Goal: Task Accomplishment & Management: Manage account settings

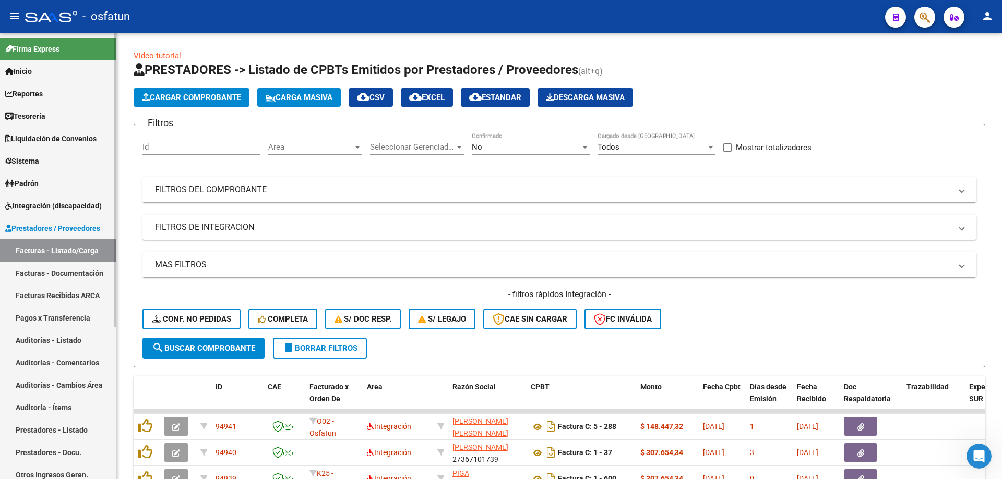
scroll to position [122, 0]
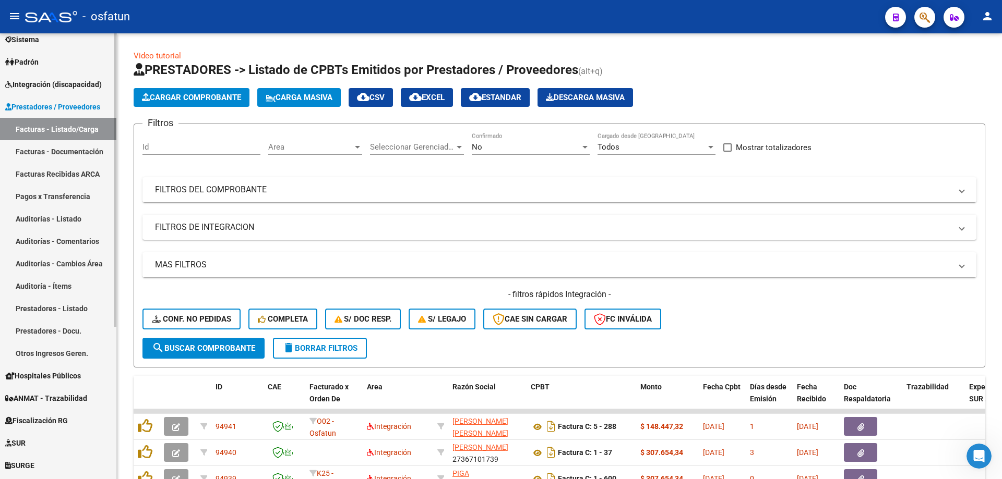
click at [93, 87] on span "Integración (discapacidad)" at bounding box center [53, 84] width 97 height 11
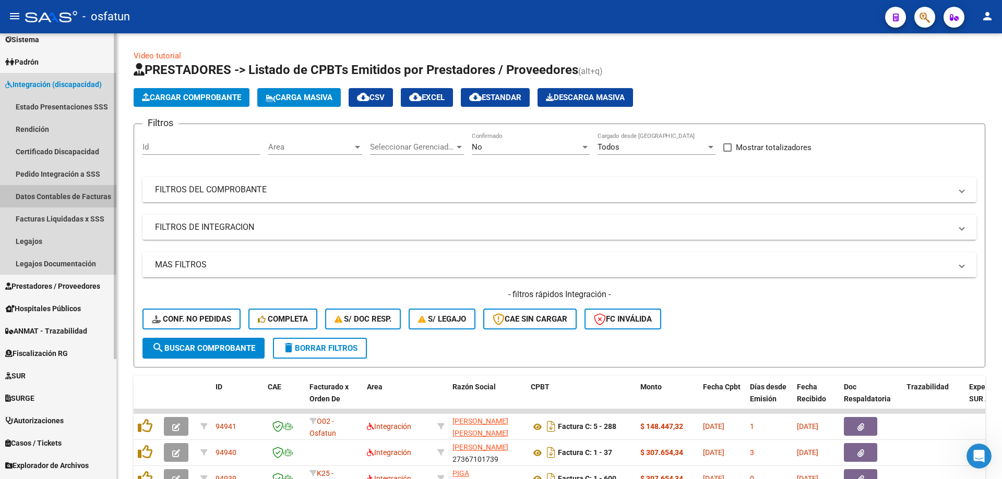
click at [79, 197] on link "Datos Contables de Facturas" at bounding box center [58, 196] width 116 height 22
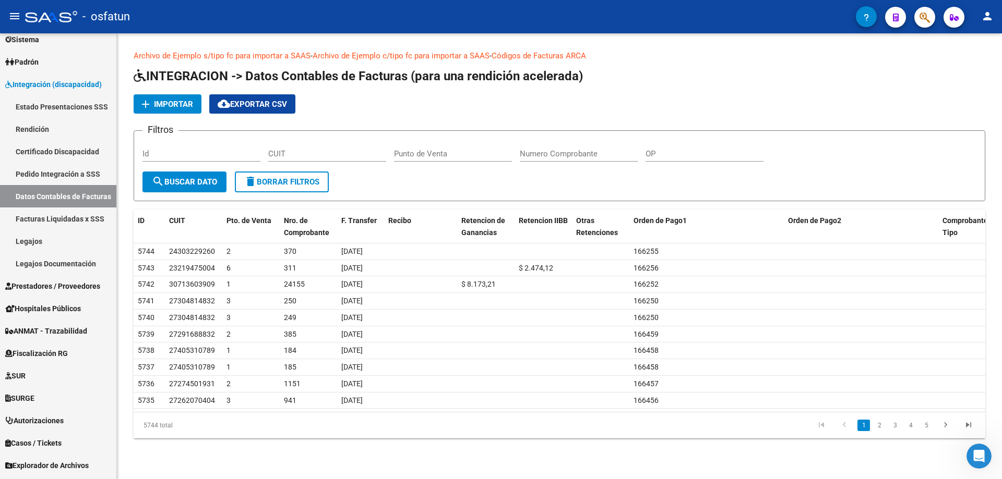
click at [186, 89] on app-list-header "INTEGRACION -> Datos Contables de Facturas (para una rendición acelerada) add I…" at bounding box center [559, 135] width 851 height 134
click at [178, 100] on span "Importar" at bounding box center [173, 104] width 39 height 9
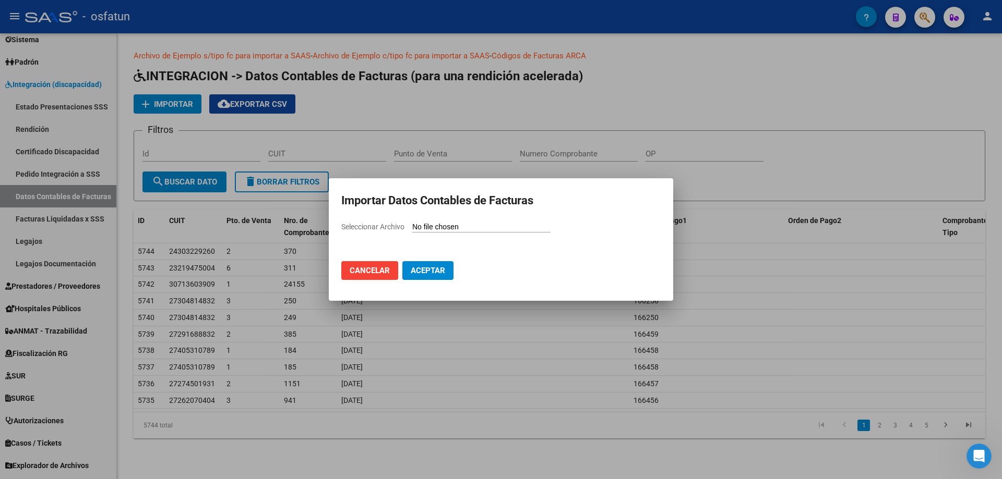
drag, startPoint x: 502, startPoint y: 235, endPoint x: 511, endPoint y: 228, distance: 11.2
click at [499, 235] on div "Seleccionar Archivo" at bounding box center [500, 231] width 319 height 20
click at [499, 228] on input "Seleccionar Archivo" at bounding box center [481, 228] width 138 height 10
type input "C:\fakepath\import-202506-comprobantes.csv"
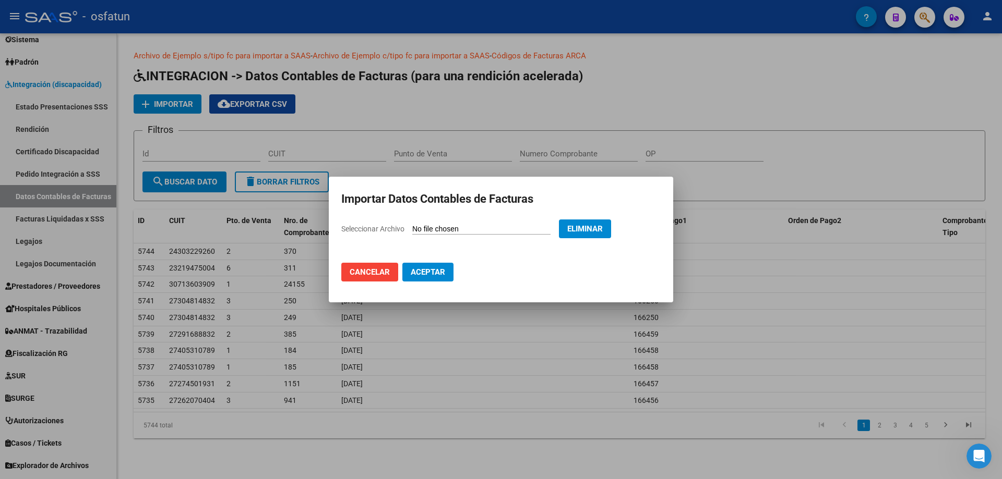
click at [435, 269] on span "Aceptar" at bounding box center [428, 272] width 34 height 9
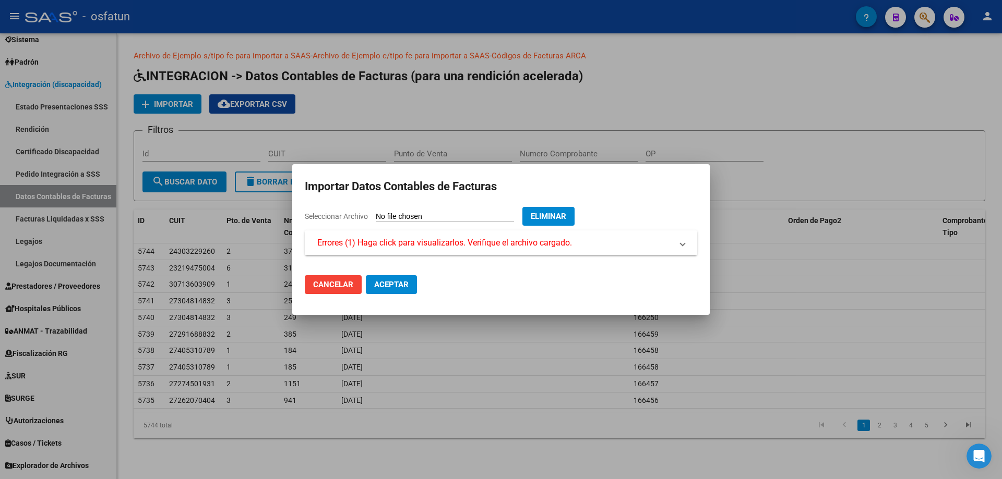
click at [459, 255] on mat-expansion-panel-header "Errores (1) Haga click para visualizarlos. Verifique el archivo cargado." at bounding box center [501, 243] width 392 height 25
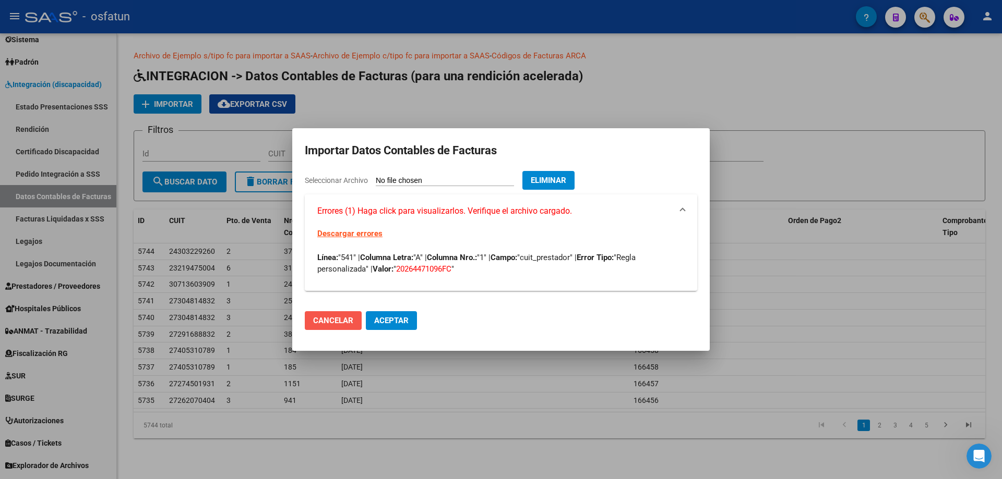
click at [343, 315] on button "Cancelar" at bounding box center [333, 320] width 57 height 19
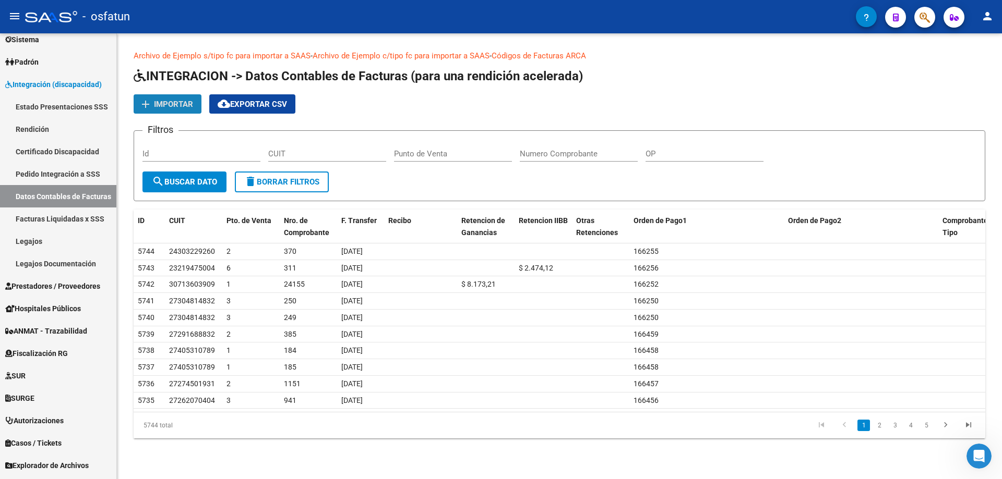
click at [170, 109] on span "Importar" at bounding box center [173, 104] width 39 height 9
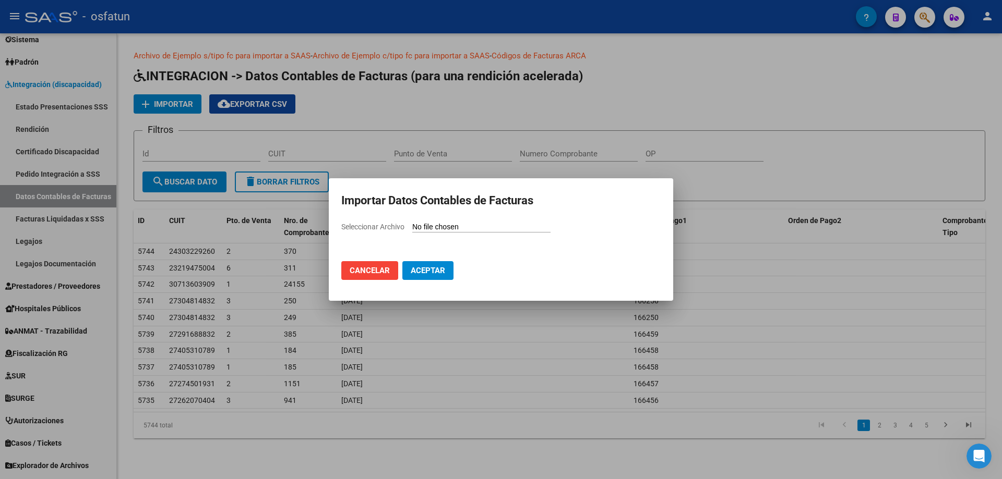
click at [466, 221] on mat-dialog-container "Importar Datos Contables de Facturas Seleccionar Archivo Cancelar Aceptar" at bounding box center [501, 239] width 344 height 123
click at [464, 230] on input "Seleccionar Archivo" at bounding box center [481, 228] width 138 height 10
type input "C:\fakepath\import-202506-comprobantes.csv"
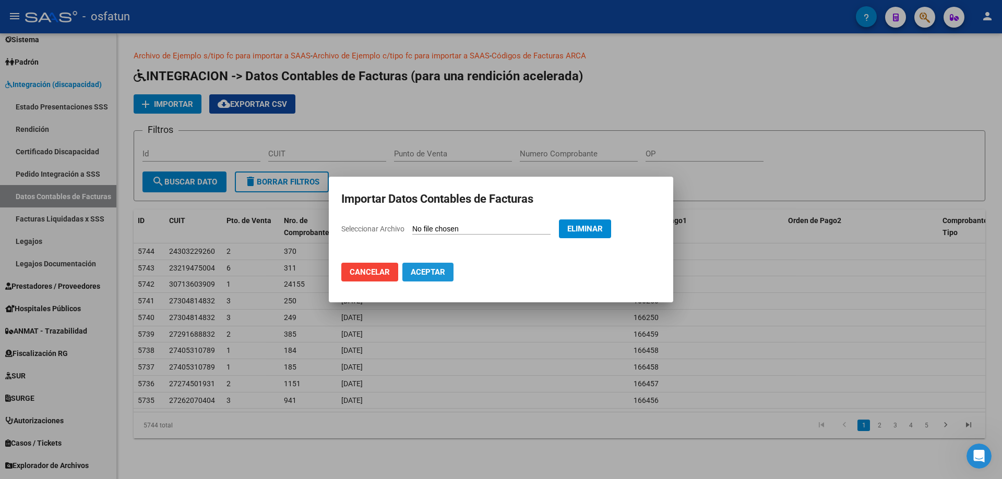
click at [428, 271] on span "Aceptar" at bounding box center [428, 272] width 34 height 9
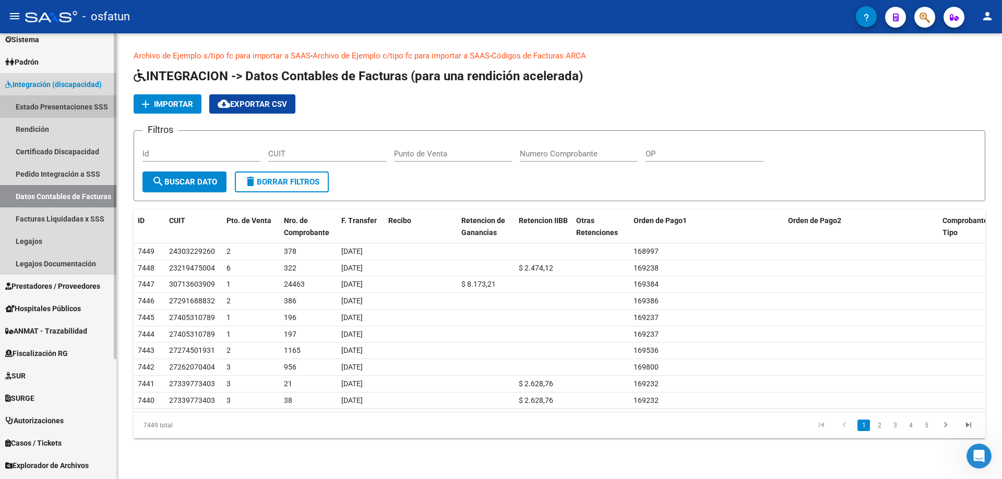
click at [94, 106] on link "Estado Presentaciones SSS" at bounding box center [58, 106] width 116 height 22
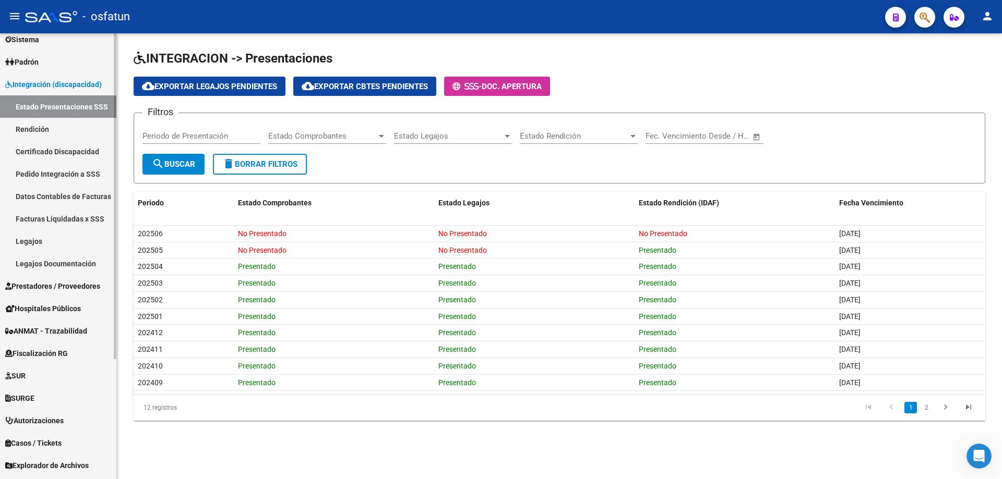
click at [61, 129] on link "Rendición" at bounding box center [58, 129] width 116 height 22
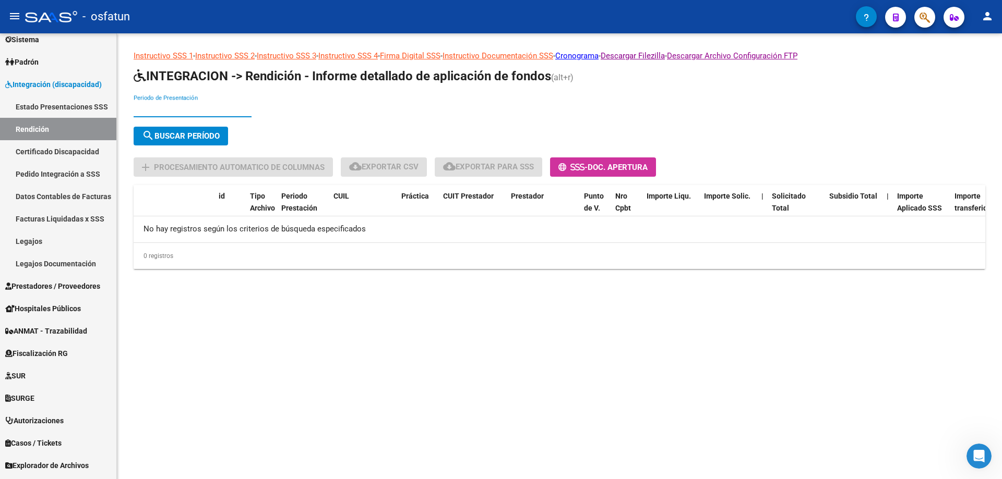
click at [191, 106] on input "Periodo de Presentación" at bounding box center [193, 108] width 118 height 9
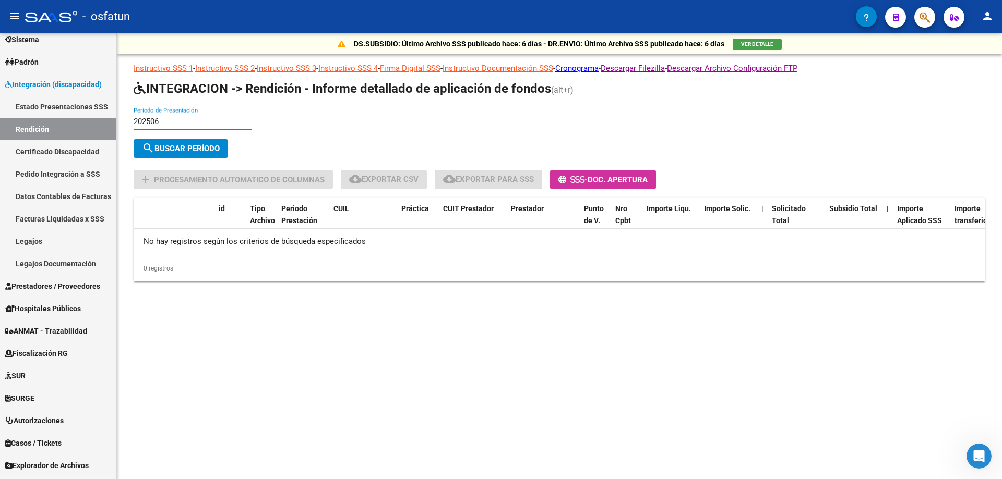
type input "202506"
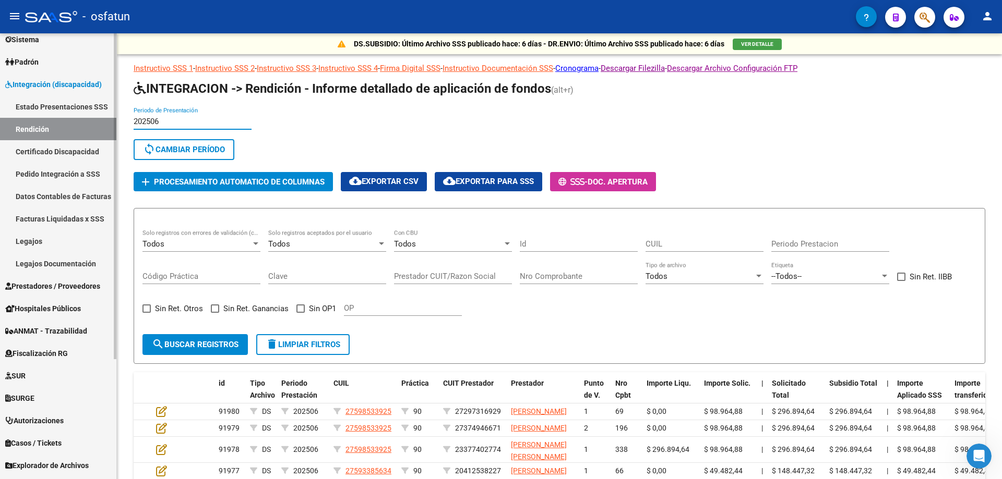
drag, startPoint x: 180, startPoint y: 124, endPoint x: 109, endPoint y: 122, distance: 71.5
click at [109, 122] on mat-sidenav-container "Firma Express Inicio Instructivos Contacto OS Reportes Tablero de Control Ingre…" at bounding box center [501, 256] width 1002 height 446
click at [259, 184] on span "Procesamiento automatico de columnas" at bounding box center [239, 181] width 171 height 9
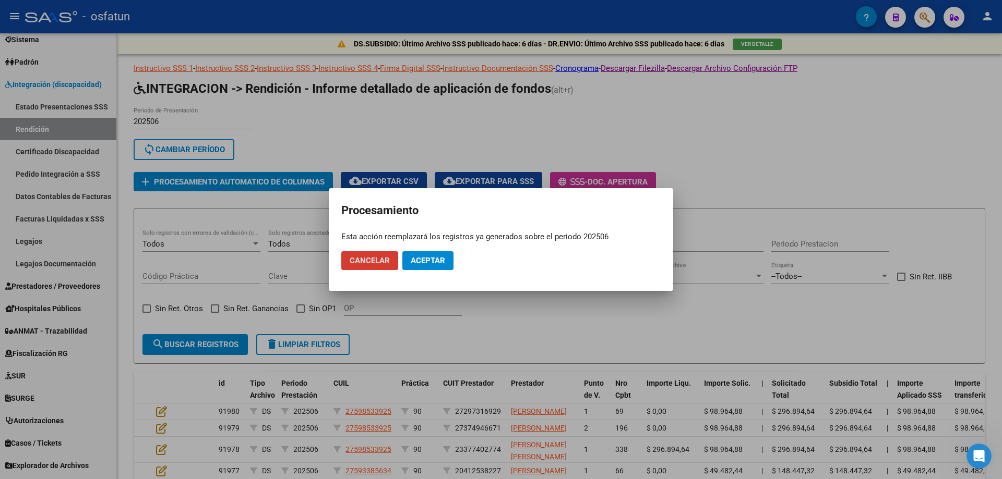
click at [430, 263] on span "Aceptar" at bounding box center [428, 260] width 34 height 9
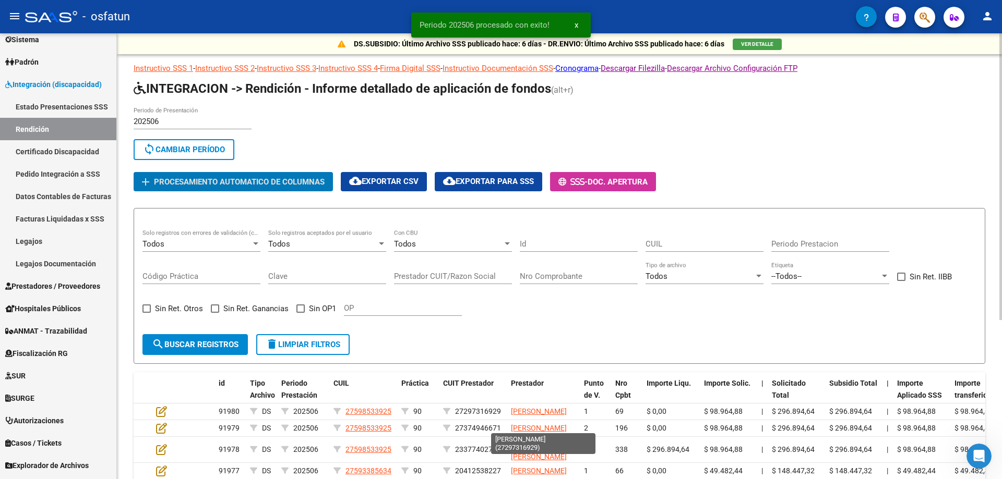
scroll to position [2, 0]
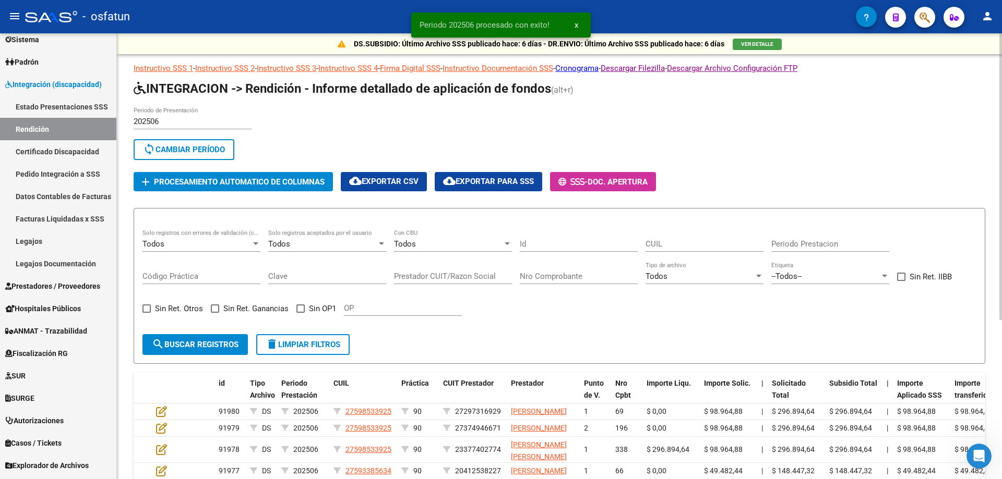
drag, startPoint x: 579, startPoint y: 312, endPoint x: 689, endPoint y: 311, distance: 110.6
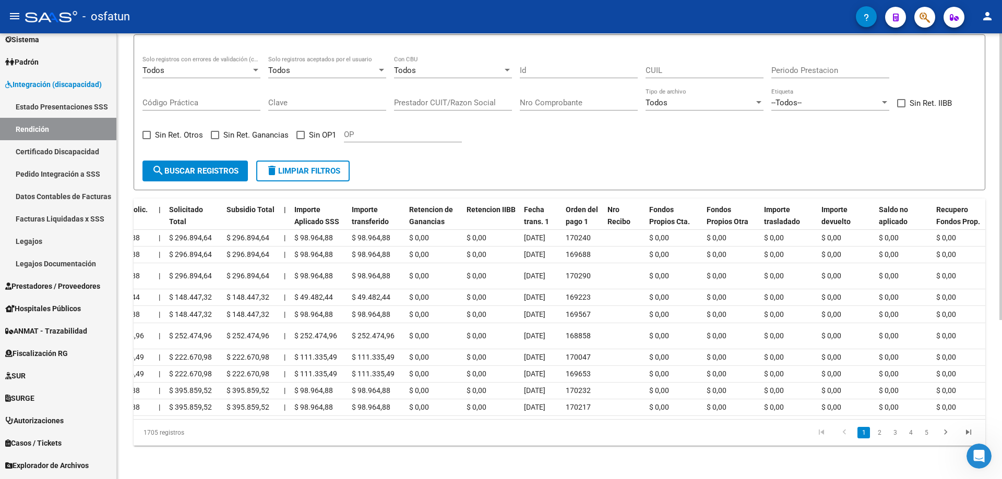
scroll to position [0, 607]
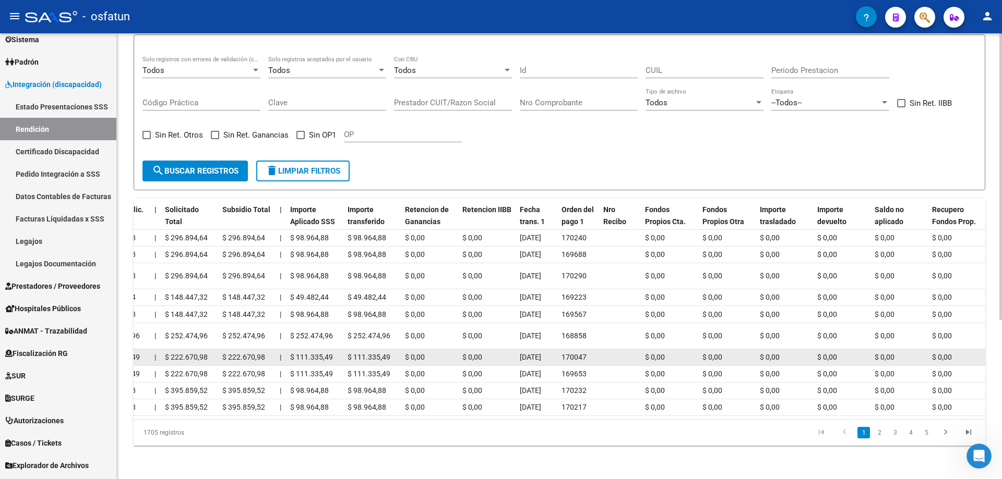
drag, startPoint x: 567, startPoint y: 173, endPoint x: 582, endPoint y: 323, distance: 150.5
click at [499, 350] on datatable-body-cell "170047" at bounding box center [578, 358] width 42 height 16
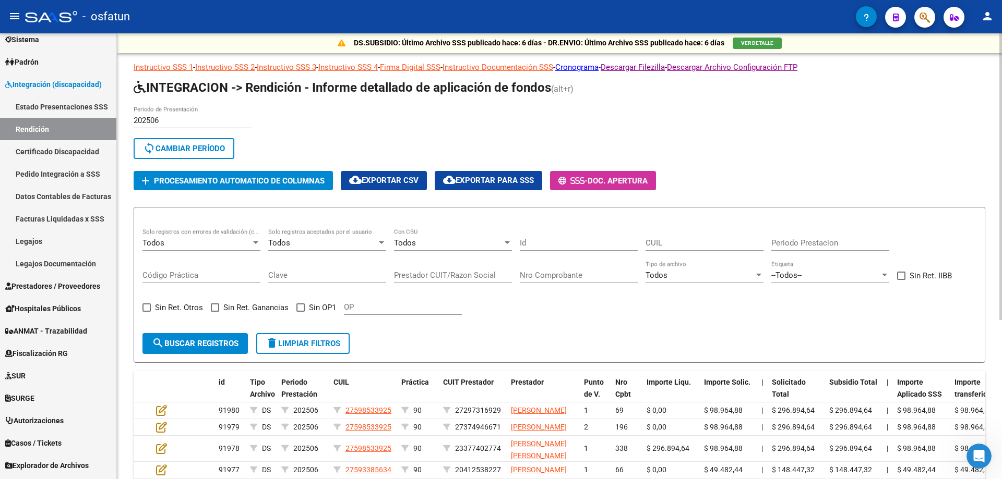
scroll to position [0, 0]
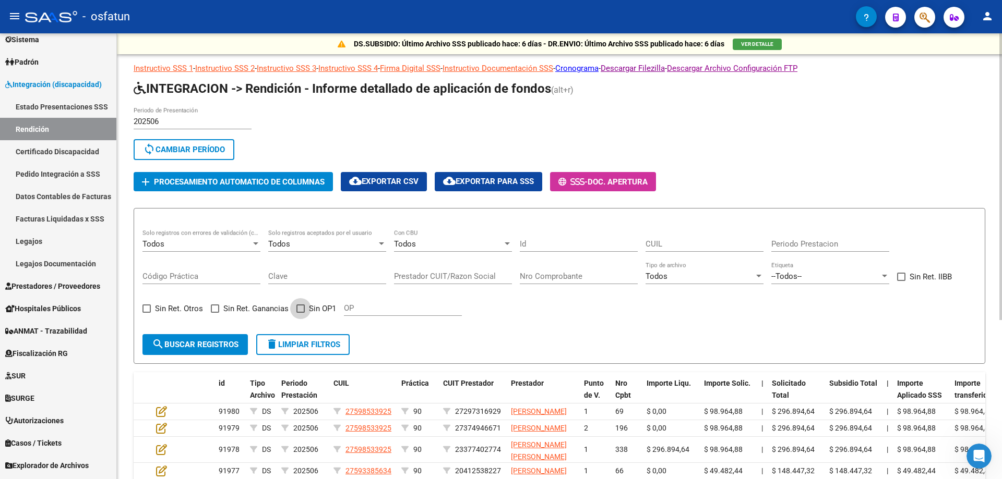
click at [304, 306] on label "Sin OP1" at bounding box center [316, 309] width 40 height 13
click at [300, 313] on input "Sin OP1" at bounding box center [300, 313] width 1 height 1
checkbox input "true"
click at [220, 339] on button "search Buscar registros" at bounding box center [194, 344] width 105 height 21
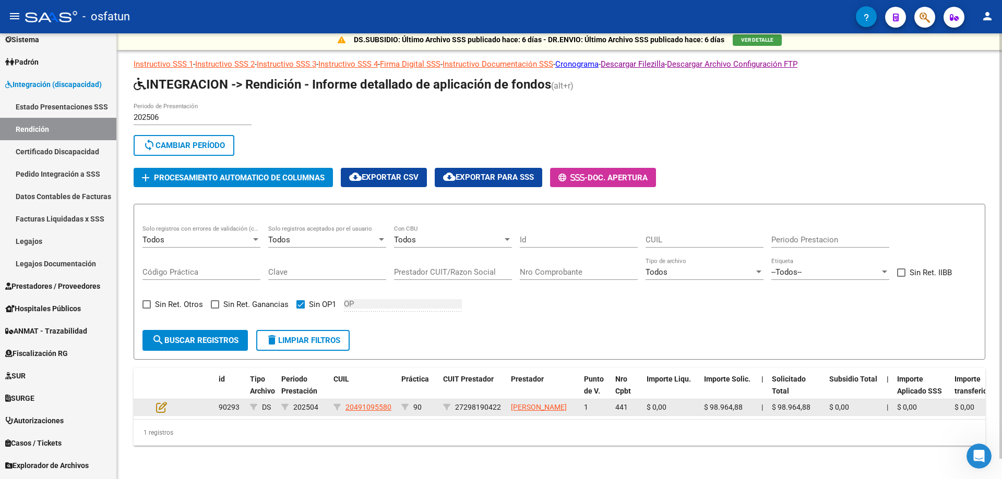
click at [468, 403] on span "27298190422" at bounding box center [478, 407] width 46 height 8
copy span "27298190422"
click at [165, 402] on icon at bounding box center [161, 407] width 11 height 11
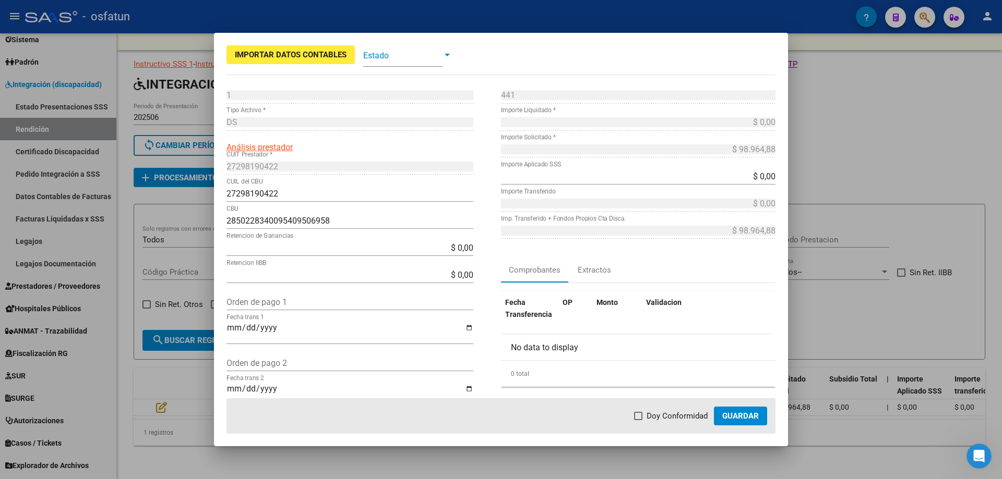
click at [263, 306] on input "Orden de pago 1" at bounding box center [349, 302] width 247 height 10
paste input "169640"
type input "169640"
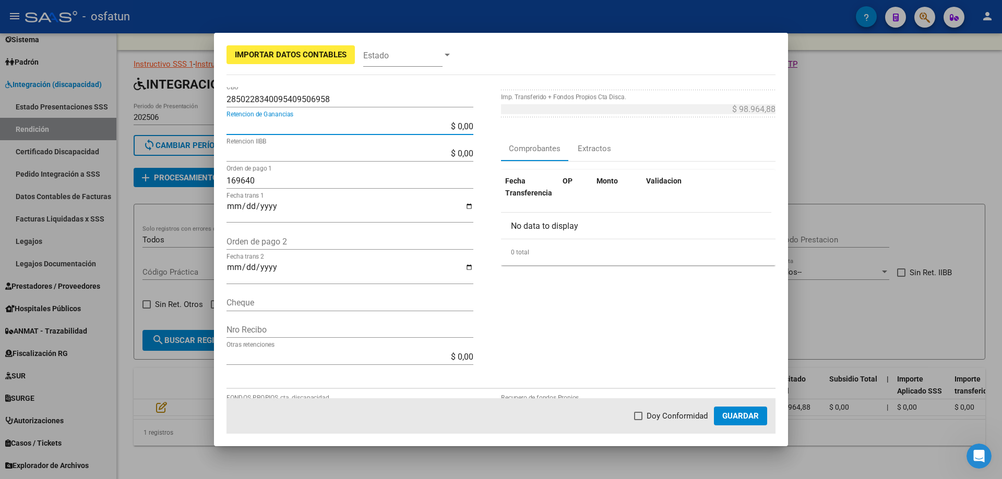
click at [268, 129] on input "$ 0,00" at bounding box center [349, 127] width 247 height 10
drag, startPoint x: 287, startPoint y: 127, endPoint x: 486, endPoint y: 120, distance: 198.8
click at [486, 120] on div "1 Punto de Venta * DS Tipo Archivo * Análisis prestador 27298190422 CUIT Presta…" at bounding box center [363, 171] width 274 height 411
paste input "890,69"
type input "$ 890,69"
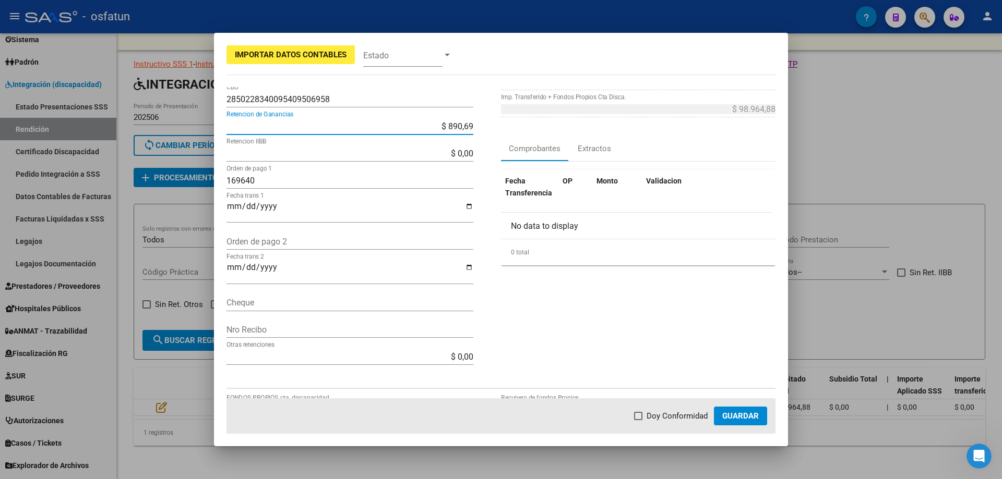
type input "-$ 890,69"
type input "$ 98.074,19"
click at [399, 182] on input "169640" at bounding box center [349, 181] width 247 height 10
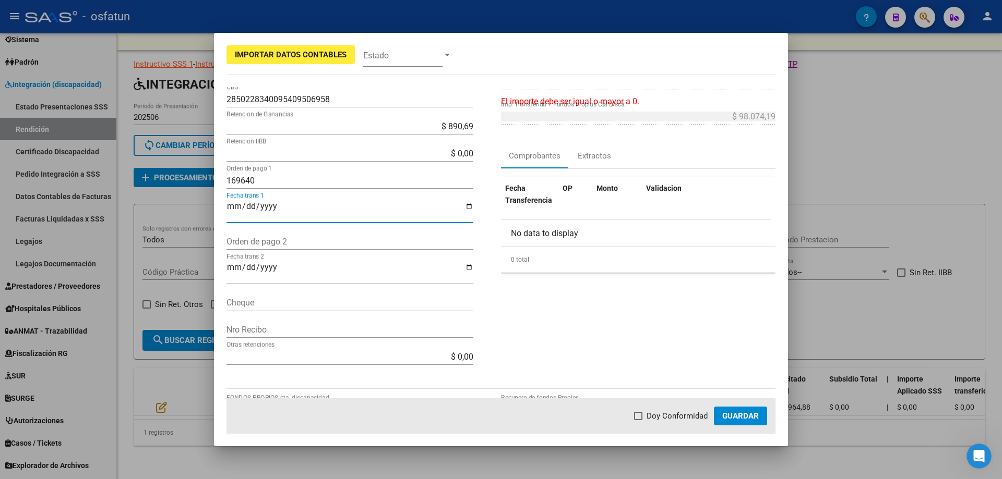
click at [263, 203] on input "Fecha trans 1" at bounding box center [349, 211] width 247 height 18
click at [236, 204] on input "Fecha trans 1" at bounding box center [349, 211] width 247 height 18
click at [269, 265] on input "Fecha trans 2" at bounding box center [349, 272] width 247 height 18
click at [253, 210] on input "Fecha trans 1" at bounding box center [349, 211] width 247 height 18
click at [234, 204] on input "Fecha trans 1" at bounding box center [349, 211] width 247 height 18
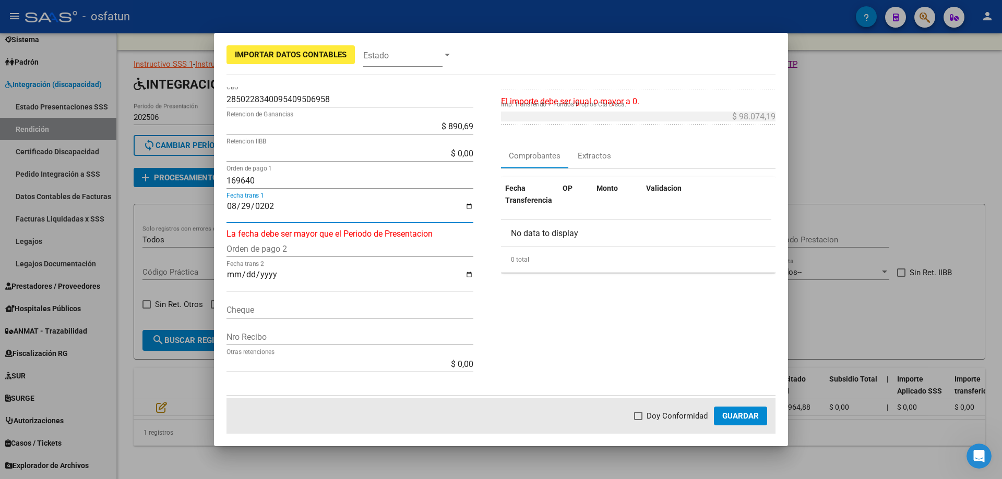
type input "[DATE]"
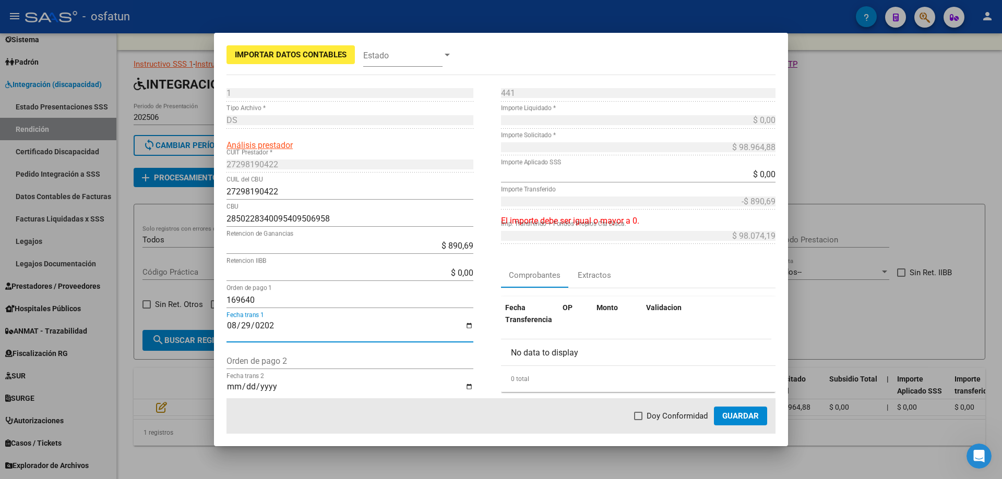
scroll to position [0, 0]
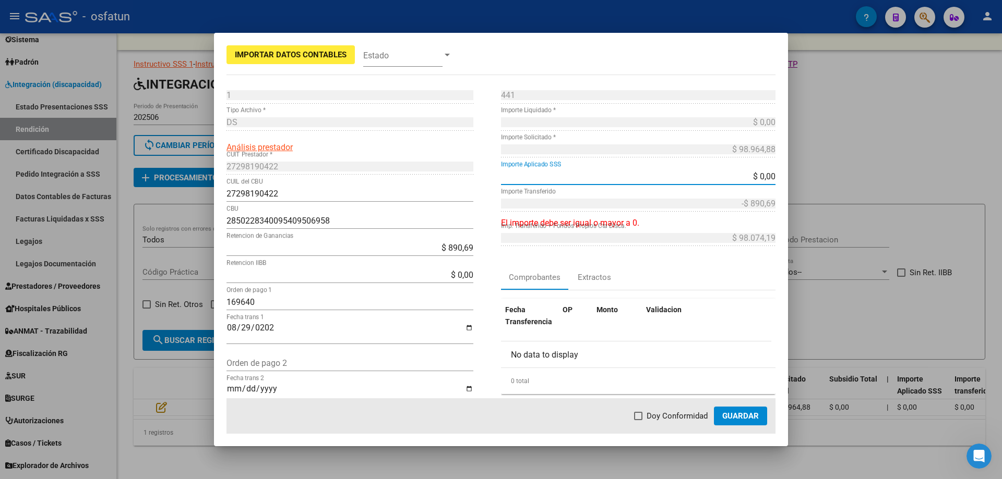
click at [499, 174] on input "$ 0,00" at bounding box center [638, 177] width 274 height 10
drag, startPoint x: 732, startPoint y: 174, endPoint x: 807, endPoint y: 170, distance: 74.7
click at [499, 170] on div "Importar Datos Contables Estado 1 Punto de Venta * DS Tipo Archivo * Análisis p…" at bounding box center [501, 239] width 1002 height 479
type input "$ 98.074,19"
type input "$ 97.183,50"
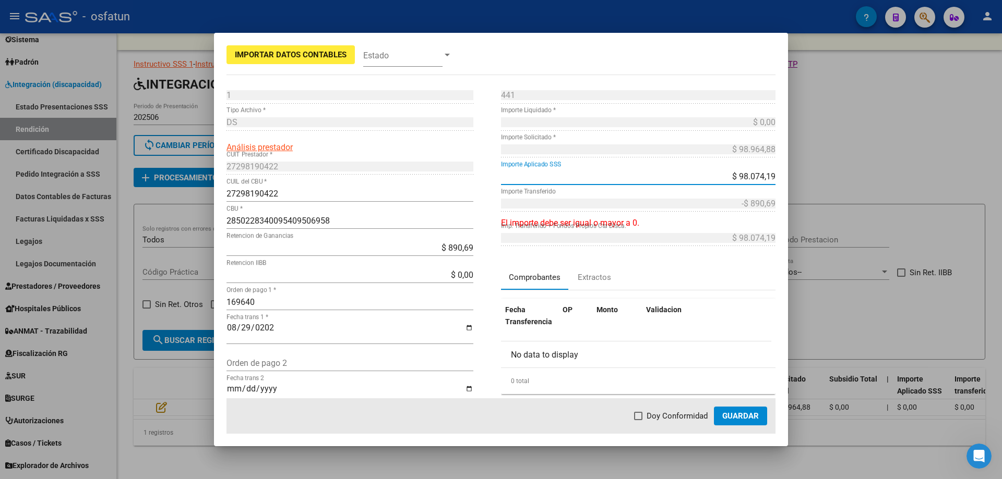
type input "$ 890,69"
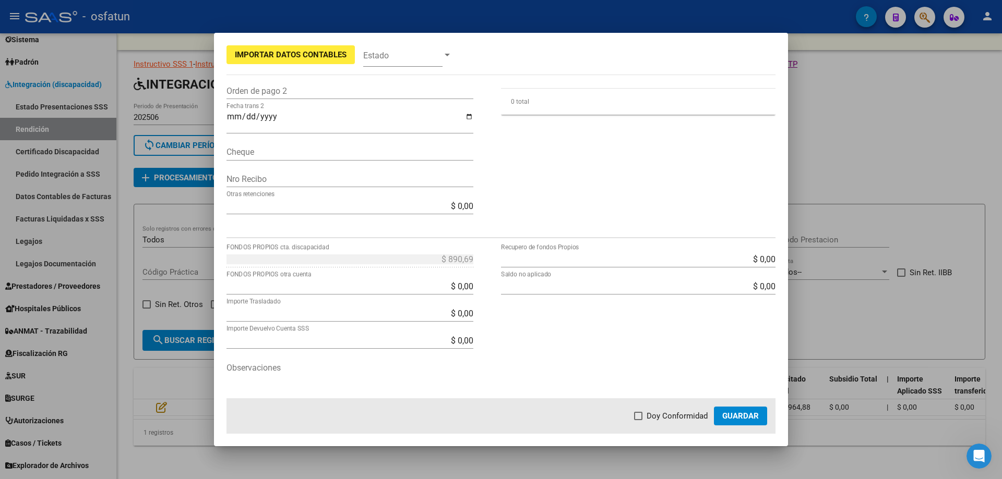
scroll to position [300, 0]
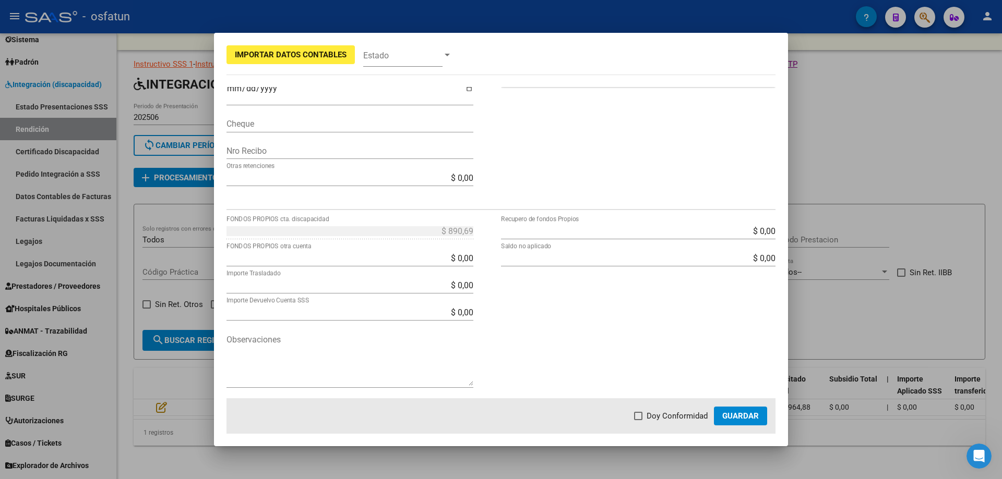
click at [499, 418] on span "Guardar" at bounding box center [740, 416] width 37 height 9
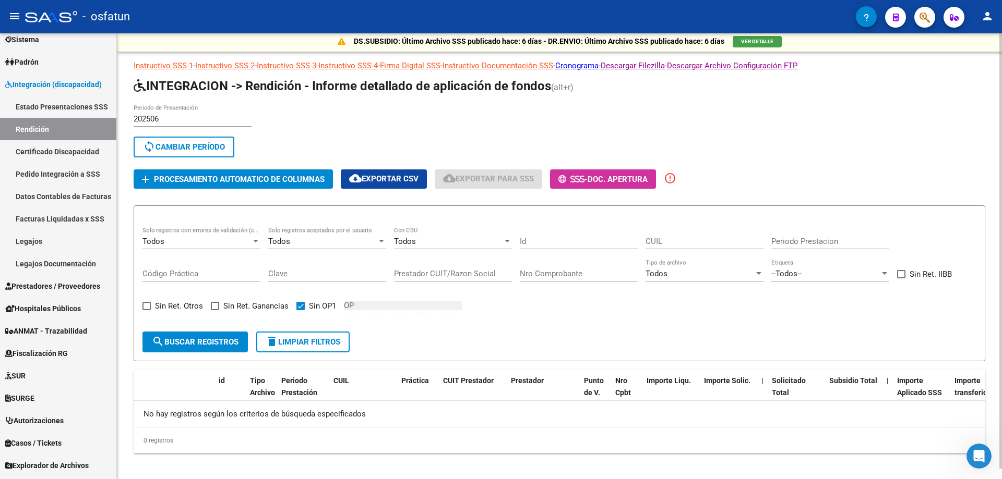
scroll to position [0, 0]
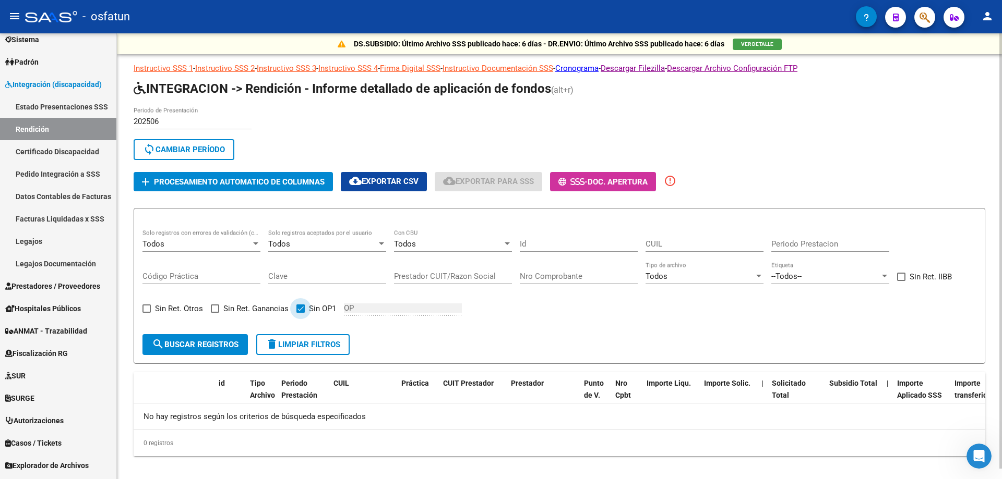
click at [298, 315] on label "Sin OP1" at bounding box center [316, 309] width 40 height 13
click at [300, 314] on input "Sin OP1" at bounding box center [300, 313] width 1 height 1
checkbox input "false"
click at [227, 341] on span "search Buscar registros" at bounding box center [195, 344] width 87 height 9
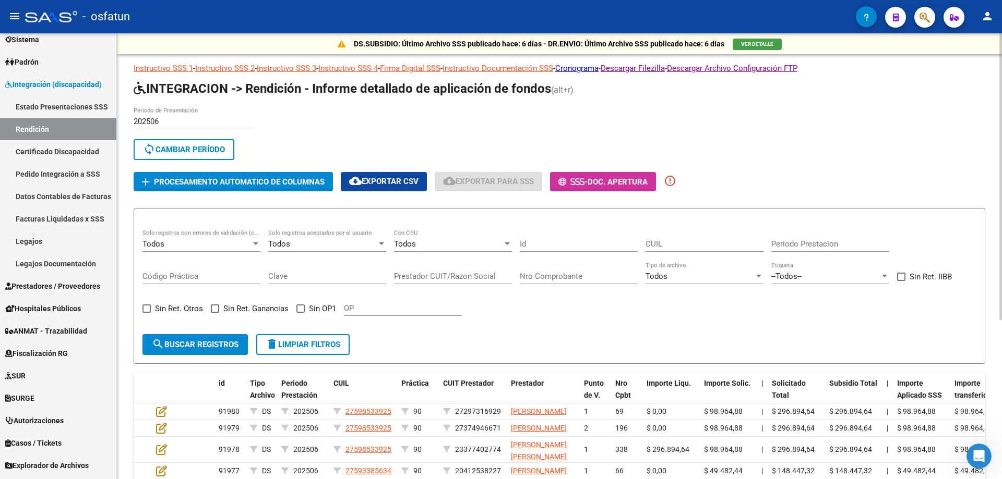
click at [465, 237] on div "Todos Con CBU" at bounding box center [453, 241] width 118 height 22
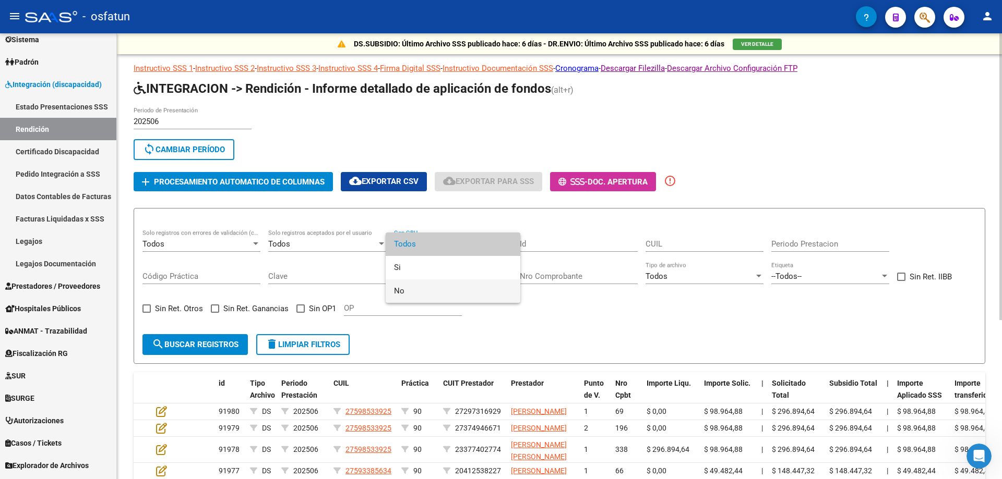
click at [462, 290] on span "No" at bounding box center [453, 291] width 118 height 23
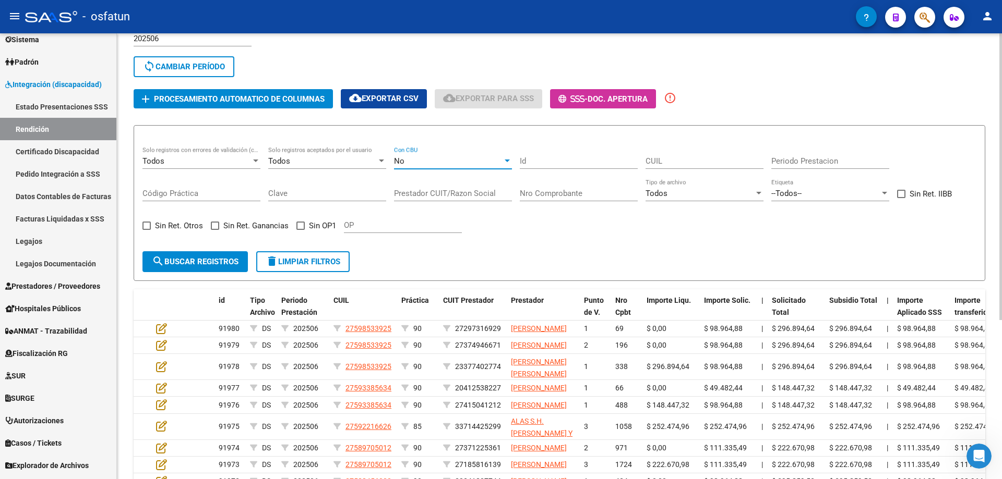
scroll to position [122, 0]
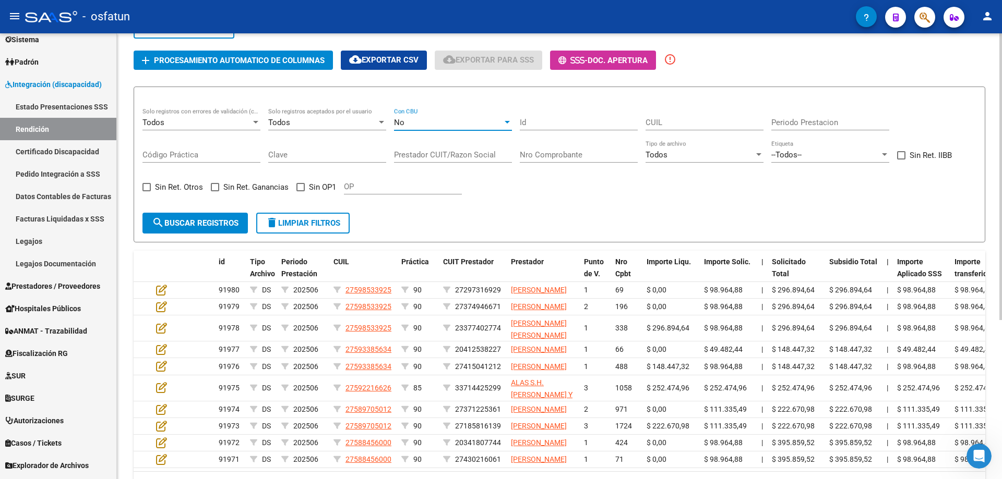
click at [212, 227] on span "search Buscar registros" at bounding box center [195, 223] width 87 height 9
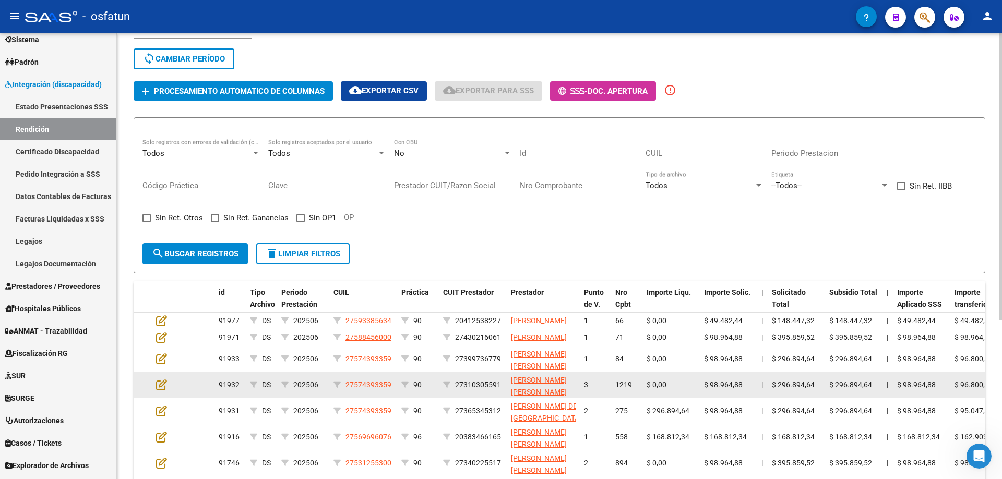
scroll to position [0, 0]
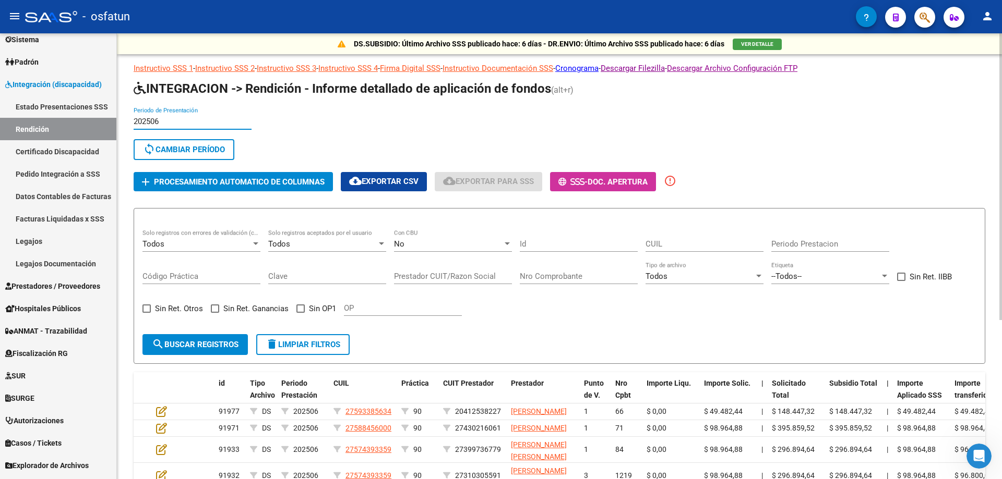
drag, startPoint x: 190, startPoint y: 119, endPoint x: 127, endPoint y: 119, distance: 63.1
click at [128, 119] on div "DS.SUBSIDIO: Último Archivo SSS publicado hace: 6 días - DR.ENVIO: Último Archi…" at bounding box center [559, 366] width 885 height 666
click at [406, 193] on app-list-header "INTEGRACION -> Rendición - Informe detallado de aplicación de fondos (alt+r) 20…" at bounding box center [559, 222] width 851 height 284
click at [406, 189] on button "cloud_download Exportar CSV" at bounding box center [384, 181] width 86 height 19
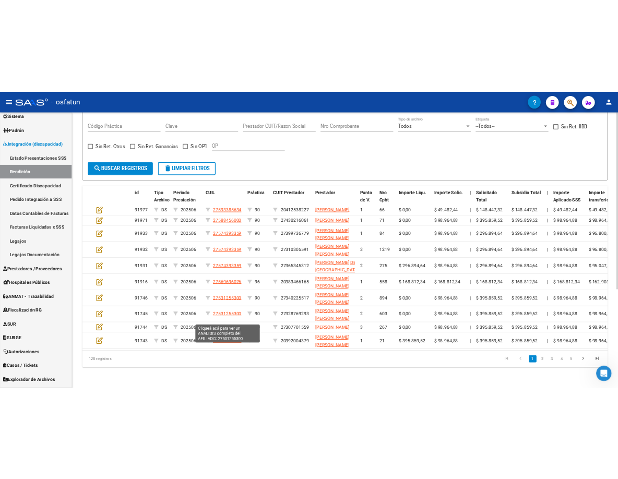
scroll to position [126, 0]
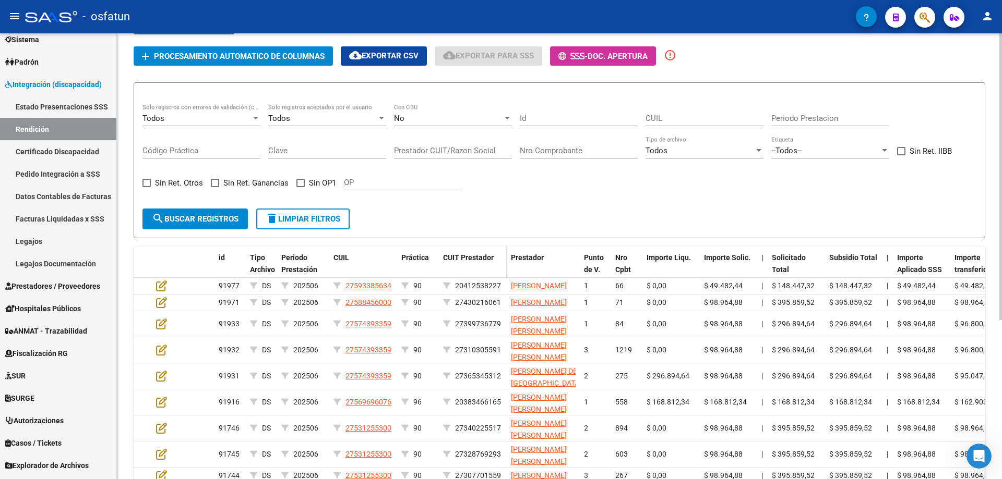
click at [480, 257] on span "CUIT Prestador" at bounding box center [468, 258] width 51 height 8
click at [499, 187] on div "Todos Solo registros con errores de validación (control 623 instructivo de rend…" at bounding box center [559, 152] width 834 height 97
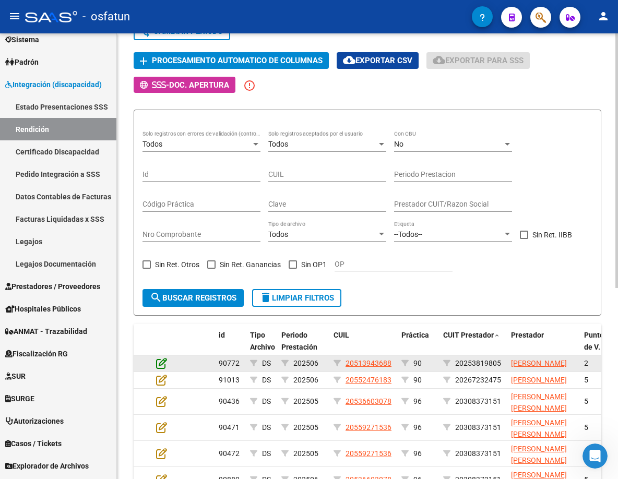
drag, startPoint x: 167, startPoint y: 376, endPoint x: 162, endPoint y: 372, distance: 6.5
click at [167, 371] on datatable-body-cell at bounding box center [170, 363] width 37 height 16
click at [157, 369] on icon at bounding box center [161, 362] width 11 height 11
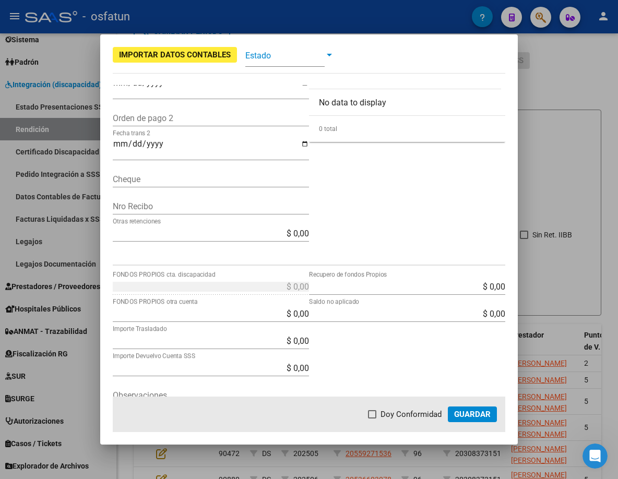
scroll to position [0, 0]
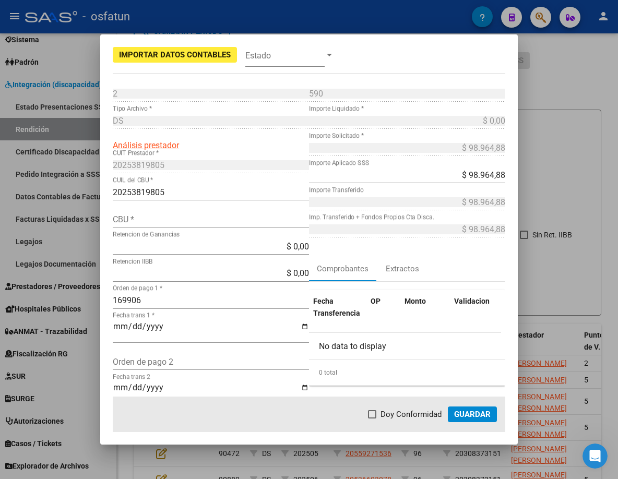
click at [181, 219] on input "CBU *" at bounding box center [211, 219] width 196 height 10
paste input "0720151288000037238304"
type input "0720151288000037238304"
click at [478, 414] on span "Guardar" at bounding box center [472, 413] width 37 height 9
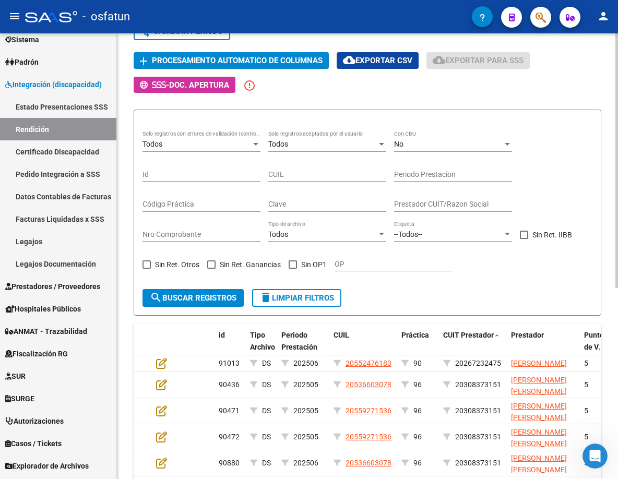
click at [499, 101] on app-list-header "INTEGRACION -> Rendición - Informe detallado de aplicación de fondos (alt+r) 20…" at bounding box center [367, 141] width 467 height 350
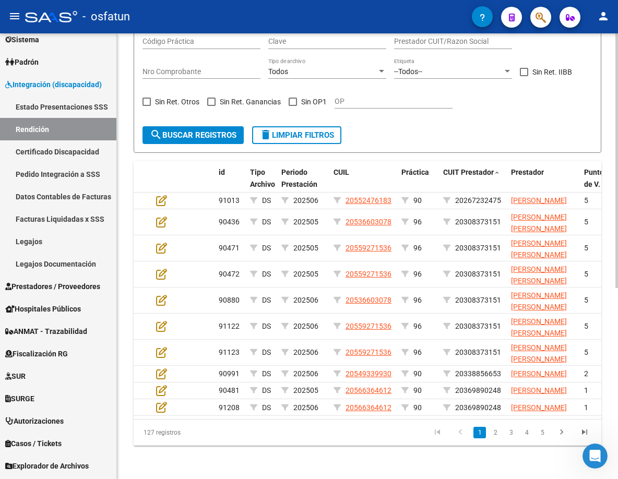
scroll to position [334, 0]
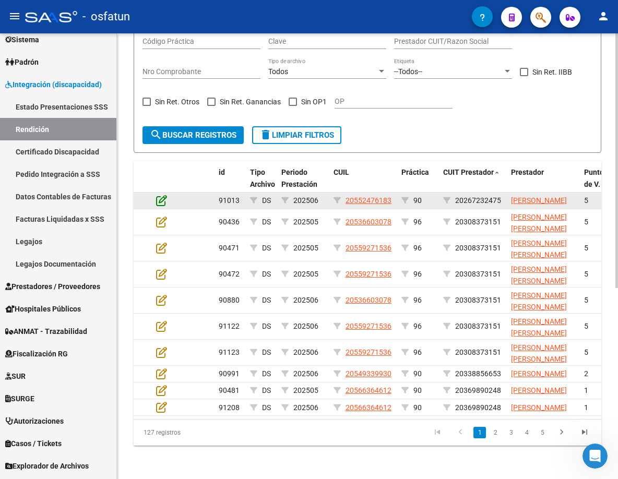
click at [162, 195] on icon at bounding box center [161, 200] width 11 height 11
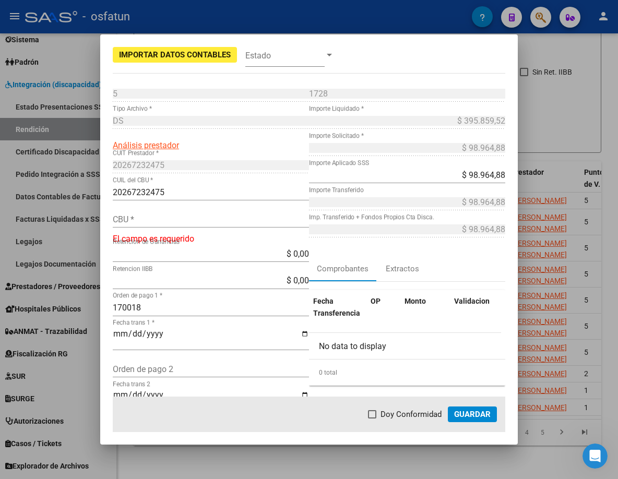
click at [191, 213] on div "CBU *" at bounding box center [211, 219] width 196 height 17
click at [191, 221] on input "CBU *" at bounding box center [211, 219] width 196 height 10
paste input "0200365611000030078558"
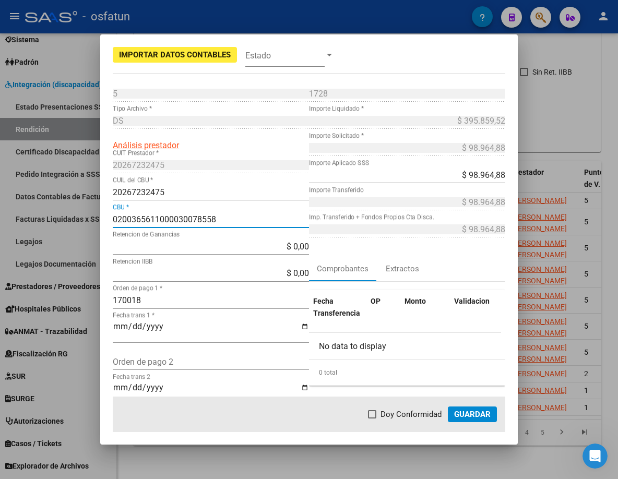
type input "0200365611000030078558"
click at [485, 409] on button "Guardar" at bounding box center [472, 414] width 49 height 16
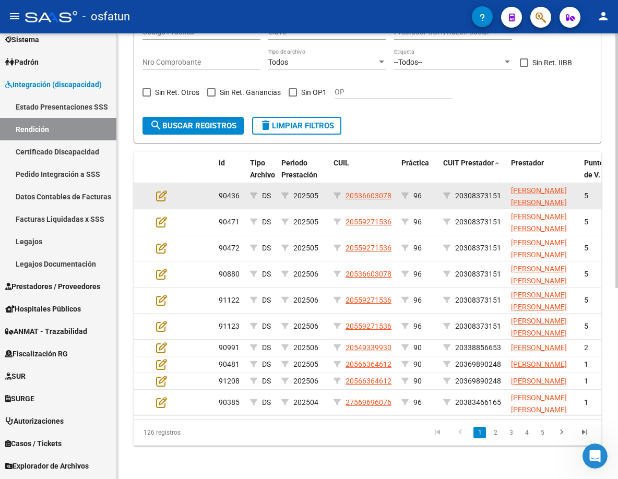
click at [157, 183] on datatable-body-cell at bounding box center [170, 196] width 37 height 26
click at [159, 190] on icon at bounding box center [161, 195] width 11 height 11
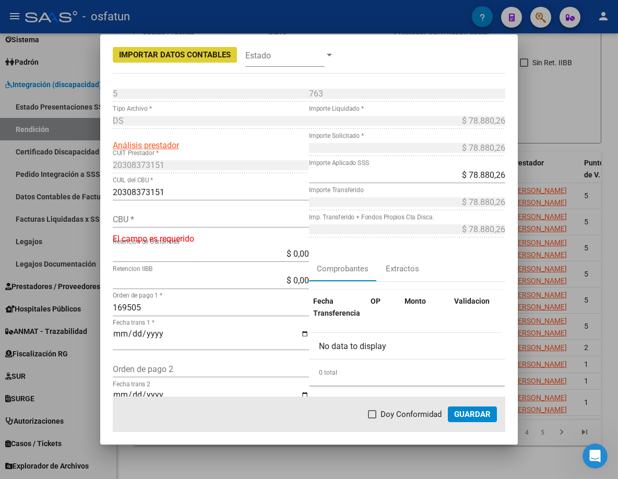
click at [182, 225] on div "CBU *" at bounding box center [211, 219] width 196 height 17
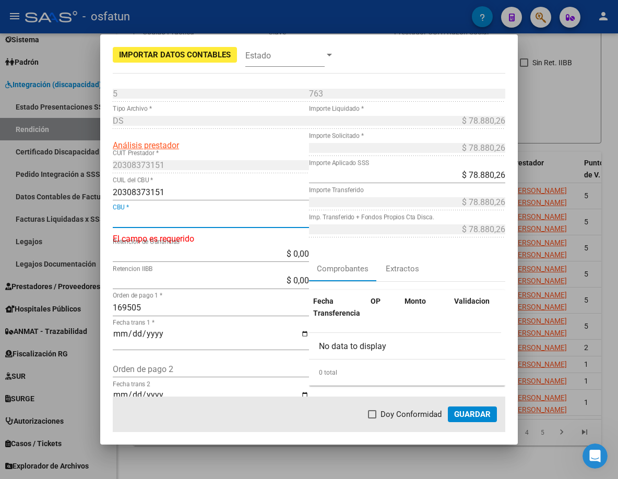
click at [182, 221] on input "CBU *" at bounding box center [211, 219] width 196 height 10
paste input "0070081830004117402994"
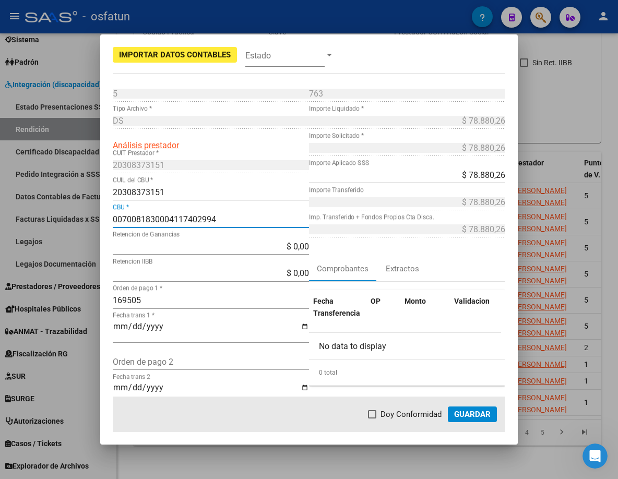
type input "0070081830004117402994"
click at [467, 411] on span "Guardar" at bounding box center [472, 413] width 37 height 9
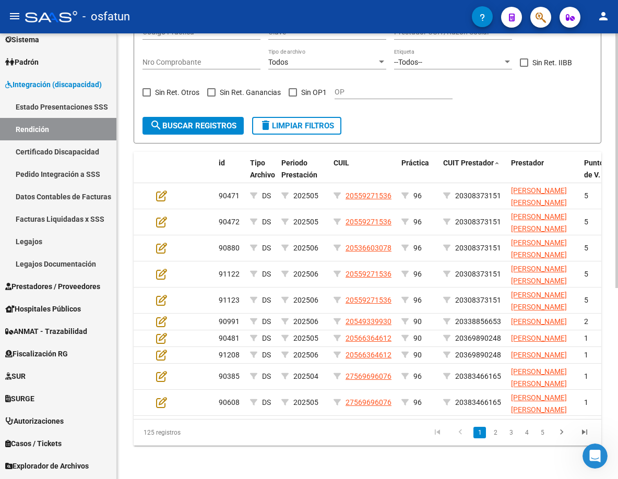
click at [493, 99] on form "Todos Solo registros con errores de validación (control 623 instructivo de rend…" at bounding box center [367, 40] width 467 height 206
click at [230, 121] on span "search Buscar registros" at bounding box center [193, 125] width 87 height 9
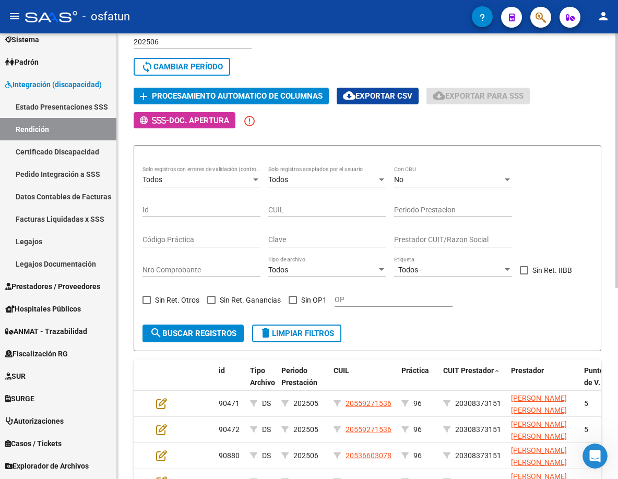
scroll to position [0, 0]
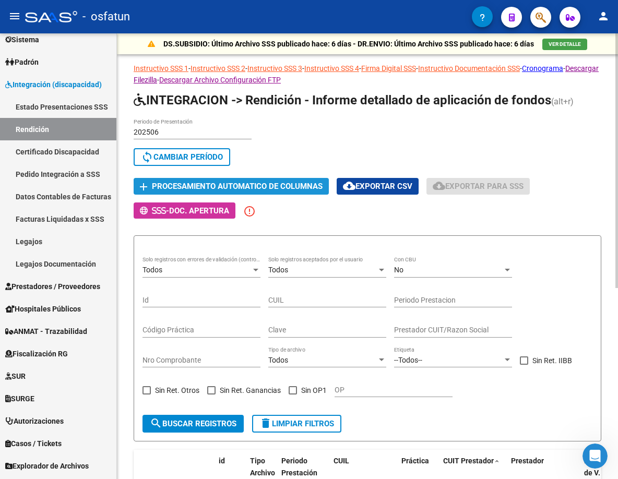
click at [290, 186] on span "Procesamiento automatico de columnas" at bounding box center [237, 186] width 171 height 9
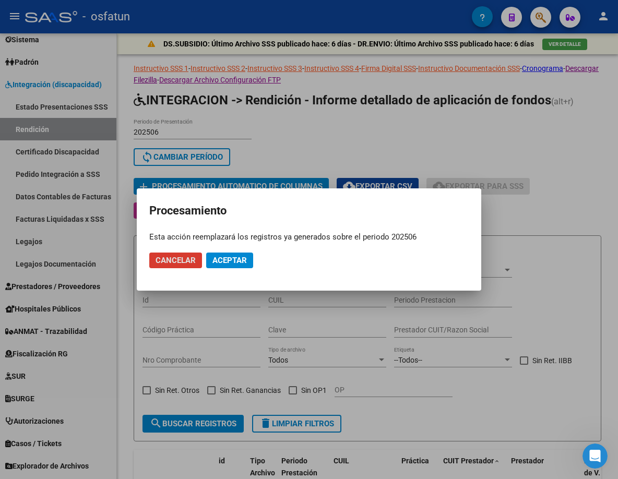
click at [239, 260] on span "Aceptar" at bounding box center [229, 260] width 34 height 9
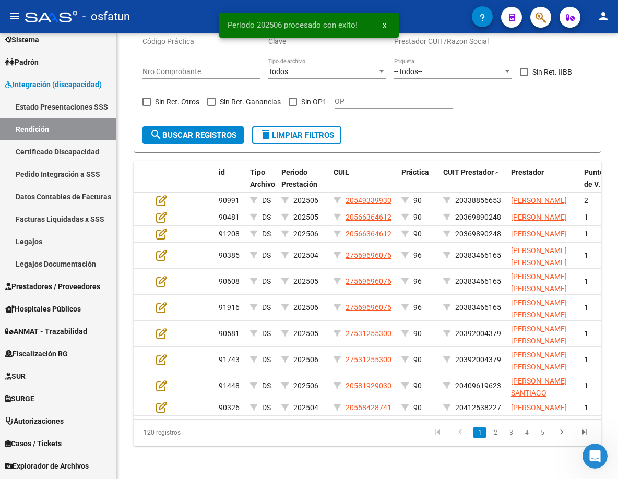
scroll to position [325, 0]
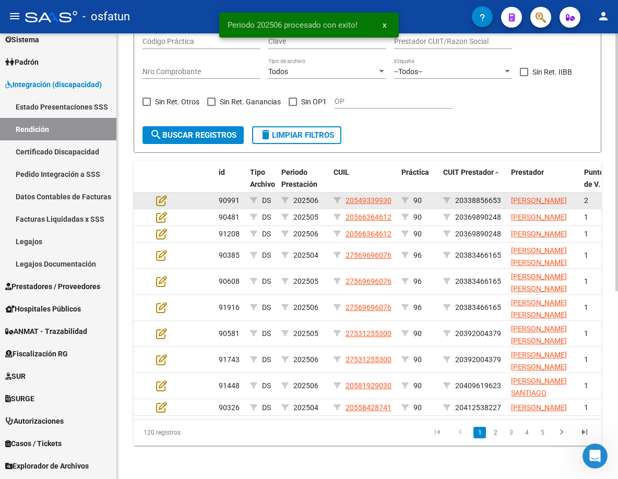
click at [168, 195] on div at bounding box center [170, 201] width 28 height 12
click at [167, 195] on div at bounding box center [170, 201] width 28 height 12
click at [154, 192] on datatable-body-cell at bounding box center [170, 200] width 37 height 16
click at [160, 195] on icon at bounding box center [161, 200] width 11 height 11
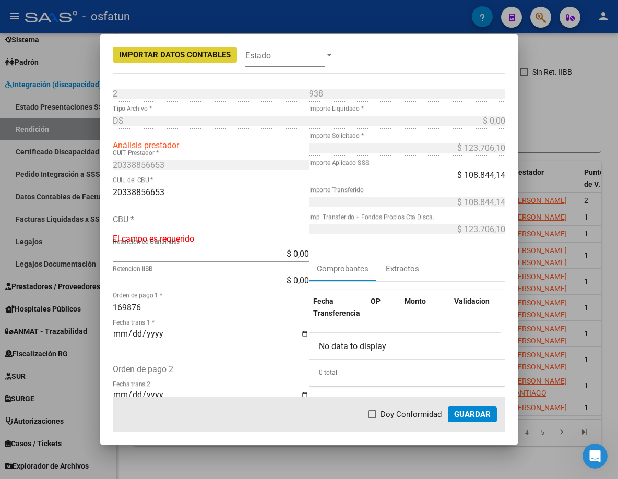
click at [176, 220] on input "CBU *" at bounding box center [211, 219] width 196 height 10
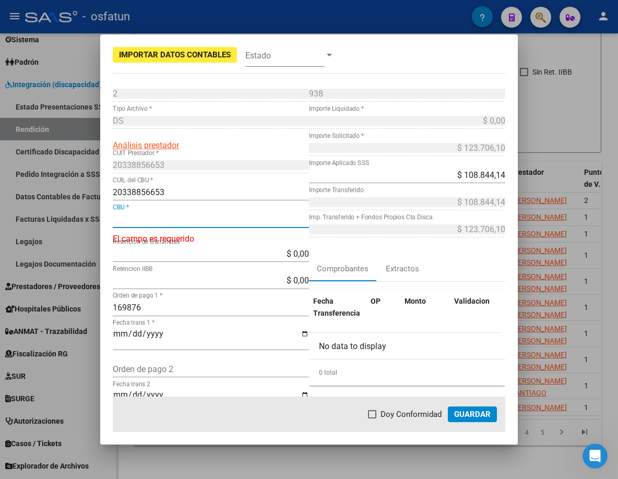
paste input "0070176730004023023560"
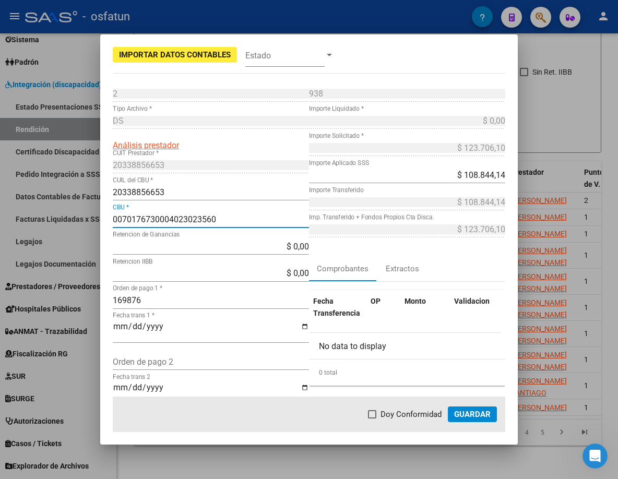
type input "0070176730004023023560"
click at [476, 421] on button "Guardar" at bounding box center [472, 414] width 49 height 16
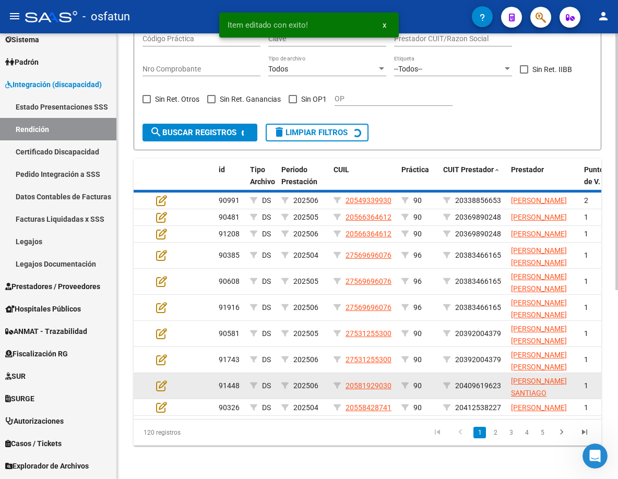
scroll to position [316, 0]
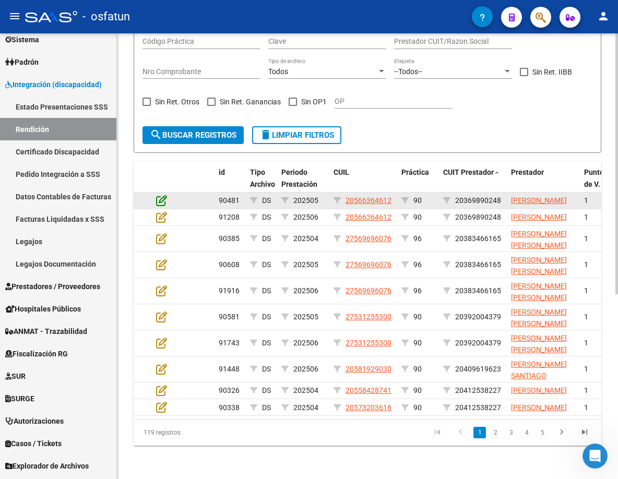
click at [159, 195] on icon at bounding box center [161, 200] width 11 height 11
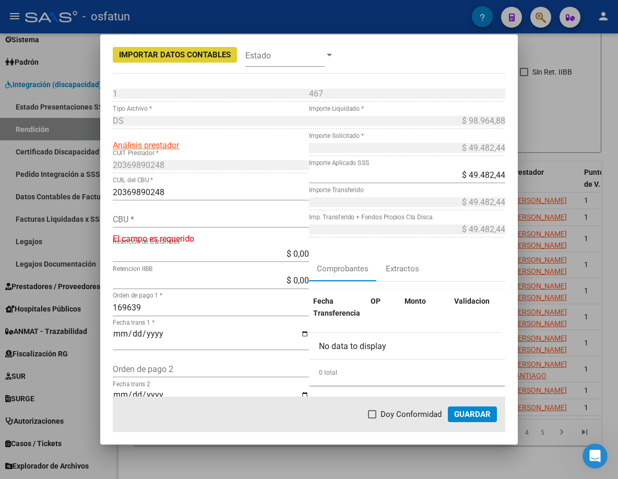
drag, startPoint x: 179, startPoint y: 202, endPoint x: 183, endPoint y: 213, distance: 11.1
click at [180, 202] on div "20369890248 CUIL del CBU *" at bounding box center [211, 197] width 196 height 27
click at [183, 216] on input "CBU *" at bounding box center [211, 219] width 196 height 10
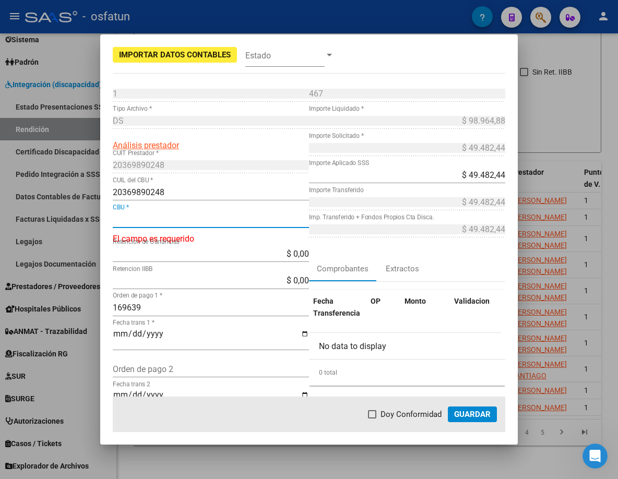
paste input "20369890248"
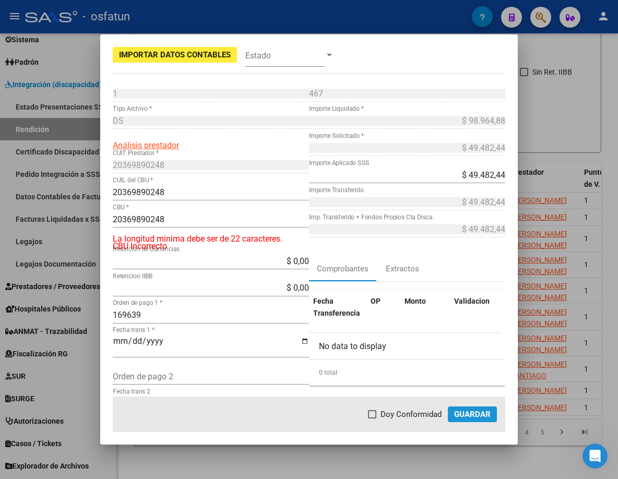
click at [471, 420] on button "Guardar" at bounding box center [472, 414] width 49 height 16
drag, startPoint x: 202, startPoint y: 225, endPoint x: 188, endPoint y: 223, distance: 14.7
click at [189, 224] on div "20369890248 CBU *" at bounding box center [211, 219] width 196 height 17
drag, startPoint x: 188, startPoint y: 219, endPoint x: 83, endPoint y: 221, distance: 104.9
click at [83, 221] on div "Importar Datos Contables Estado 1 Punto de Venta * DS Tipo Archivo * Análisis p…" at bounding box center [309, 239] width 618 height 479
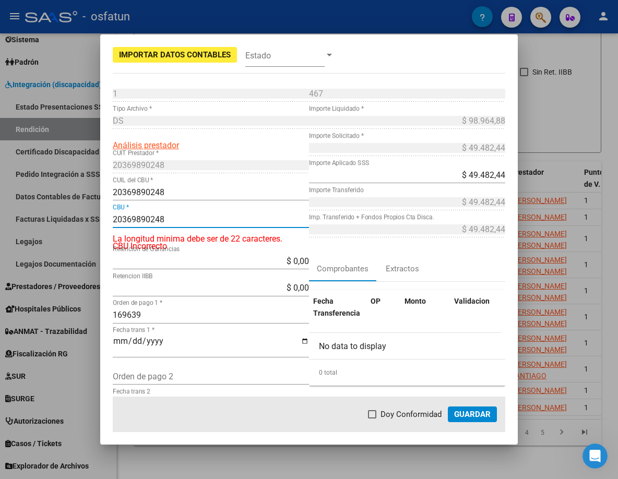
paste input "0720000788000063991622"
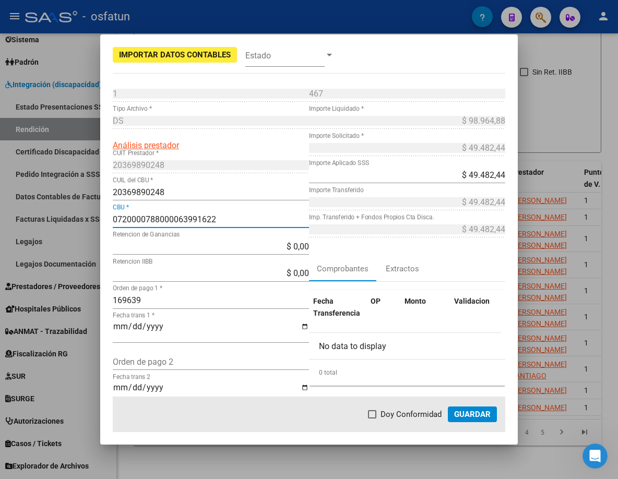
type input "0720000788000063991622"
click at [483, 415] on span "Guardar" at bounding box center [472, 413] width 37 height 9
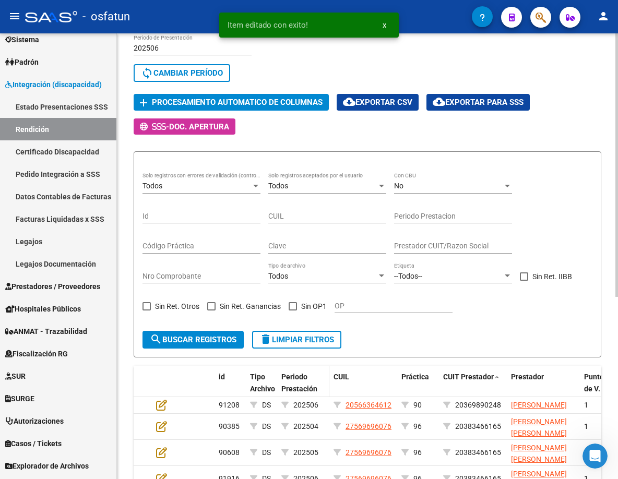
scroll to position [0, 0]
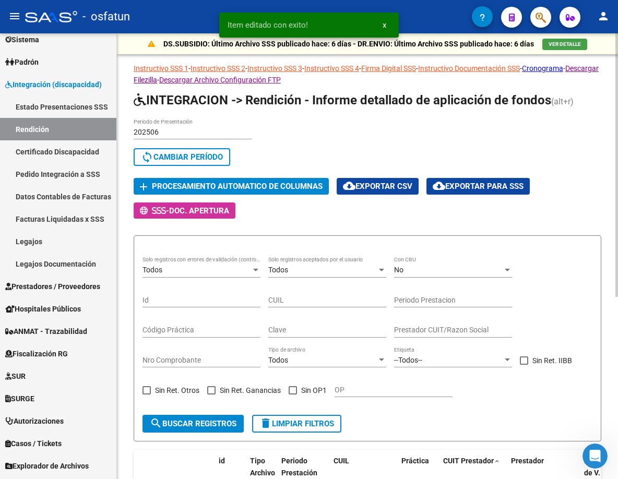
click at [247, 194] on button "add Procesamiento automatico de columnas" at bounding box center [231, 186] width 195 height 16
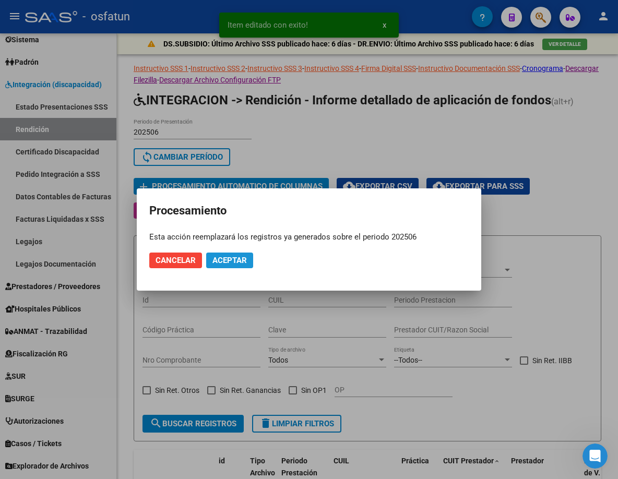
drag, startPoint x: 232, startPoint y: 263, endPoint x: 8, endPoint y: 118, distance: 267.1
click at [231, 262] on span "Aceptar" at bounding box center [229, 260] width 34 height 9
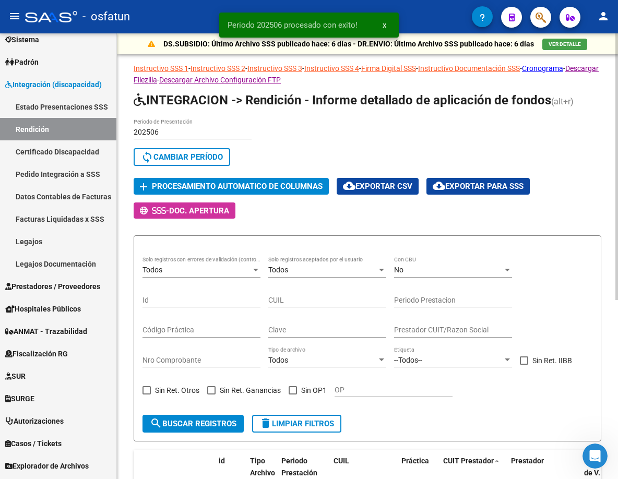
click at [401, 228] on app-list-header "INTEGRACION -> Rendición - Informe detallado de aplicación de fondos (alt+r) 20…" at bounding box center [367, 267] width 467 height 350
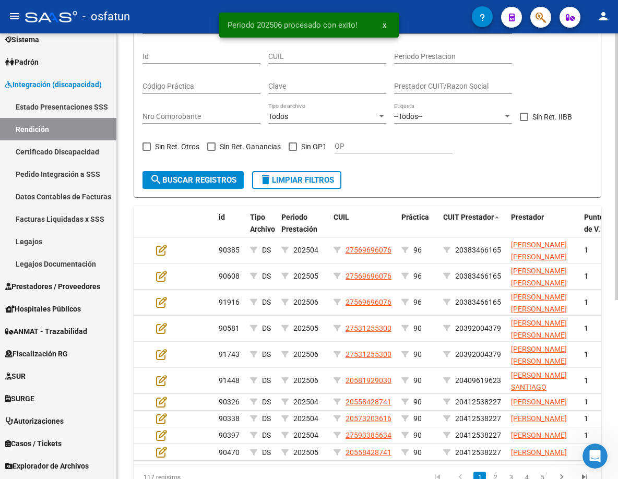
scroll to position [298, 0]
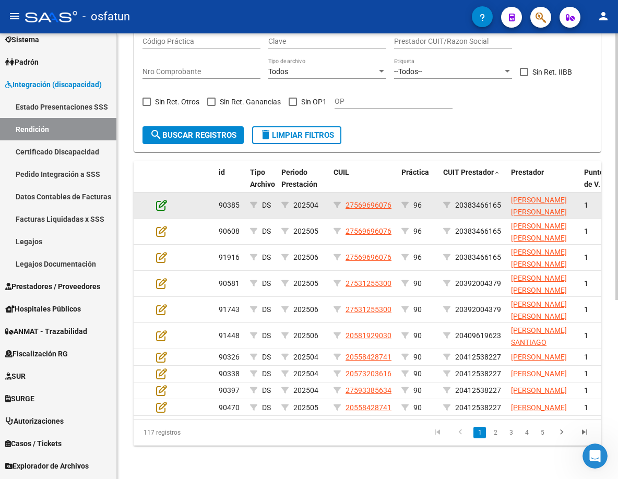
click at [165, 199] on icon at bounding box center [161, 204] width 11 height 11
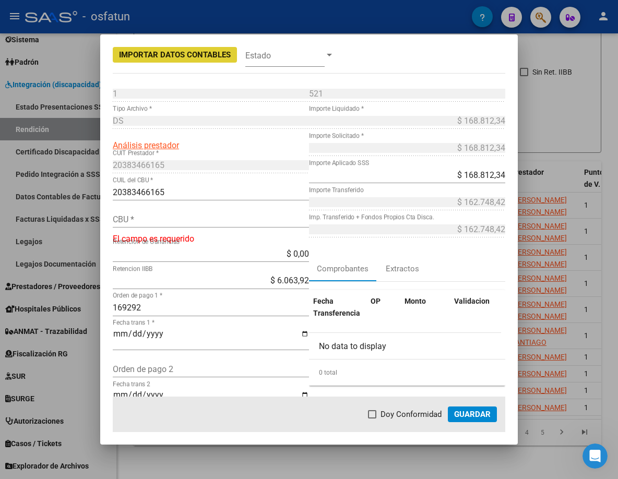
click at [197, 224] on div "CBU *" at bounding box center [211, 219] width 196 height 17
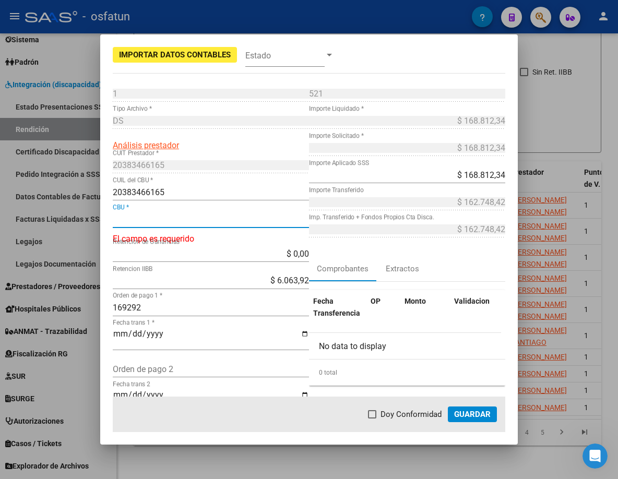
paste input "0720230088000037579654"
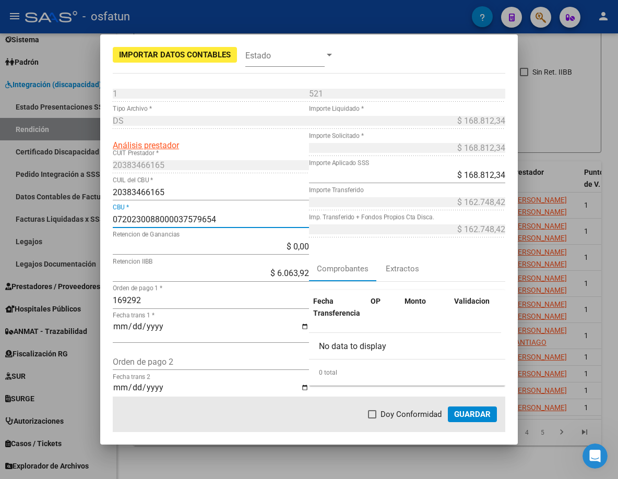
type input "0720230088000037579654"
click at [472, 410] on span "Guardar" at bounding box center [472, 413] width 37 height 9
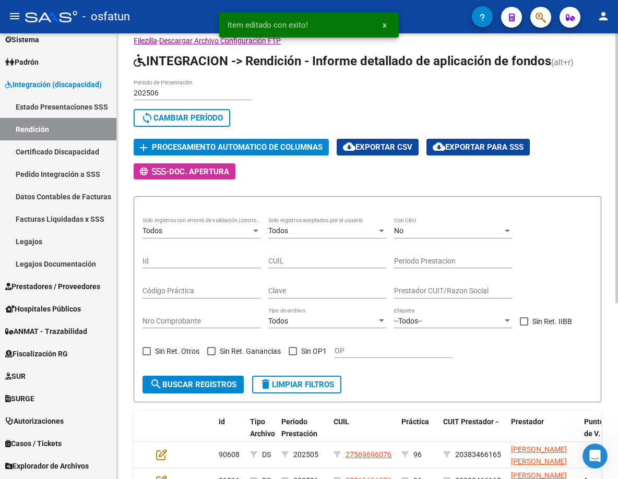
scroll to position [0, 0]
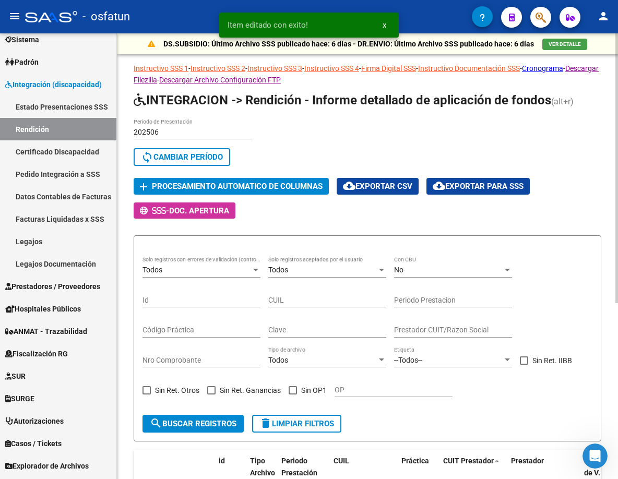
click at [243, 184] on span "Procesamiento automatico de columnas" at bounding box center [237, 186] width 171 height 9
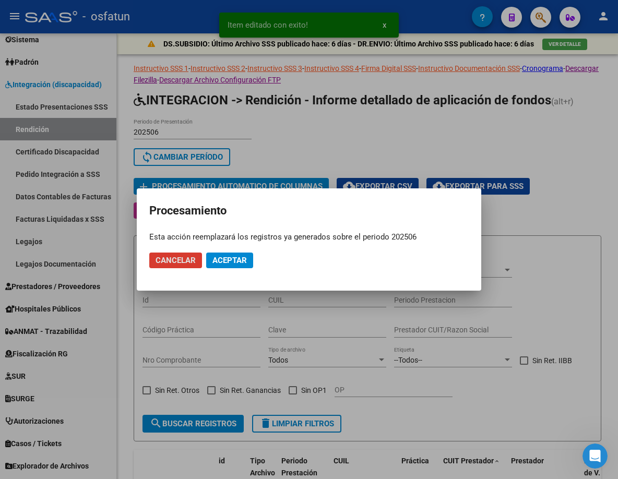
click at [231, 261] on span "Aceptar" at bounding box center [229, 260] width 34 height 9
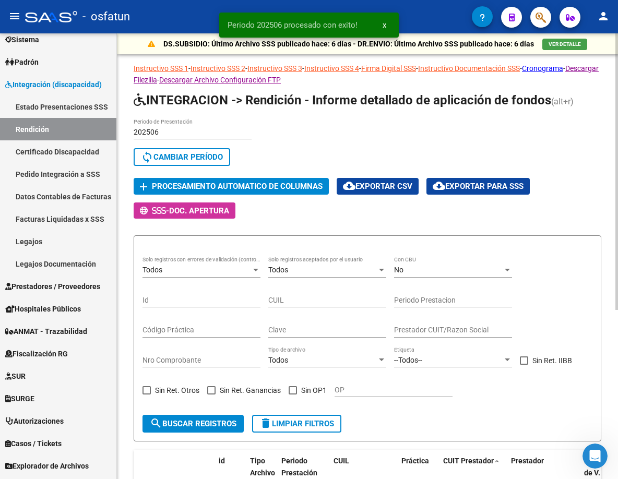
click at [459, 147] on div "202506 Periodo de Presentación search Buscar Período sync Cambiar Período" at bounding box center [367, 144] width 467 height 52
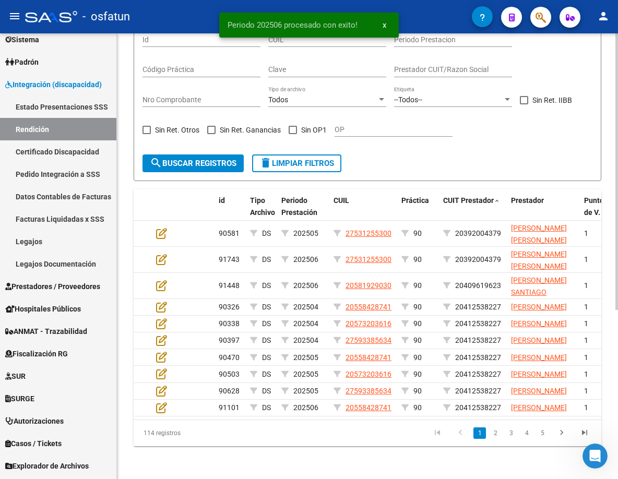
scroll to position [272, 0]
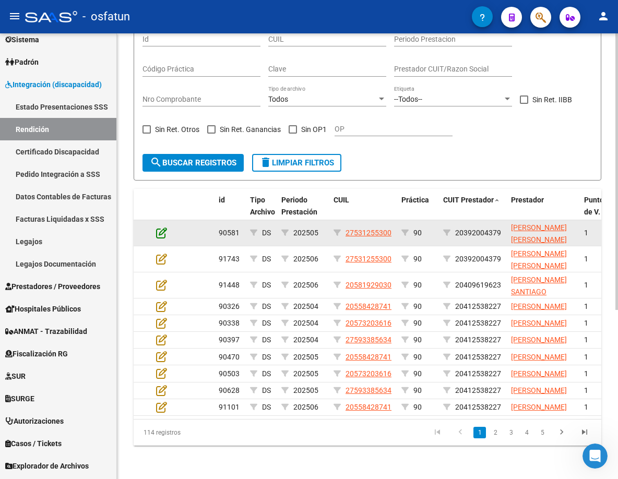
click at [164, 227] on icon at bounding box center [161, 232] width 11 height 11
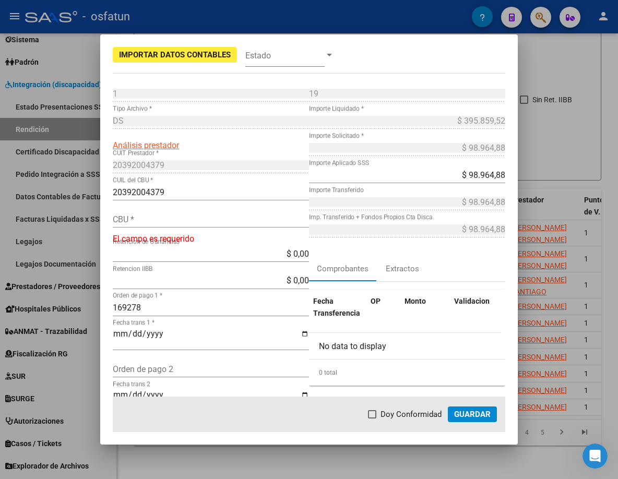
click at [220, 216] on input "CBU *" at bounding box center [211, 219] width 196 height 10
paste input "2850213940095416262278"
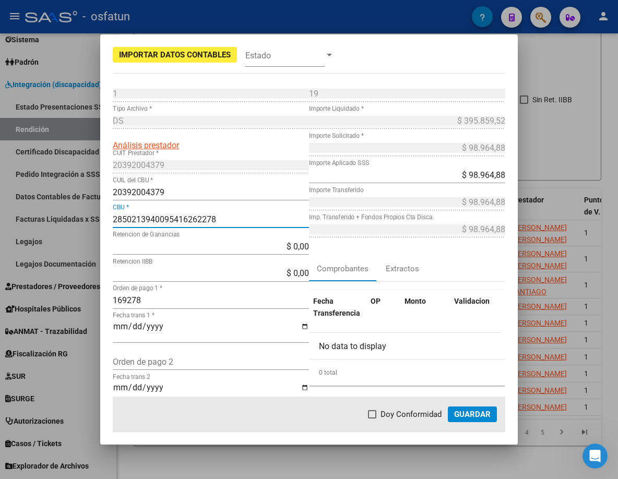
type input "2850213940095416262278"
click at [483, 414] on span "Guardar" at bounding box center [472, 413] width 37 height 9
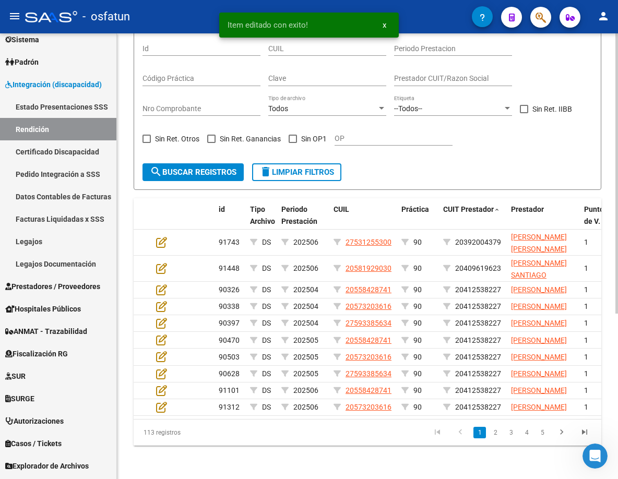
scroll to position [263, 0]
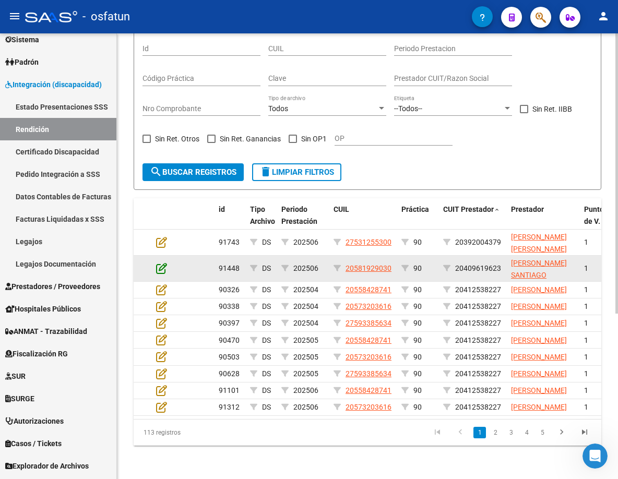
click at [164, 262] on icon at bounding box center [161, 267] width 11 height 11
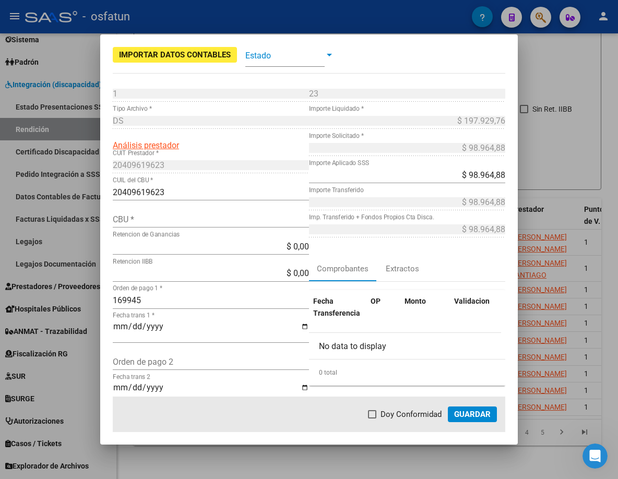
click at [190, 215] on input "CBU *" at bounding box center [211, 219] width 196 height 10
paste input "0720205888000041289790"
type input "0720205888000041289790"
click at [487, 406] on button "Guardar" at bounding box center [472, 414] width 49 height 16
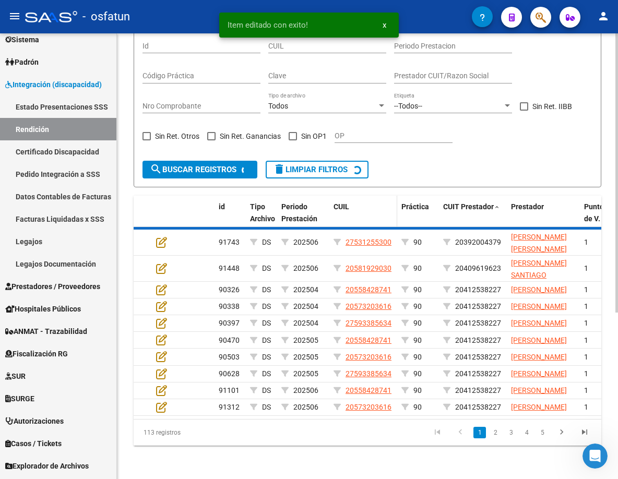
scroll to position [255, 0]
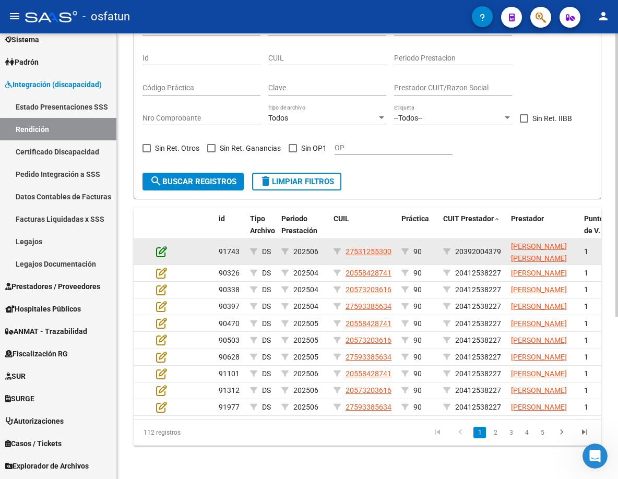
drag, startPoint x: 154, startPoint y: 236, endPoint x: 161, endPoint y: 236, distance: 6.3
click at [155, 239] on datatable-body-cell at bounding box center [170, 252] width 37 height 26
click at [162, 246] on icon at bounding box center [161, 251] width 11 height 11
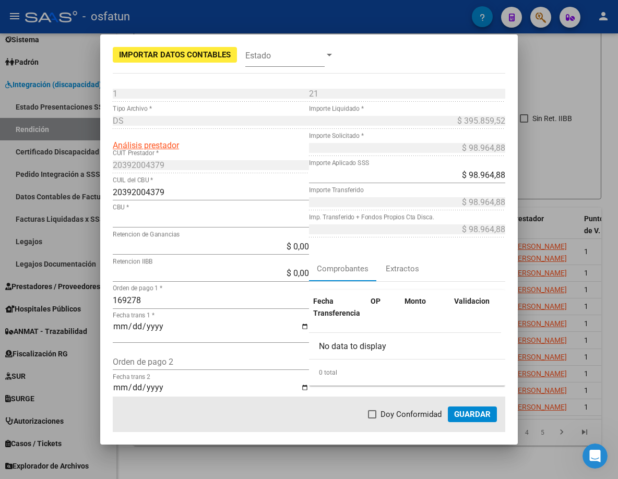
type input "2850213940095416262278"
click at [483, 417] on span "Guardar" at bounding box center [472, 413] width 37 height 9
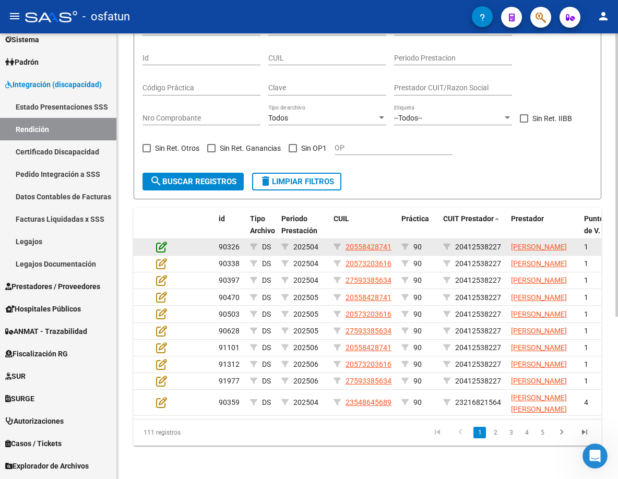
click at [163, 241] on icon at bounding box center [161, 246] width 11 height 11
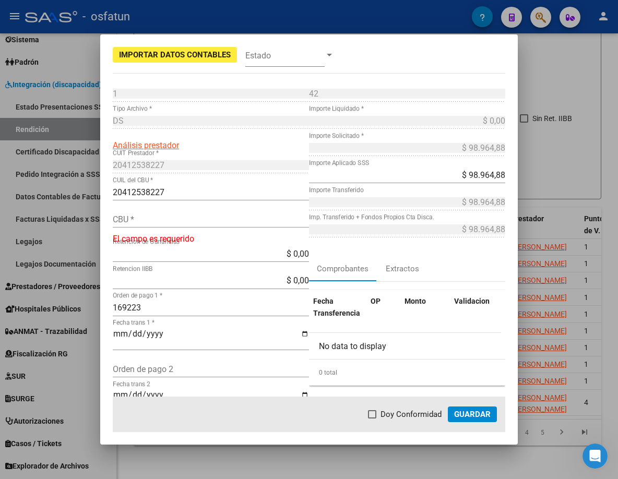
click at [187, 224] on div "CBU *" at bounding box center [211, 219] width 196 height 17
click at [185, 222] on input "CBU *" at bounding box center [211, 219] width 196 height 10
paste input "0070144630004074996617"
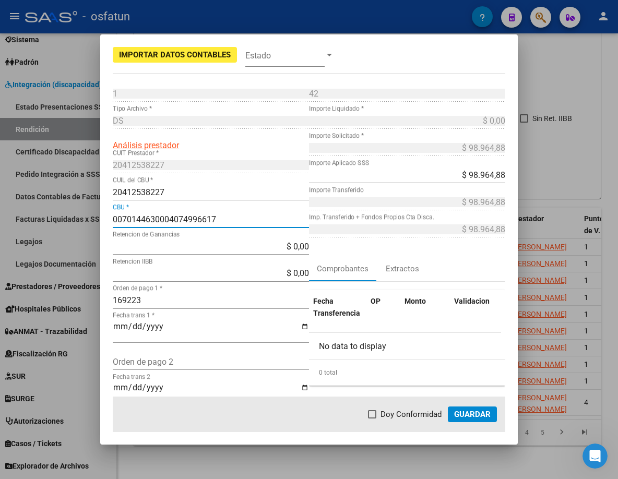
type input "0070144630004074996617"
click at [460, 413] on span "Guardar" at bounding box center [472, 413] width 37 height 9
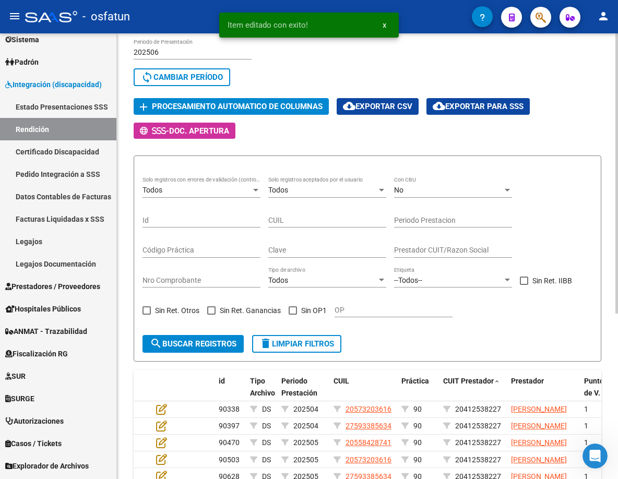
scroll to position [11, 0]
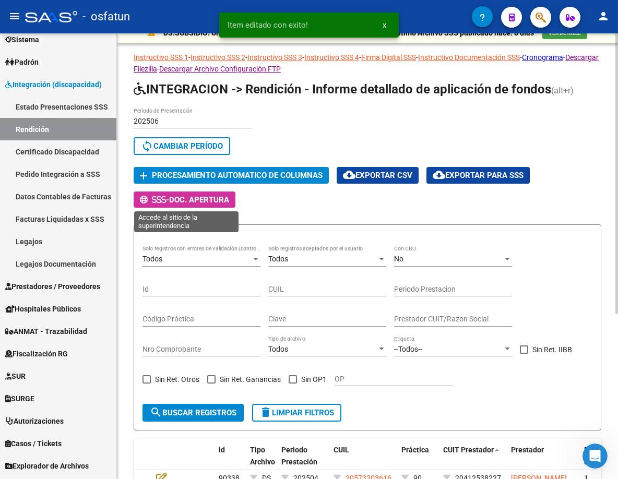
click at [224, 175] on span "Procesamiento automatico de columnas" at bounding box center [237, 175] width 171 height 9
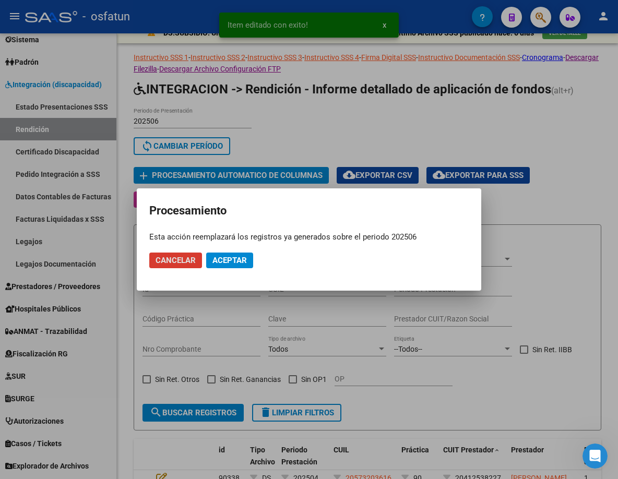
click at [224, 262] on span "Aceptar" at bounding box center [229, 260] width 34 height 9
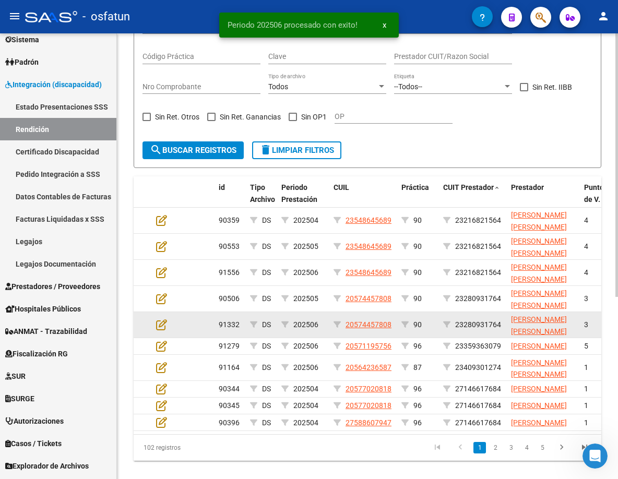
scroll to position [307, 0]
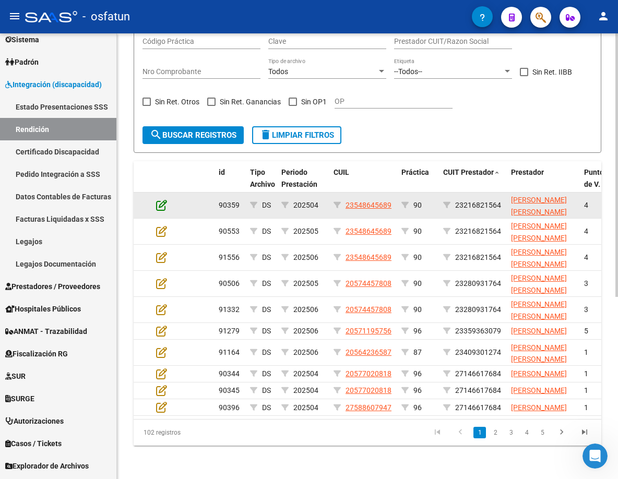
click at [160, 199] on icon at bounding box center [161, 204] width 11 height 11
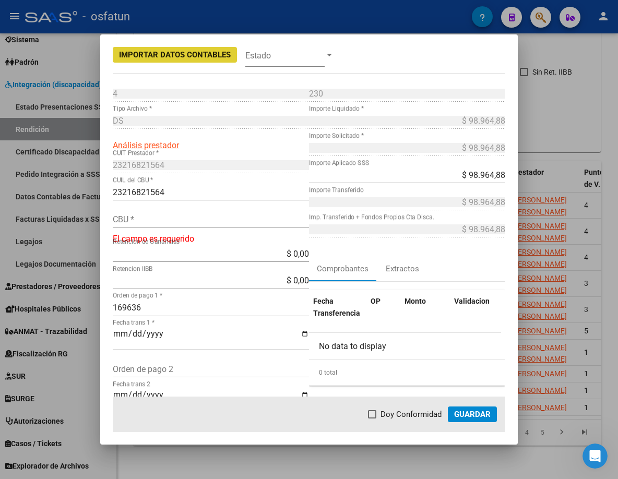
click at [189, 216] on input "CBU *" at bounding box center [211, 219] width 196 height 10
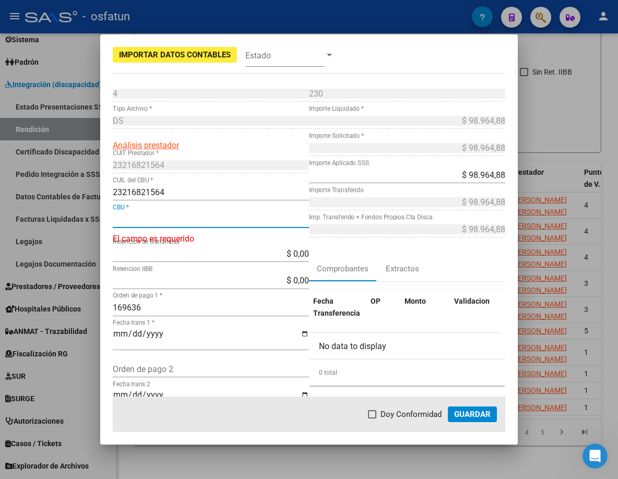
paste input "0110466430046688796533"
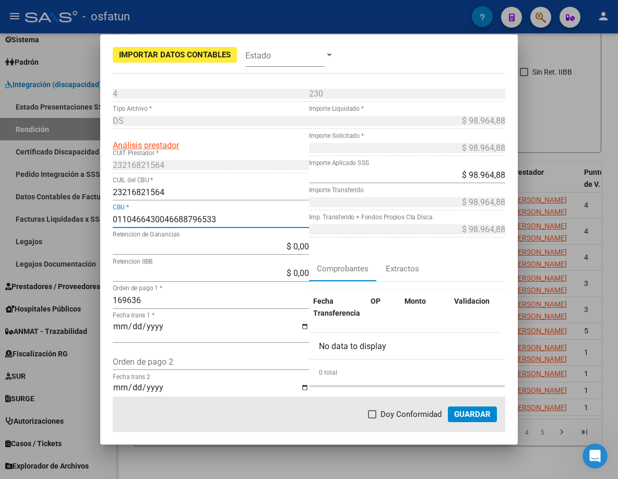
type input "0110466430046688796533"
click at [487, 412] on span "Guardar" at bounding box center [472, 413] width 37 height 9
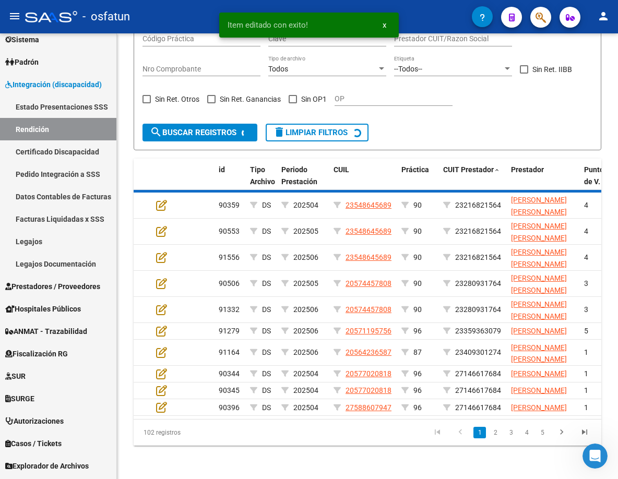
scroll to position [298, 0]
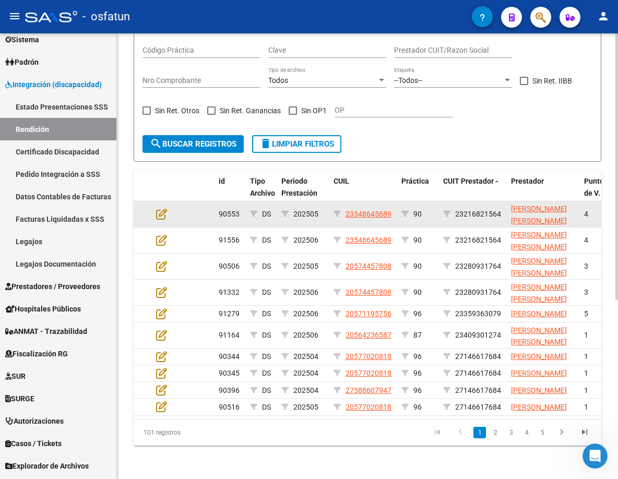
click at [167, 208] on div at bounding box center [170, 214] width 28 height 12
click at [161, 208] on icon at bounding box center [161, 213] width 11 height 11
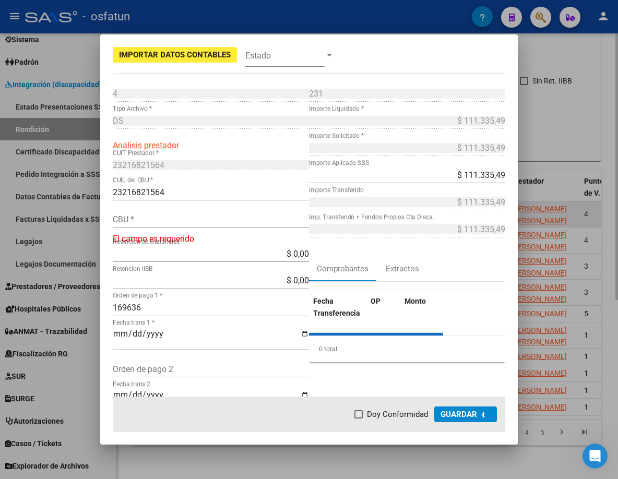
type input "0110466430046688796533"
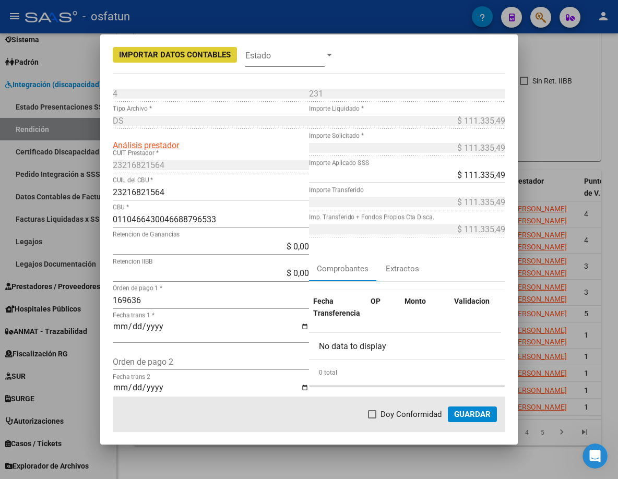
click at [476, 415] on span "Guardar" at bounding box center [472, 413] width 37 height 9
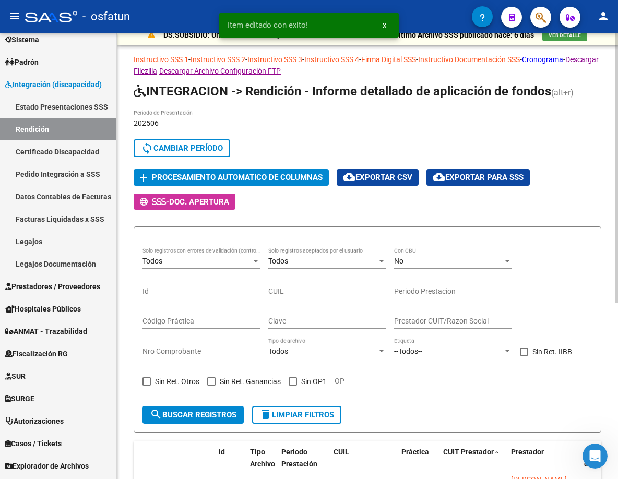
scroll to position [0, 0]
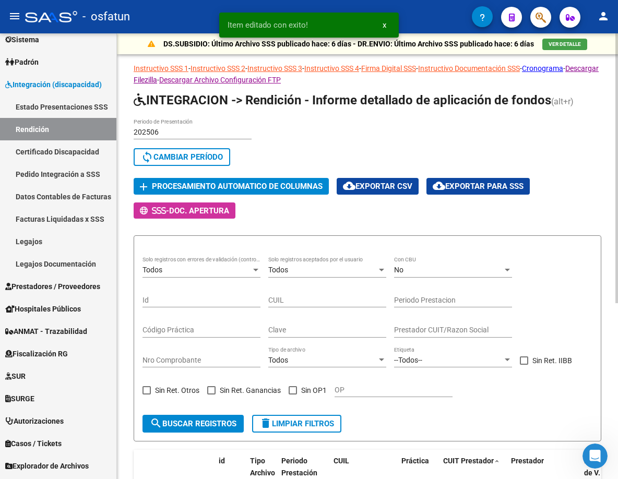
click at [244, 189] on span "Procesamiento automatico de columnas" at bounding box center [237, 186] width 171 height 9
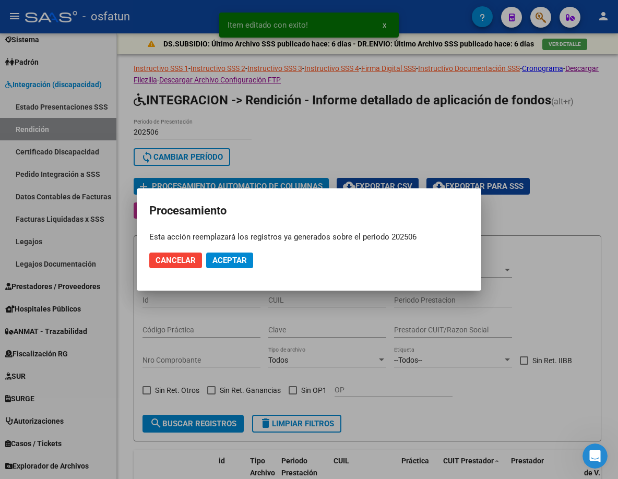
drag, startPoint x: 241, startPoint y: 249, endPoint x: 239, endPoint y: 255, distance: 5.4
click at [240, 251] on mat-dialog-actions "Cancelar Aceptar" at bounding box center [308, 260] width 319 height 35
click at [239, 255] on button "Aceptar" at bounding box center [229, 260] width 47 height 16
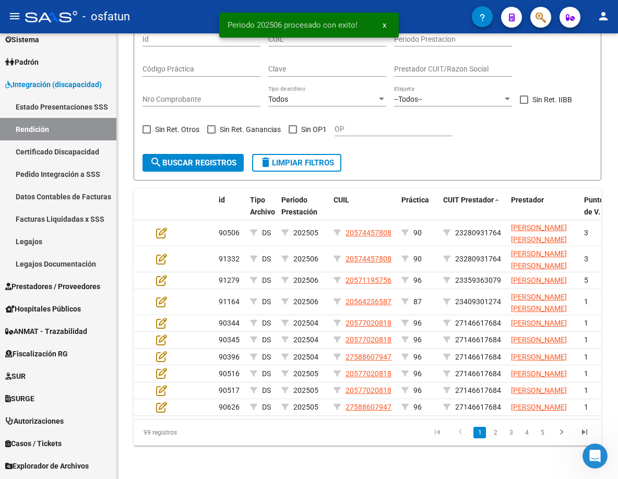
scroll to position [281, 0]
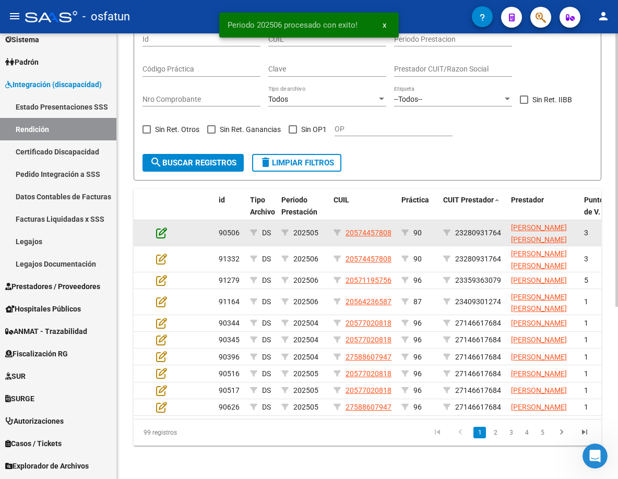
click at [161, 227] on icon at bounding box center [161, 232] width 11 height 11
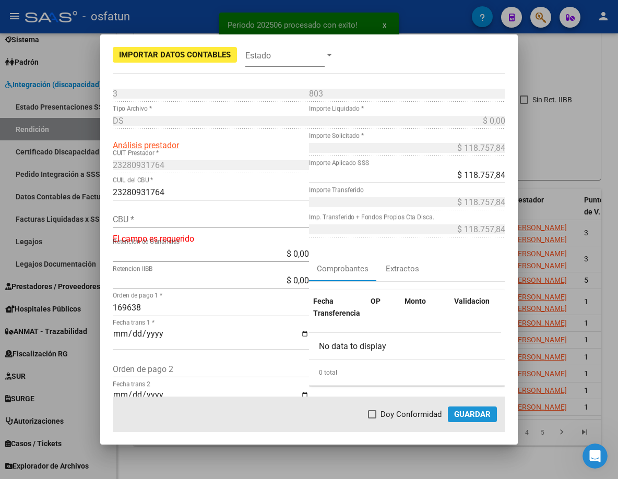
click at [460, 414] on span "Guardar" at bounding box center [472, 413] width 37 height 9
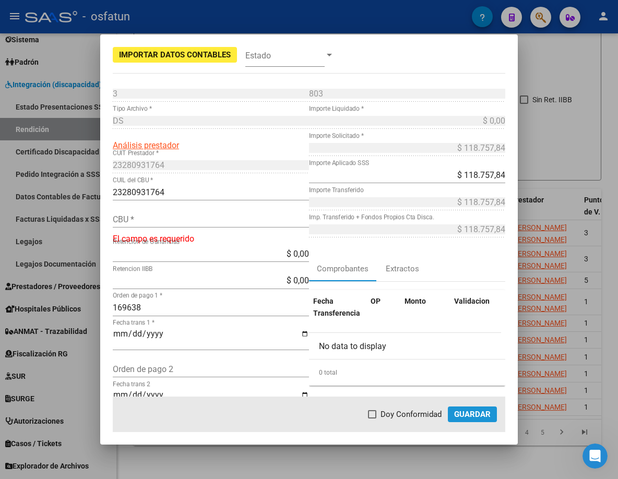
click at [473, 418] on span "Guardar" at bounding box center [472, 413] width 37 height 9
click at [457, 417] on span "Guardar" at bounding box center [472, 413] width 37 height 9
click at [227, 220] on input "CBU *" at bounding box center [211, 219] width 196 height 10
paste input "0110466430046688796533"
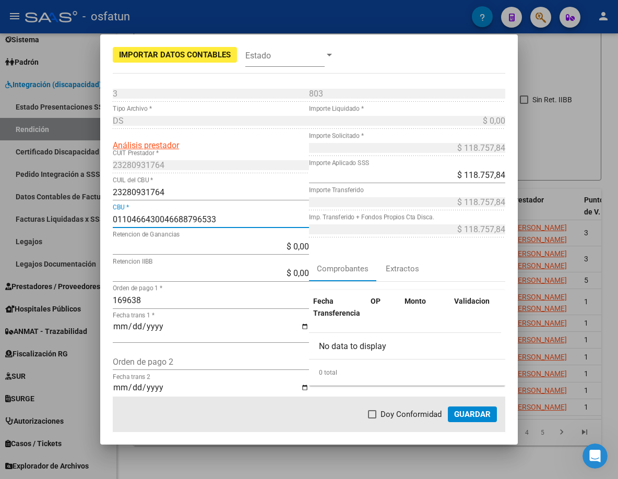
type input "0110466430046688796533"
click at [499, 202] on div at bounding box center [309, 239] width 618 height 479
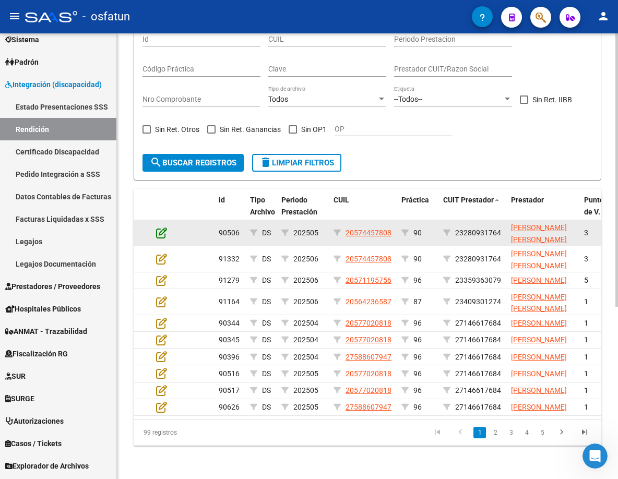
click at [164, 227] on icon at bounding box center [161, 232] width 11 height 11
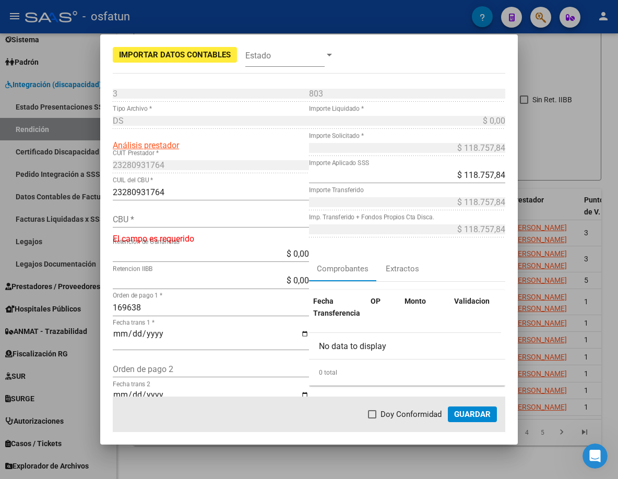
click at [234, 224] on div "CBU *" at bounding box center [211, 219] width 196 height 17
click at [234, 224] on input "CBU *" at bounding box center [211, 219] width 196 height 10
paste input "1910132555113200388817"
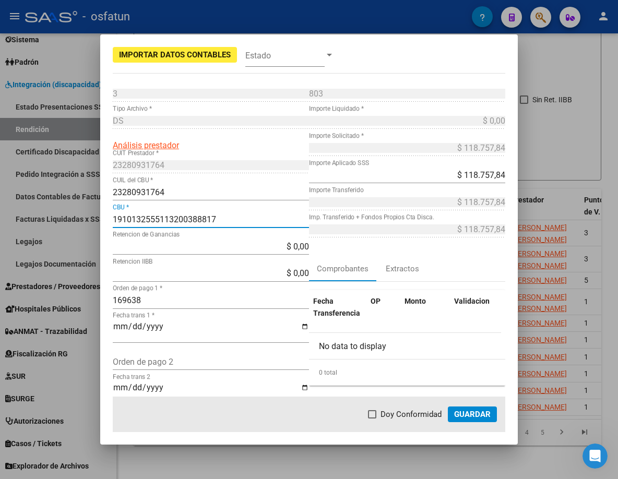
type input "1910132555113200388817"
click at [464, 408] on button "Guardar" at bounding box center [472, 414] width 49 height 16
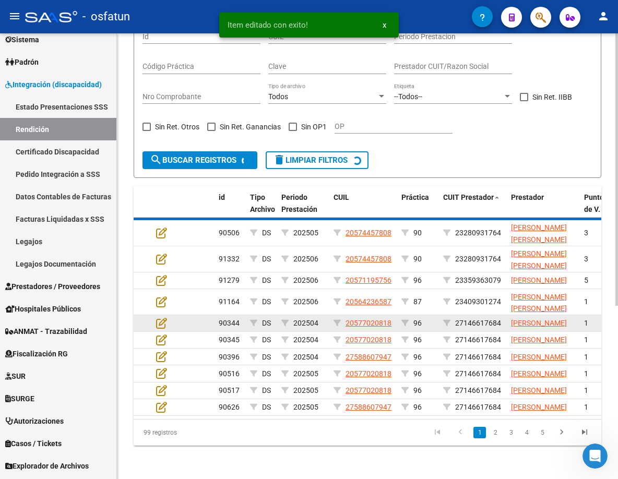
scroll to position [272, 0]
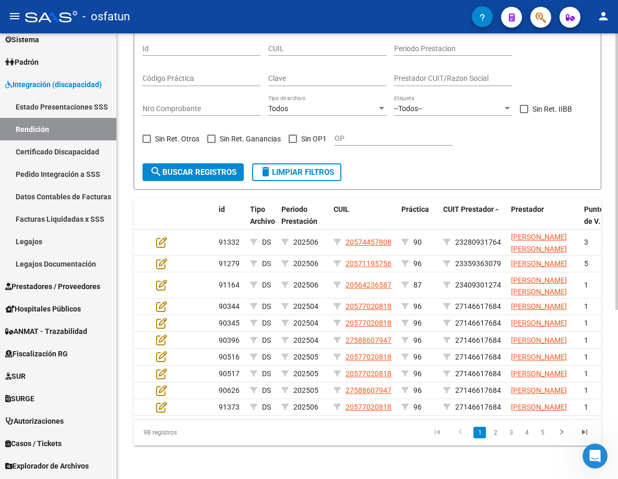
click at [394, 143] on form "Todos Solo registros con errores de validación (control 623 instructivo de rend…" at bounding box center [367, 87] width 467 height 206
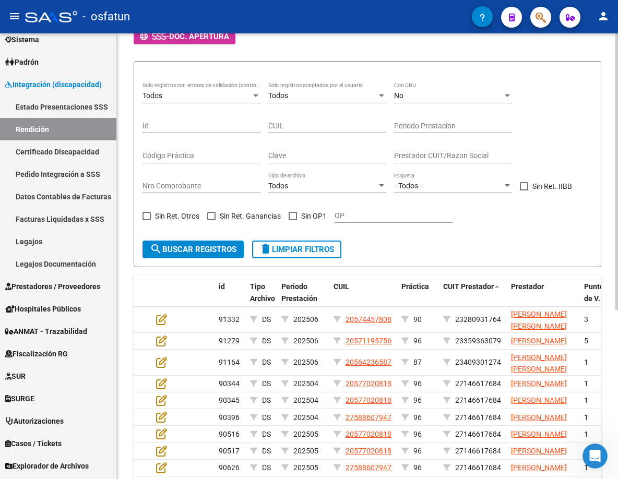
scroll to position [151, 0]
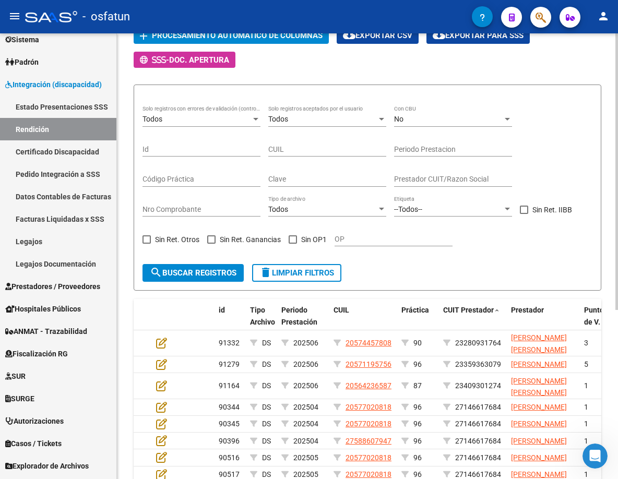
click at [228, 35] on span "Procesamiento automatico de columnas" at bounding box center [237, 35] width 171 height 9
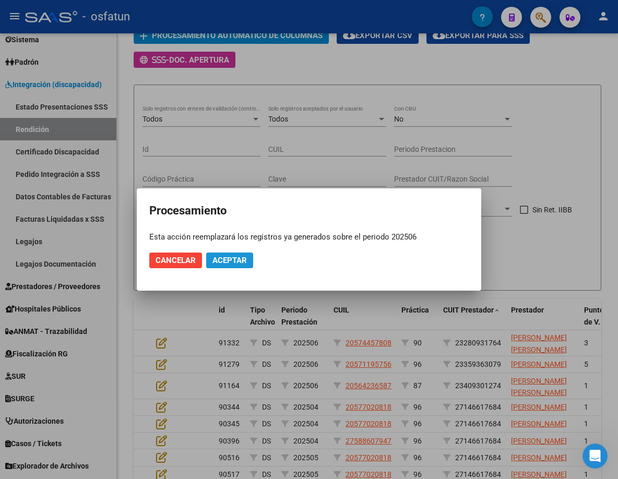
click at [233, 265] on span "Aceptar" at bounding box center [229, 260] width 34 height 9
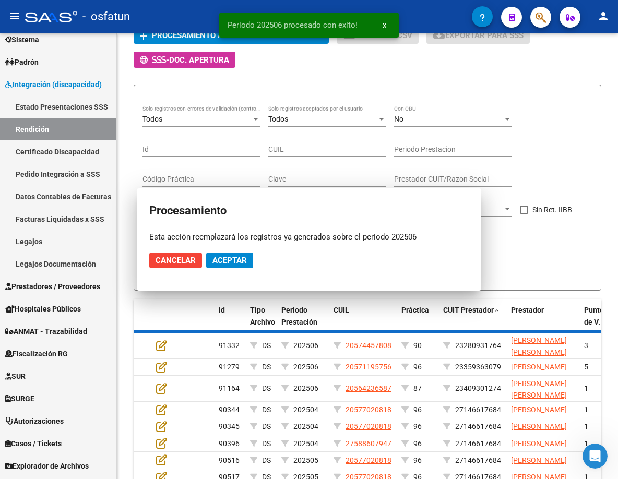
scroll to position [144, 0]
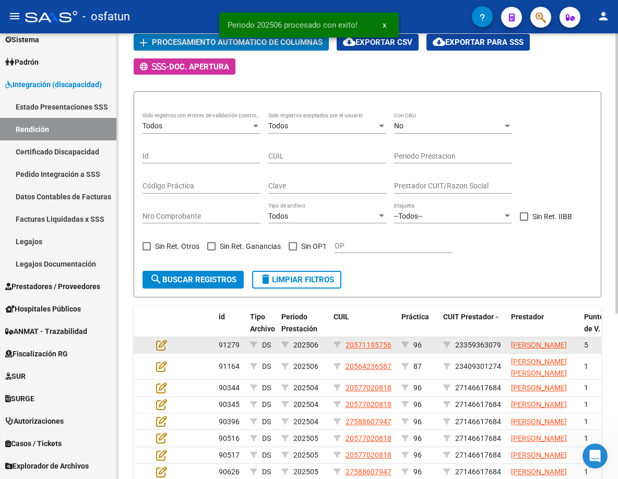
click at [161, 353] on datatable-body-cell at bounding box center [170, 345] width 37 height 16
click at [162, 351] on app-edit-rendicion at bounding box center [161, 345] width 11 height 12
click at [161, 350] on icon at bounding box center [161, 344] width 11 height 11
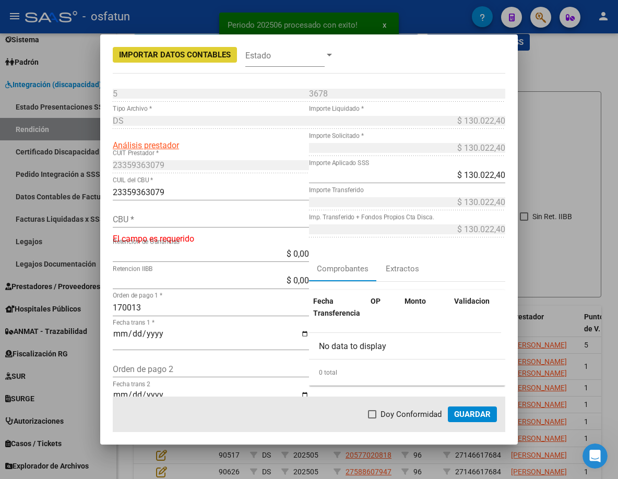
click at [188, 219] on input "CBU *" at bounding box center [211, 219] width 196 height 10
paste input "0170283740000034279643"
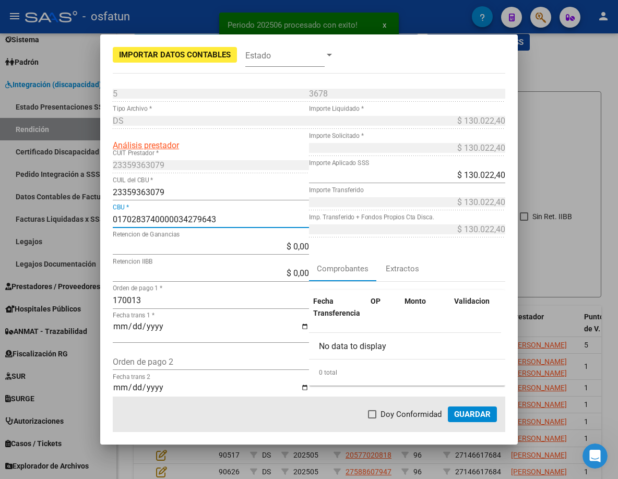
type input "0170283740000034279643"
click at [479, 414] on span "Guardar" at bounding box center [472, 413] width 37 height 9
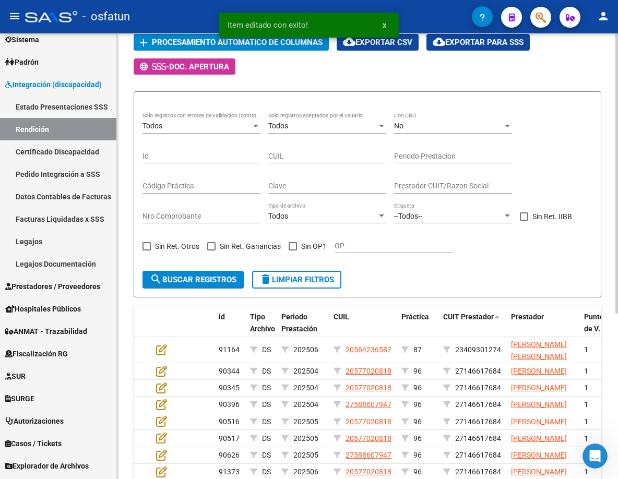
click at [387, 262] on form "Todos Solo registros con errores de validación (control 623 instructivo de rend…" at bounding box center [367, 194] width 467 height 206
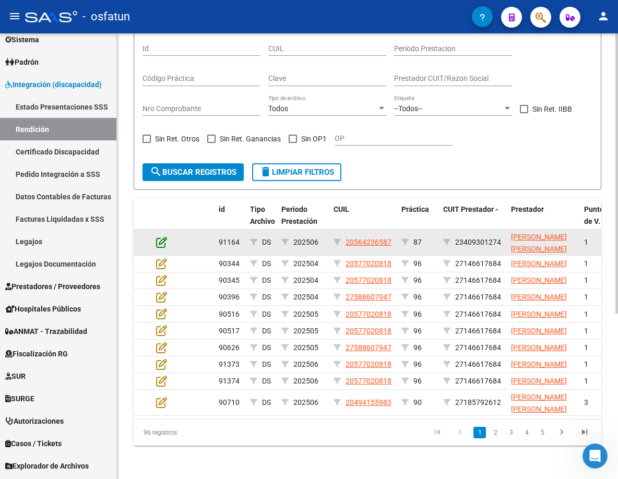
click at [164, 236] on icon at bounding box center [161, 241] width 11 height 11
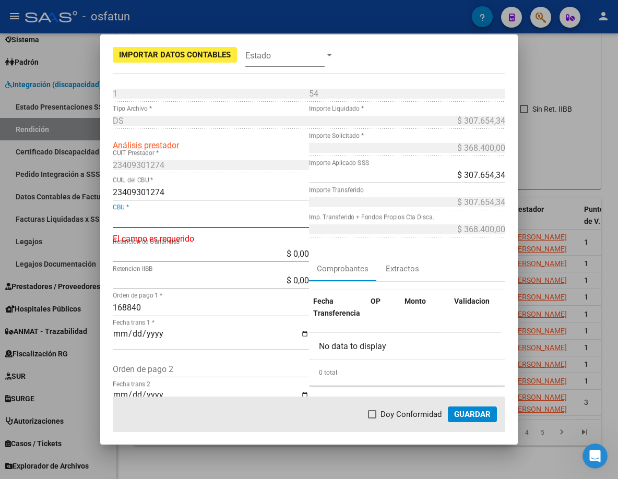
click at [192, 222] on input "CBU *" at bounding box center [211, 219] width 196 height 10
paste input "2850102040095338147468"
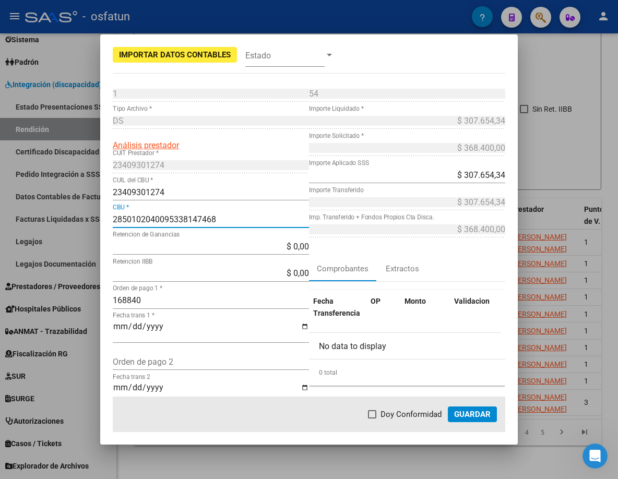
type input "2850102040095338147468"
click at [455, 401] on mat-dialog-actions "Doy Conformidad Guardar" at bounding box center [309, 413] width 392 height 35
click at [457, 408] on button "Guardar" at bounding box center [472, 414] width 49 height 16
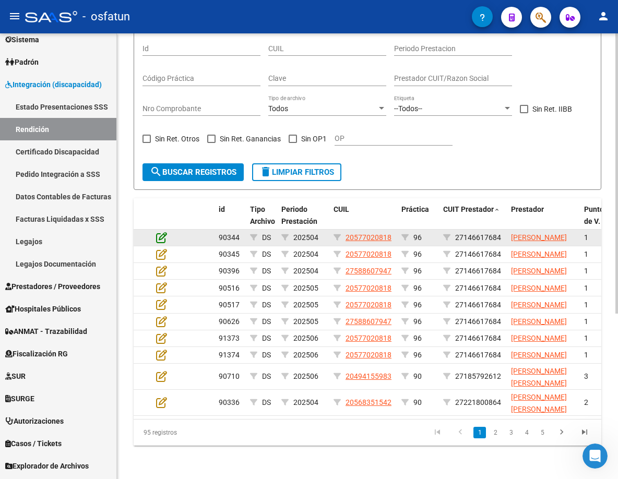
click at [162, 232] on icon at bounding box center [161, 237] width 11 height 11
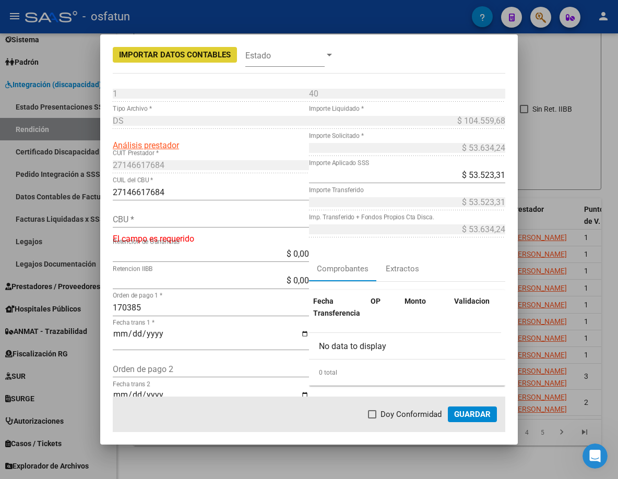
click at [194, 220] on input "CBU *" at bounding box center [211, 219] width 196 height 10
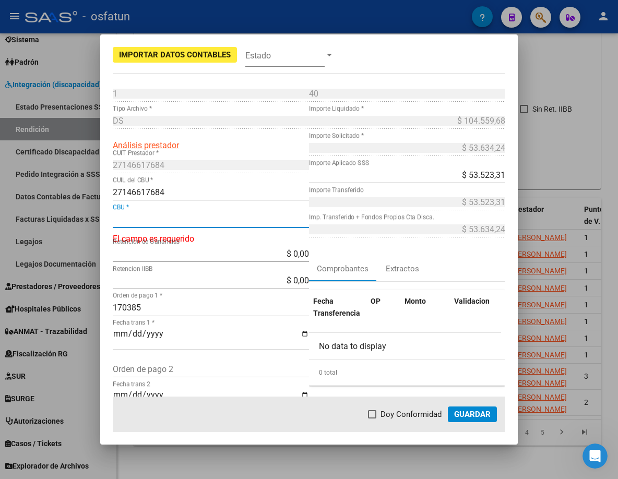
paste input "0110781630078105085979"
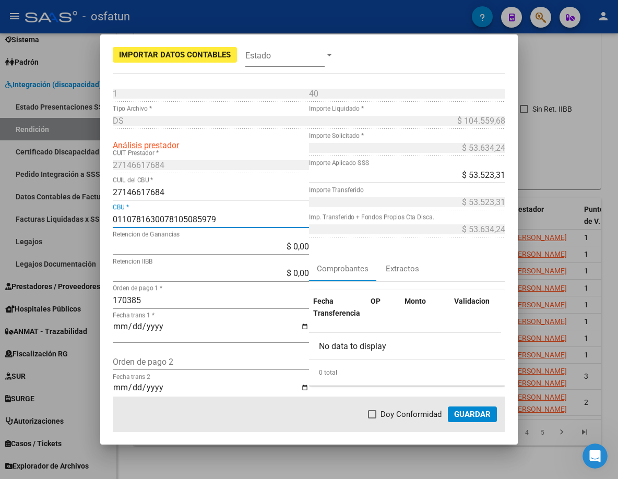
type input "0110781630078105085979"
click at [478, 410] on span "Guardar" at bounding box center [472, 413] width 37 height 9
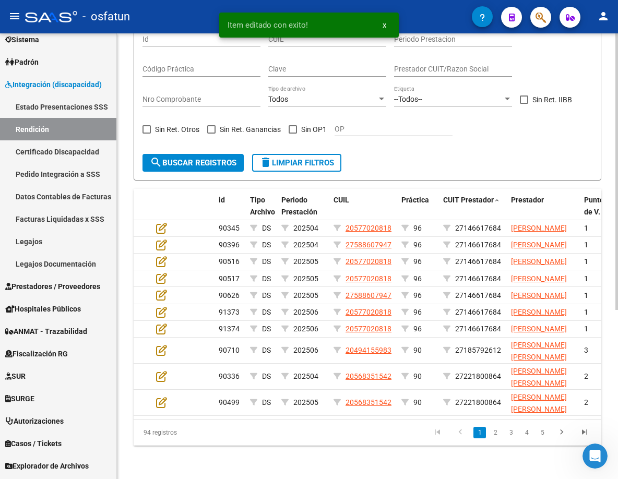
scroll to position [142, 0]
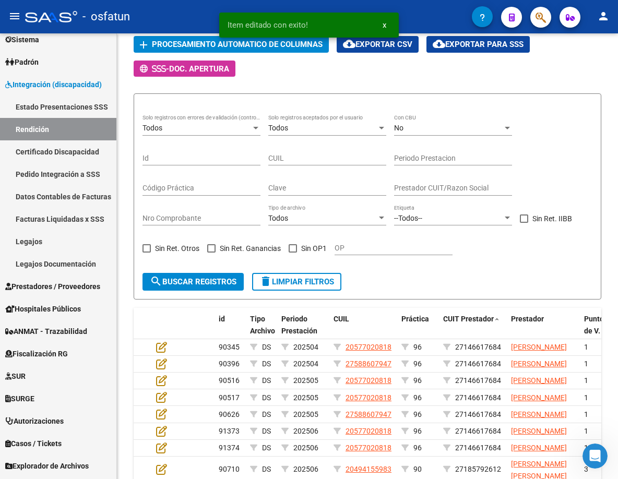
click at [283, 49] on div "Item editado con exito! x" at bounding box center [309, 25] width 204 height 50
click at [283, 47] on div "Item editado con exito! x" at bounding box center [309, 25] width 204 height 50
click at [283, 45] on div "Item editado con exito! x" at bounding box center [309, 25] width 204 height 50
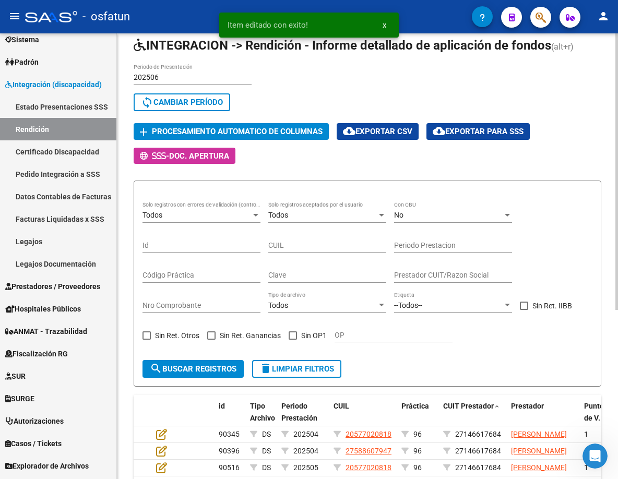
scroll to position [20, 0]
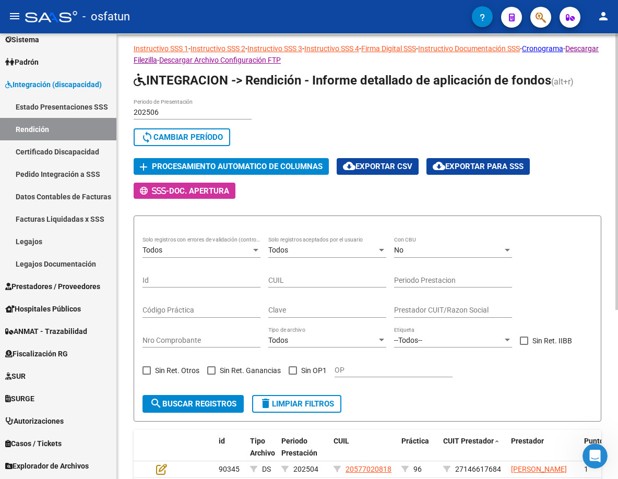
click at [282, 168] on span "Procesamiento automatico de columnas" at bounding box center [237, 166] width 171 height 9
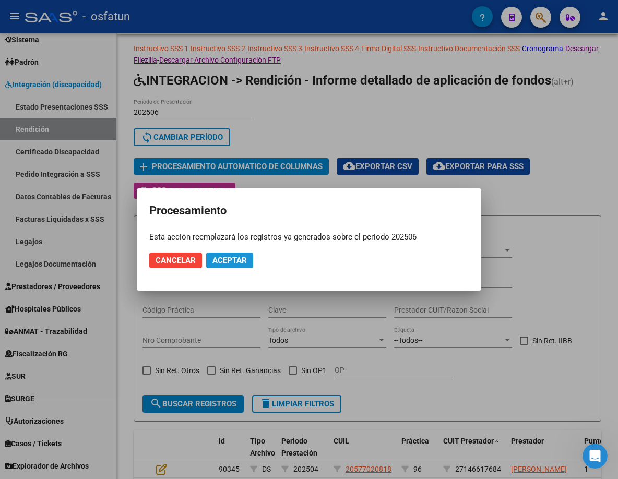
click at [248, 263] on button "Aceptar" at bounding box center [229, 260] width 47 height 16
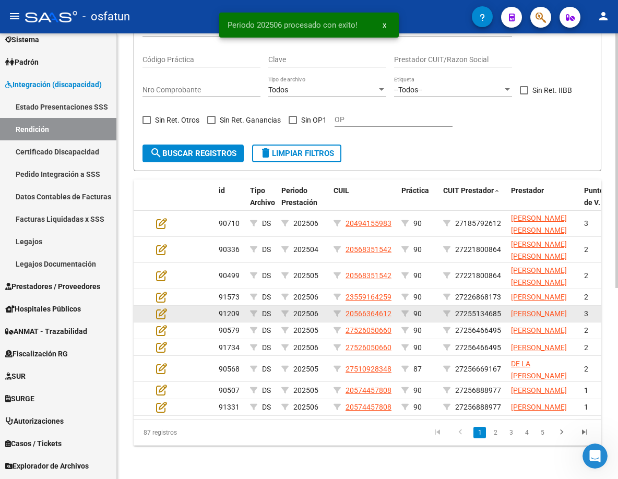
scroll to position [334, 0]
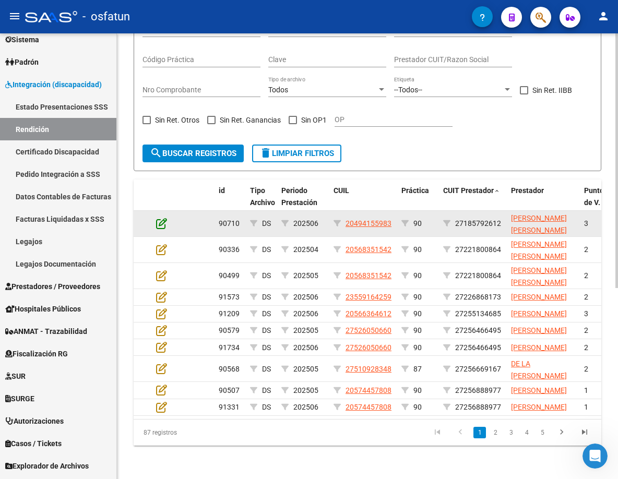
click at [161, 218] on icon at bounding box center [161, 223] width 11 height 11
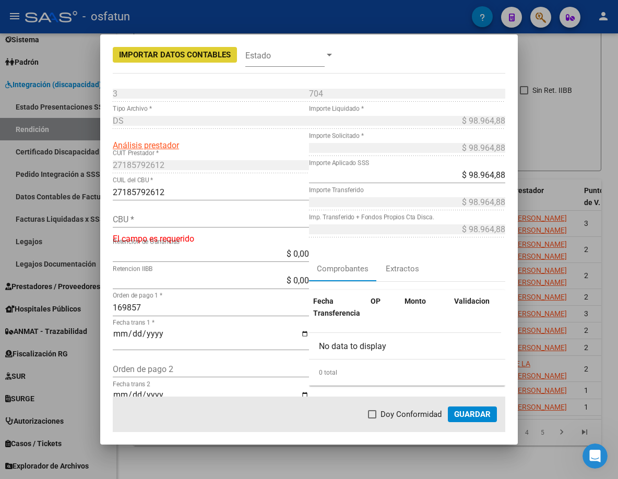
click at [220, 212] on div "CBU *" at bounding box center [211, 219] width 196 height 17
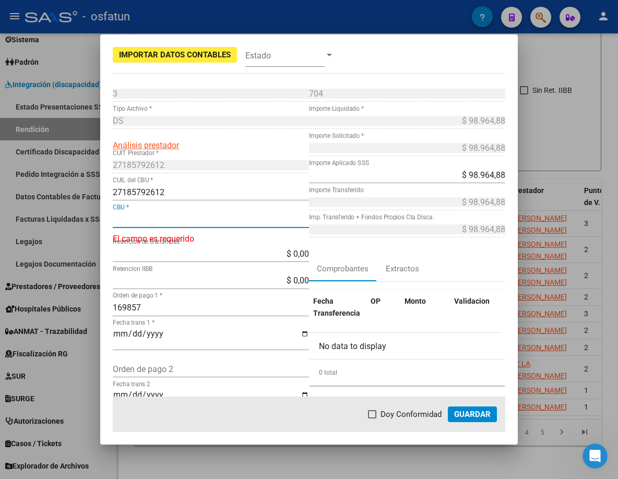
click at [222, 225] on div "CBU *" at bounding box center [211, 219] width 196 height 17
paste input "0140037303718554476312"
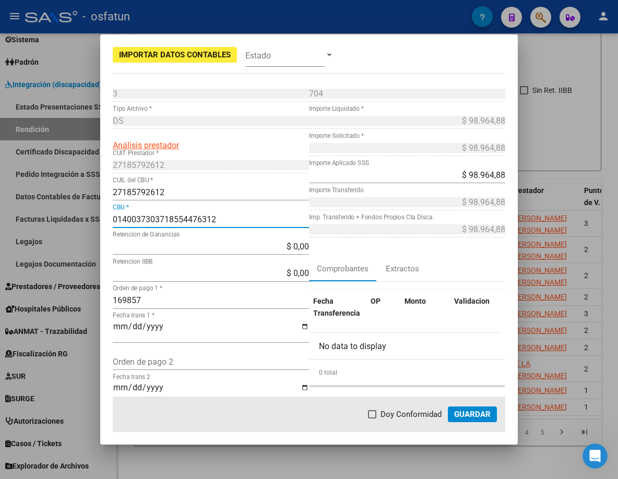
type input "0140037303718554476312"
click at [474, 411] on span "Guardar" at bounding box center [472, 413] width 37 height 9
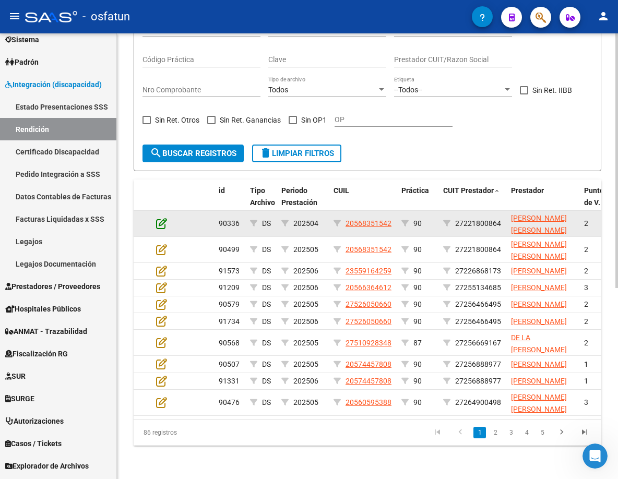
click at [160, 218] on icon at bounding box center [161, 223] width 11 height 11
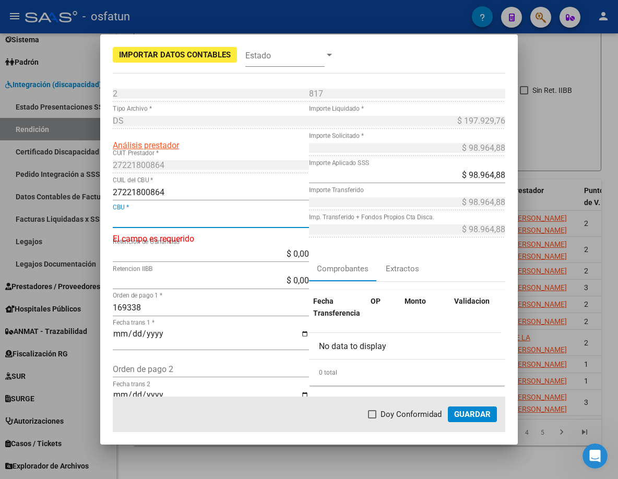
click at [218, 216] on input "CBU *" at bounding box center [211, 219] width 196 height 10
paste input "0070089430004201470173"
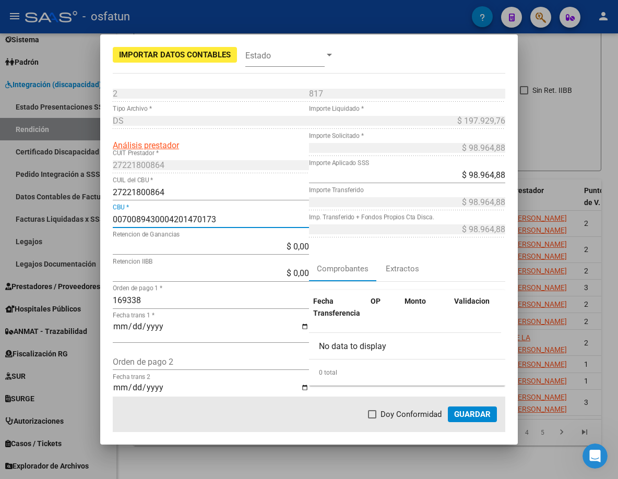
type input "0070089430004201470173"
click at [464, 417] on span "Guardar" at bounding box center [472, 413] width 37 height 9
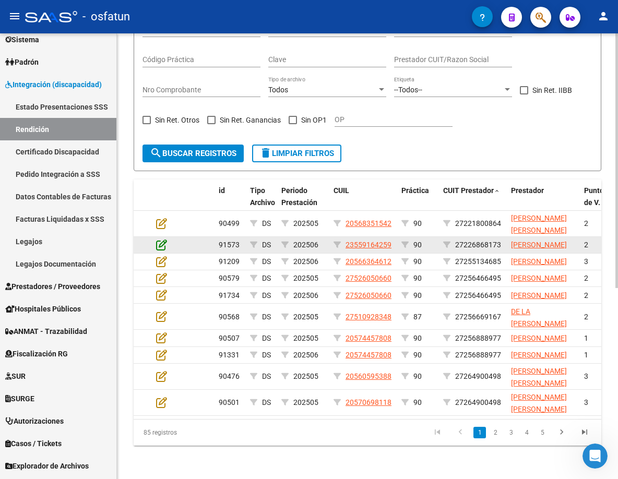
click at [157, 239] on icon at bounding box center [161, 244] width 11 height 11
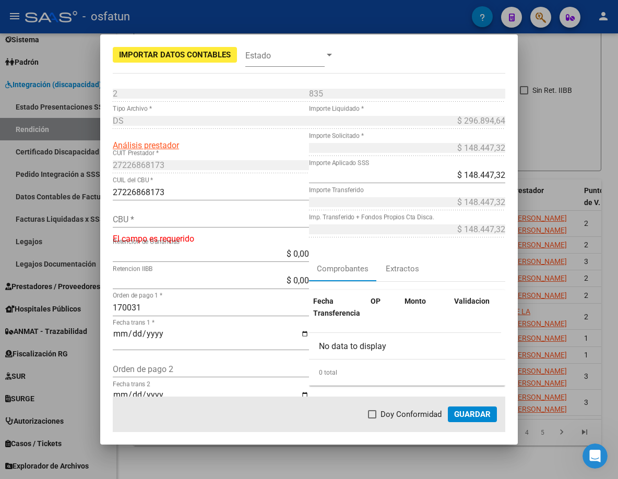
click at [187, 213] on div "CBU *" at bounding box center [211, 219] width 196 height 17
click at [191, 225] on div "CBU *" at bounding box center [211, 219] width 196 height 17
paste input "0170262240000006803434"
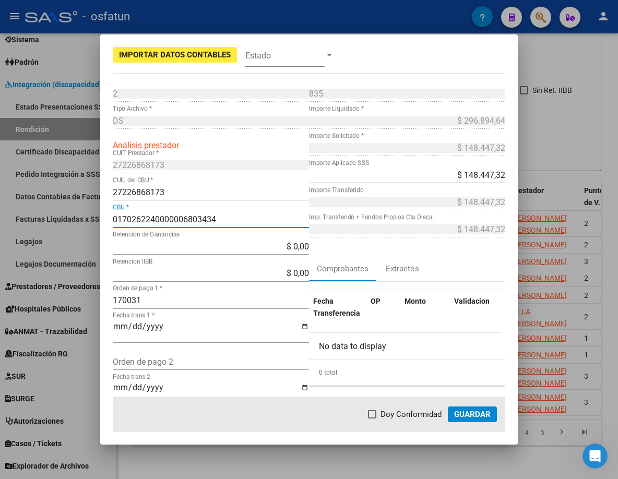
type input "0170262240000006803434"
click at [475, 411] on span "Guardar" at bounding box center [472, 413] width 37 height 9
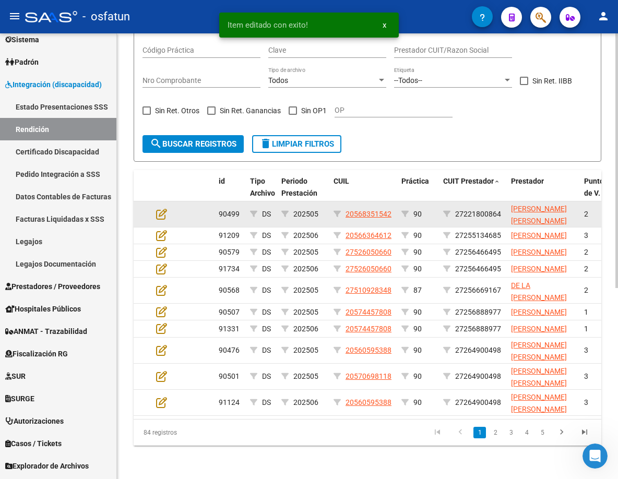
click at [152, 201] on datatable-body-cell at bounding box center [170, 214] width 37 height 26
click at [159, 208] on icon at bounding box center [161, 213] width 11 height 11
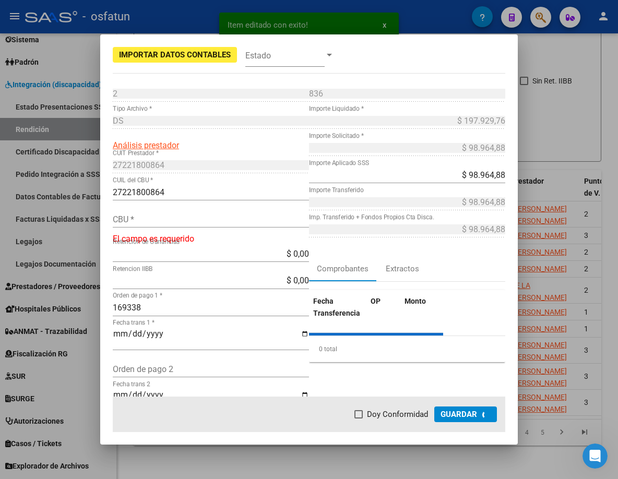
type input "0070089430004201470173"
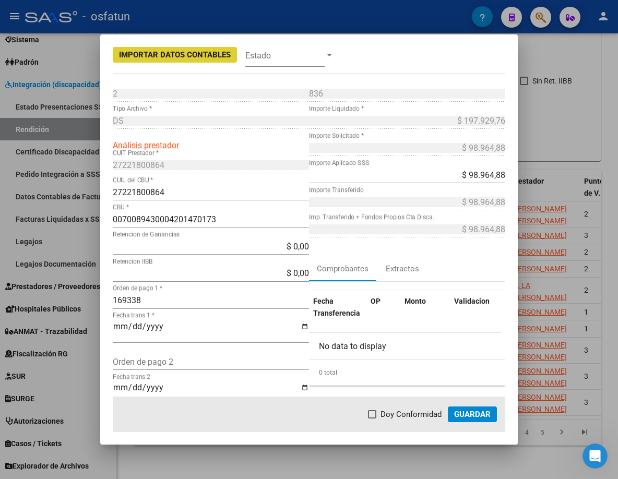
click at [482, 399] on mat-dialog-actions "Doy Conformidad Guardar" at bounding box center [309, 413] width 392 height 35
click at [475, 411] on span "Guardar" at bounding box center [472, 413] width 37 height 9
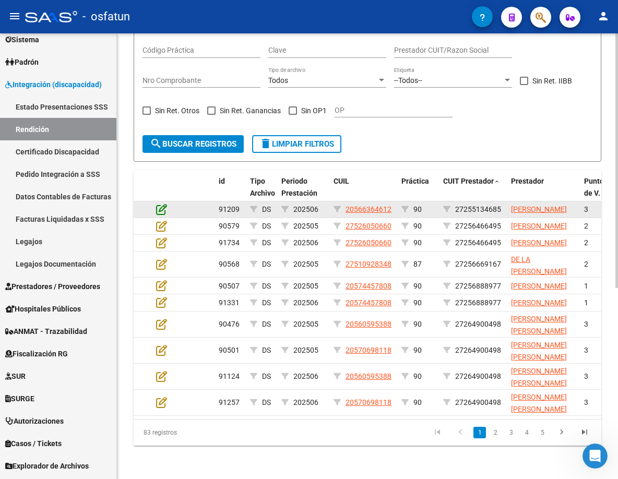
click at [161, 203] on icon at bounding box center [161, 208] width 11 height 11
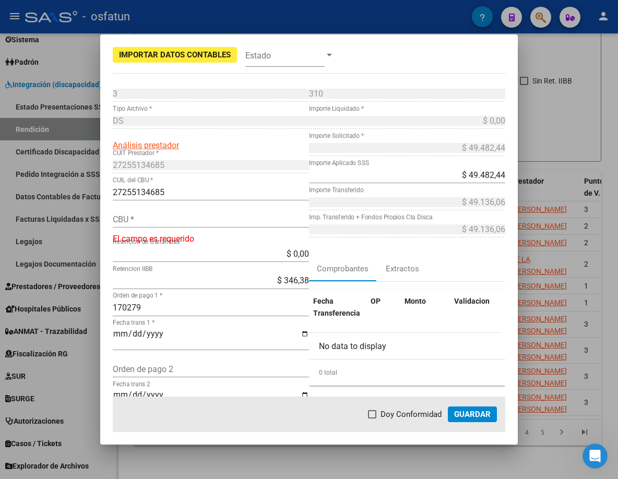
click at [185, 227] on div "CBU *" at bounding box center [211, 219] width 196 height 17
click at [183, 224] on div "CBU *" at bounding box center [211, 219] width 196 height 17
click at [182, 224] on input "CBU *" at bounding box center [211, 219] width 196 height 10
paste input "0140081601503205071431"
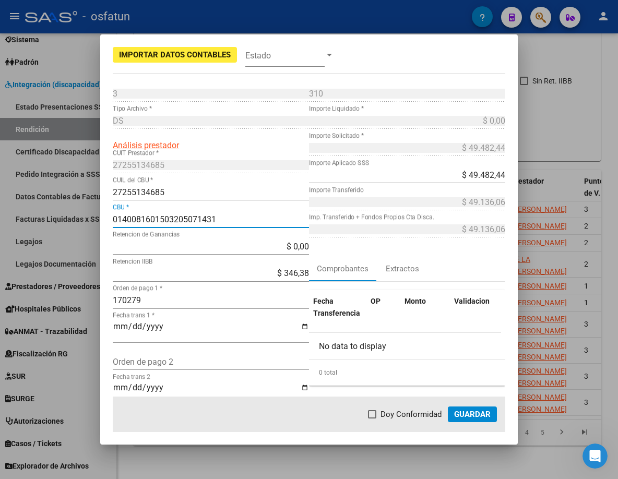
type input "0140081601503205071431"
click at [469, 411] on span "Guardar" at bounding box center [472, 413] width 37 height 9
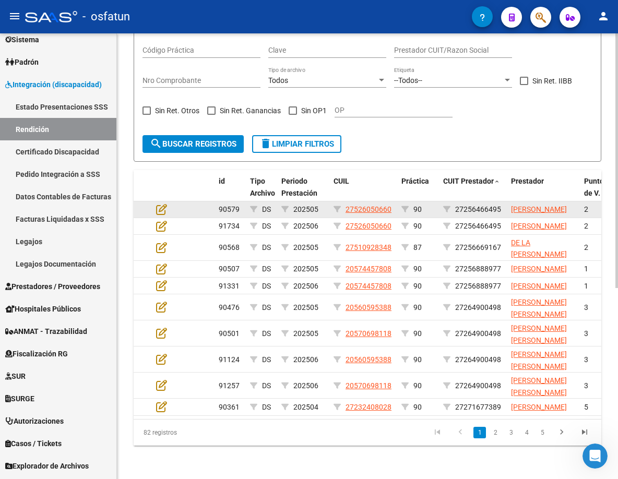
click at [154, 201] on datatable-body-cell at bounding box center [170, 209] width 37 height 16
click at [158, 203] on icon at bounding box center [161, 208] width 11 height 11
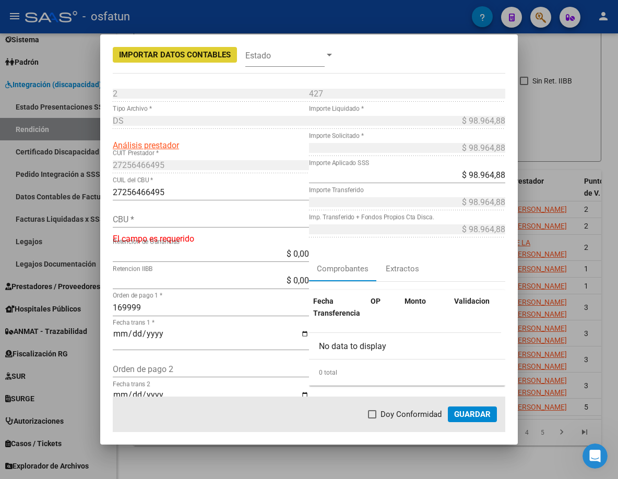
click at [157, 214] on input "CBU *" at bounding box center [211, 219] width 196 height 10
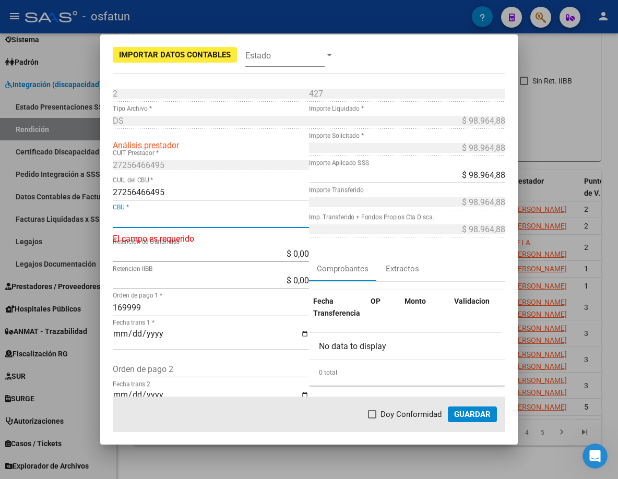
paste input "0170214140000003641745"
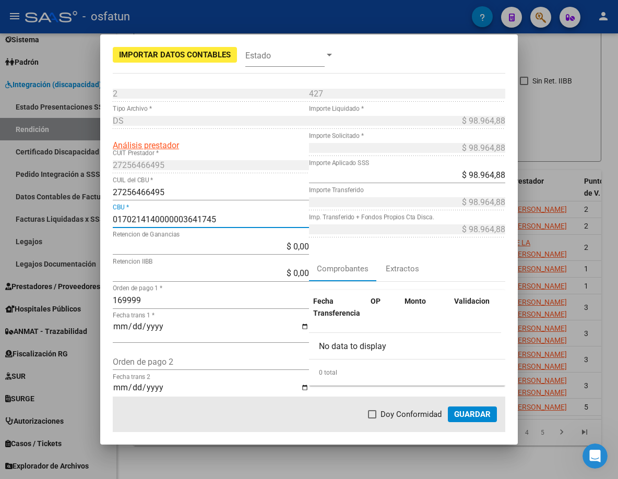
type input "0170214140000003641745"
click at [473, 415] on span "Guardar" at bounding box center [472, 413] width 37 height 9
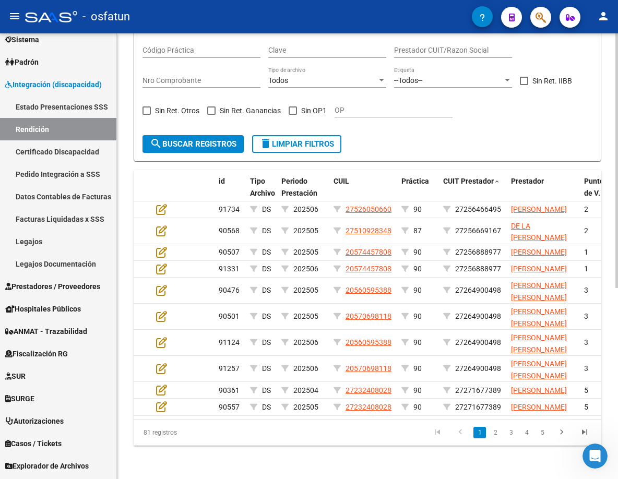
click at [412, 100] on form "Todos Solo registros con errores de validación (control 623 instructivo de rend…" at bounding box center [367, 59] width 467 height 206
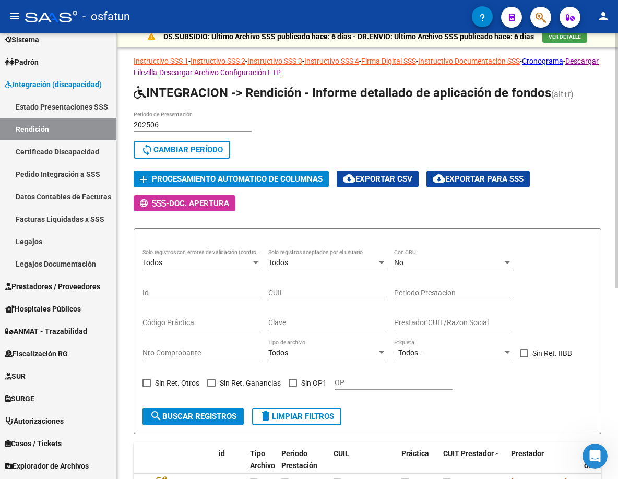
scroll to position [0, 0]
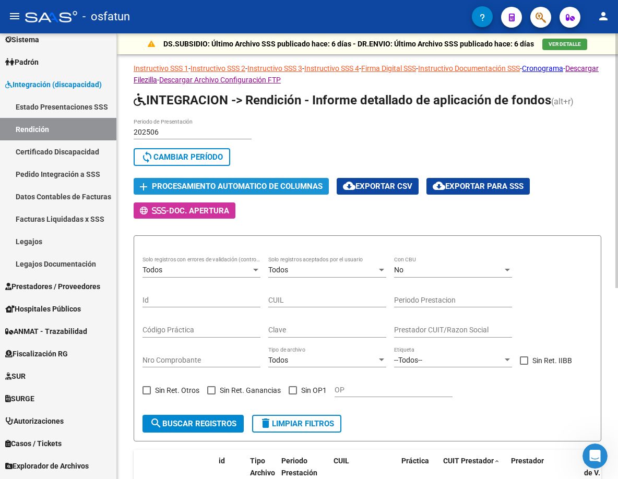
click at [213, 184] on span "Procesamiento automatico de columnas" at bounding box center [237, 186] width 171 height 9
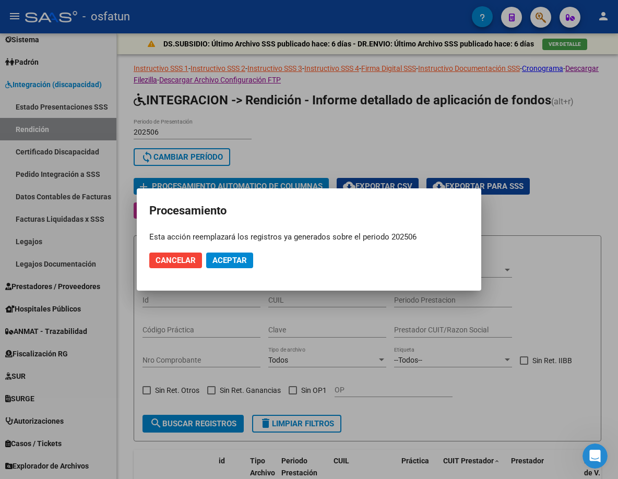
click at [237, 270] on mat-dialog-actions "Cancelar Aceptar" at bounding box center [308, 260] width 319 height 35
click at [242, 261] on span "Aceptar" at bounding box center [229, 260] width 34 height 9
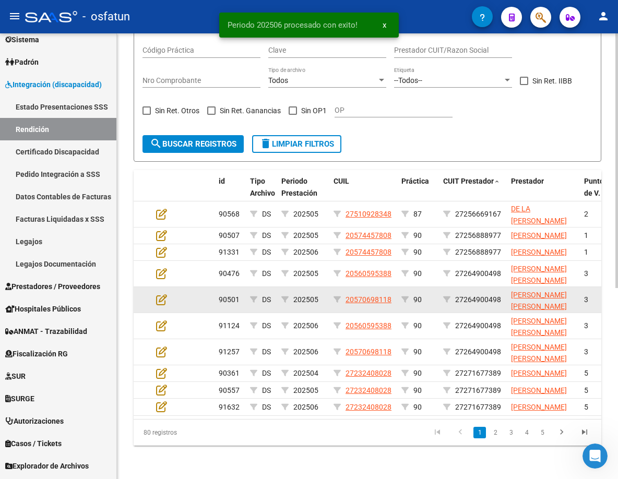
scroll to position [334, 0]
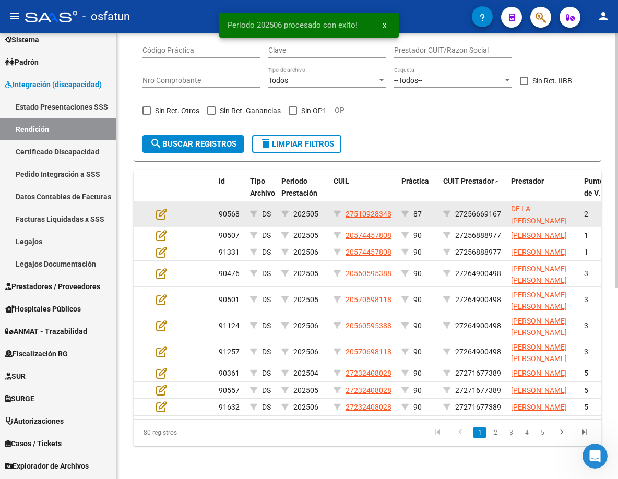
click at [167, 208] on div at bounding box center [170, 214] width 28 height 12
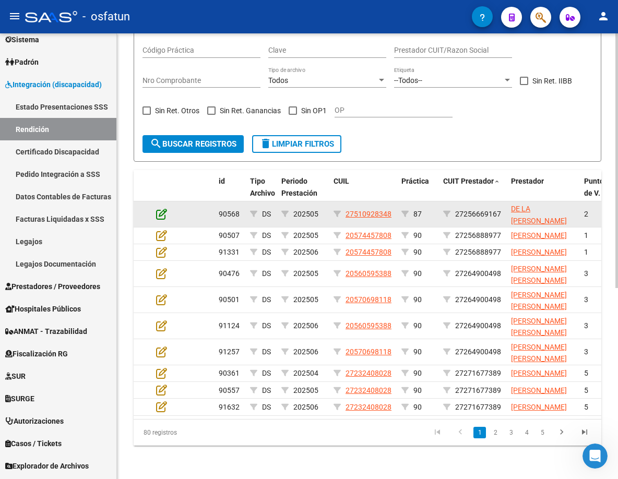
click at [157, 208] on icon at bounding box center [161, 213] width 11 height 11
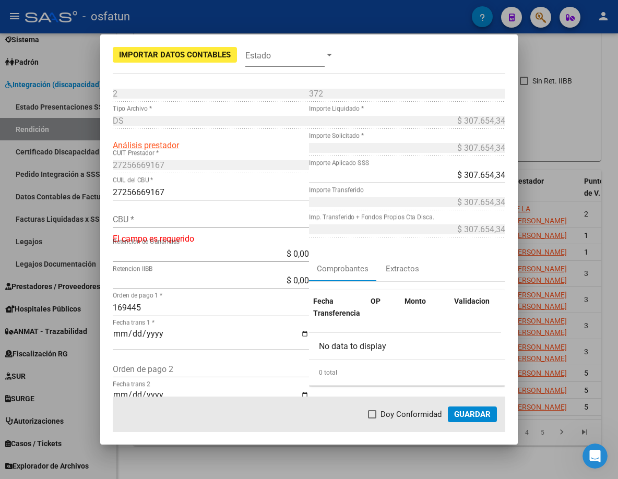
drag, startPoint x: 165, startPoint y: 228, endPoint x: 164, endPoint y: 219, distance: 9.4
click at [164, 227] on div "CBU *" at bounding box center [211, 224] width 196 height 27
click at [164, 219] on input "CBU *" at bounding box center [211, 219] width 196 height 10
paste input "2850628540095387617848"
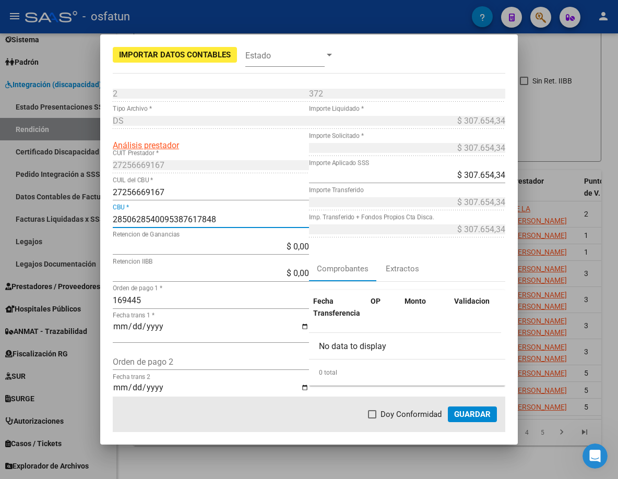
type input "2850628540095387617848"
click at [478, 407] on button "Guardar" at bounding box center [472, 414] width 49 height 16
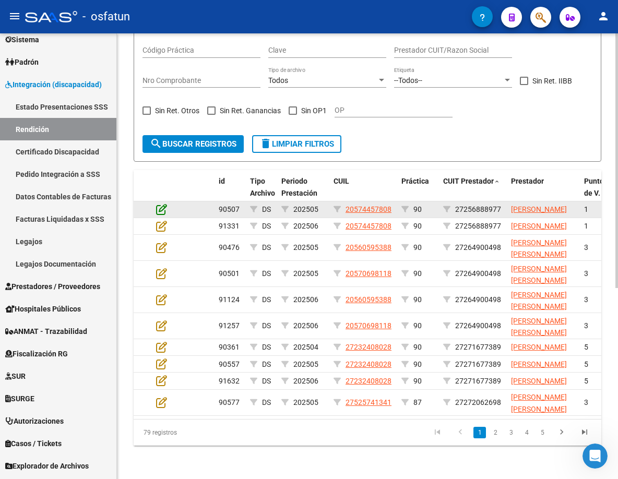
click at [157, 203] on icon at bounding box center [161, 208] width 11 height 11
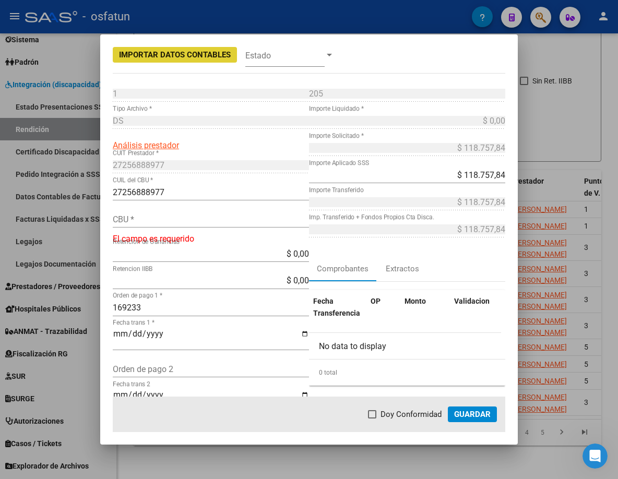
click at [164, 221] on input "CBU *" at bounding box center [211, 219] width 196 height 10
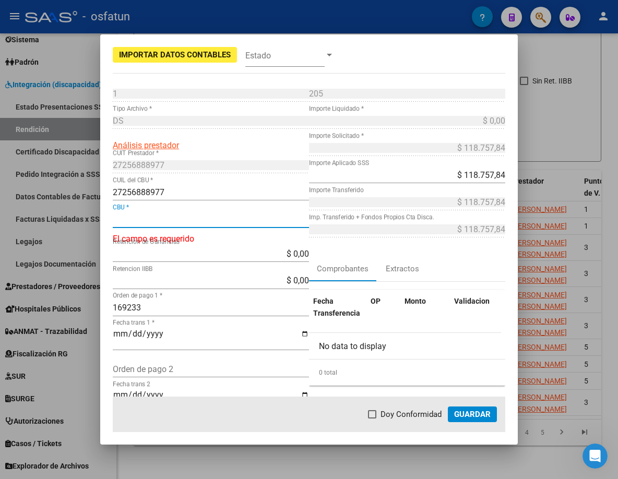
paste input "0970022255000645940024"
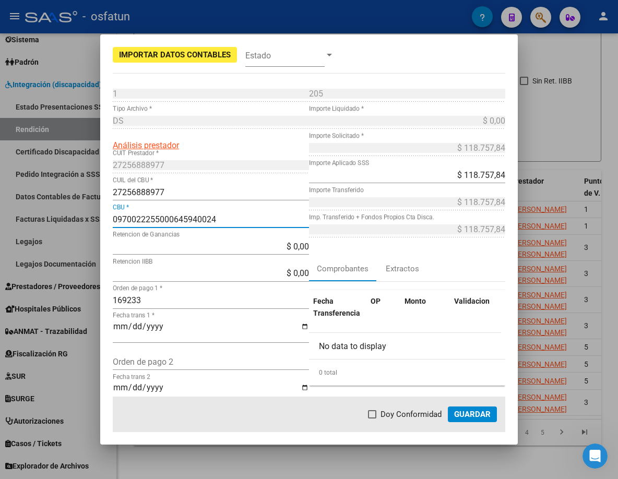
type input "0970022255000645940024"
click at [455, 416] on span "Guardar" at bounding box center [472, 413] width 37 height 9
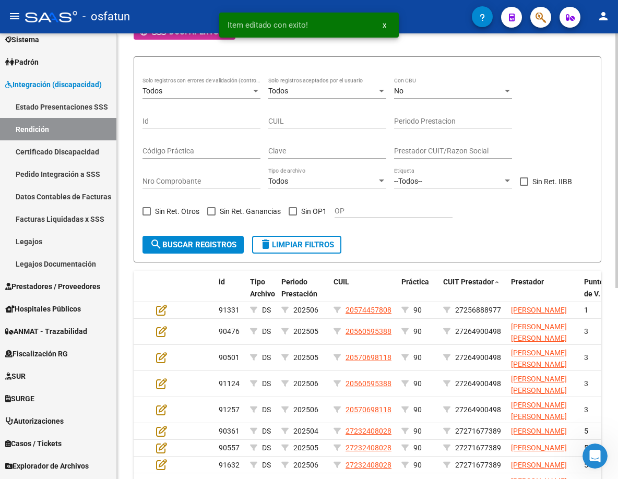
scroll to position [90, 0]
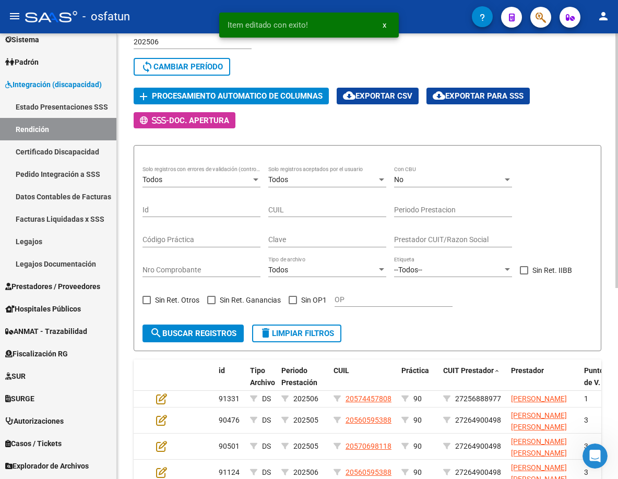
click at [231, 98] on span "Procesamiento automatico de columnas" at bounding box center [237, 96] width 171 height 9
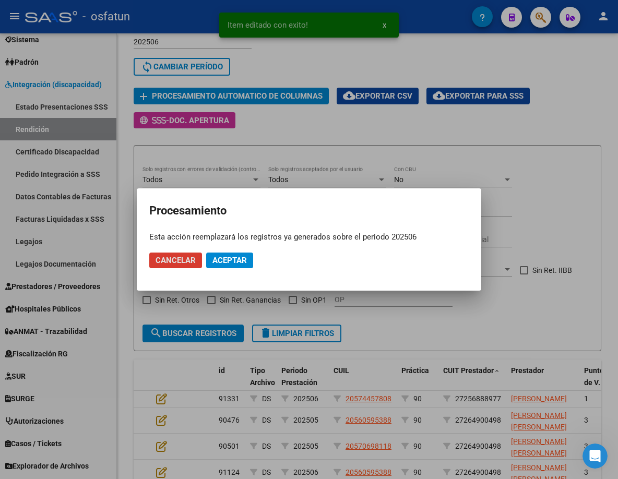
click at [223, 264] on span "Aceptar" at bounding box center [229, 260] width 34 height 9
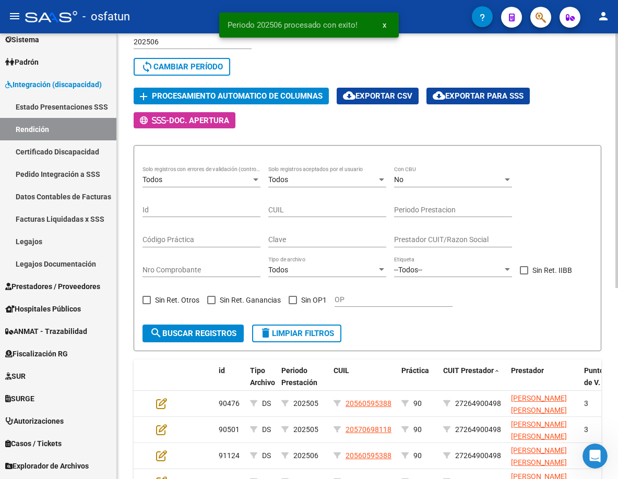
click at [430, 324] on form "Todos Solo registros con errores de validación (control 623 instructivo de rend…" at bounding box center [367, 248] width 467 height 206
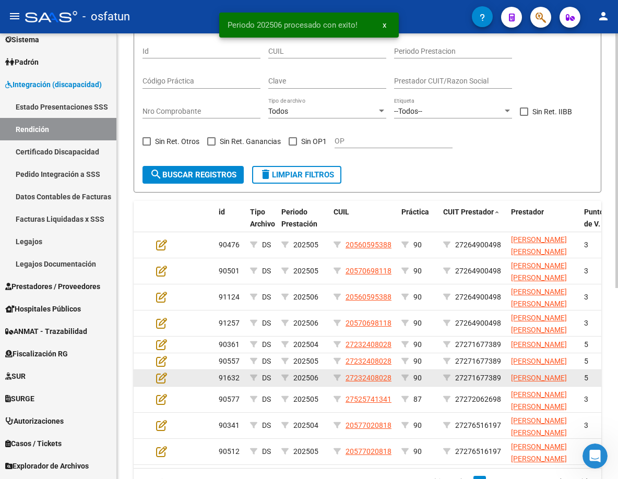
scroll to position [334, 0]
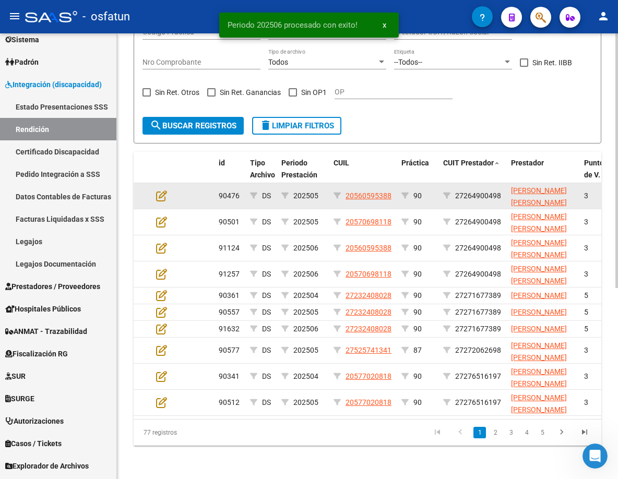
click at [168, 190] on div at bounding box center [170, 196] width 28 height 12
drag, startPoint x: 167, startPoint y: 159, endPoint x: 160, endPoint y: 159, distance: 7.3
click at [165, 190] on div at bounding box center [170, 196] width 28 height 12
click at [160, 190] on icon at bounding box center [161, 195] width 11 height 11
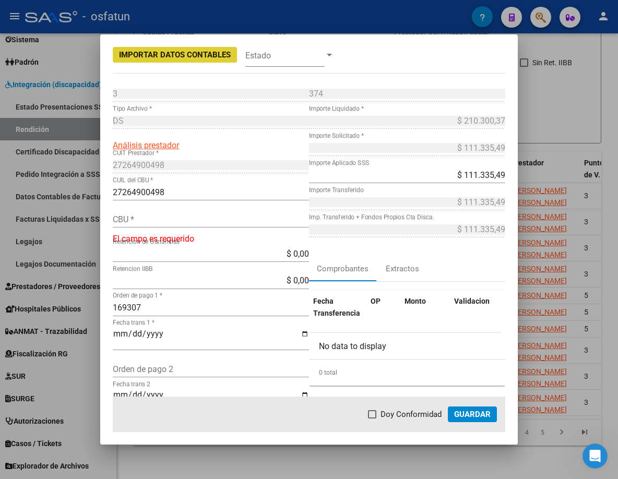
click at [172, 225] on div "CBU *" at bounding box center [211, 219] width 196 height 17
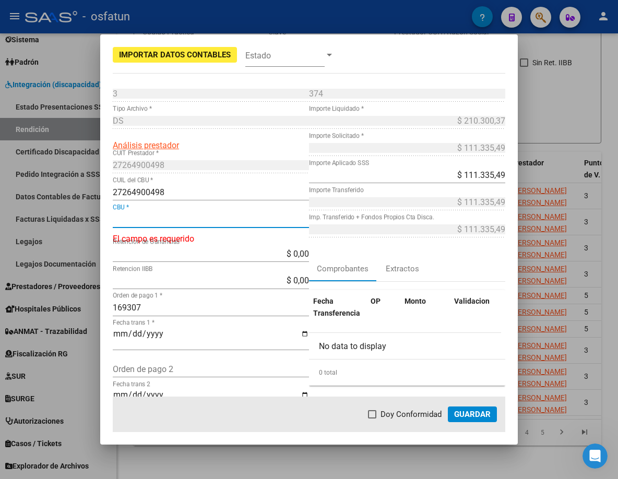
click at [173, 220] on input "CBU *" at bounding box center [211, 219] width 196 height 10
paste input "0340307308307001567007"
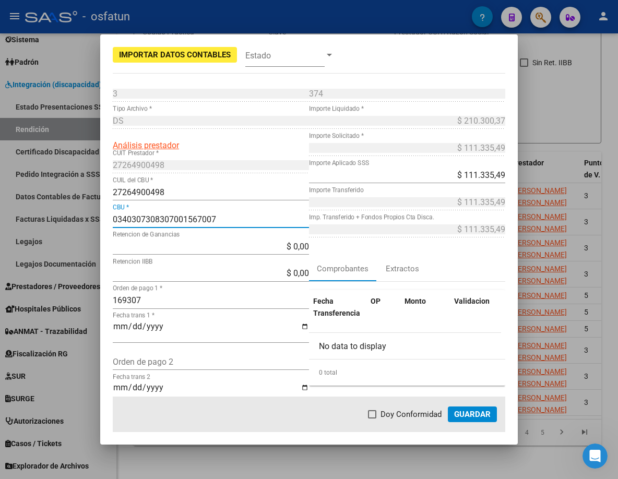
type input "0340307308307001567007"
click at [469, 412] on span "Guardar" at bounding box center [472, 413] width 37 height 9
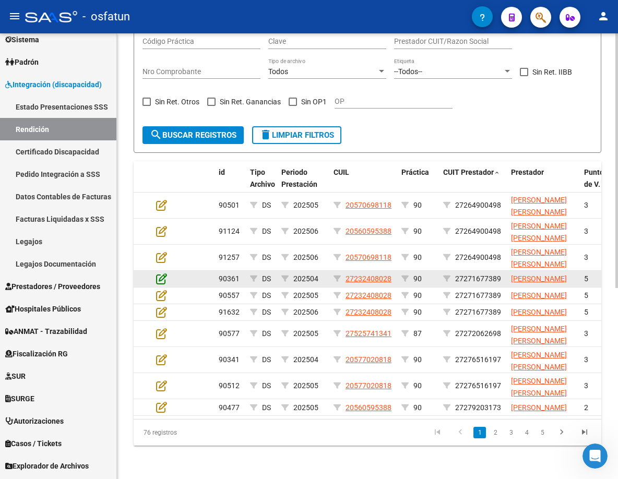
click at [164, 273] on icon at bounding box center [161, 278] width 11 height 11
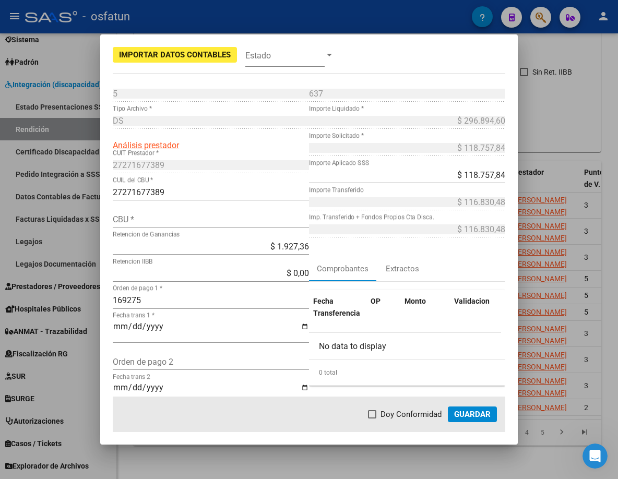
click at [179, 225] on div "CBU *" at bounding box center [211, 219] width 196 height 17
click at [178, 224] on div "CBU *" at bounding box center [211, 219] width 196 height 17
paste input "0930300120100012442907"
type input "0930300120100012442907"
click at [459, 412] on span "Guardar" at bounding box center [472, 413] width 37 height 9
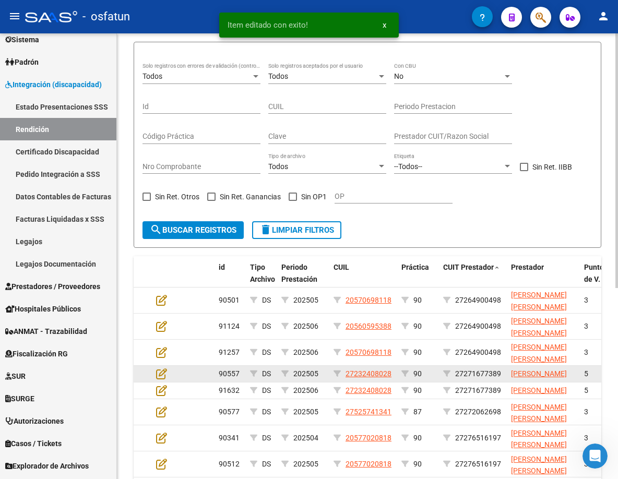
scroll to position [0, 0]
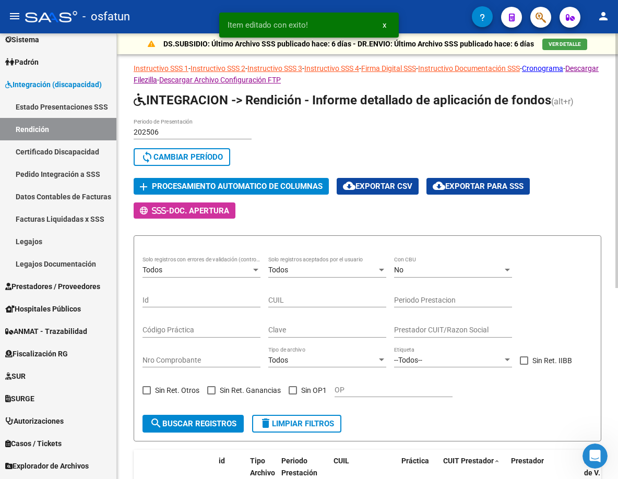
click at [251, 196] on div "202506 Periodo de Presentación search Buscar Período sync Cambiar Período add P…" at bounding box center [367, 168] width 467 height 100
click at [251, 190] on span "Procesamiento automatico de columnas" at bounding box center [237, 186] width 171 height 9
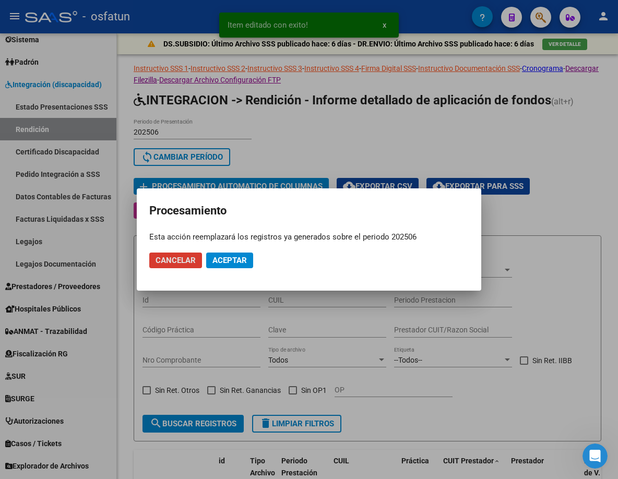
click at [247, 260] on button "Aceptar" at bounding box center [229, 260] width 47 height 16
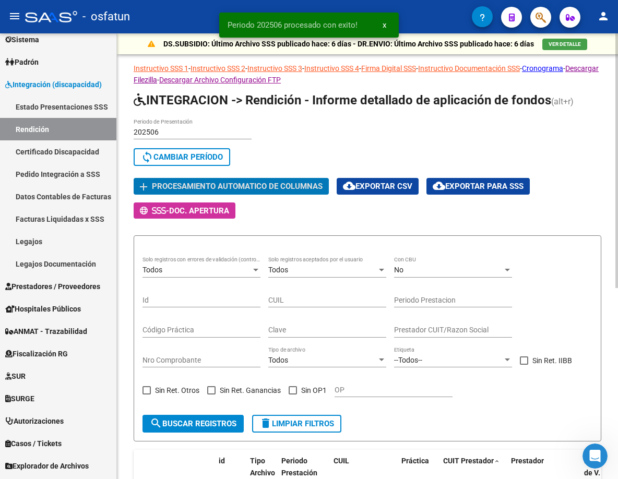
scroll to position [244, 0]
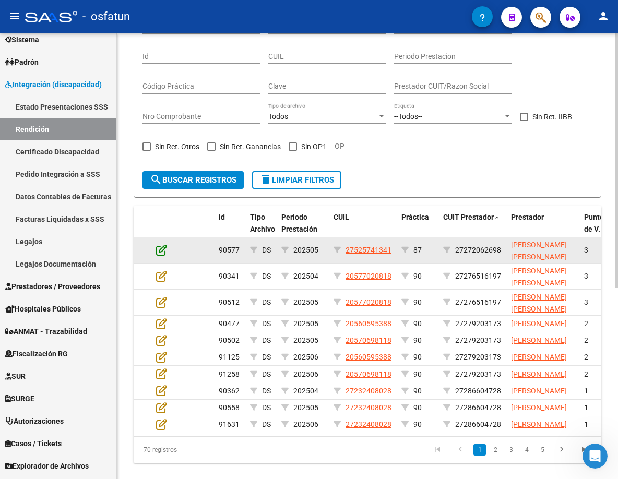
click at [163, 252] on icon at bounding box center [161, 249] width 11 height 11
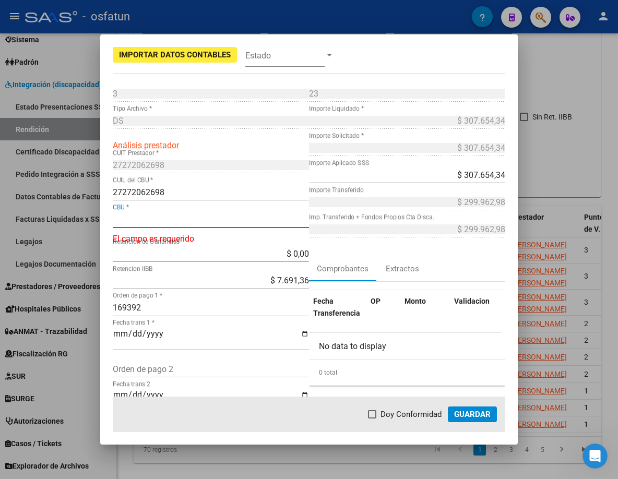
click at [186, 214] on input "CBU *" at bounding box center [211, 219] width 196 height 10
paste input "0110481730048121989533"
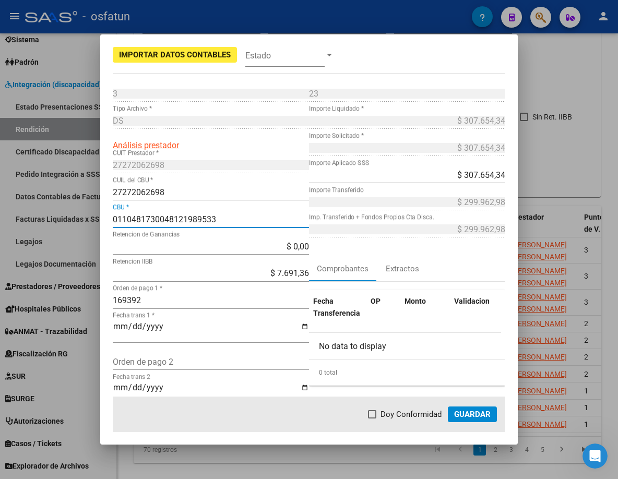
type input "0110481730048121989533"
click at [462, 411] on button "Guardar" at bounding box center [472, 414] width 49 height 16
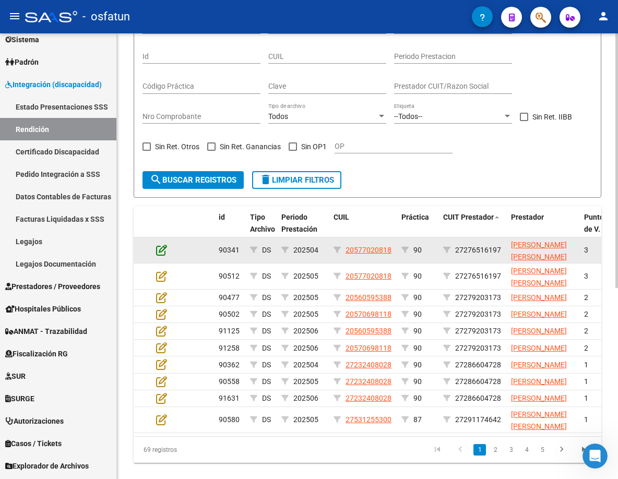
click at [161, 248] on icon at bounding box center [161, 249] width 11 height 11
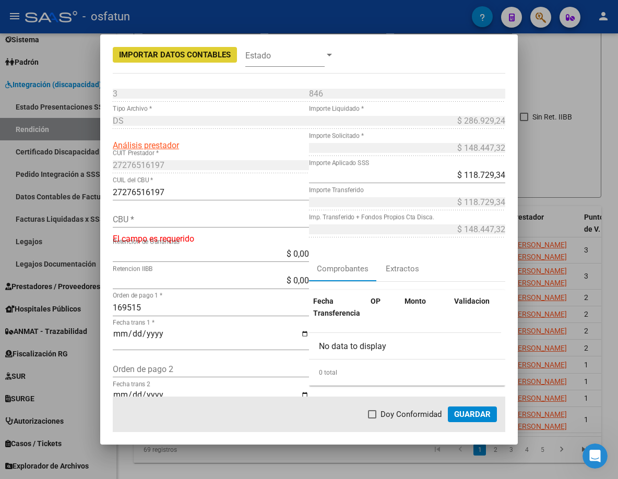
click at [198, 219] on input "CBU *" at bounding box center [211, 219] width 196 height 10
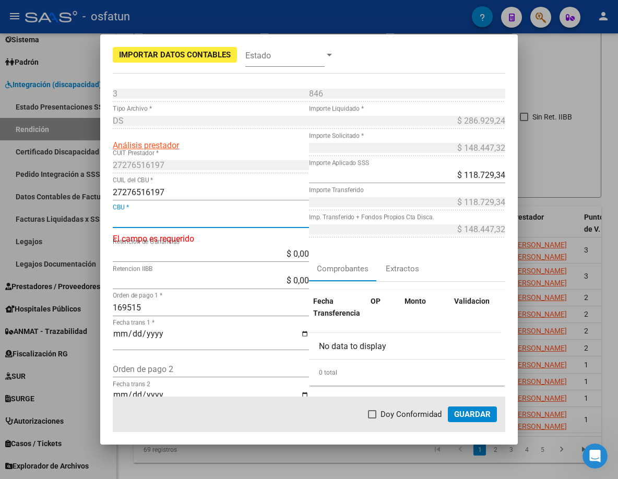
paste input "0720230088000037940768"
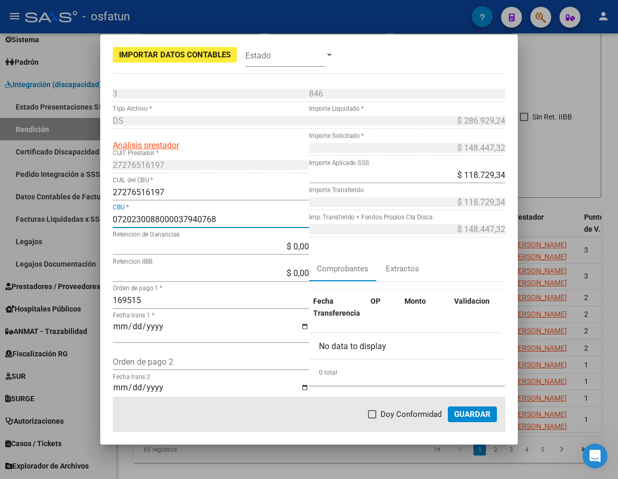
type input "0720230088000037940768"
click at [462, 412] on span "Guardar" at bounding box center [472, 413] width 37 height 9
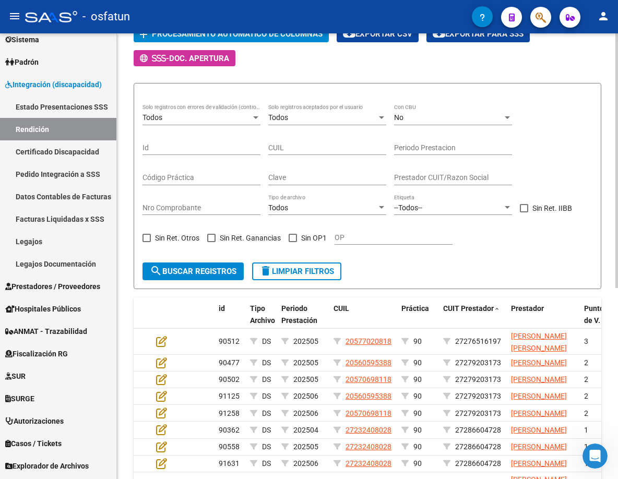
scroll to position [122, 0]
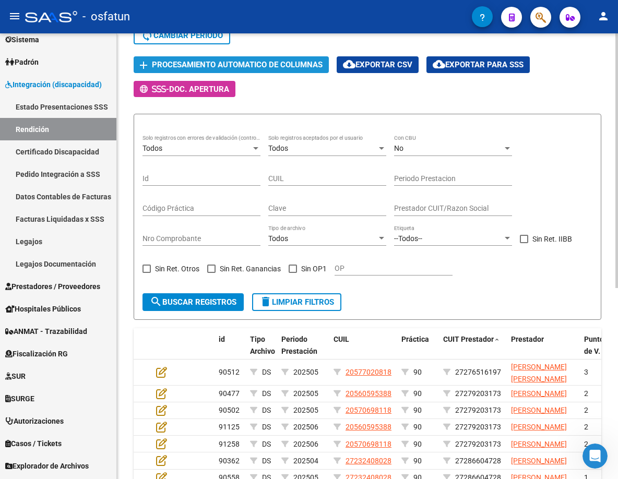
click at [257, 71] on button "add Procesamiento automatico de columnas" at bounding box center [231, 64] width 195 height 16
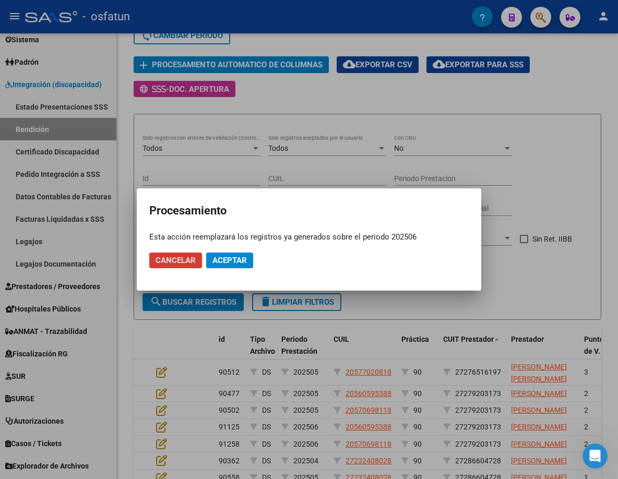
drag, startPoint x: 227, startPoint y: 251, endPoint x: 227, endPoint y: 259, distance: 7.8
click at [227, 254] on mat-dialog-actions "Cancelar Aceptar" at bounding box center [308, 260] width 319 height 35
click at [227, 262] on span "Aceptar" at bounding box center [229, 260] width 34 height 9
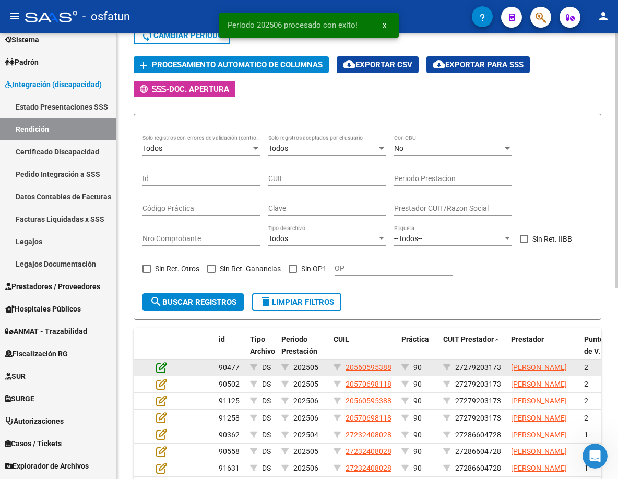
click at [162, 373] on icon at bounding box center [161, 366] width 11 height 11
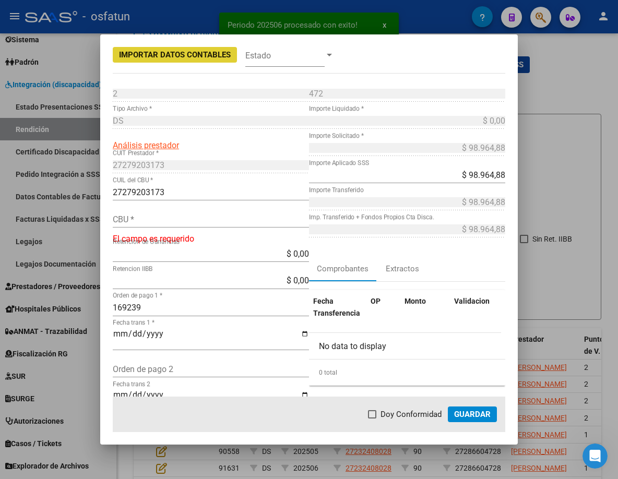
click at [203, 218] on input "CBU *" at bounding box center [211, 219] width 196 height 10
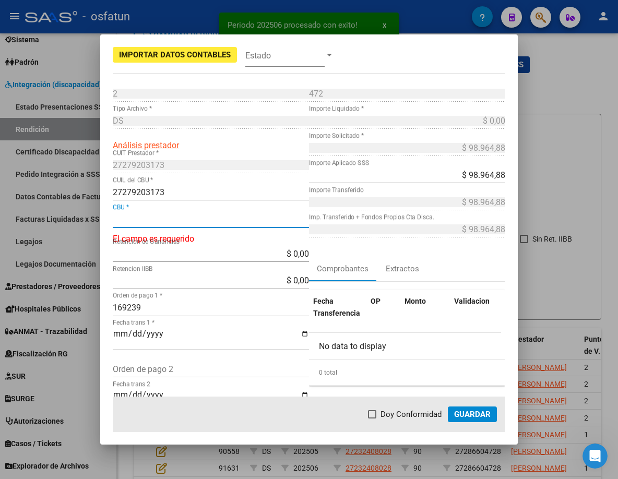
paste input "0110213230021398464097"
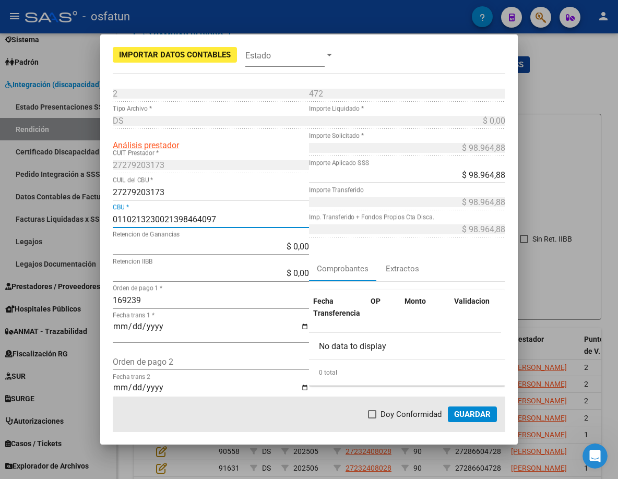
type input "0110213230021398464097"
click at [477, 409] on span "Guardar" at bounding box center [472, 413] width 37 height 9
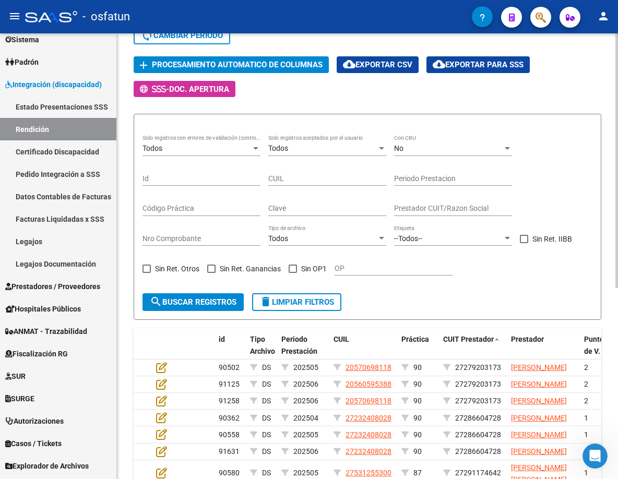
click at [433, 293] on form "Todos Solo registros con errores de validación (control 623 instructivo de rend…" at bounding box center [367, 217] width 467 height 206
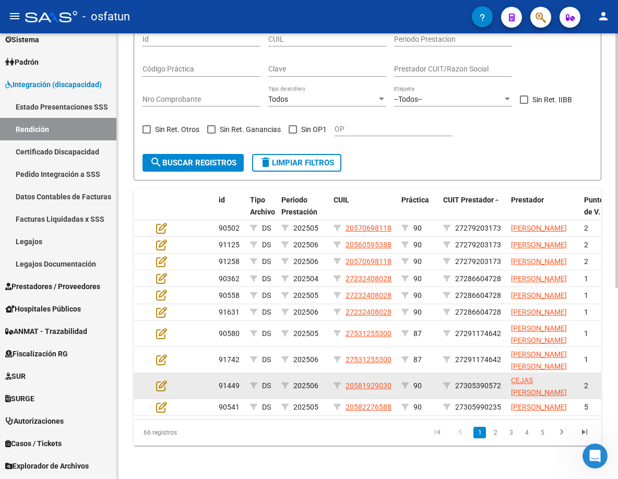
scroll to position [334, 0]
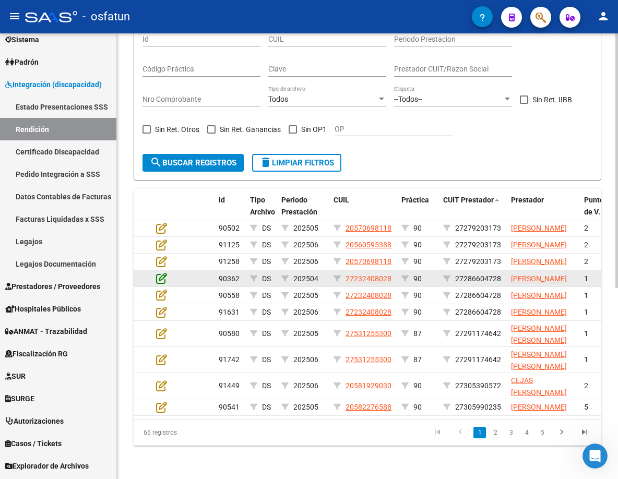
click at [164, 272] on icon at bounding box center [161, 277] width 11 height 11
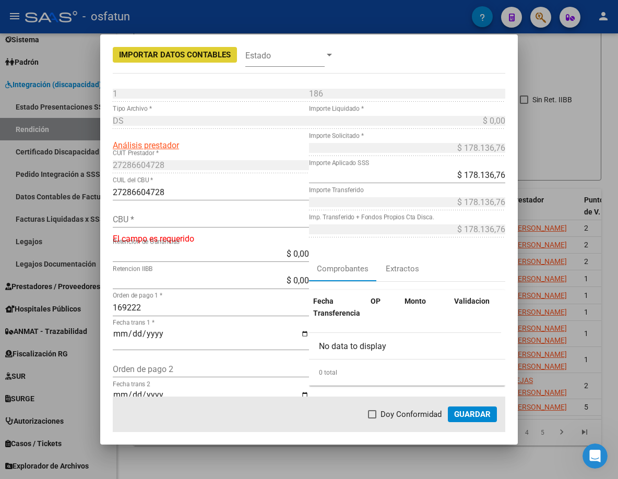
click at [206, 219] on input "CBU *" at bounding box center [211, 219] width 196 height 10
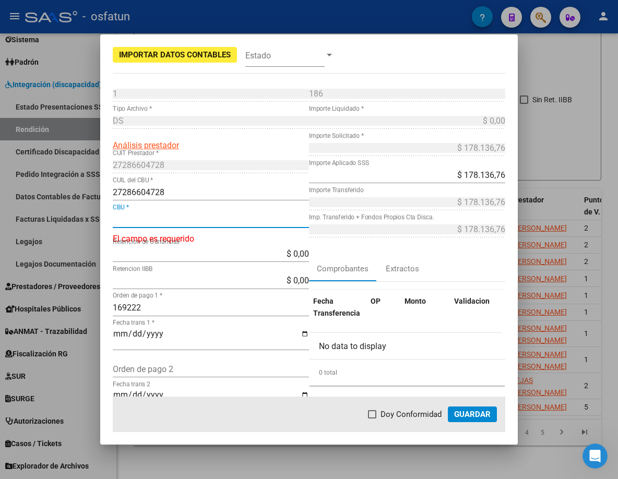
paste input "0930300121500102896514"
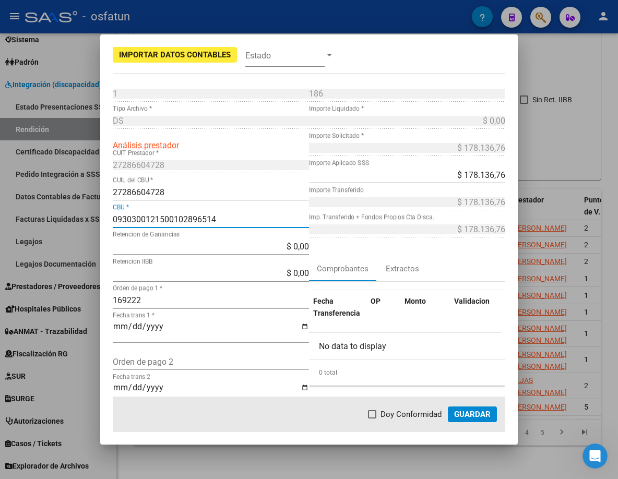
type input "0930300121500102896514"
click at [468, 421] on button "Guardar" at bounding box center [472, 414] width 49 height 16
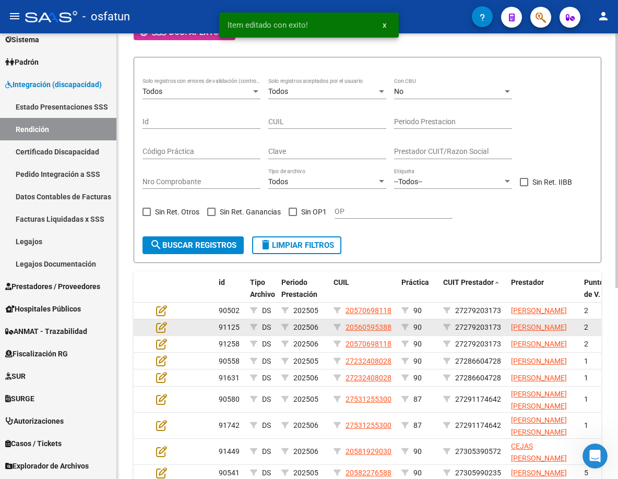
scroll to position [90, 0]
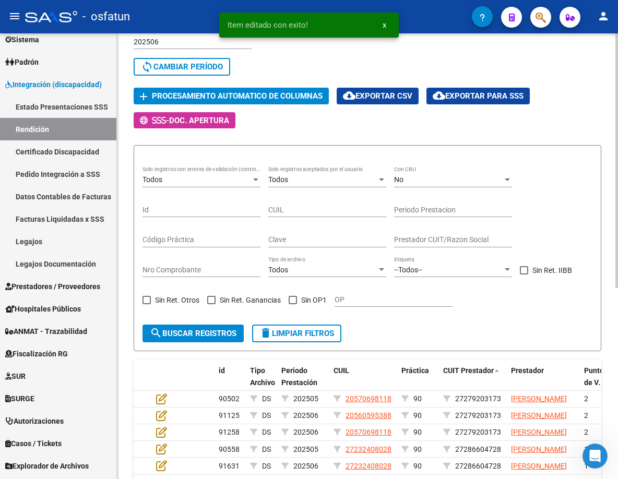
click at [262, 98] on span "Procesamiento automatico de columnas" at bounding box center [237, 96] width 171 height 9
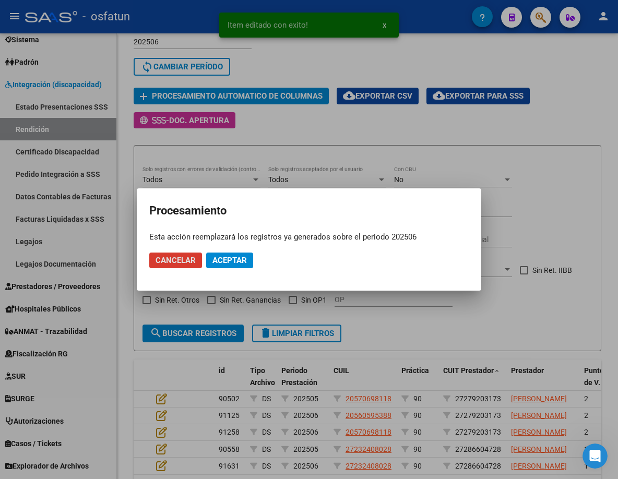
click at [219, 268] on button "Aceptar" at bounding box center [229, 260] width 47 height 16
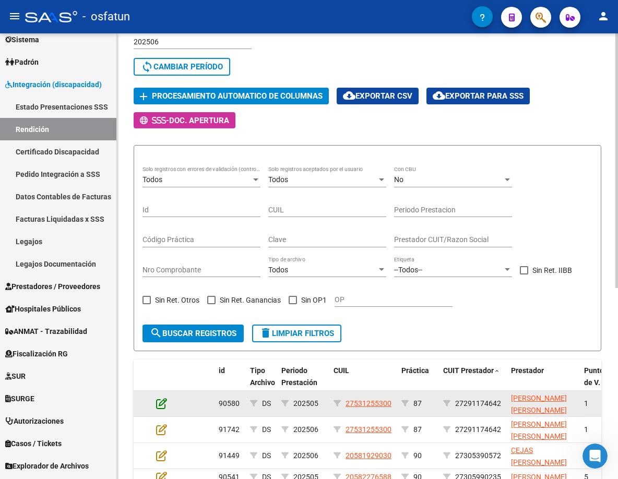
click at [162, 402] on icon at bounding box center [161, 402] width 11 height 11
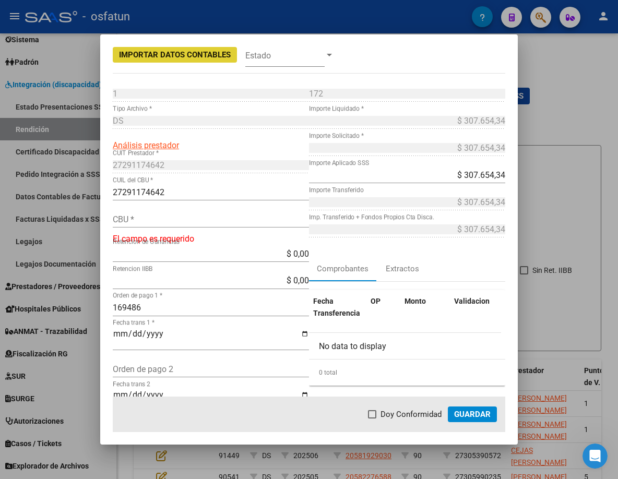
click at [191, 214] on input "CBU *" at bounding box center [211, 219] width 196 height 10
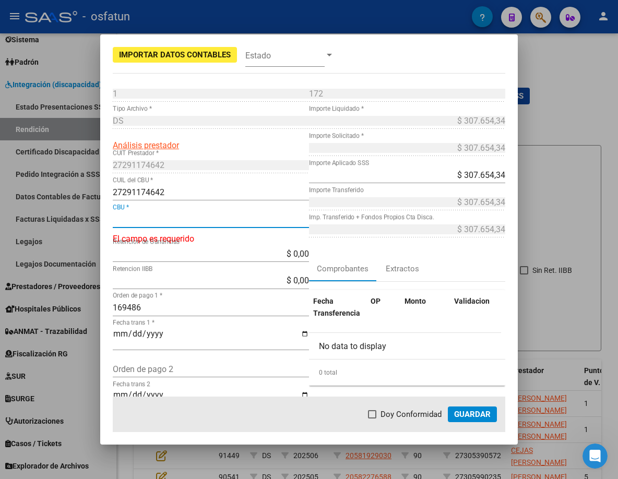
paste input "2850210840095179432288"
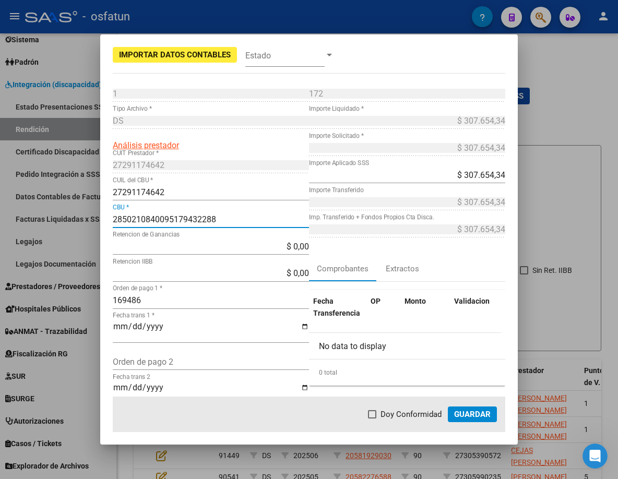
type input "2850210840095179432288"
click at [488, 423] on mat-dialog-actions "Doy Conformidad Guardar" at bounding box center [309, 413] width 392 height 35
click at [484, 416] on span "Guardar" at bounding box center [472, 413] width 37 height 9
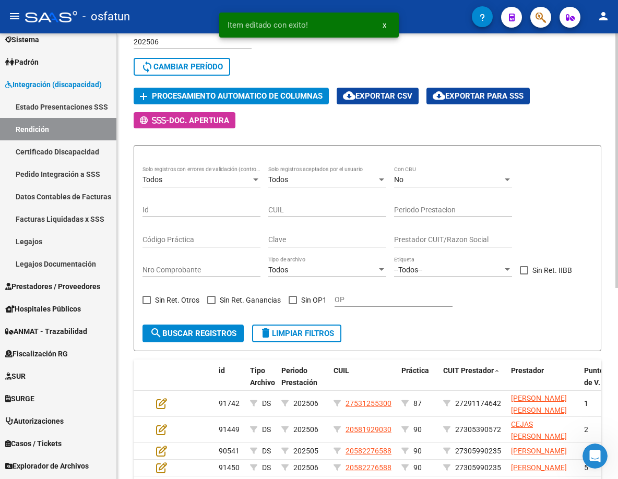
click at [231, 88] on button "add Procesamiento automatico de columnas" at bounding box center [231, 96] width 195 height 16
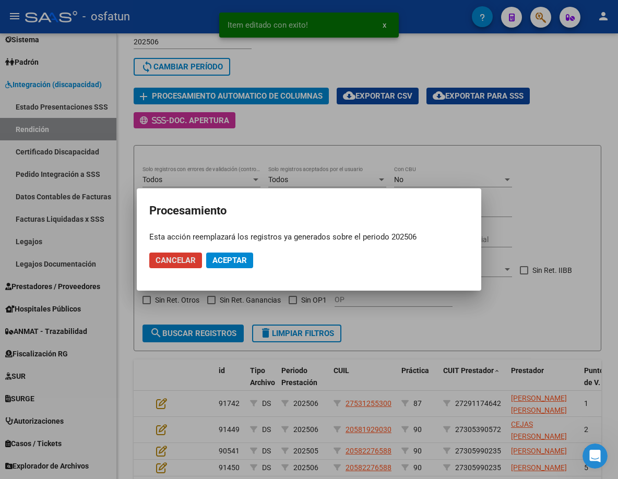
click at [226, 262] on span "Aceptar" at bounding box center [229, 260] width 34 height 9
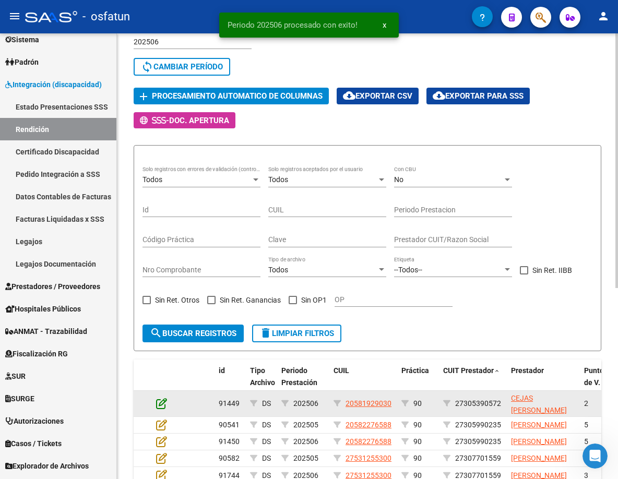
click at [162, 404] on icon at bounding box center [161, 402] width 11 height 11
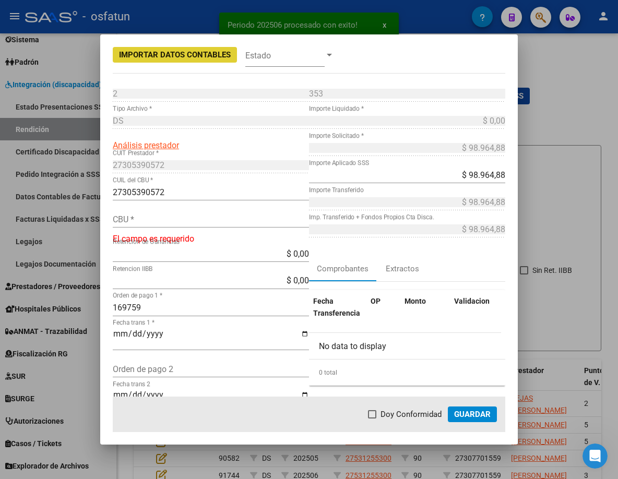
click at [201, 231] on div "CBU *" at bounding box center [211, 224] width 196 height 27
click at [201, 226] on div "CBU *" at bounding box center [211, 219] width 196 height 17
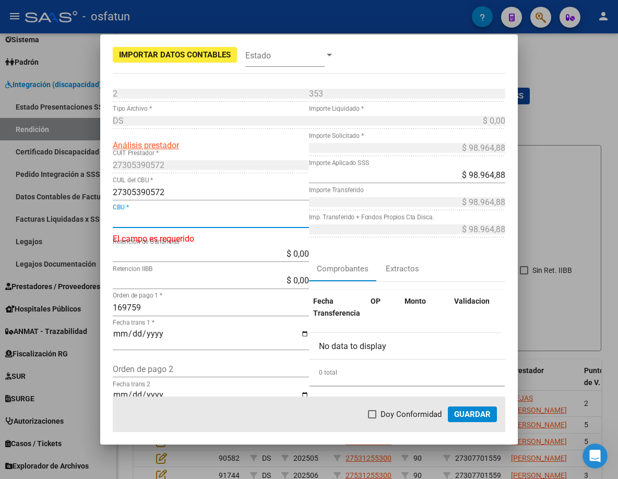
click at [203, 221] on input "CBU *" at bounding box center [211, 219] width 196 height 10
paste input "0070143930004031972430"
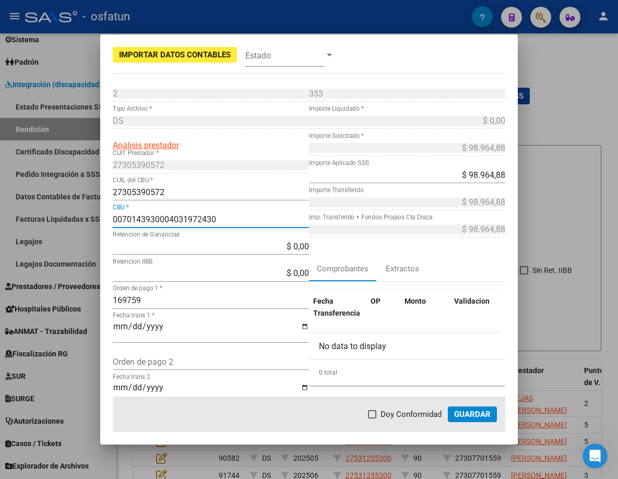
type input "0070143930004031972430"
click at [462, 411] on span "Guardar" at bounding box center [472, 413] width 37 height 9
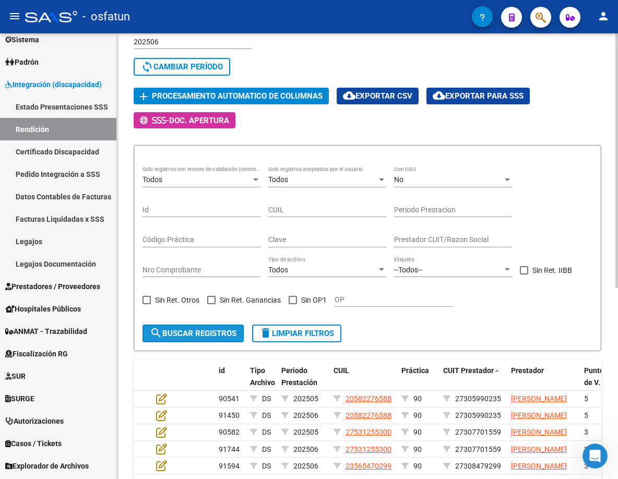
click at [172, 335] on span "search Buscar registros" at bounding box center [193, 333] width 87 height 9
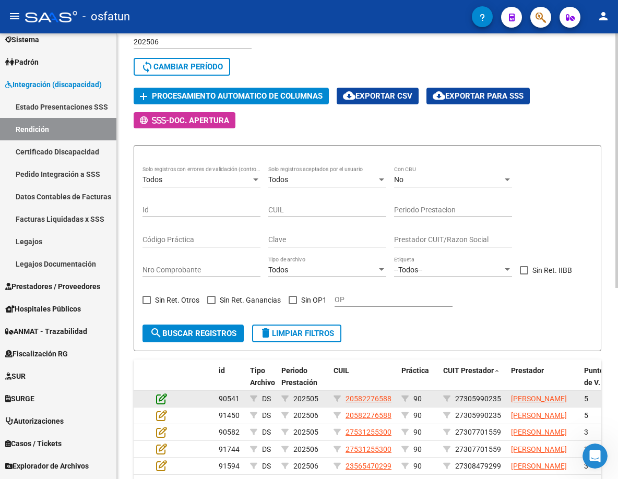
click at [163, 399] on icon at bounding box center [161, 398] width 11 height 11
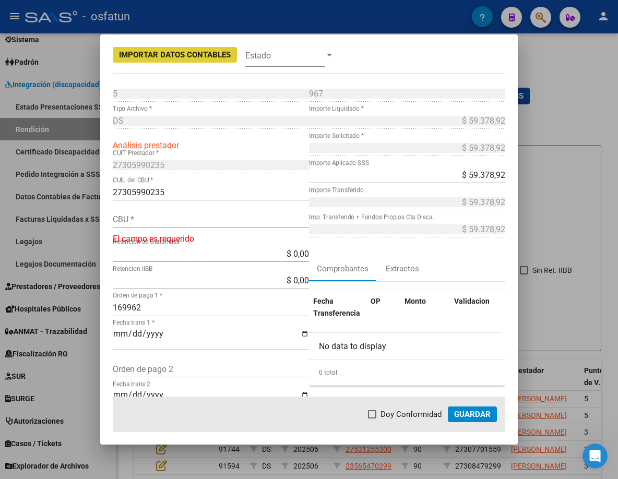
click at [192, 229] on div "CBU *" at bounding box center [211, 224] width 196 height 27
click at [194, 223] on input "CBU *" at bounding box center [211, 219] width 196 height 10
paste input "0930300120100496587839"
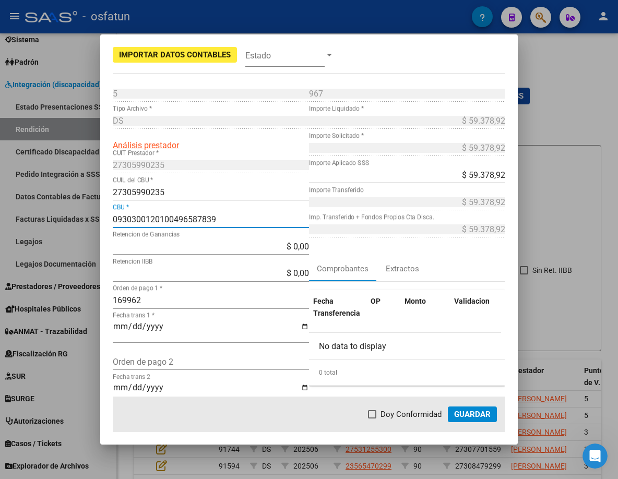
type input "0930300120100496587839"
click at [462, 415] on span "Guardar" at bounding box center [472, 413] width 37 height 9
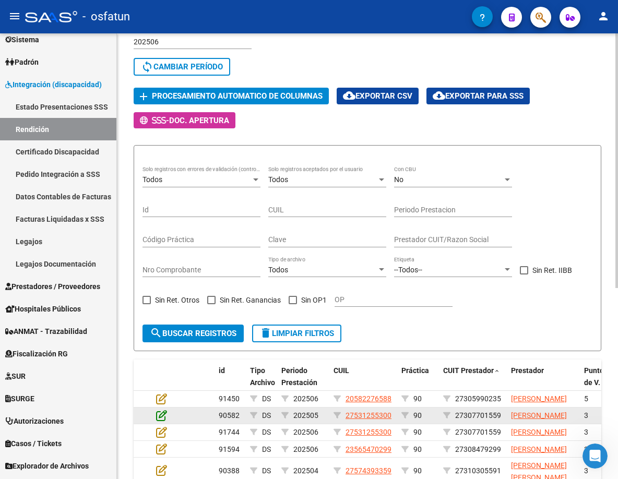
click at [162, 421] on icon at bounding box center [161, 414] width 11 height 11
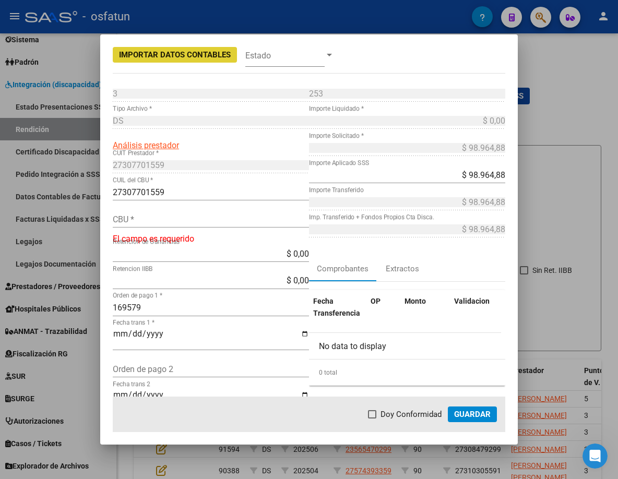
click at [178, 214] on input "CBU *" at bounding box center [211, 219] width 196 height 10
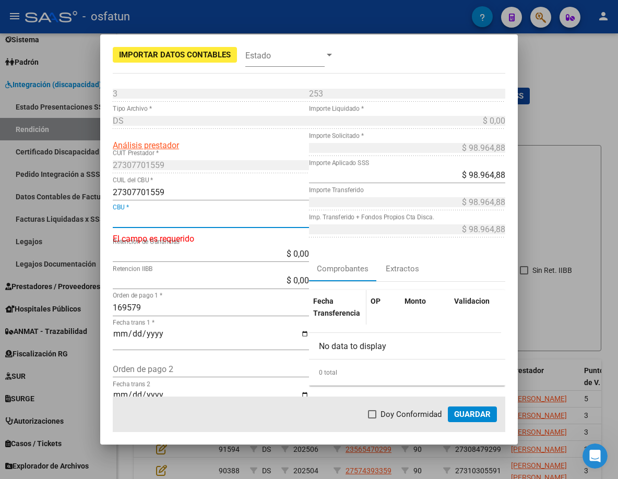
paste input "2850213940094916475768"
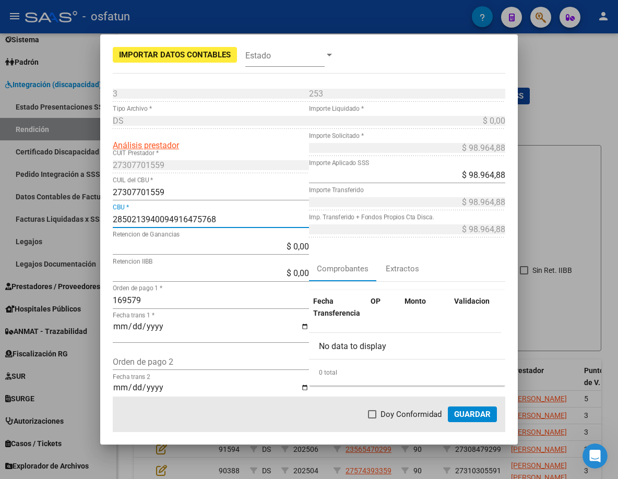
type input "2850213940094916475768"
click at [476, 413] on span "Guardar" at bounding box center [472, 413] width 37 height 9
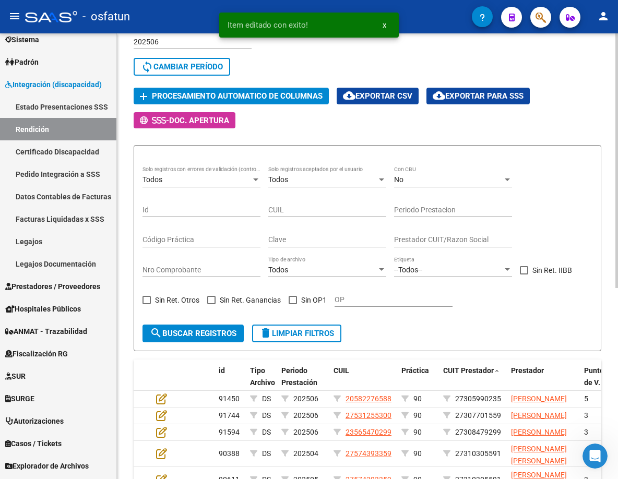
click at [254, 99] on span "Procesamiento automatico de columnas" at bounding box center [237, 96] width 171 height 9
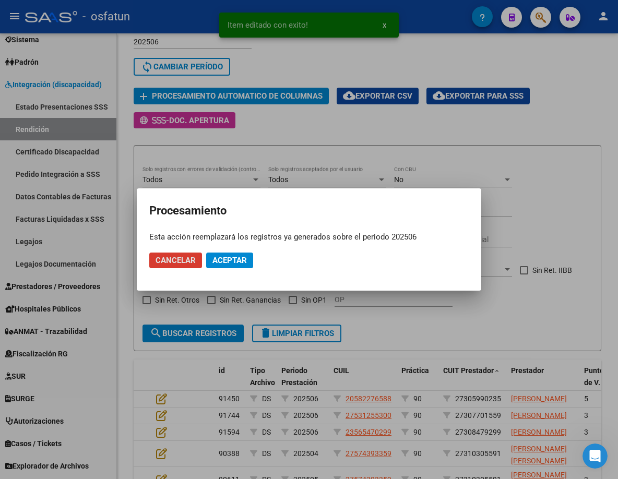
click at [225, 264] on span "Aceptar" at bounding box center [229, 260] width 34 height 9
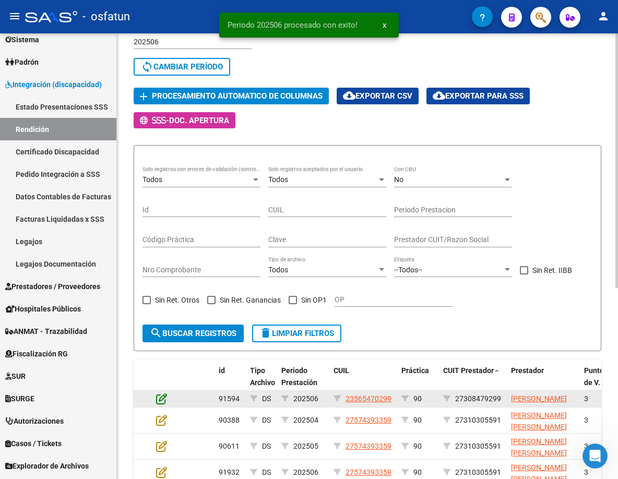
click at [162, 399] on icon at bounding box center [161, 398] width 11 height 11
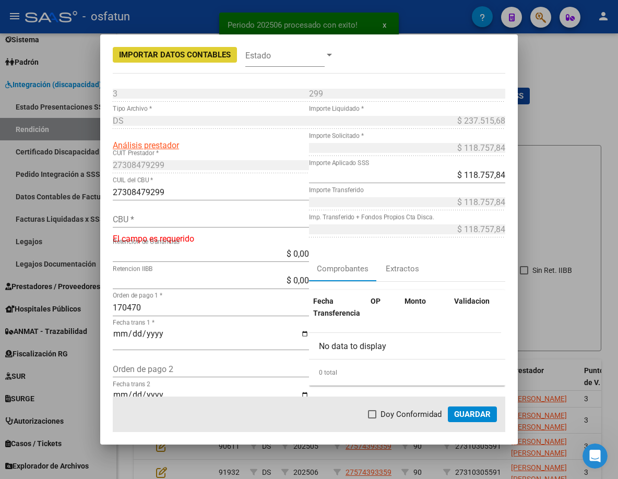
click at [187, 225] on div "CBU *" at bounding box center [211, 219] width 196 height 17
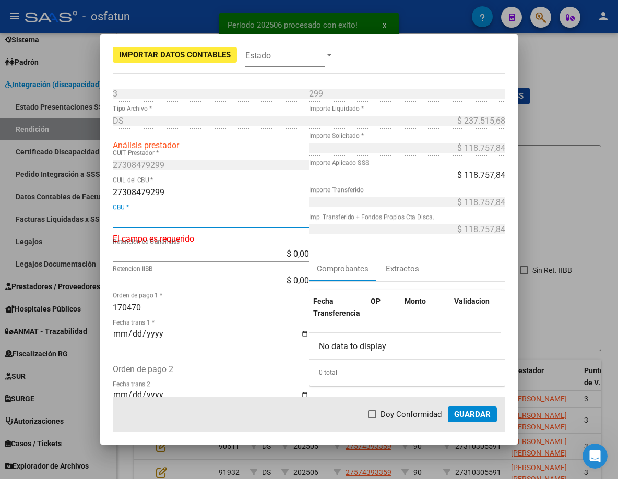
paste input "0930301820100283476225"
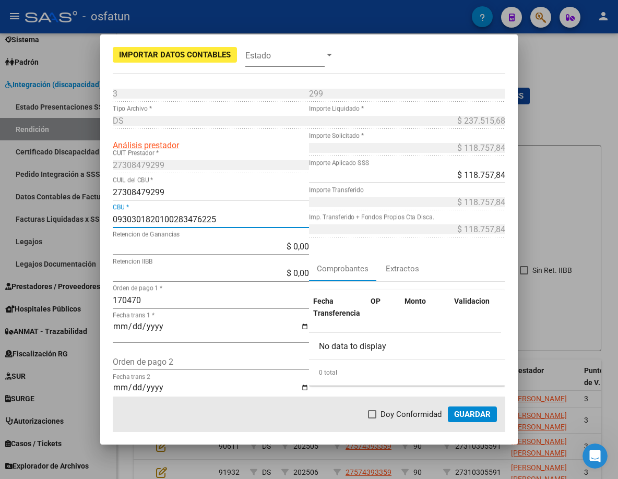
type input "0930301820100283476225"
click at [453, 409] on button "Guardar" at bounding box center [472, 414] width 49 height 16
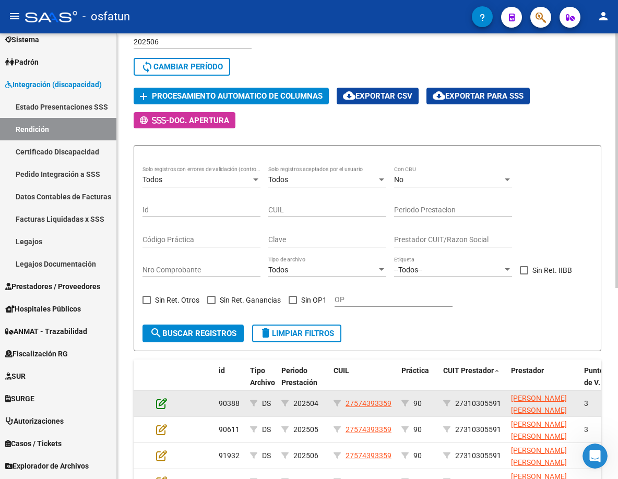
click at [161, 402] on icon at bounding box center [161, 402] width 11 height 11
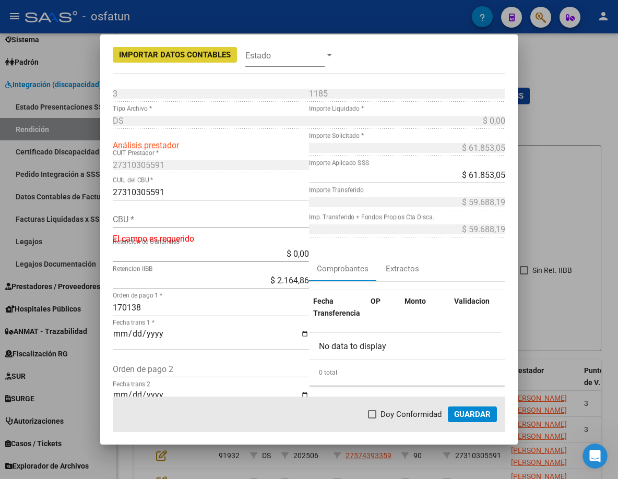
drag, startPoint x: 185, startPoint y: 217, endPoint x: 187, endPoint y: 225, distance: 8.0
click at [185, 218] on input "CBU *" at bounding box center [211, 219] width 196 height 10
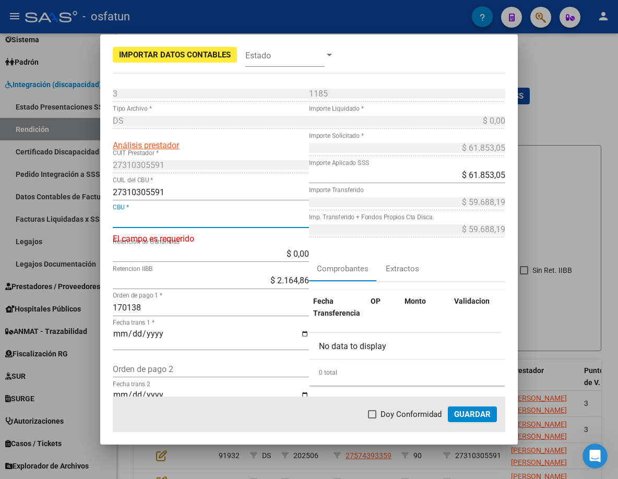
paste input "0440076940000183513883"
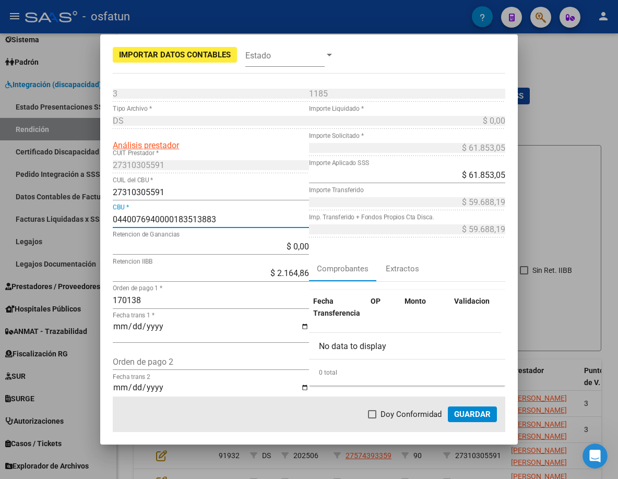
type input "0440076940000183513883"
click at [474, 408] on button "Guardar" at bounding box center [472, 414] width 49 height 16
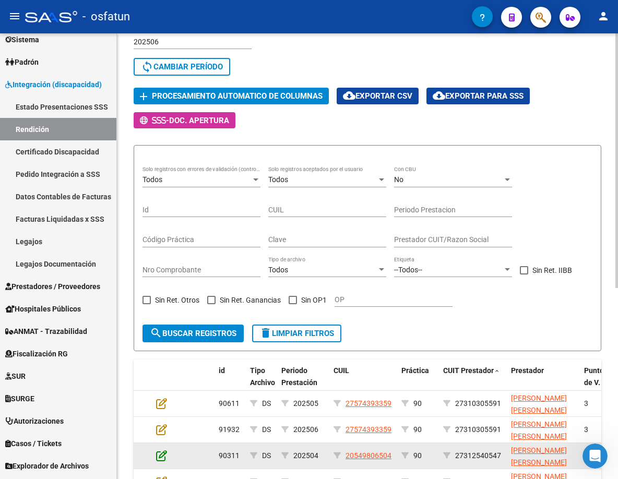
click at [162, 455] on icon at bounding box center [161, 455] width 11 height 11
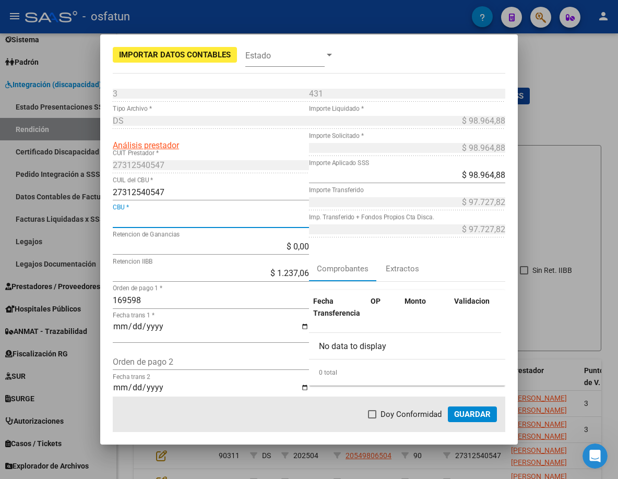
click at [180, 215] on input "CBU *" at bounding box center [211, 219] width 196 height 10
paste input "1500002200005263080482"
type input "1500002200005263080482"
click at [479, 420] on button "Guardar" at bounding box center [472, 414] width 49 height 16
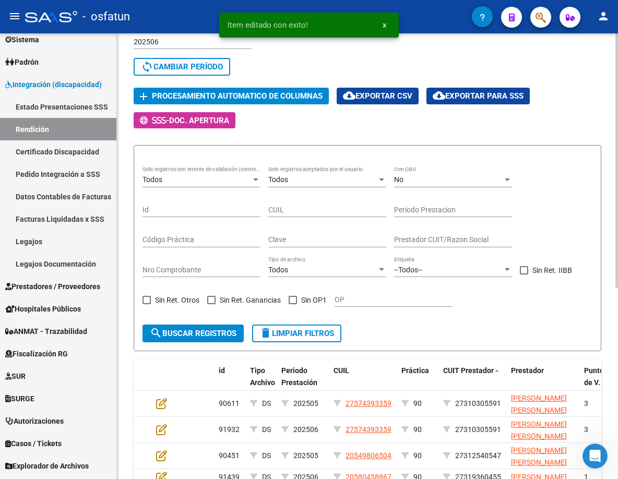
click at [283, 98] on span "Procesamiento automatico de columnas" at bounding box center [237, 96] width 171 height 9
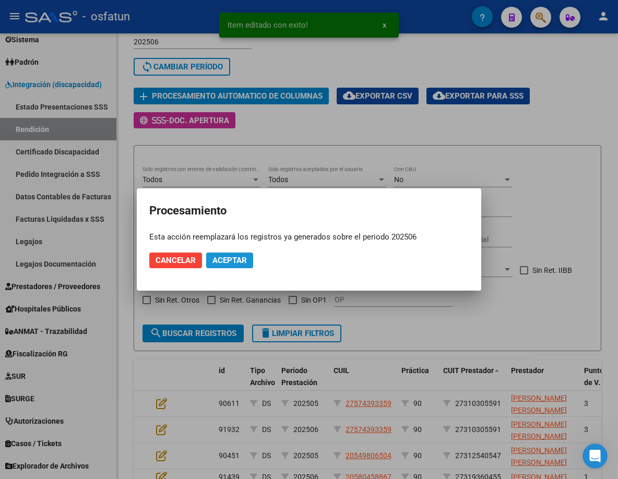
click at [236, 259] on span "Aceptar" at bounding box center [229, 260] width 34 height 9
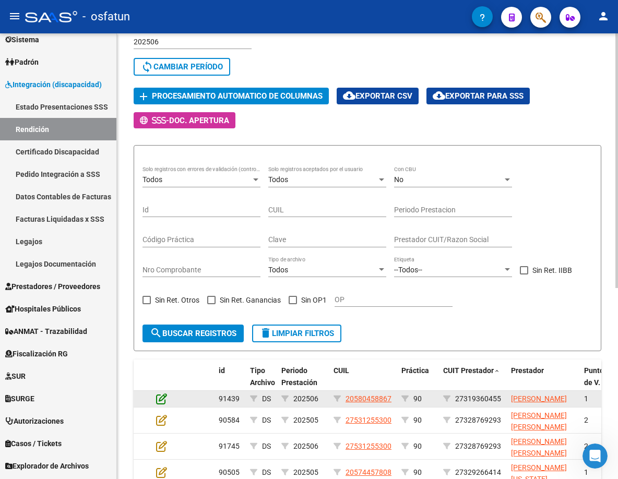
click at [165, 400] on icon at bounding box center [161, 398] width 11 height 11
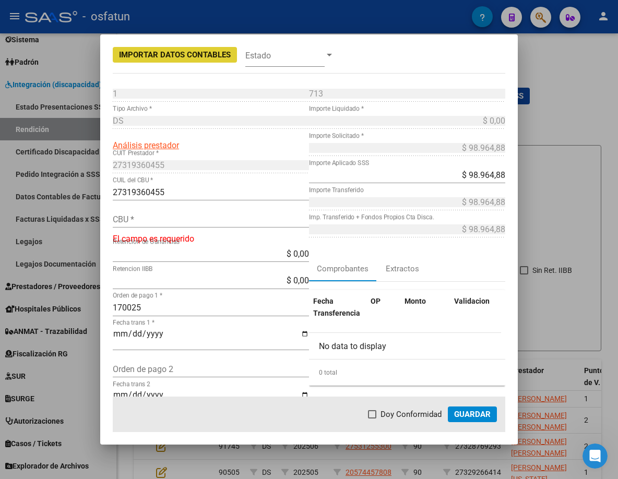
click at [200, 218] on input "CBU *" at bounding box center [211, 219] width 196 height 10
paste input "0720150588000039187390"
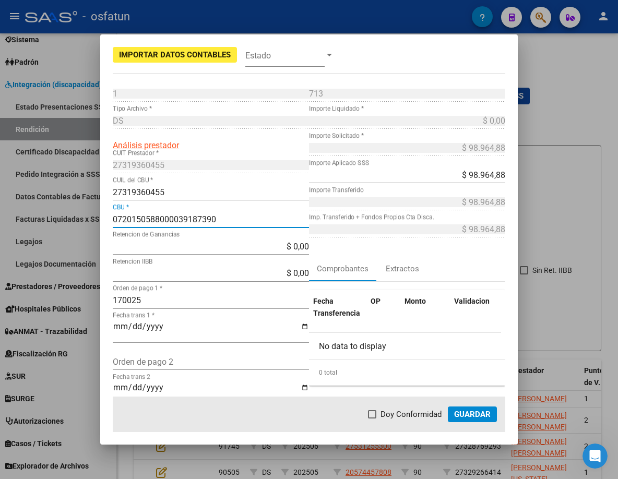
type input "0720150588000039187390"
click at [461, 408] on button "Guardar" at bounding box center [472, 414] width 49 height 16
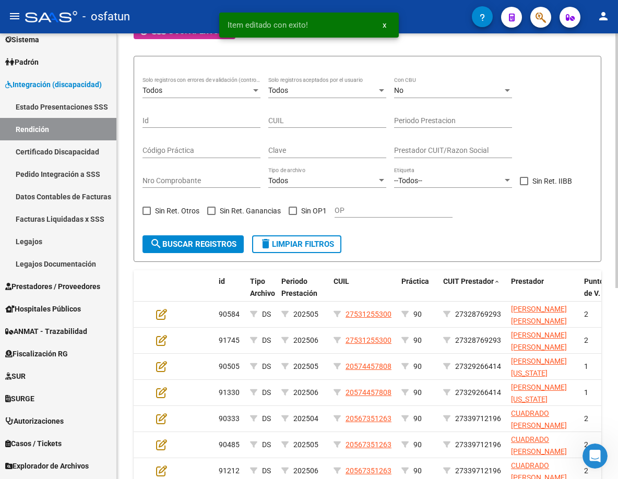
scroll to position [212, 0]
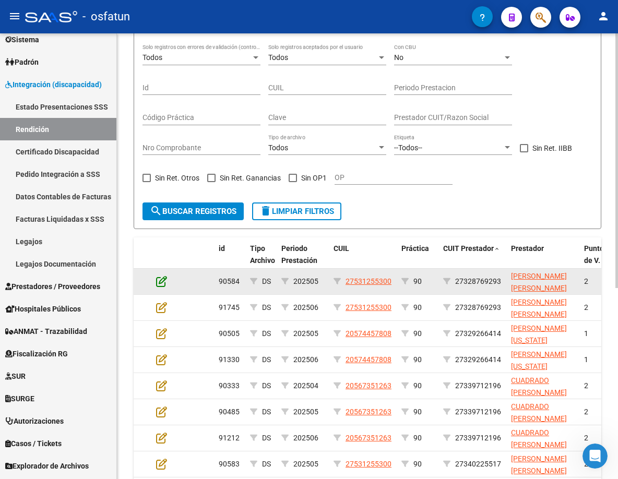
click at [166, 276] on icon at bounding box center [161, 280] width 11 height 11
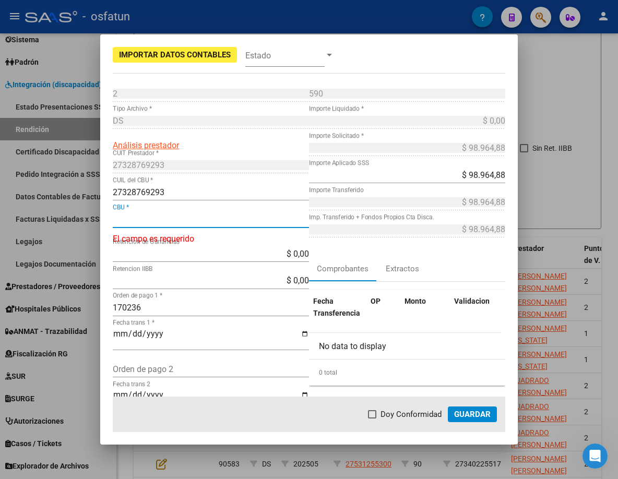
click at [241, 220] on input "CBU *" at bounding box center [211, 219] width 196 height 10
paste input "0720150588000037519054"
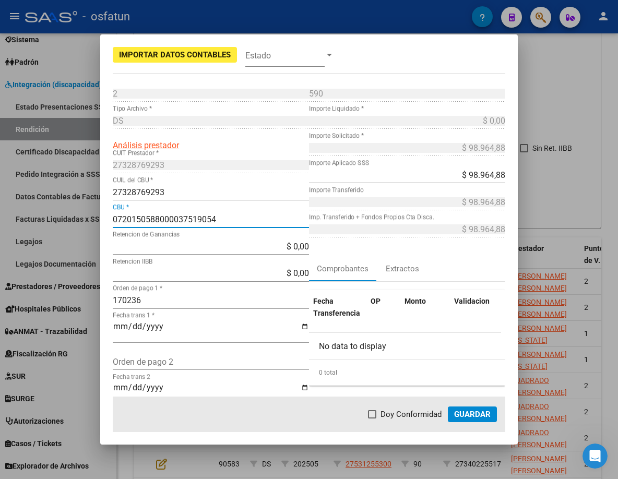
type input "0720150588000037519054"
click at [471, 406] on button "Guardar" at bounding box center [472, 414] width 49 height 16
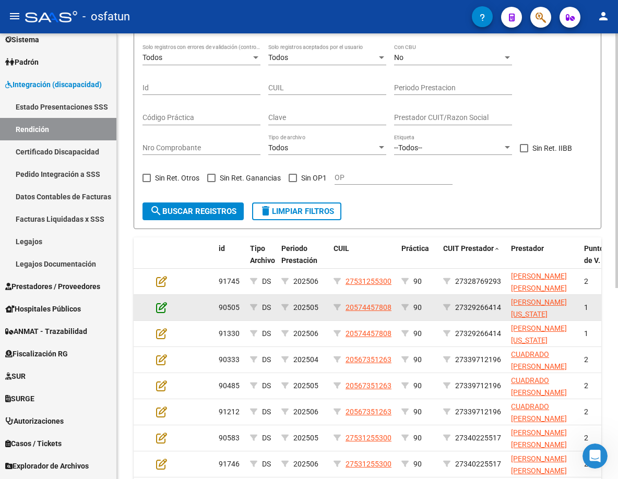
click at [158, 310] on icon at bounding box center [161, 307] width 11 height 11
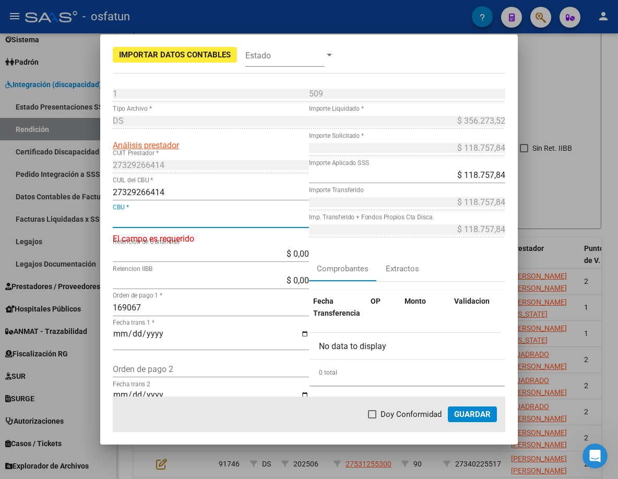
click at [190, 220] on input "CBU *" at bounding box center [211, 219] width 196 height 10
paste input "0200923411000001384794"
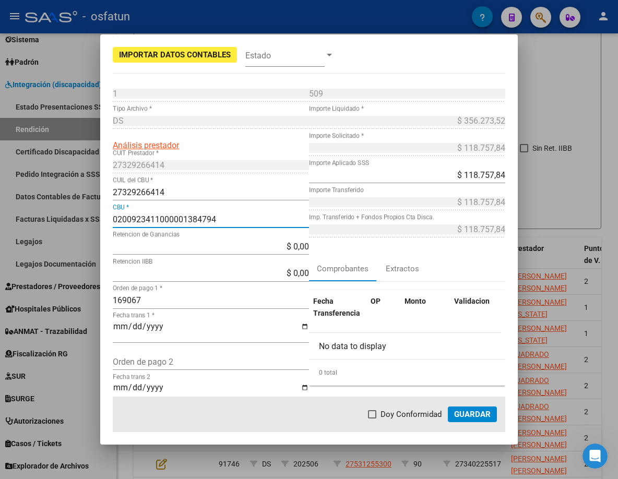
type input "0200923411000001384794"
click at [475, 409] on span "Guardar" at bounding box center [472, 413] width 37 height 9
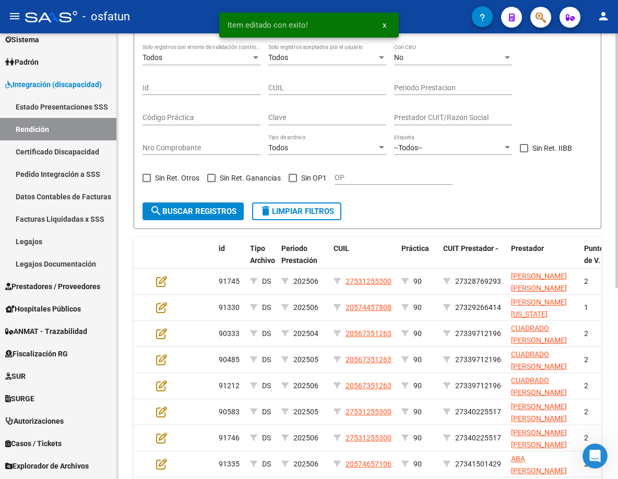
scroll to position [90, 0]
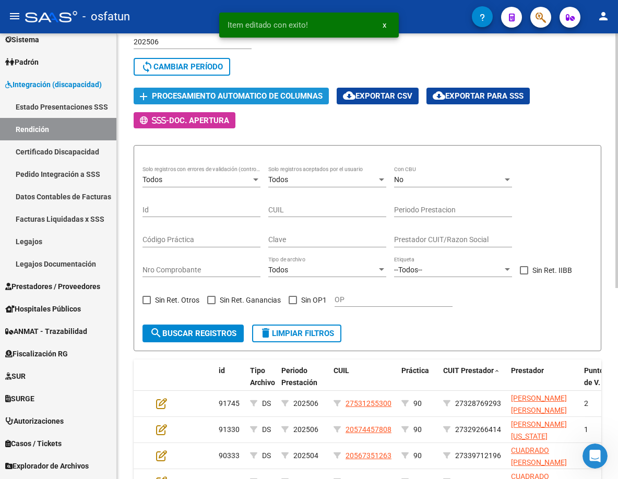
click at [254, 97] on span "Procesamiento automatico de columnas" at bounding box center [237, 96] width 171 height 9
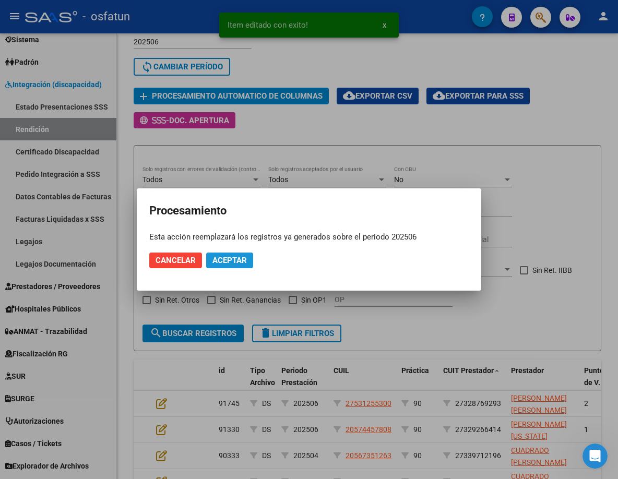
click at [227, 263] on span "Aceptar" at bounding box center [229, 260] width 34 height 9
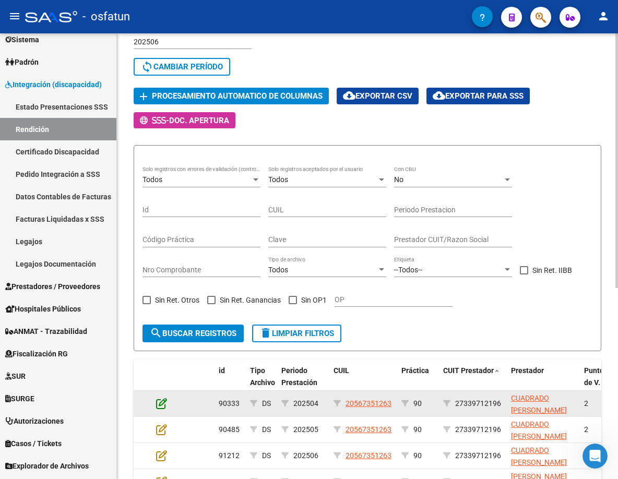
click at [157, 400] on icon at bounding box center [161, 402] width 11 height 11
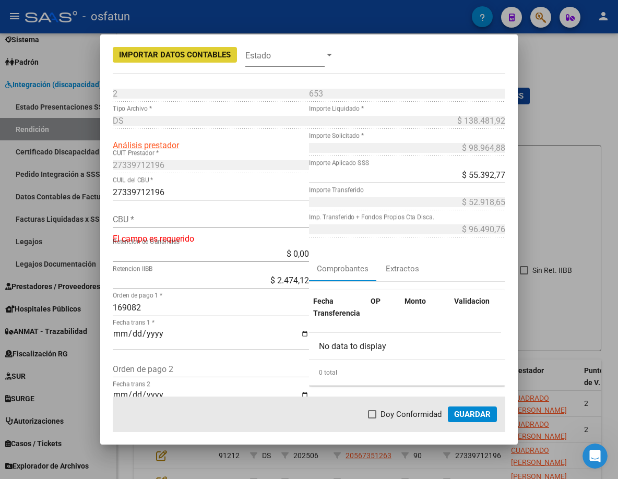
click at [206, 222] on input "CBU *" at bounding box center [211, 219] width 196 height 10
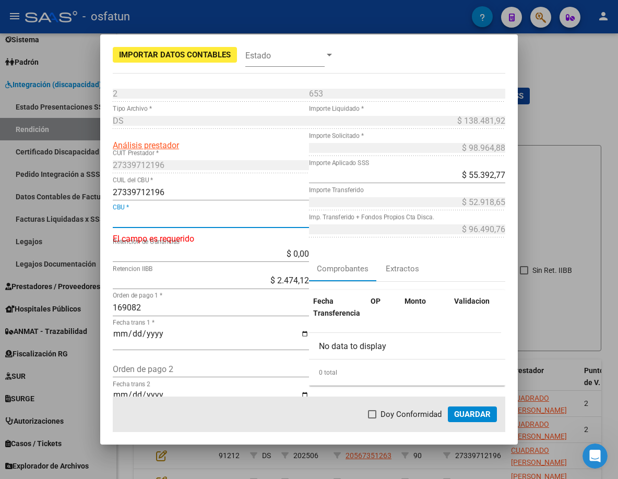
paste input "0440076940000223584503"
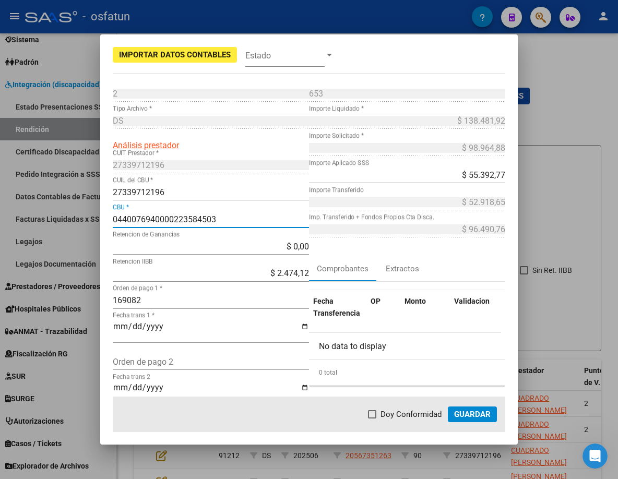
type input "0440076940000223584503"
click at [488, 414] on span "Guardar" at bounding box center [472, 413] width 37 height 9
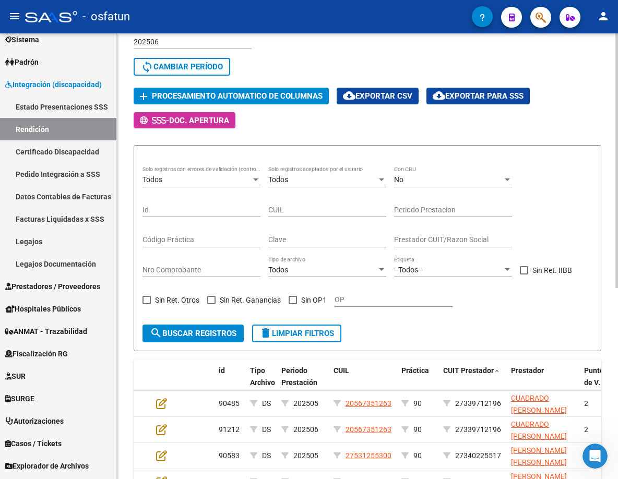
click at [270, 92] on span "Procesamiento automatico de columnas" at bounding box center [237, 96] width 171 height 9
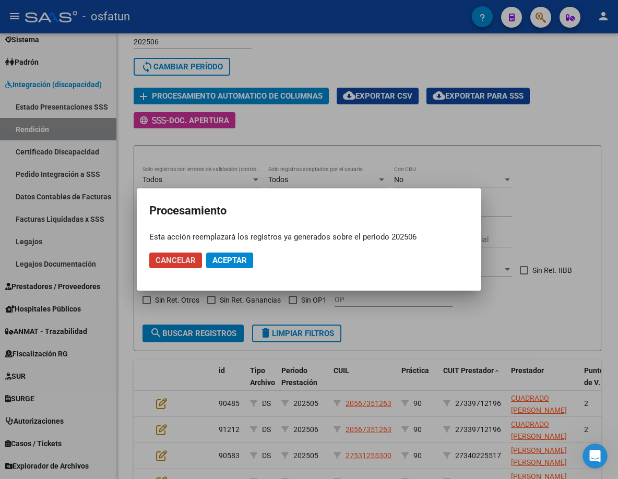
click at [224, 258] on span "Aceptar" at bounding box center [229, 260] width 34 height 9
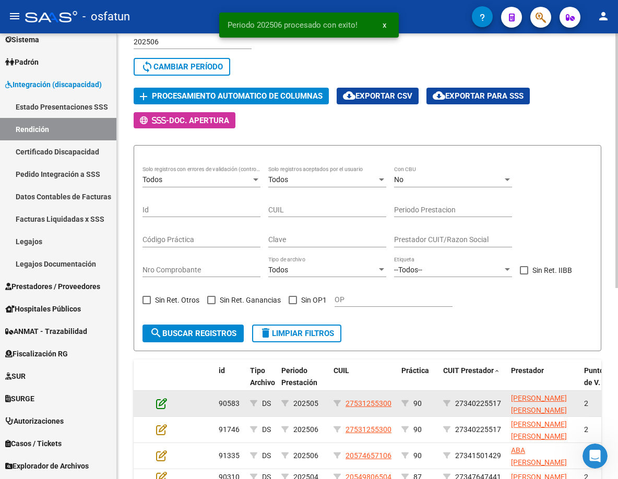
click at [161, 404] on icon at bounding box center [161, 402] width 11 height 11
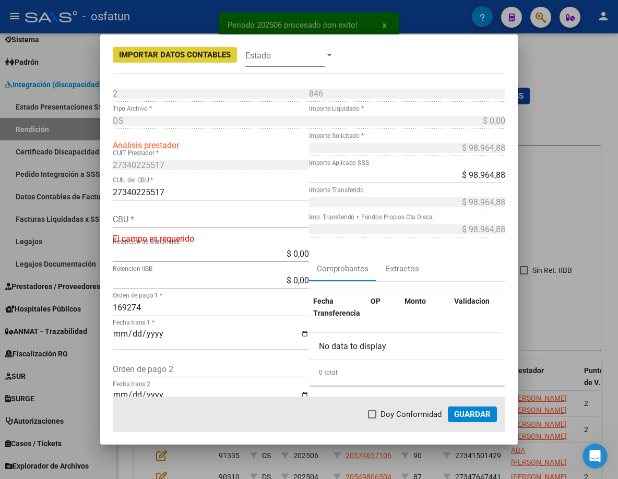
click at [220, 218] on input "CBU *" at bounding box center [211, 219] width 196 height 10
paste input "2850203040095353835768"
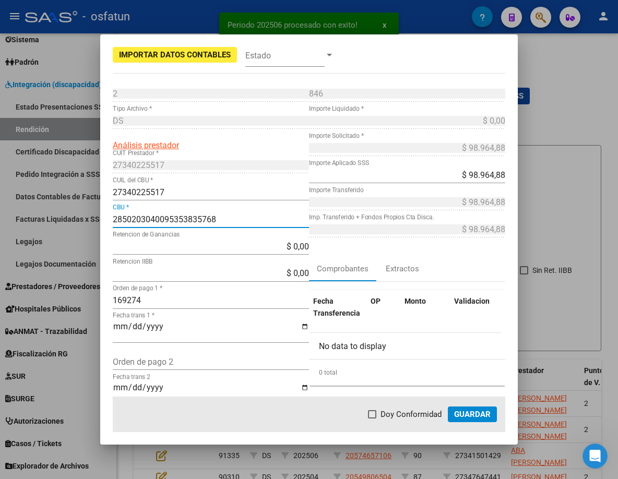
type input "2850203040095353835768"
click at [466, 410] on span "Guardar" at bounding box center [472, 413] width 37 height 9
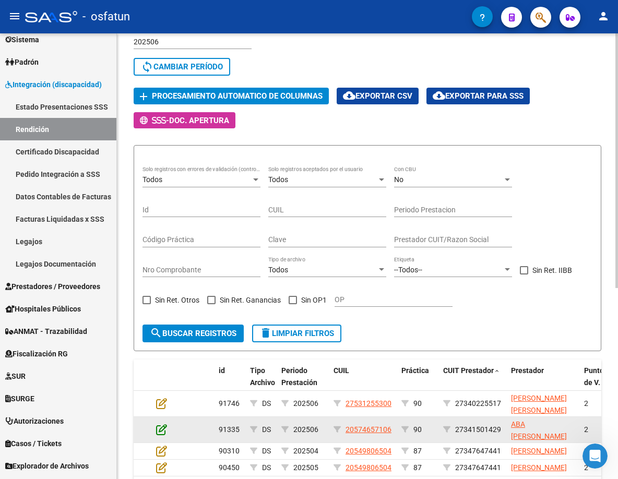
click at [164, 428] on icon at bounding box center [161, 429] width 11 height 11
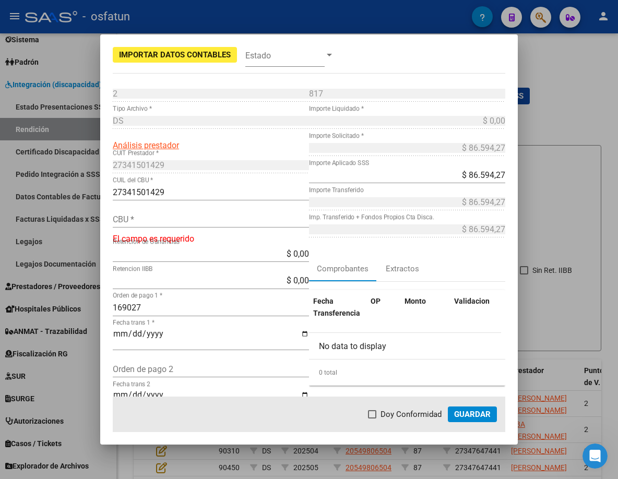
click at [190, 225] on div "CBU *" at bounding box center [211, 219] width 196 height 17
click at [192, 217] on input "CBU *" at bounding box center [211, 219] width 196 height 10
paste input "0140144403514550506855"
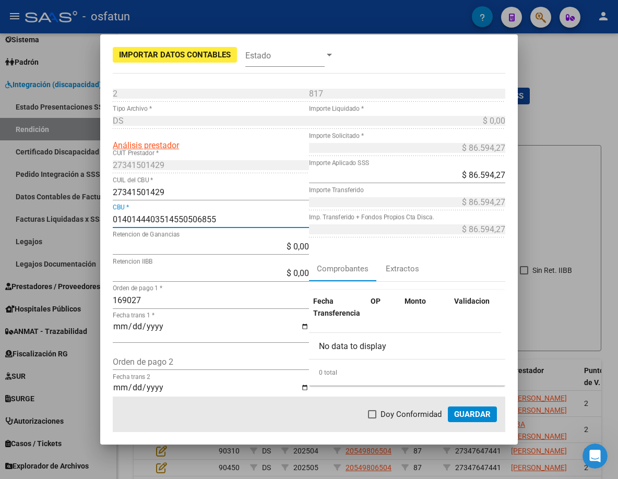
type input "0140144403514550506855"
click at [462, 407] on button "Guardar" at bounding box center [472, 414] width 49 height 16
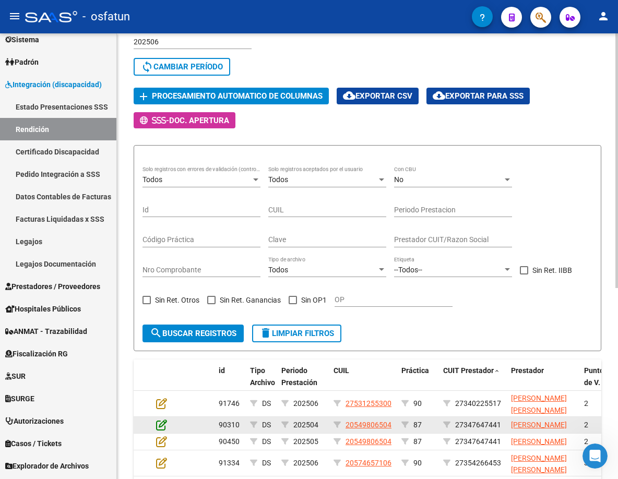
click at [161, 425] on icon at bounding box center [161, 424] width 11 height 11
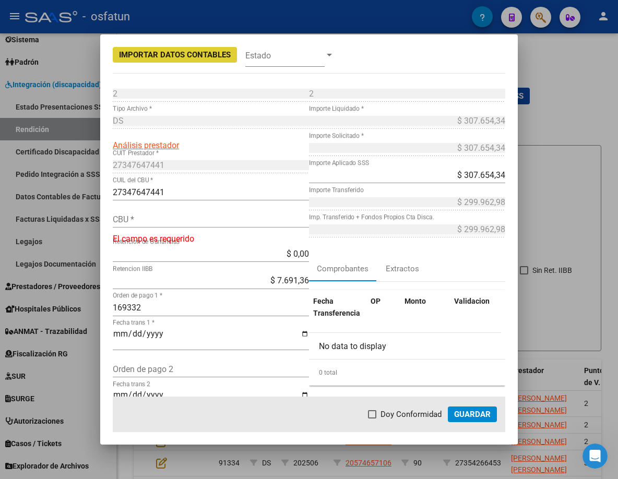
click at [228, 217] on input "CBU *" at bounding box center [211, 219] width 196 height 10
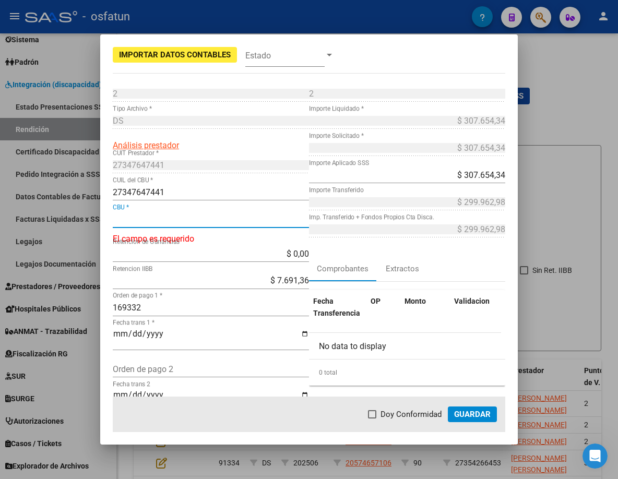
paste input "2850600140001041056641"
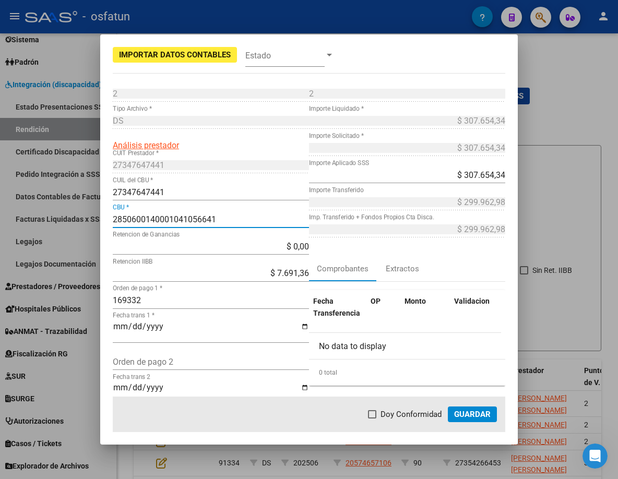
type input "2850600140001041056641"
click at [468, 417] on span "Guardar" at bounding box center [472, 413] width 37 height 9
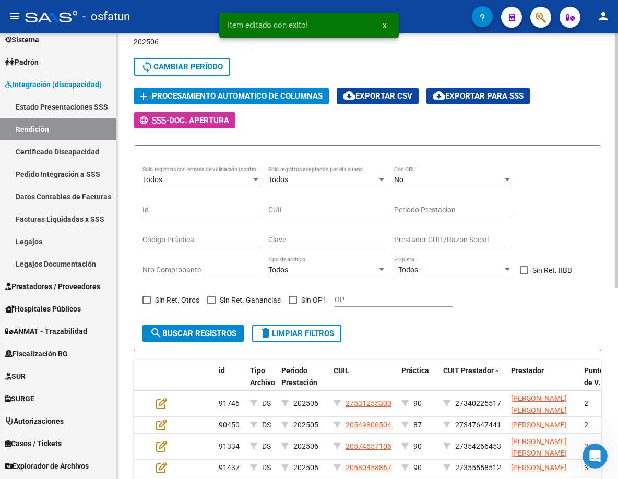
click at [299, 93] on span "Procesamiento automatico de columnas" at bounding box center [237, 96] width 171 height 9
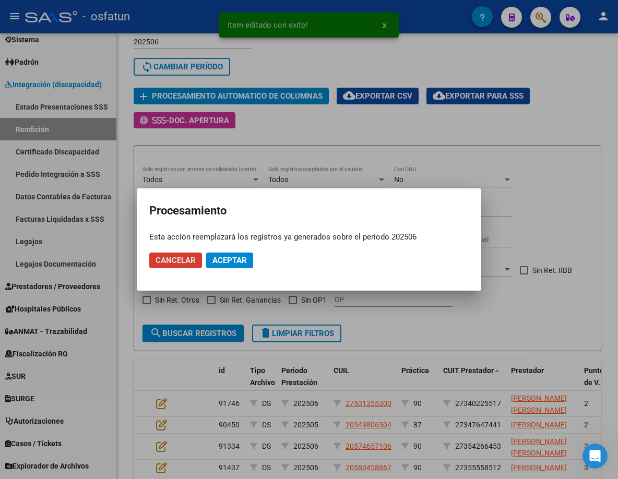
click at [238, 258] on span "Aceptar" at bounding box center [229, 260] width 34 height 9
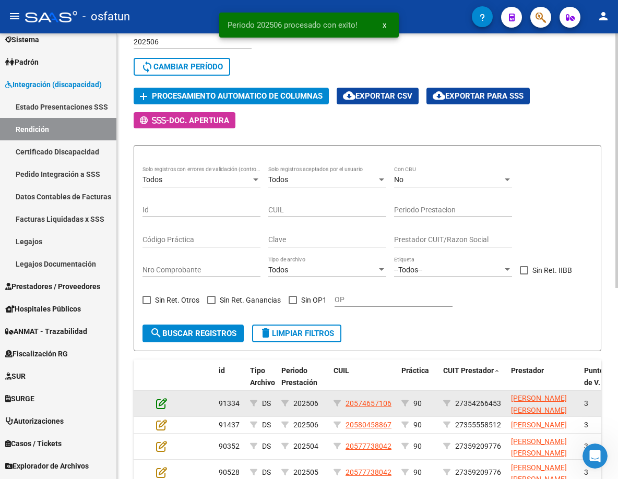
click at [164, 404] on icon at bounding box center [161, 402] width 11 height 11
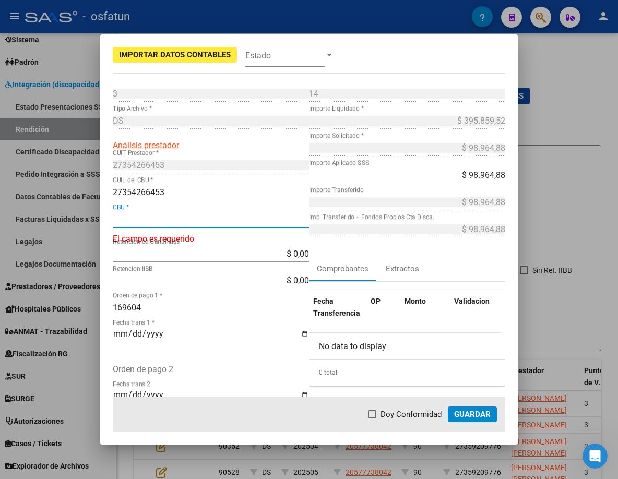
paste input "0720084788000001572186"
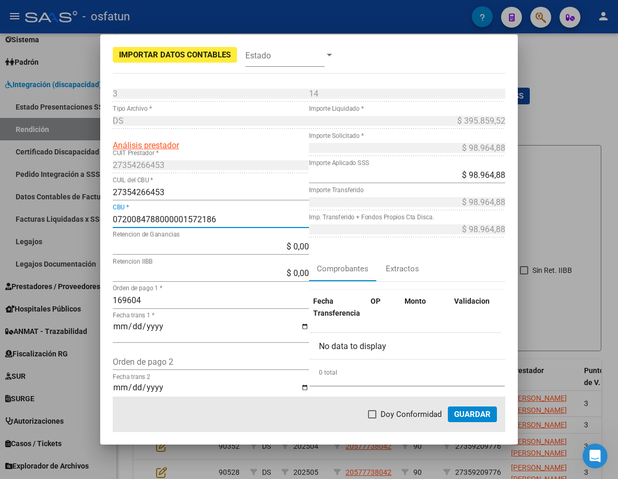
type input "0720084788000001572186"
click at [462, 411] on span "Guardar" at bounding box center [472, 413] width 37 height 9
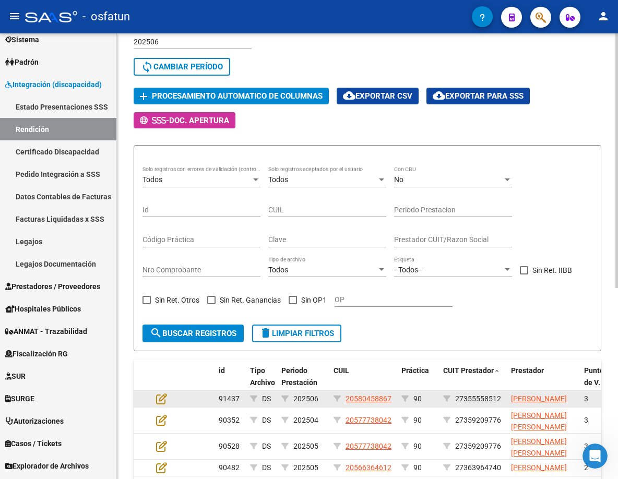
click at [154, 404] on datatable-body-cell at bounding box center [170, 399] width 37 height 16
click at [163, 403] on icon at bounding box center [161, 398] width 11 height 11
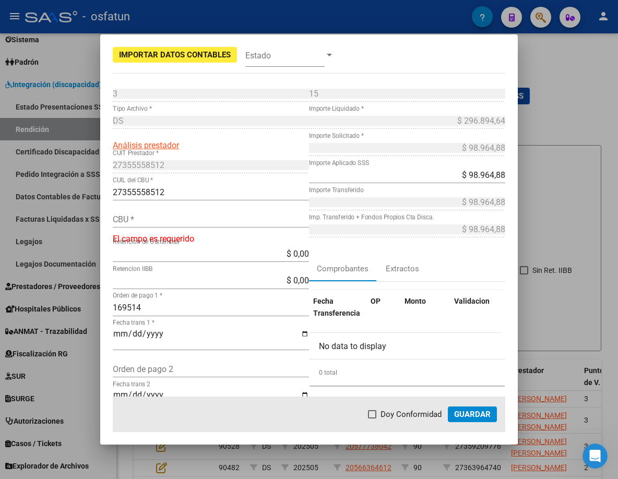
drag, startPoint x: 201, startPoint y: 209, endPoint x: 196, endPoint y: 229, distance: 20.5
drag, startPoint x: 196, startPoint y: 229, endPoint x: 193, endPoint y: 223, distance: 6.3
drag, startPoint x: 193, startPoint y: 223, endPoint x: 189, endPoint y: 219, distance: 6.3
paste input "0720150588000036727436"
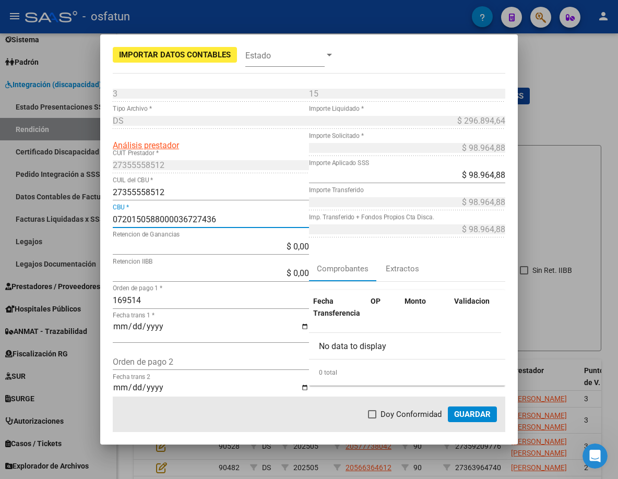
type input "0720150588000036727436"
click at [466, 414] on span "Guardar" at bounding box center [472, 413] width 37 height 9
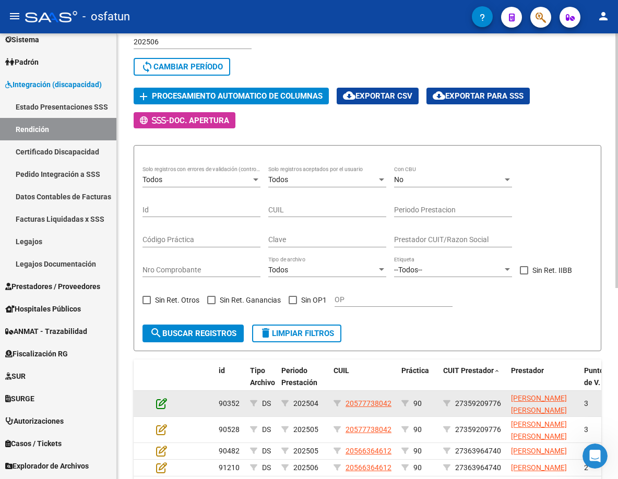
click at [162, 404] on icon at bounding box center [161, 402] width 11 height 11
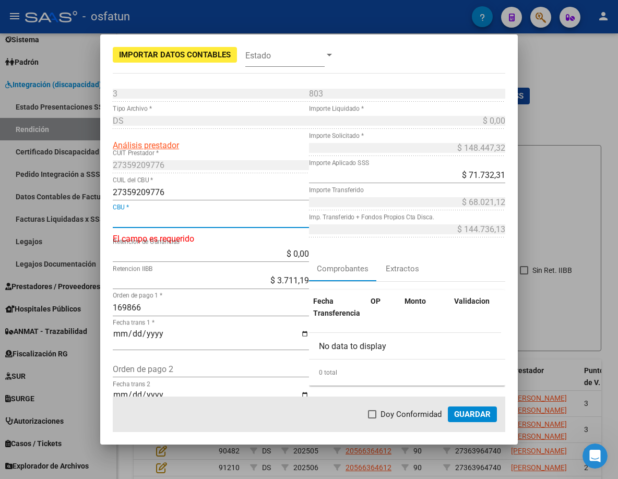
paste input "0720069488000024225540"
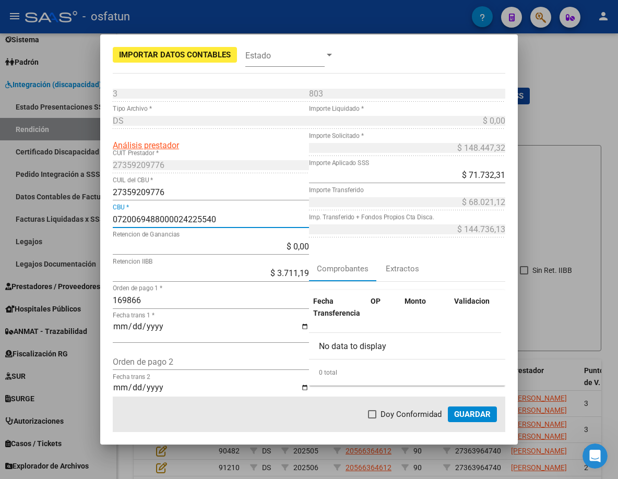
type input "0720069488000024225540"
click at [474, 412] on span "Guardar" at bounding box center [472, 413] width 37 height 9
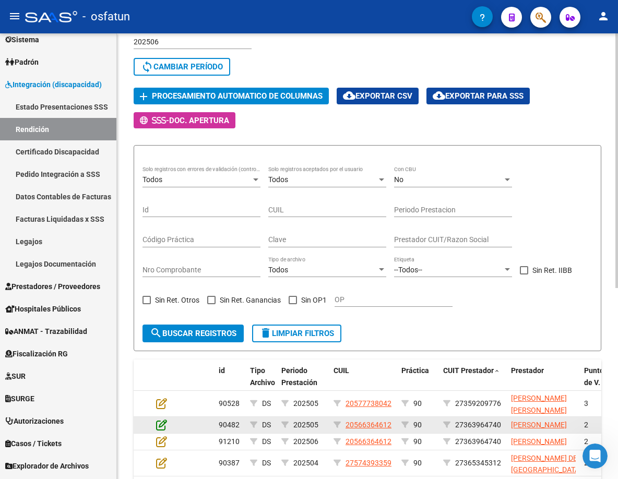
click at [160, 426] on icon at bounding box center [161, 424] width 11 height 11
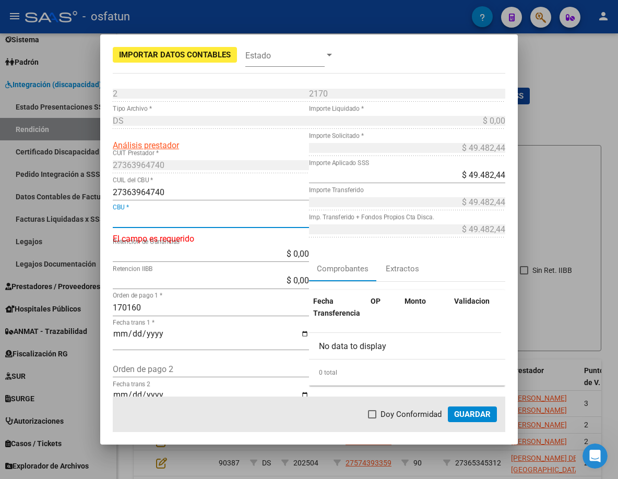
paste input "0070122430004132801846"
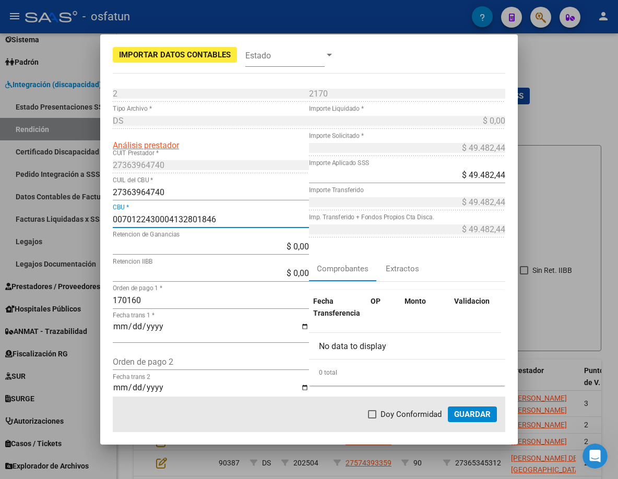
type input "0070122430004132801846"
click at [469, 412] on span "Guardar" at bounding box center [472, 413] width 37 height 9
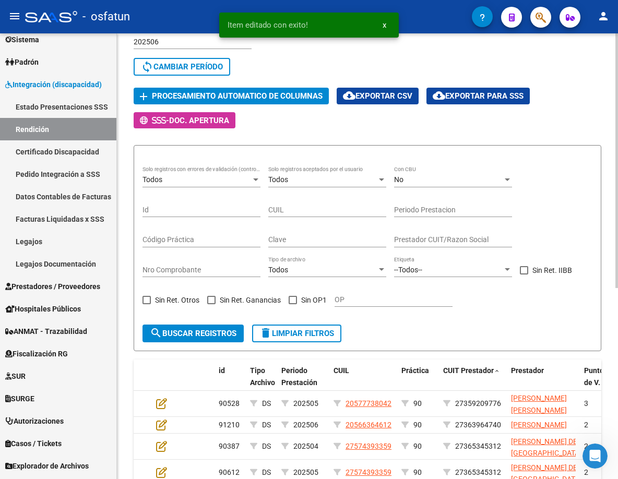
click at [218, 92] on span "Procesamiento automatico de columnas" at bounding box center [237, 96] width 171 height 9
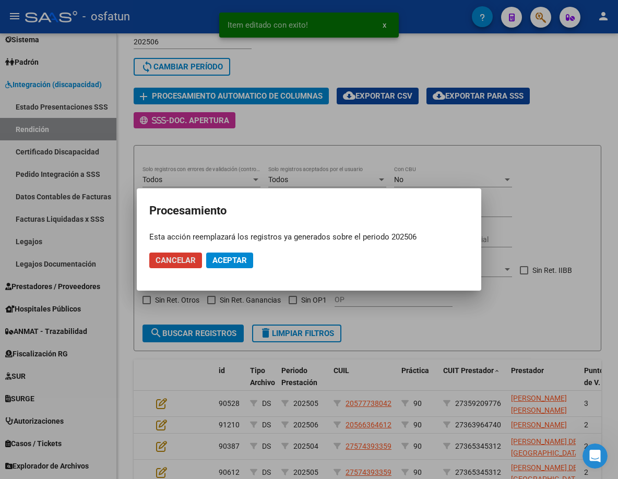
drag, startPoint x: 215, startPoint y: 257, endPoint x: 207, endPoint y: 247, distance: 13.0
click at [215, 256] on span "Aceptar" at bounding box center [229, 260] width 34 height 9
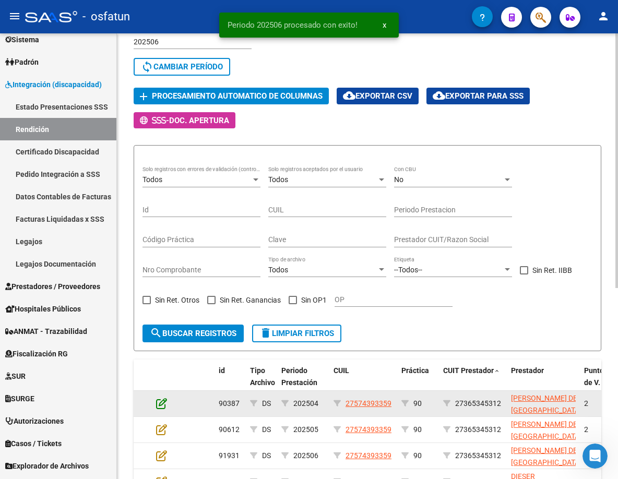
click at [164, 400] on icon at bounding box center [161, 402] width 11 height 11
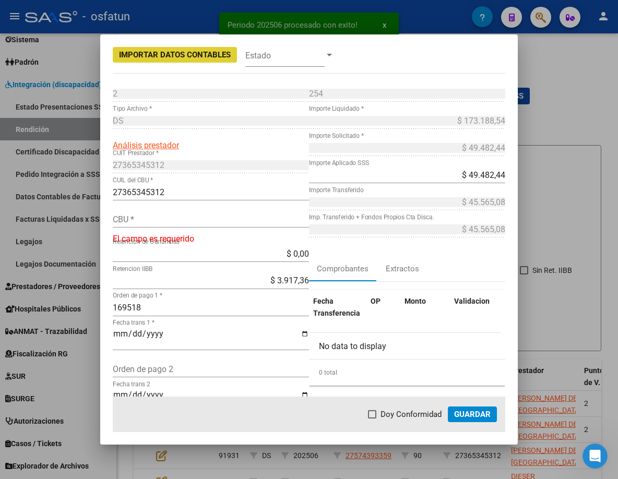
click at [188, 222] on input "CBU *" at bounding box center [211, 219] width 196 height 10
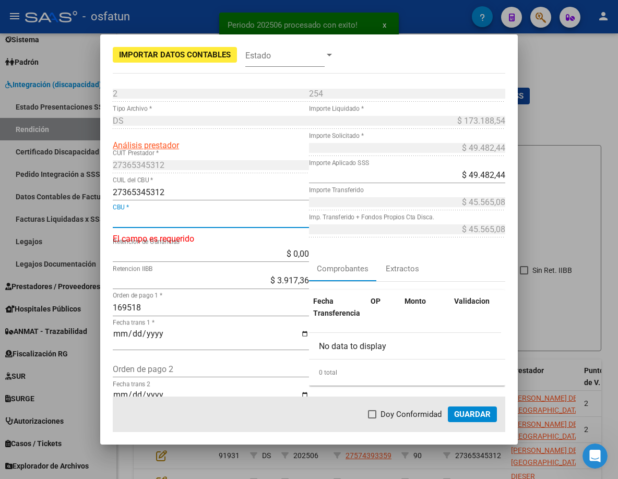
paste input "2850615540035852483013"
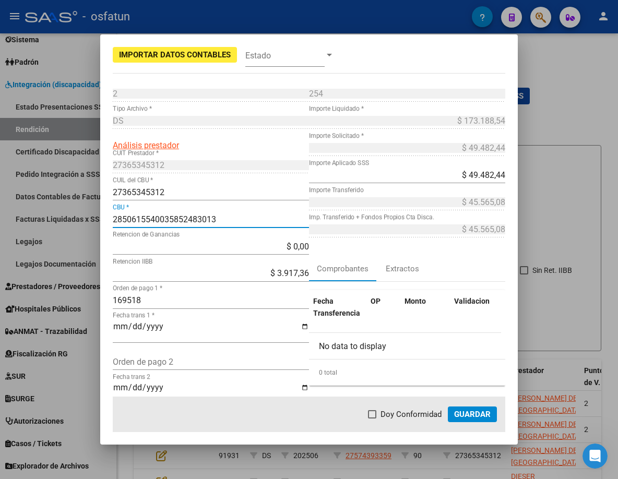
type input "2850615540035852483013"
click at [484, 411] on span "Guardar" at bounding box center [472, 413] width 37 height 9
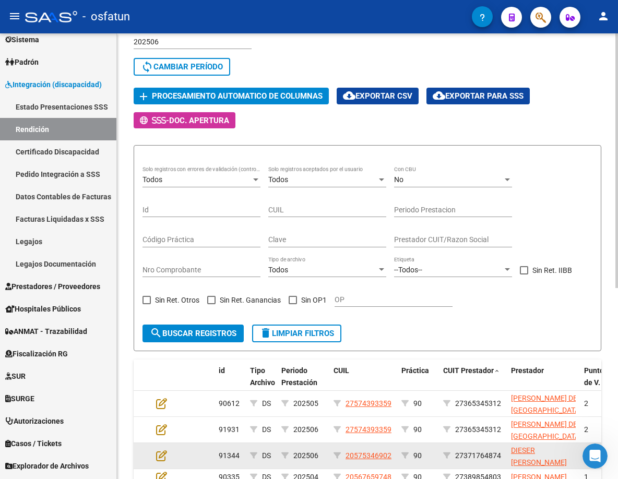
click at [162, 448] on datatable-body-cell at bounding box center [170, 456] width 37 height 26
click at [163, 450] on icon at bounding box center [161, 455] width 11 height 11
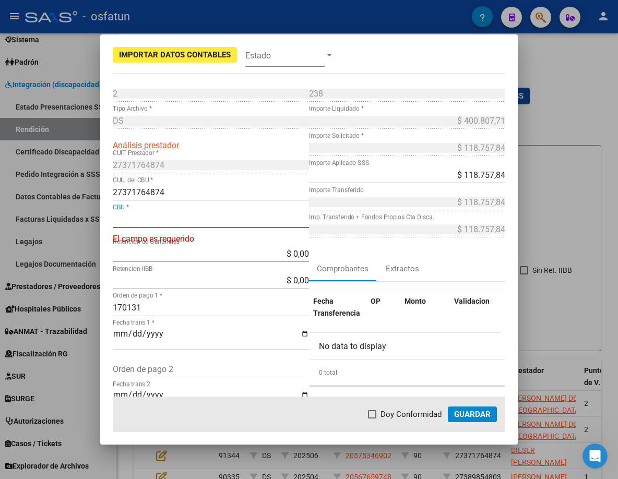
click at [220, 218] on input "CBU *" at bounding box center [211, 219] width 196 height 10
paste input "0170264640000004636090"
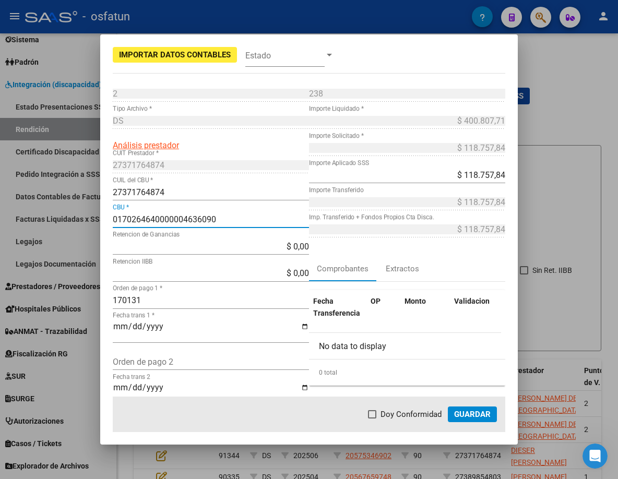
type input "0170264640000004636090"
click at [468, 408] on button "Guardar" at bounding box center [472, 414] width 49 height 16
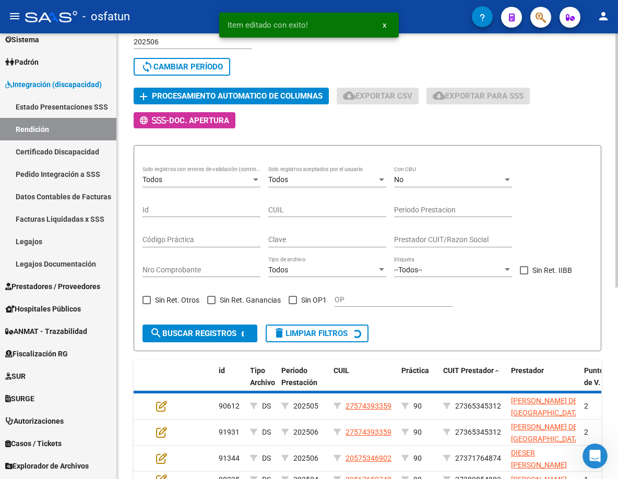
click at [263, 91] on span "add Procesamiento automatico de columnas" at bounding box center [231, 95] width 183 height 9
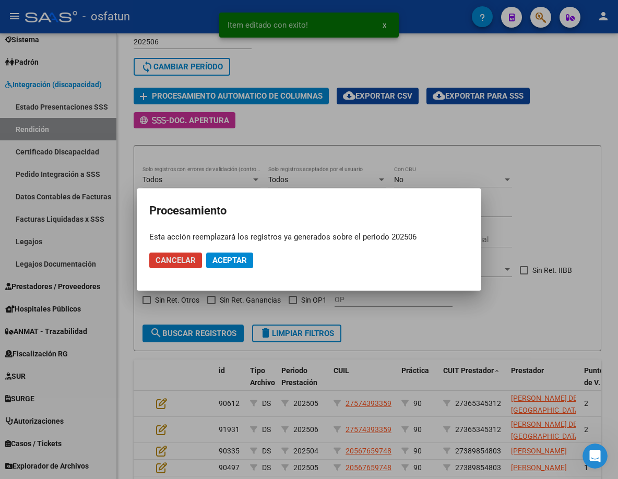
drag, startPoint x: 224, startPoint y: 255, endPoint x: 158, endPoint y: 246, distance: 66.3
click at [223, 255] on button "Aceptar" at bounding box center [229, 260] width 47 height 16
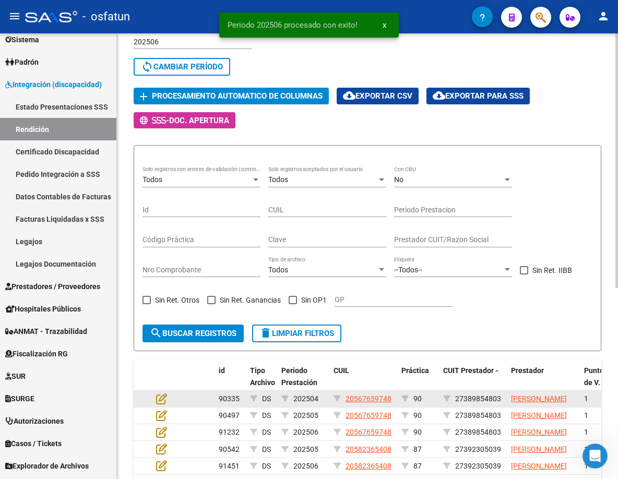
click at [167, 403] on div at bounding box center [170, 399] width 28 height 12
click at [156, 404] on icon at bounding box center [161, 398] width 11 height 11
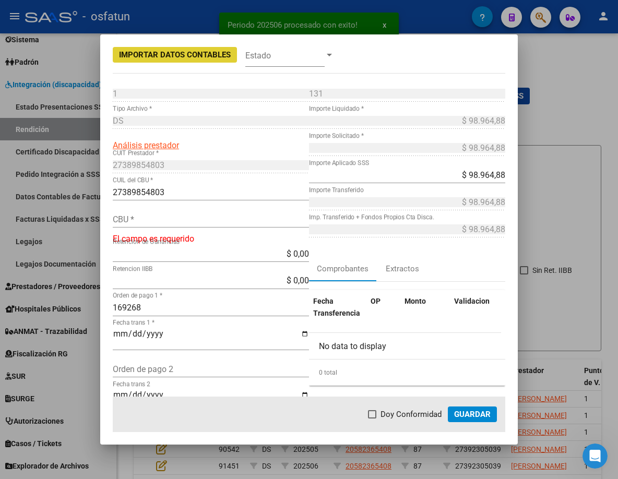
click at [178, 223] on input "CBU *" at bounding box center [211, 219] width 196 height 10
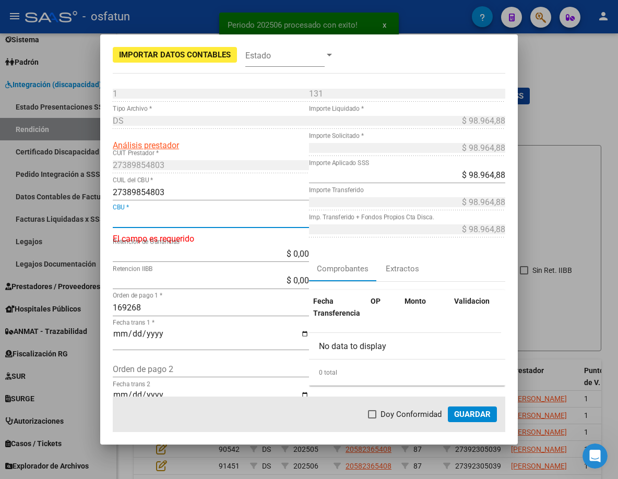
paste input "0070076430004095761511"
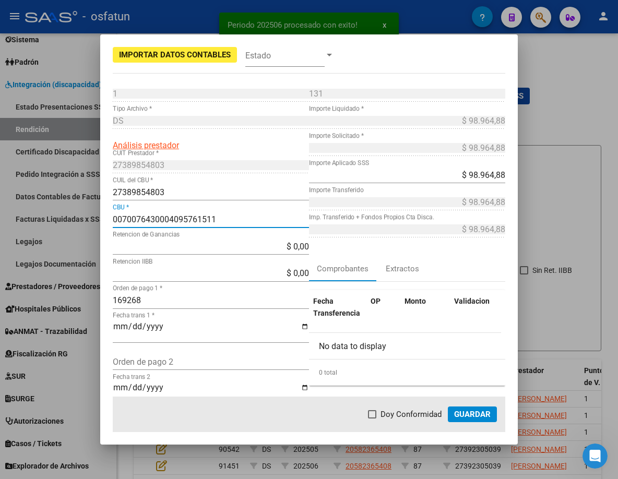
type input "0070076430004095761511"
drag, startPoint x: 487, startPoint y: 419, endPoint x: 478, endPoint y: 419, distance: 9.4
click at [487, 419] on span "Guardar" at bounding box center [472, 413] width 37 height 9
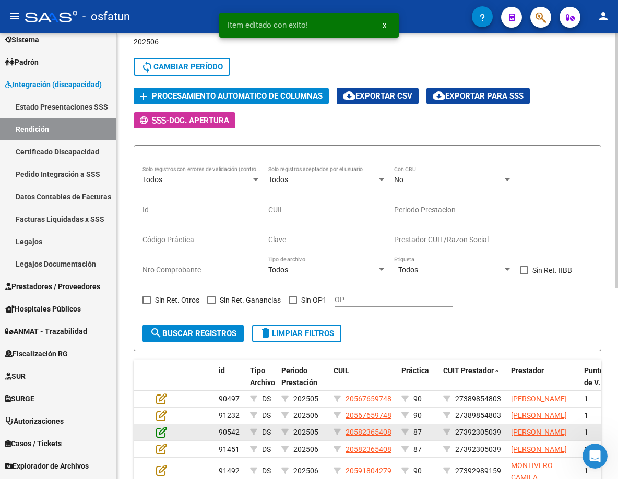
click at [158, 438] on icon at bounding box center [161, 431] width 11 height 11
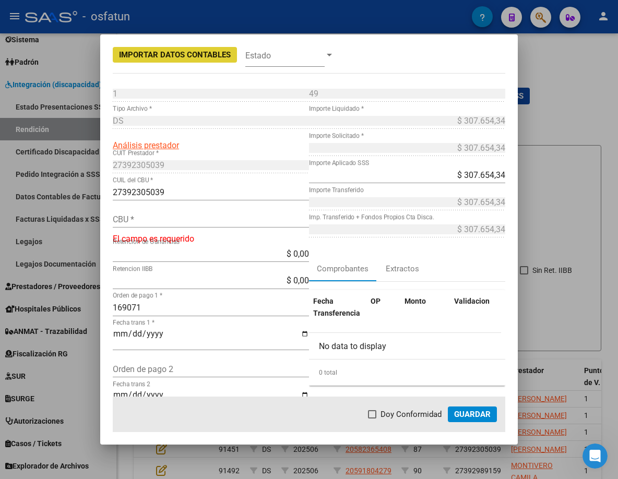
click at [181, 218] on input "CBU *" at bounding box center [211, 219] width 196 height 10
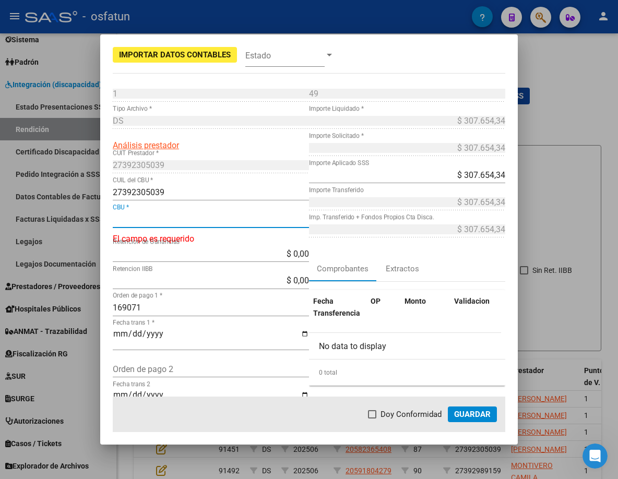
paste input "2850200940095530973618"
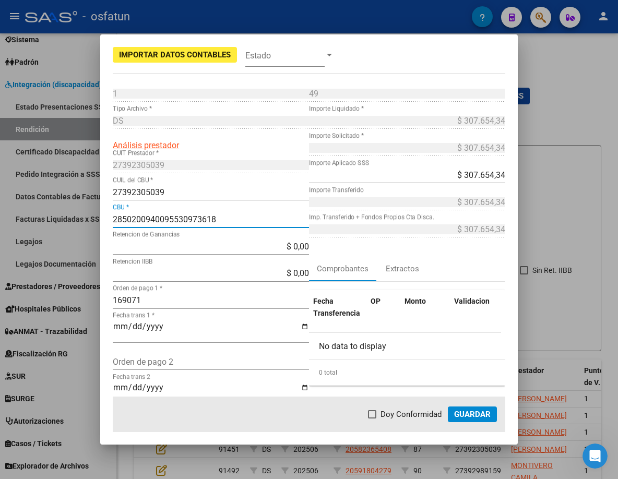
type input "2850200940095530973618"
click at [453, 416] on button "Guardar" at bounding box center [472, 414] width 49 height 16
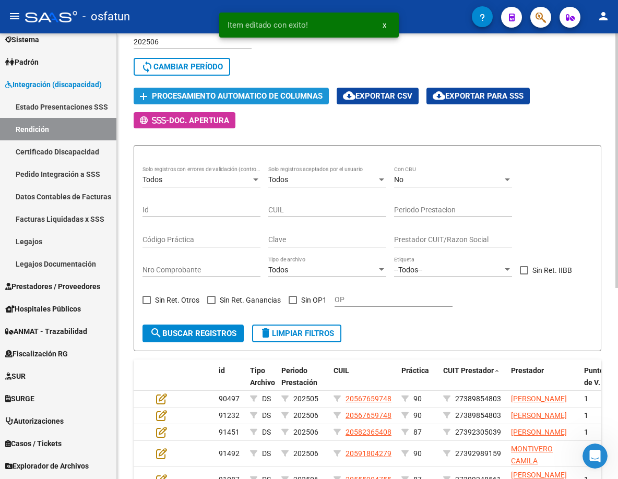
click at [225, 100] on span "Procesamiento automatico de columnas" at bounding box center [237, 96] width 171 height 9
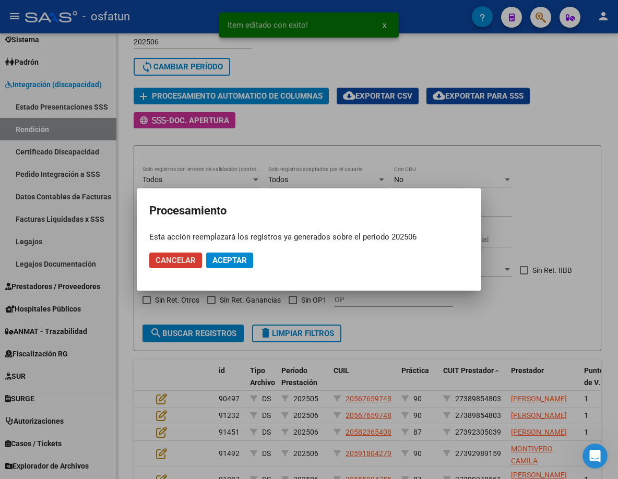
click at [226, 259] on span "Aceptar" at bounding box center [229, 260] width 34 height 9
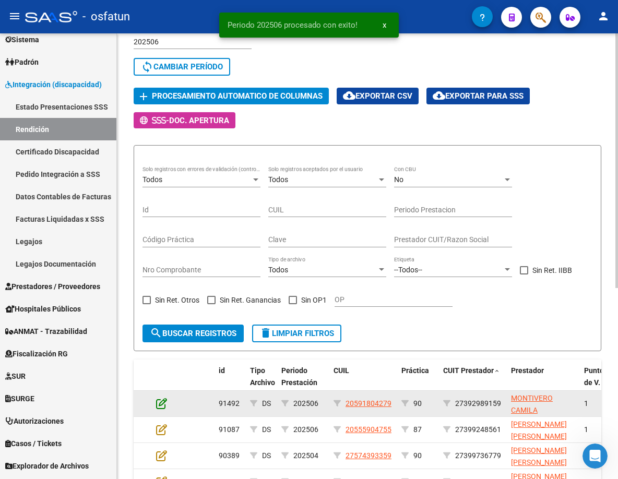
click at [162, 403] on icon at bounding box center [161, 402] width 11 height 11
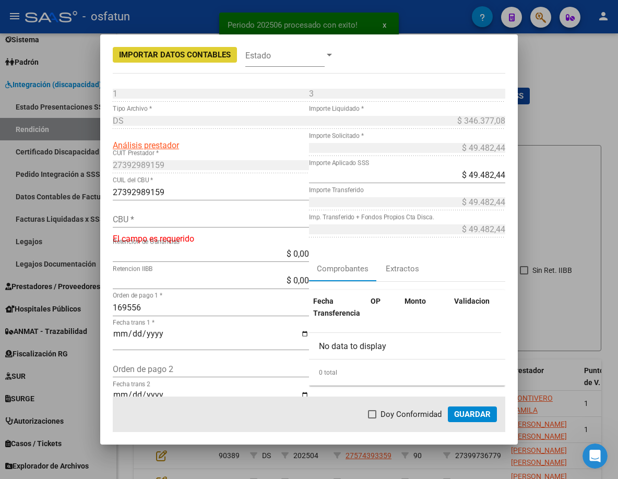
click at [195, 220] on input "CBU *" at bounding box center [211, 219] width 196 height 10
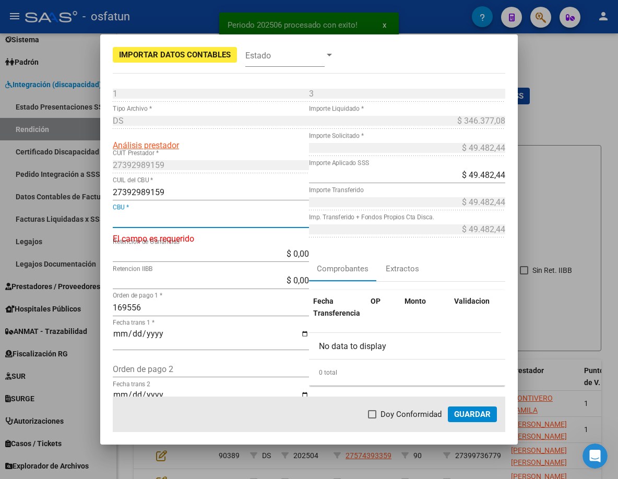
paste input "0110105430010503315597"
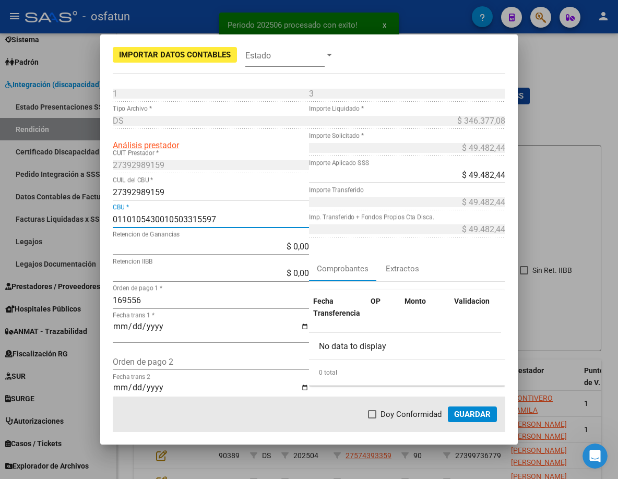
type input "0110105430010503315597"
click at [466, 410] on span "Guardar" at bounding box center [472, 413] width 37 height 9
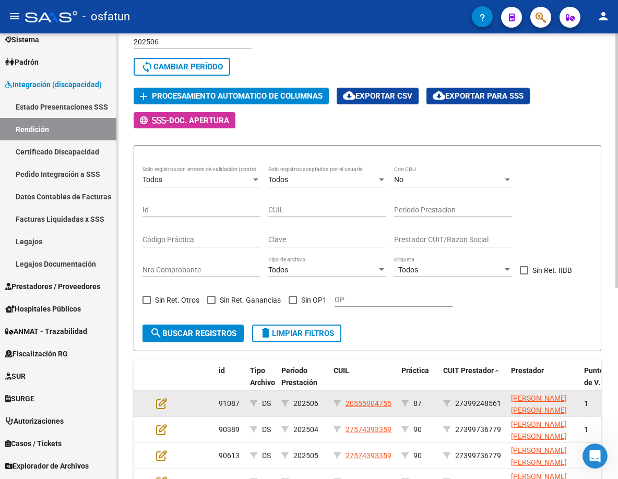
click at [168, 401] on div at bounding box center [170, 403] width 28 height 12
click at [162, 401] on icon at bounding box center [161, 402] width 11 height 11
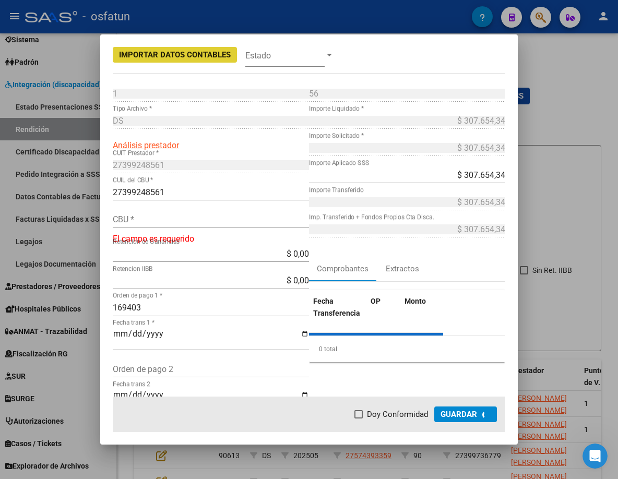
click at [223, 230] on div "CBU *" at bounding box center [211, 224] width 196 height 27
drag, startPoint x: 224, startPoint y: 229, endPoint x: 227, endPoint y: 223, distance: 6.8
click at [224, 228] on div "CBU *" at bounding box center [211, 224] width 196 height 27
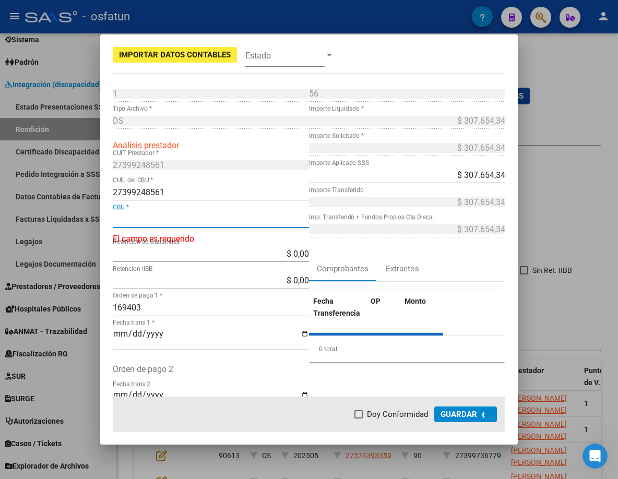
click at [227, 223] on input "CBU *" at bounding box center [211, 219] width 196 height 10
paste input "0110262030026234604347"
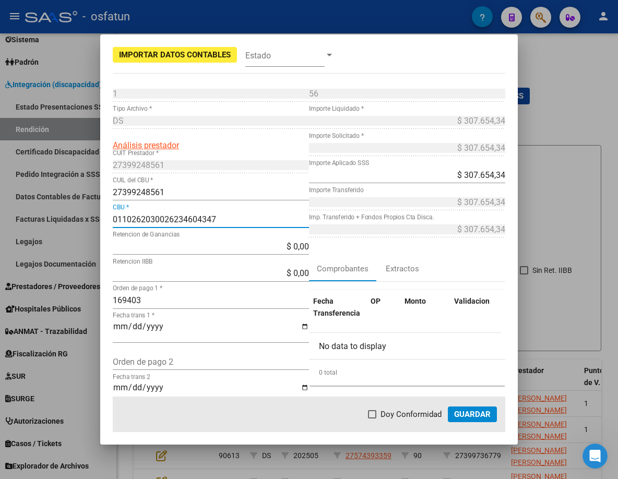
type input "0110262030026234604347"
click at [480, 415] on span "Guardar" at bounding box center [472, 413] width 37 height 9
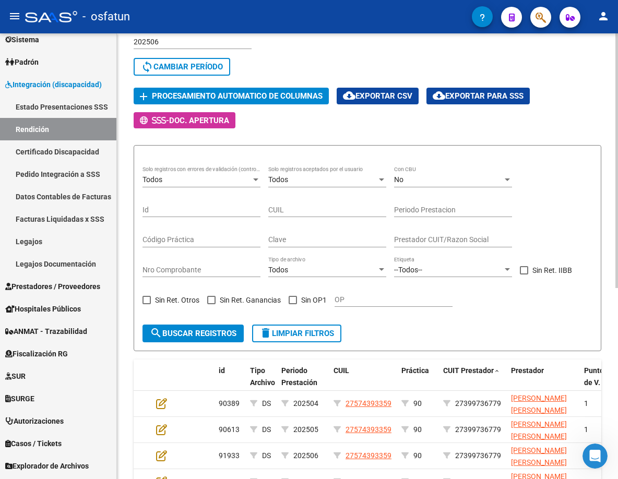
click at [390, 336] on form "Todos Solo registros con errores de validación (control 623 instructivo de rend…" at bounding box center [367, 248] width 467 height 206
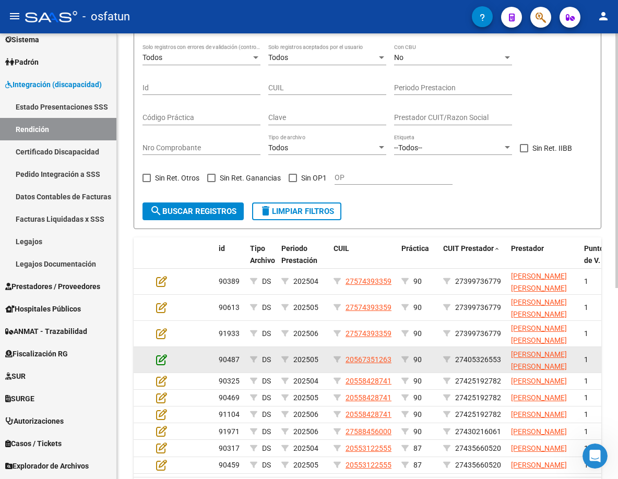
click at [160, 359] on icon at bounding box center [161, 359] width 11 height 11
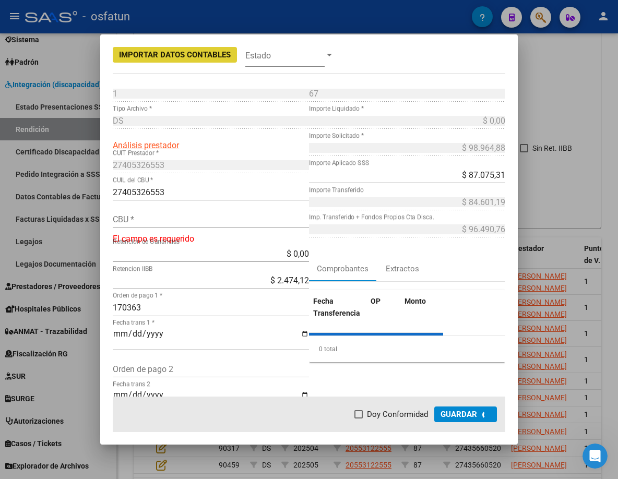
click at [177, 224] on div "CBU *" at bounding box center [211, 219] width 196 height 17
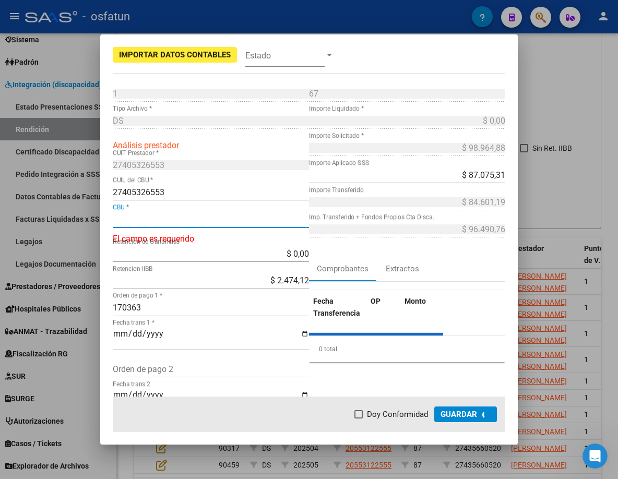
click at [177, 222] on input "CBU *" at bounding box center [211, 219] width 196 height 10
paste input "0290101110000559060493"
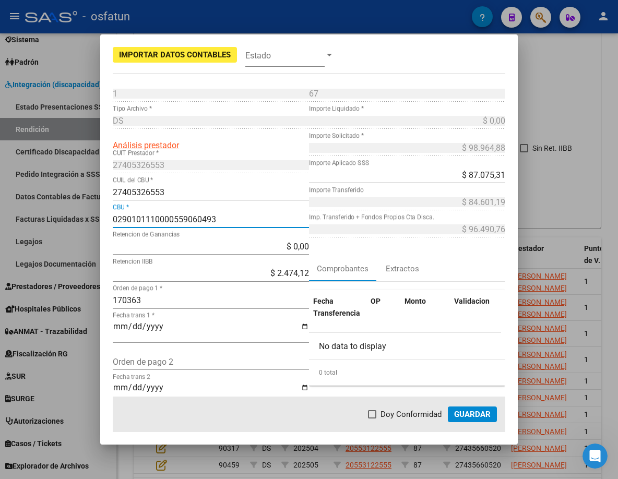
type input "0290101110000559060493"
click at [469, 414] on span "Guardar" at bounding box center [472, 413] width 37 height 9
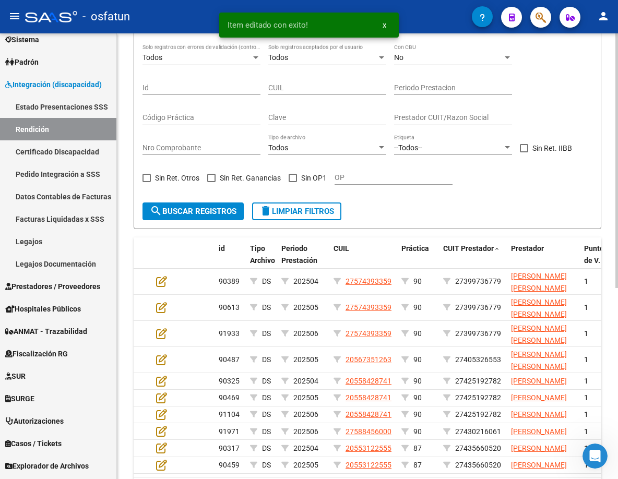
click at [438, 192] on div "OP" at bounding box center [393, 179] width 118 height 30
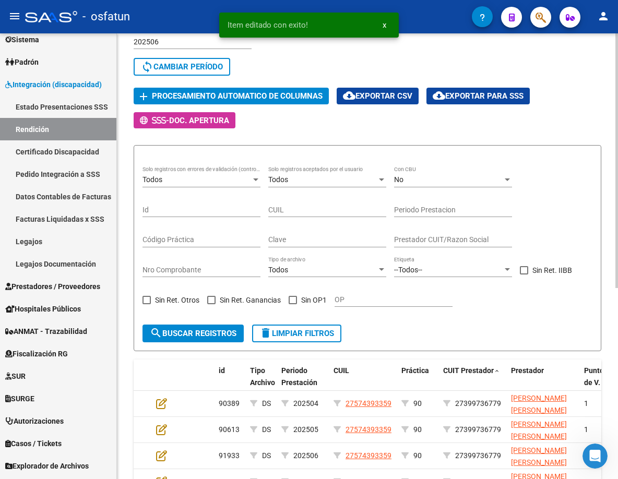
click at [285, 101] on button "add Procesamiento automatico de columnas" at bounding box center [231, 96] width 195 height 16
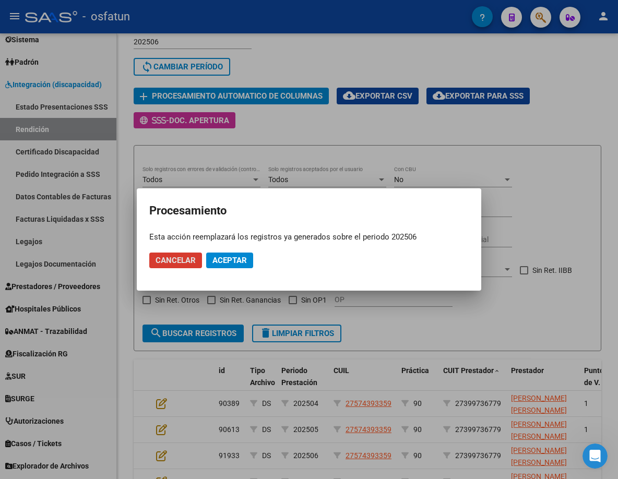
click at [226, 269] on mat-dialog-actions "Cancelar Aceptar" at bounding box center [308, 260] width 319 height 35
click at [239, 256] on span "Aceptar" at bounding box center [229, 260] width 34 height 9
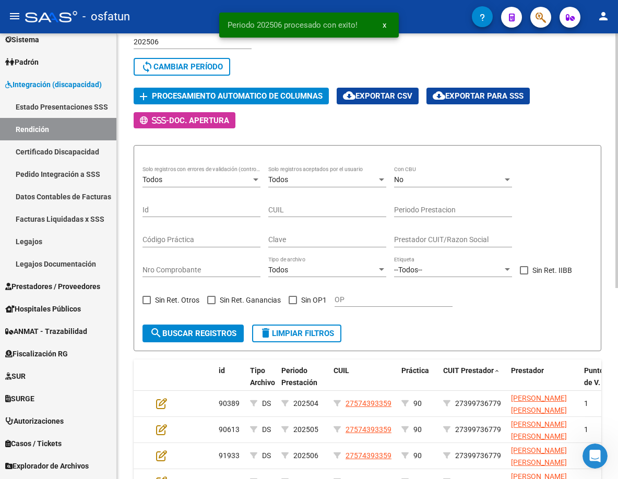
click at [499, 341] on form "Todos Solo registros con errores de validación (control 623 instructivo de rend…" at bounding box center [367, 248] width 467 height 206
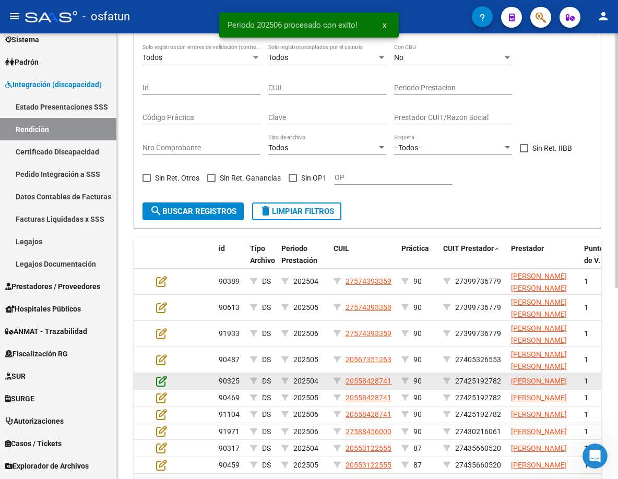
click at [161, 387] on icon at bounding box center [161, 380] width 11 height 11
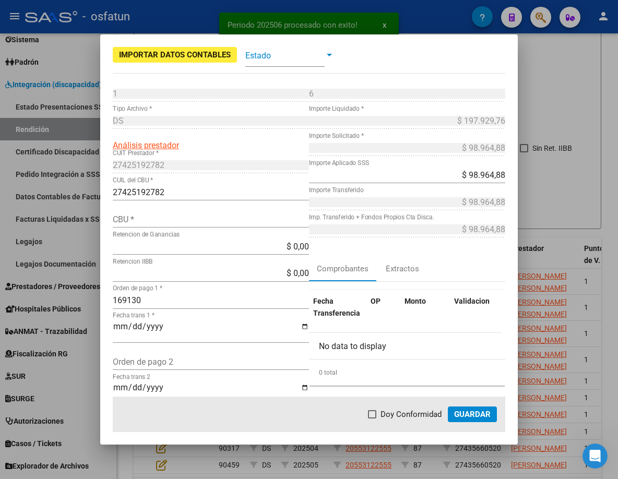
click at [194, 220] on input "CBU *" at bounding box center [211, 219] width 196 height 10
paste input "0270101720057280400019"
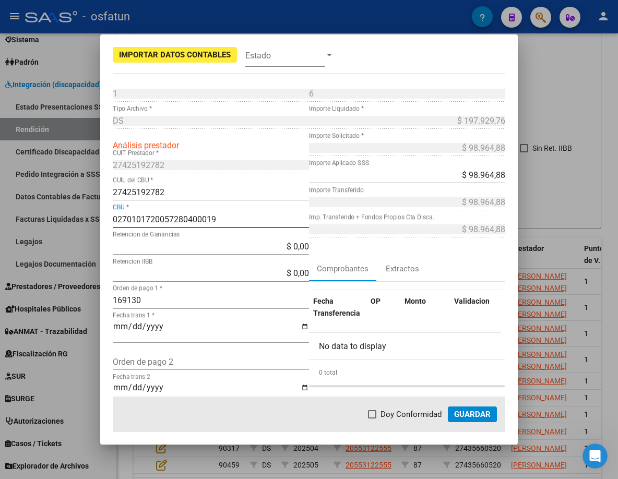
type input "0270101720057280400019"
click at [471, 422] on button "Guardar" at bounding box center [472, 414] width 49 height 16
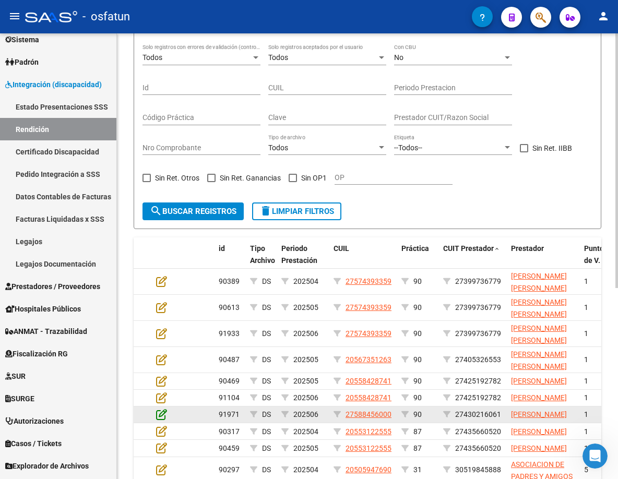
click at [158, 420] on icon at bounding box center [161, 413] width 11 height 11
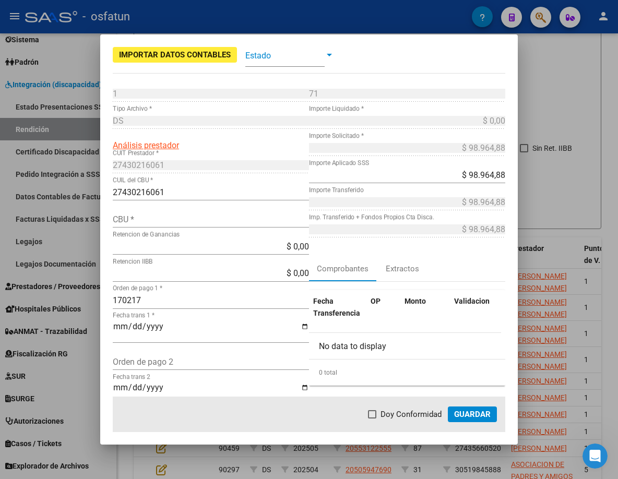
click at [198, 222] on input "CBU *" at bounding box center [211, 219] width 196 height 10
paste input "0150533701000147066971"
type input "0150533701000147066971"
click at [480, 420] on button "Guardar" at bounding box center [472, 414] width 49 height 16
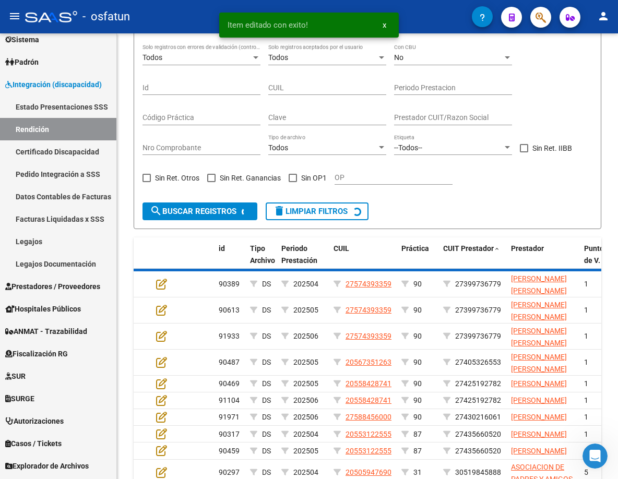
scroll to position [0, 0]
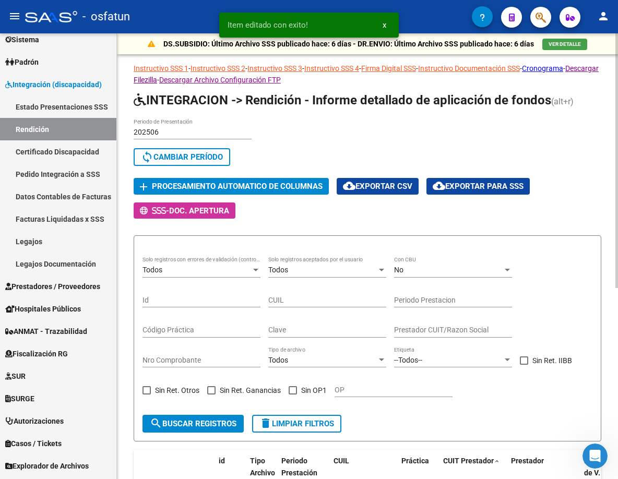
click at [283, 174] on div "202506 Periodo de Presentación search Buscar Período sync Cambiar Período add P…" at bounding box center [367, 168] width 467 height 100
click at [287, 179] on button "add Procesamiento automatico de columnas" at bounding box center [231, 186] width 195 height 16
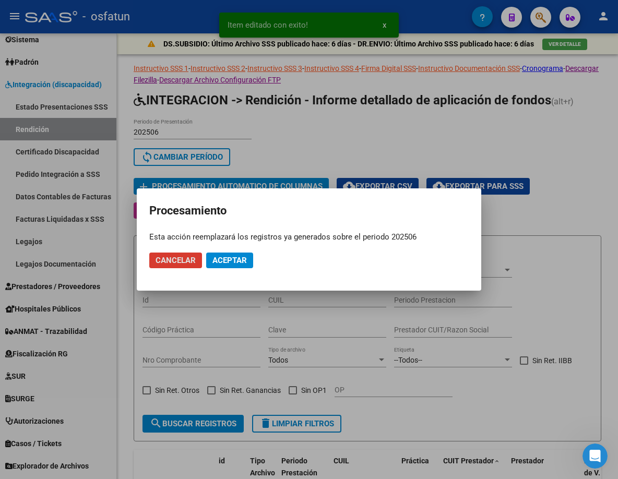
click at [234, 270] on mat-dialog-actions "Cancelar Aceptar" at bounding box center [308, 260] width 319 height 35
click at [257, 258] on mat-dialog-actions "Cancelar Aceptar" at bounding box center [308, 260] width 319 height 35
click at [245, 264] on span "Aceptar" at bounding box center [229, 260] width 34 height 9
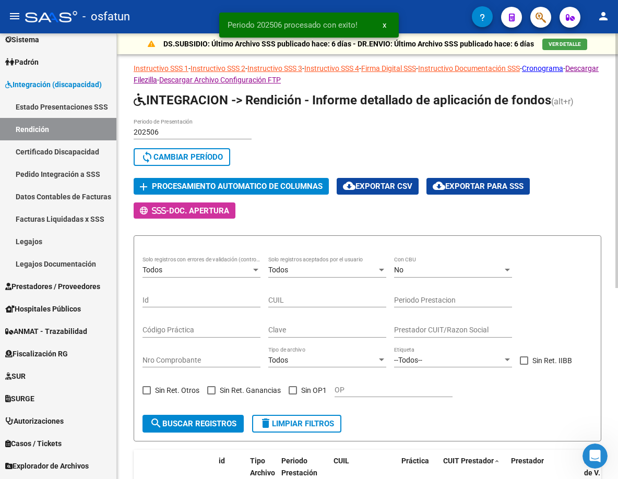
click at [493, 407] on form "Todos Solo registros con errores de validación (control 623 instructivo de rend…" at bounding box center [367, 338] width 467 height 206
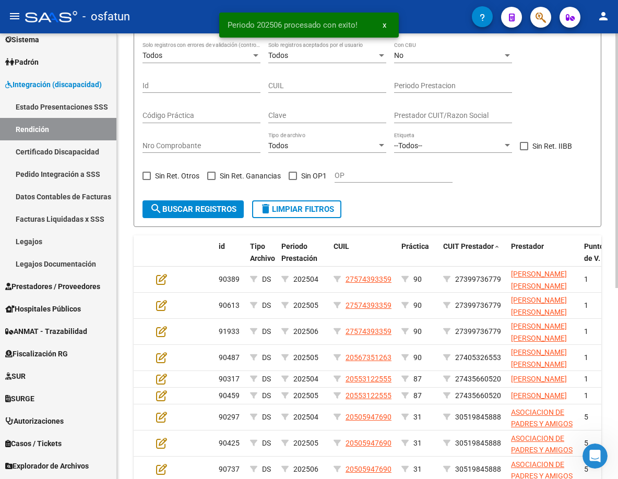
scroll to position [334, 0]
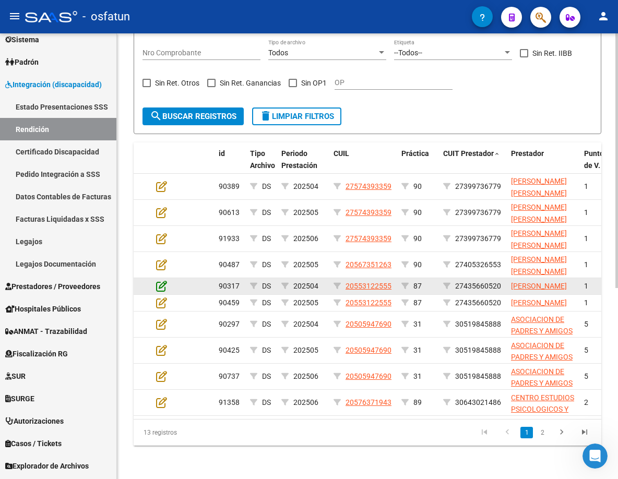
click at [165, 280] on icon at bounding box center [161, 285] width 11 height 11
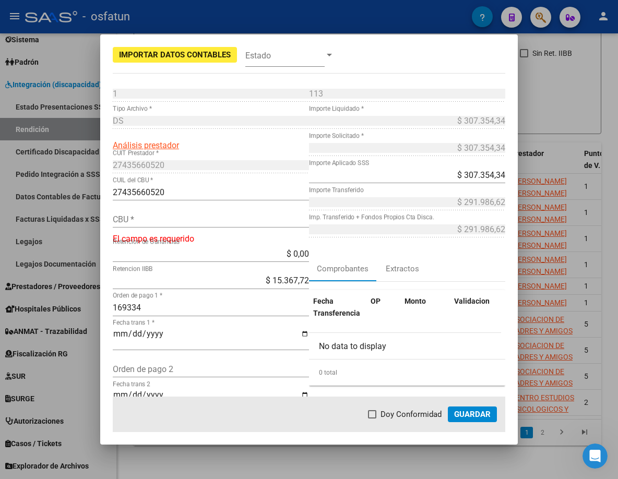
click at [189, 226] on div "CBU *" at bounding box center [211, 219] width 196 height 17
click at [191, 221] on input "CBU *" at bounding box center [211, 219] width 196 height 10
paste input "2850628540095456560688"
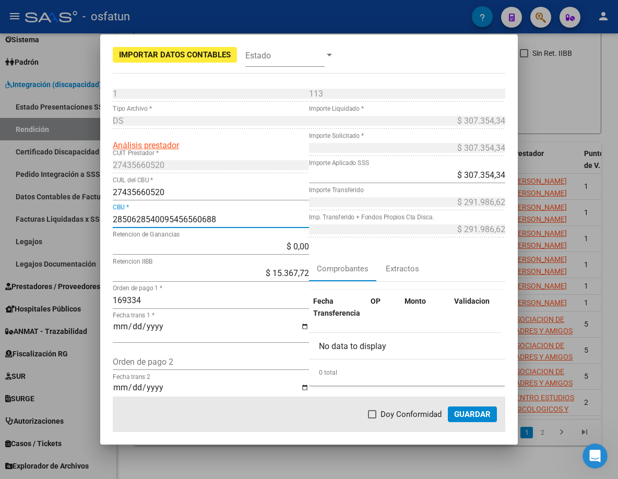
type input "2850628540095456560688"
click at [484, 415] on span "Guardar" at bounding box center [472, 413] width 37 height 9
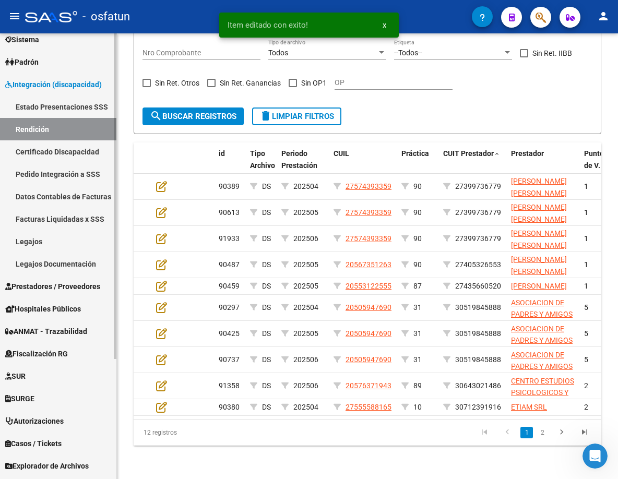
scroll to position [325, 0]
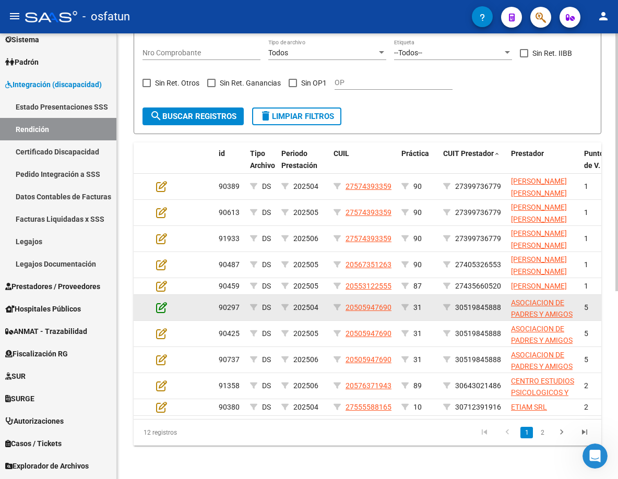
click at [158, 302] on icon at bounding box center [161, 307] width 11 height 11
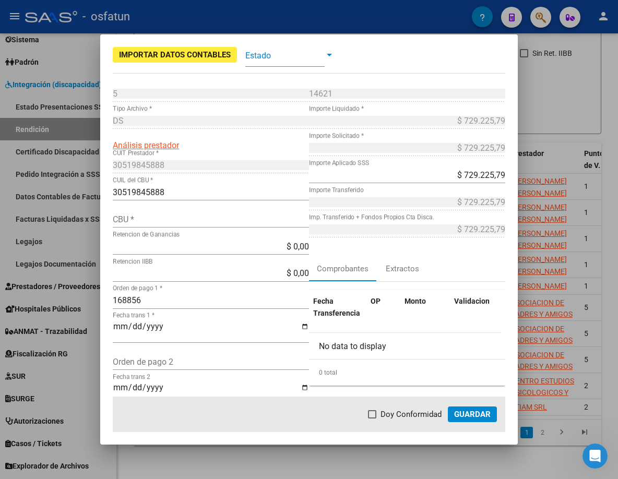
click at [165, 214] on input "CBU *" at bounding box center [211, 219] width 196 height 10
paste input "2850387330000000002380"
type input "2850387330000000002380"
click at [475, 410] on span "Guardar" at bounding box center [472, 413] width 37 height 9
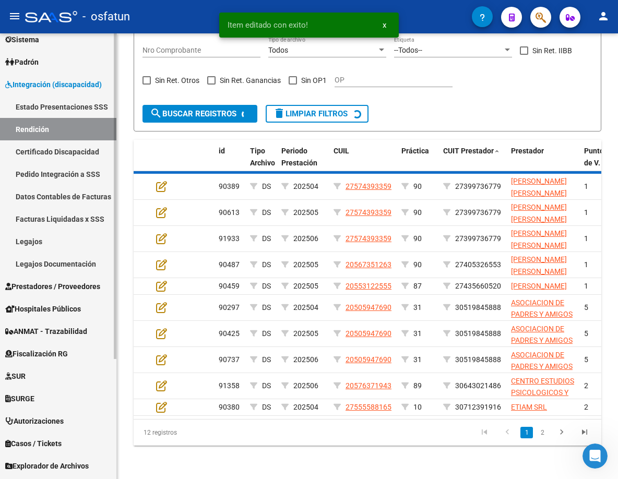
scroll to position [316, 0]
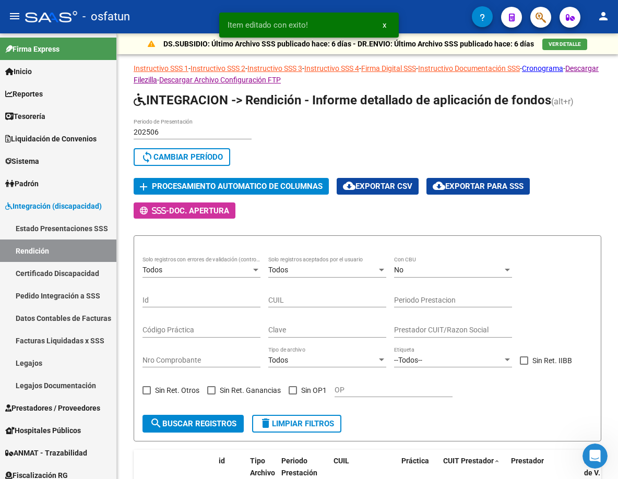
scroll to position [316, 0]
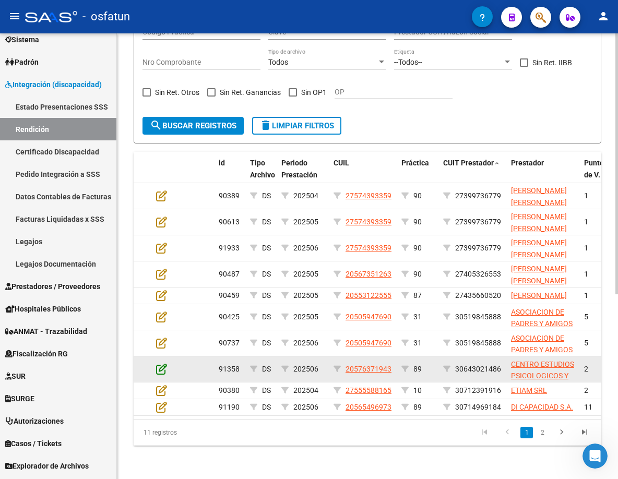
click at [162, 363] on icon at bounding box center [161, 368] width 11 height 11
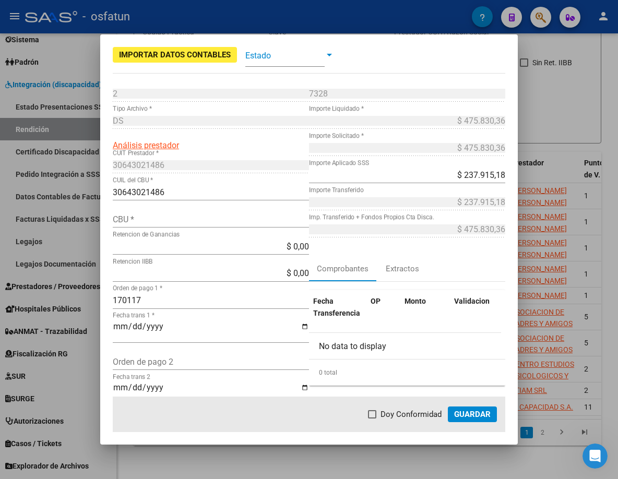
click at [175, 215] on input "CBU *" at bounding box center [211, 219] width 196 height 10
paste input "0170027520000000648479"
type input "0170027520000000648479"
click at [476, 419] on button "Guardar" at bounding box center [472, 414] width 49 height 16
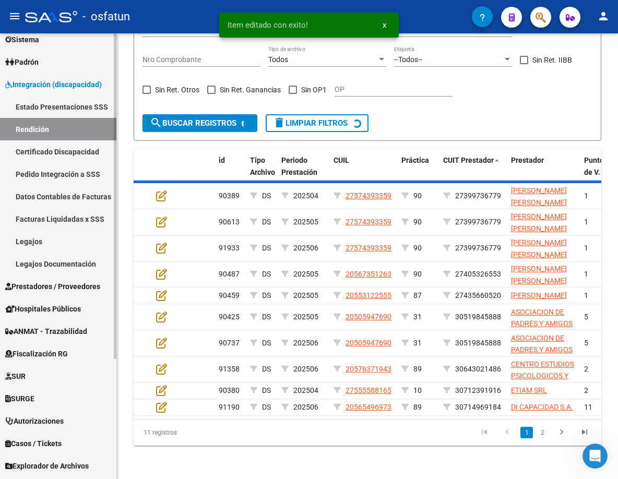
scroll to position [307, 0]
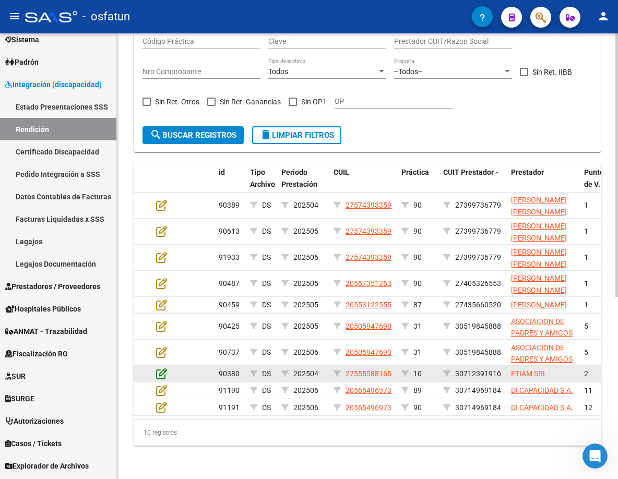
click at [162, 368] on icon at bounding box center [161, 373] width 11 height 11
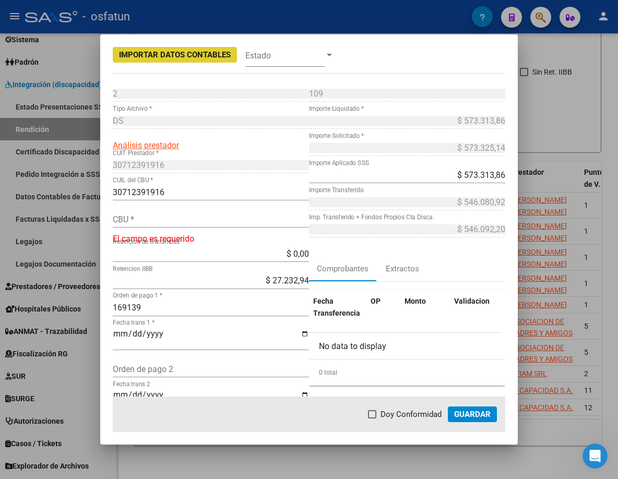
click at [190, 217] on input "CBU *" at bounding box center [211, 219] width 196 height 10
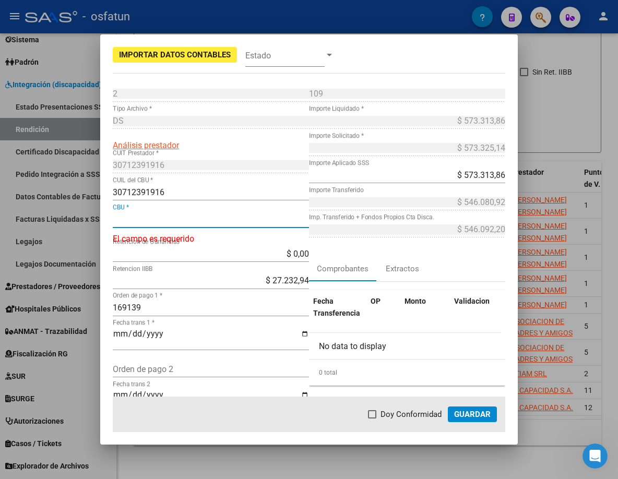
paste input "0110481740048136117812"
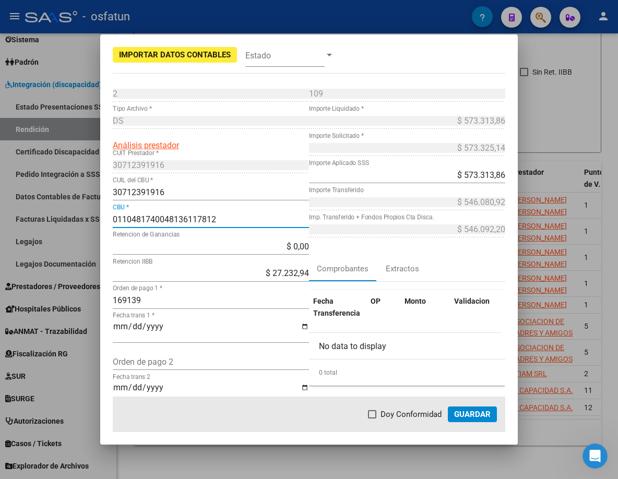
type input "0110481740048136117812"
click at [465, 411] on span "Guardar" at bounding box center [472, 413] width 37 height 9
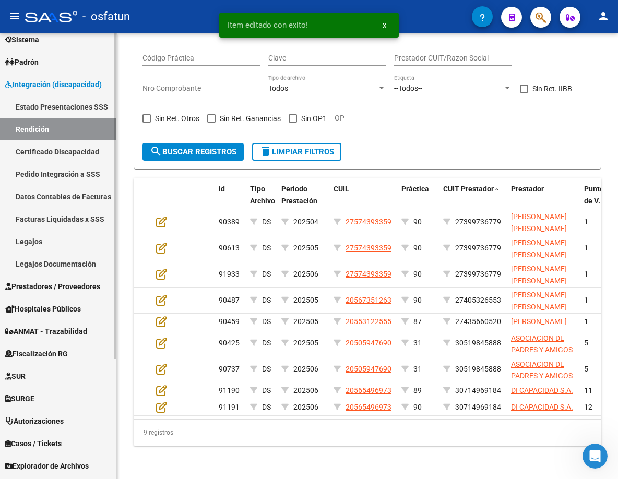
scroll to position [290, 0]
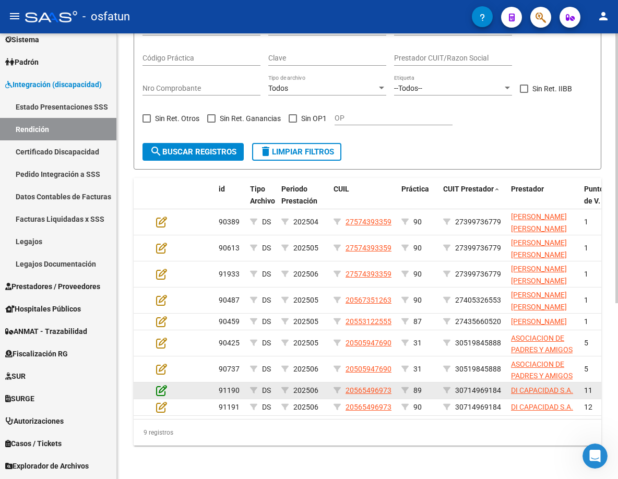
click at [161, 384] on icon at bounding box center [161, 389] width 11 height 11
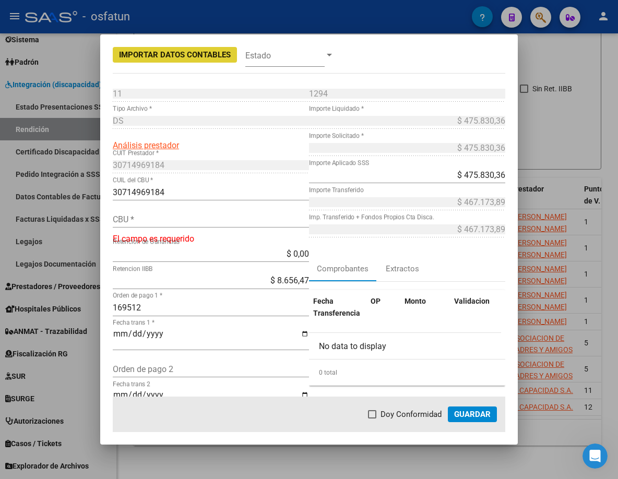
click at [186, 218] on input "CBU *" at bounding box center [211, 219] width 196 height 10
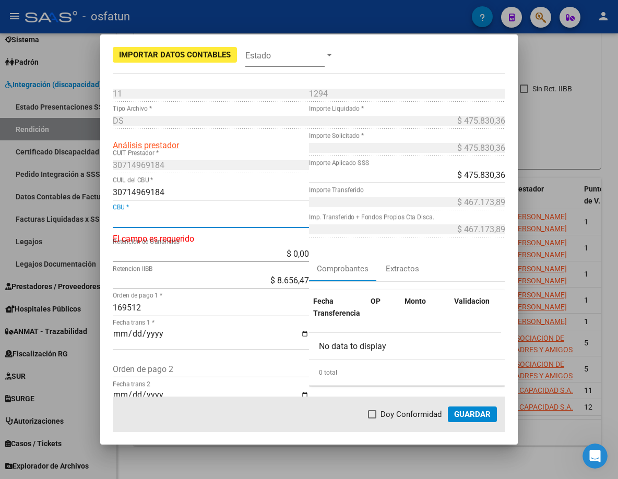
paste input "1500077000011732944146"
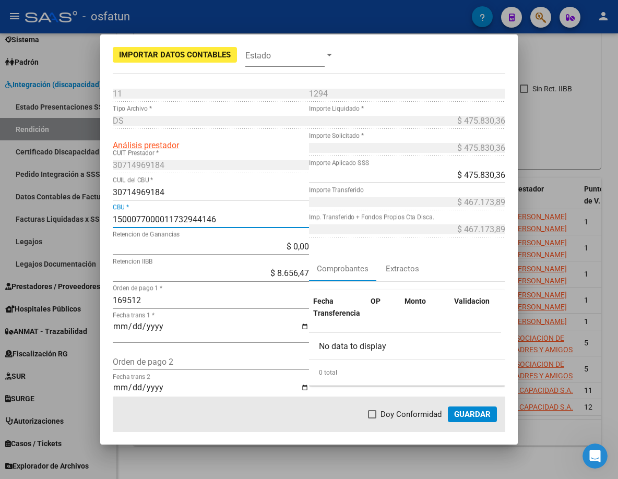
type input "1500077000011732944146"
click at [474, 414] on span "Guardar" at bounding box center [472, 413] width 37 height 9
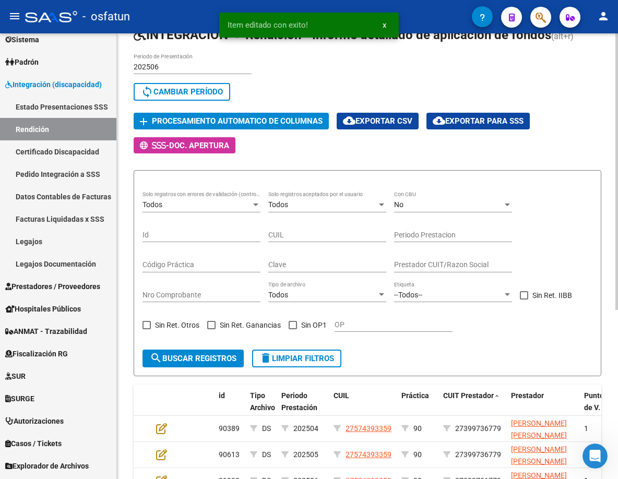
scroll to position [29, 0]
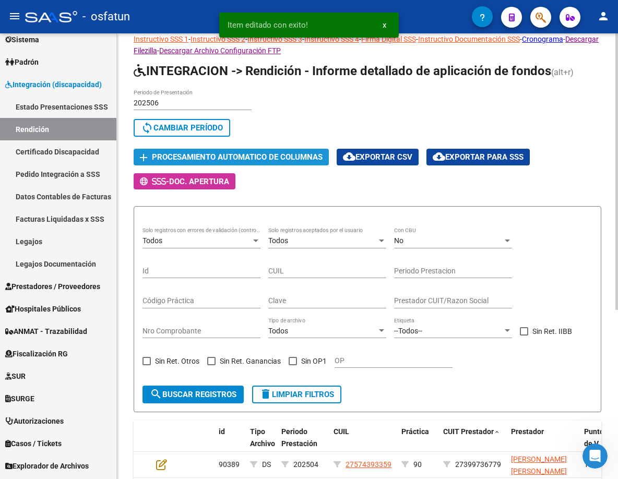
click at [245, 159] on span "Procesamiento automatico de columnas" at bounding box center [237, 157] width 171 height 9
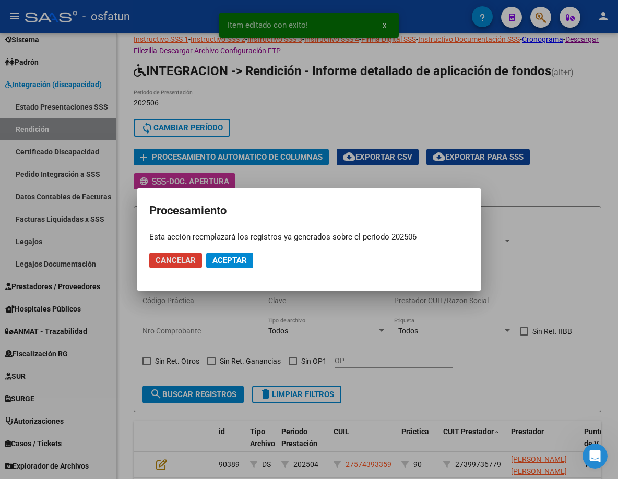
click at [234, 261] on span "Aceptar" at bounding box center [229, 260] width 34 height 9
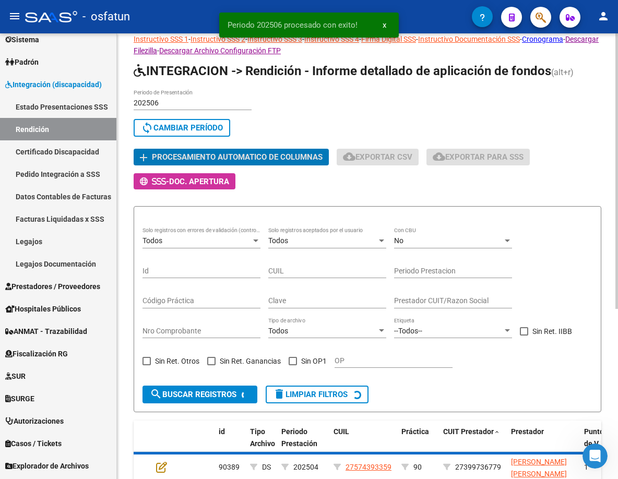
scroll to position [151, 0]
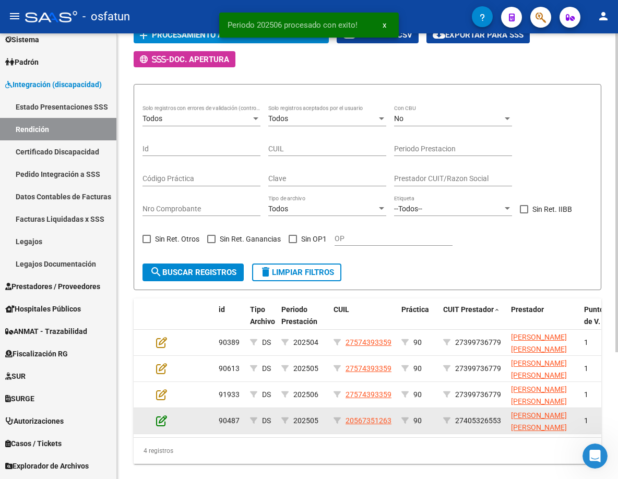
click at [162, 420] on icon at bounding box center [161, 420] width 11 height 11
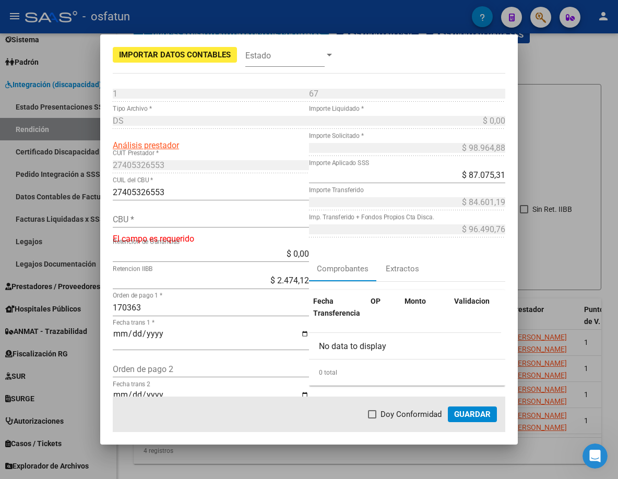
click at [558, 342] on div at bounding box center [309, 239] width 618 height 479
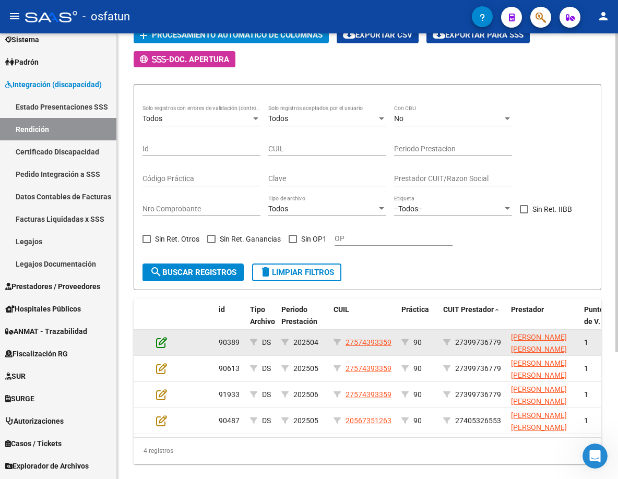
click at [160, 340] on icon at bounding box center [161, 341] width 11 height 11
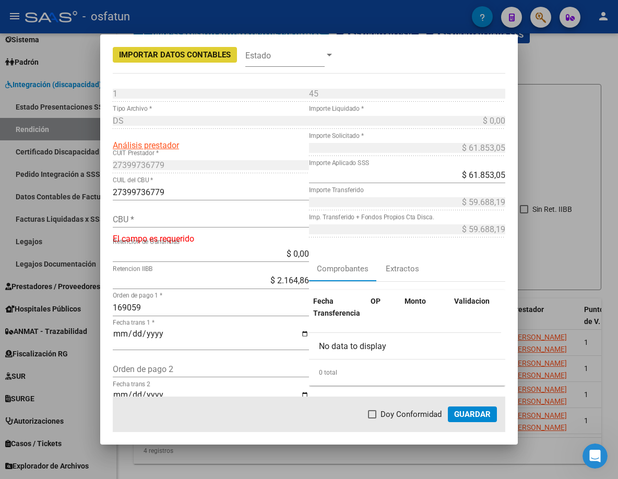
click at [198, 221] on input "CBU *" at bounding box center [211, 219] width 196 height 10
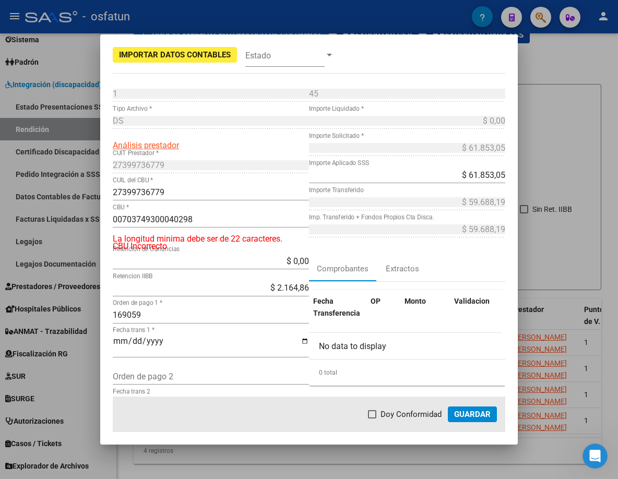
click at [266, 224] on div "00703749300040298 CBU *" at bounding box center [211, 219] width 196 height 17
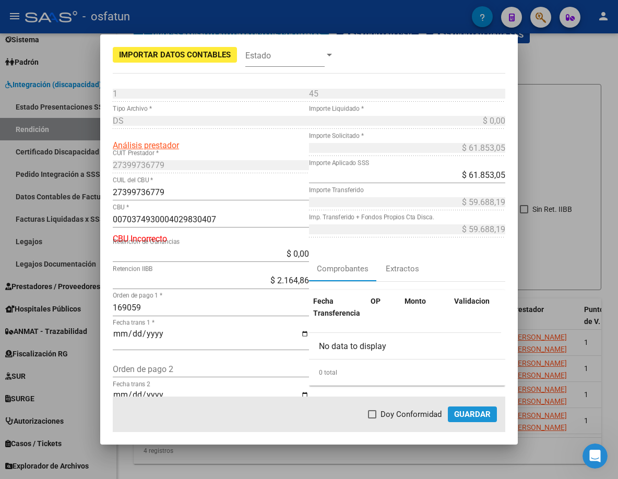
click at [473, 413] on span "Guardar" at bounding box center [472, 413] width 37 height 9
click at [242, 214] on input "0070374930004029830407" at bounding box center [211, 219] width 196 height 10
drag, startPoint x: 242, startPoint y: 214, endPoint x: 30, endPoint y: 213, distance: 211.8
click at [30, 213] on div "Importar Datos Contables Estado 1 Punto de Venta * DS Tipo Archivo * Análisis p…" at bounding box center [309, 239] width 618 height 479
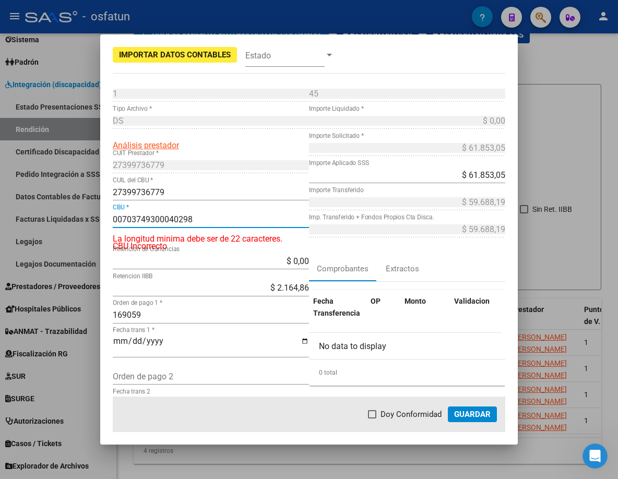
click at [233, 219] on input "00703749300040298" at bounding box center [211, 219] width 196 height 10
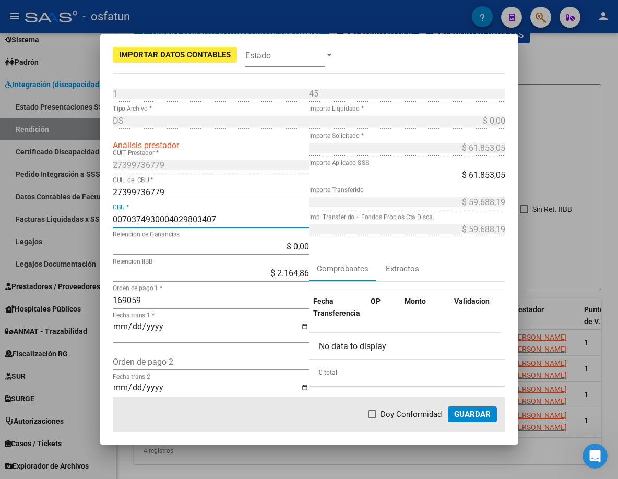
type input "0070374930004029803407"
click at [460, 417] on span "Guardar" at bounding box center [472, 413] width 37 height 9
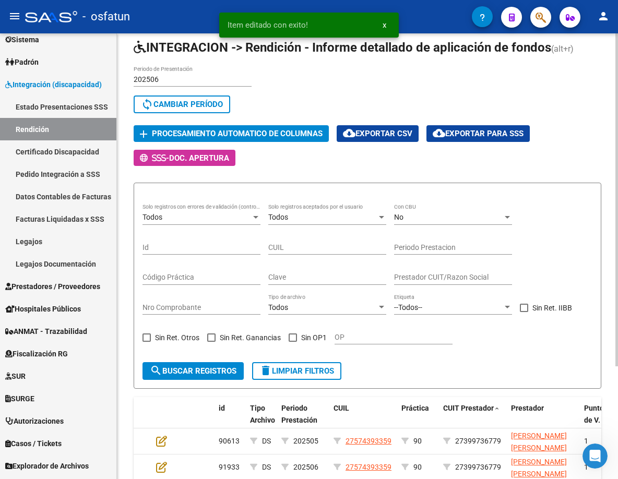
scroll to position [29, 0]
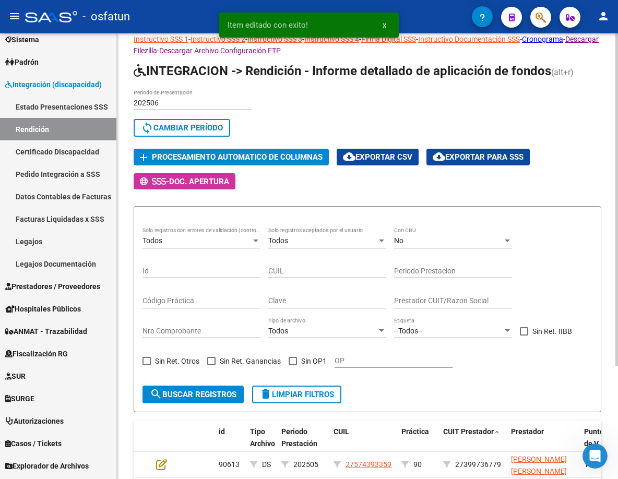
click at [281, 161] on span "Procesamiento automatico de columnas" at bounding box center [237, 157] width 171 height 9
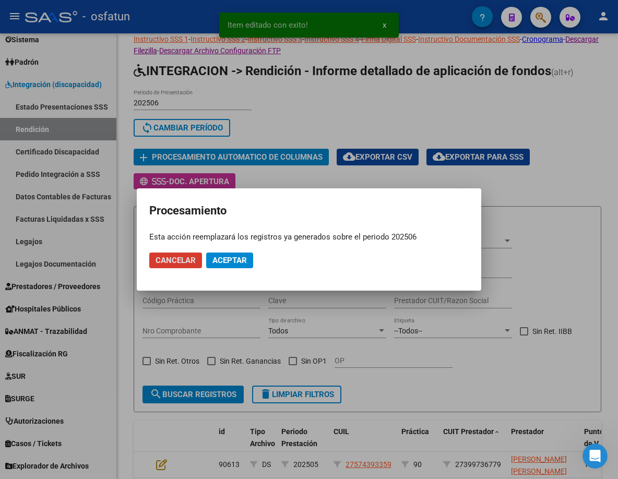
click at [236, 257] on span "Aceptar" at bounding box center [229, 260] width 34 height 9
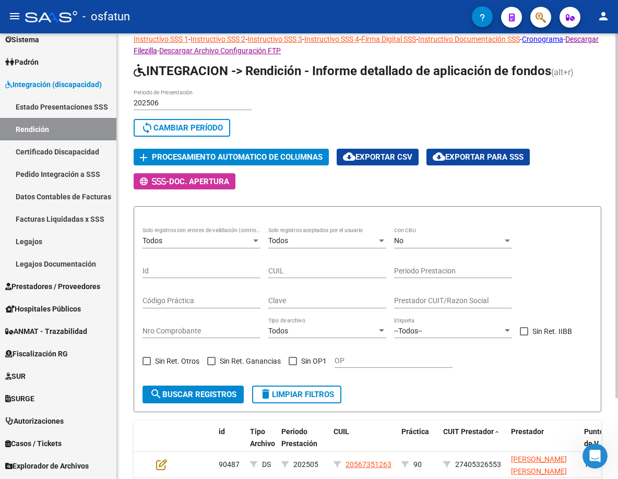
click at [485, 406] on form "Todos Solo registros con errores de validación (control 623 instructivo de rend…" at bounding box center [367, 309] width 467 height 206
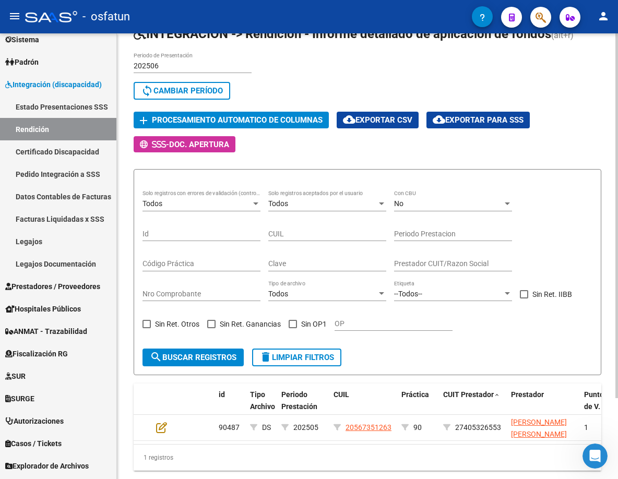
scroll to position [99, 0]
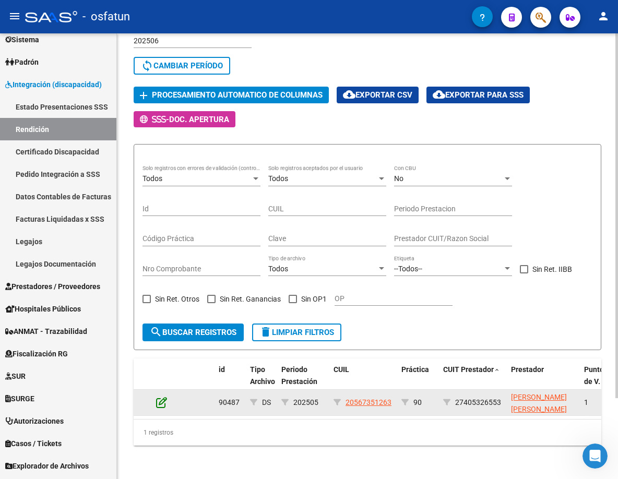
click at [162, 397] on icon at bounding box center [161, 401] width 11 height 11
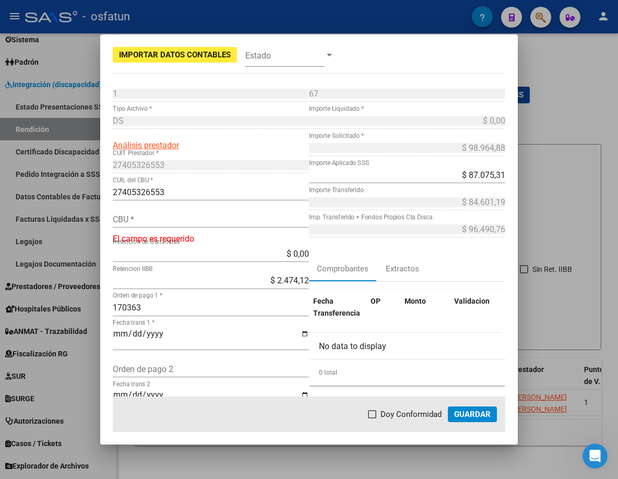
click at [231, 227] on div "CBU *" at bounding box center [211, 219] width 196 height 17
click at [235, 224] on input "CBU *" at bounding box center [211, 219] width 196 height 10
drag, startPoint x: 232, startPoint y: 228, endPoint x: 235, endPoint y: 222, distance: 6.5
click at [232, 228] on div "CBU *" at bounding box center [211, 224] width 196 height 27
click at [235, 222] on input "CBU *" at bounding box center [211, 219] width 196 height 10
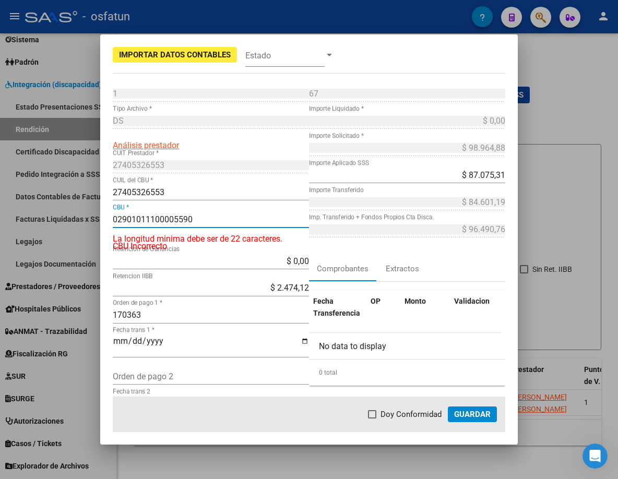
click at [201, 219] on input "02901011100005590" at bounding box center [211, 219] width 196 height 10
click at [208, 221] on input "02901011100005590404093" at bounding box center [211, 219] width 196 height 10
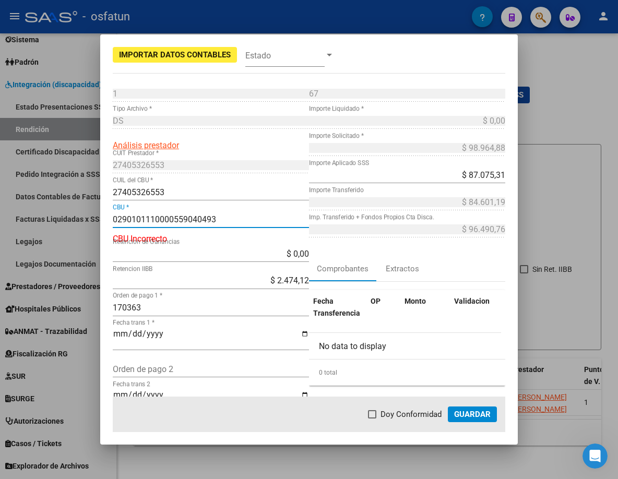
click at [256, 216] on input "0290101110000559040493" at bounding box center [211, 219] width 196 height 10
click at [350, 248] on div "67 Nro Comprobante * $ 0,00 Importe Liquidado * $ 98.964,88 Importe Solicitado …" at bounding box center [407, 294] width 196 height 418
click at [236, 208] on div "27405326553 CUIL del CBU *" at bounding box center [211, 197] width 196 height 27
click at [233, 219] on input "0290101110000559040493" at bounding box center [211, 219] width 196 height 10
click at [125, 218] on input "0290101110000559040493" at bounding box center [211, 219] width 196 height 10
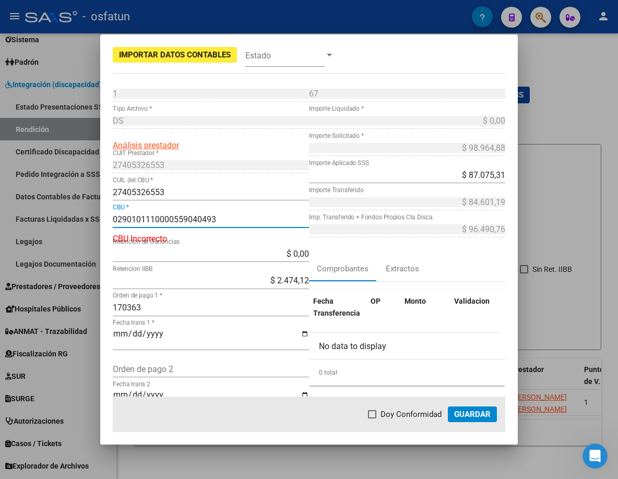
click at [192, 222] on input "0290101110000559040493" at bounding box center [211, 219] width 196 height 10
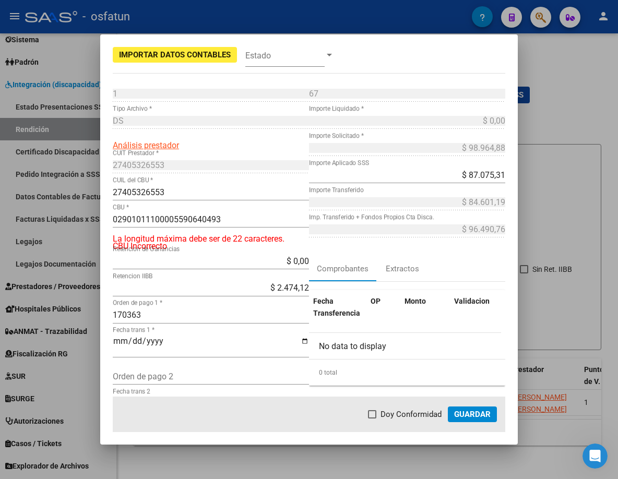
click at [201, 223] on input "02901011100005590640493" at bounding box center [211, 219] width 196 height 10
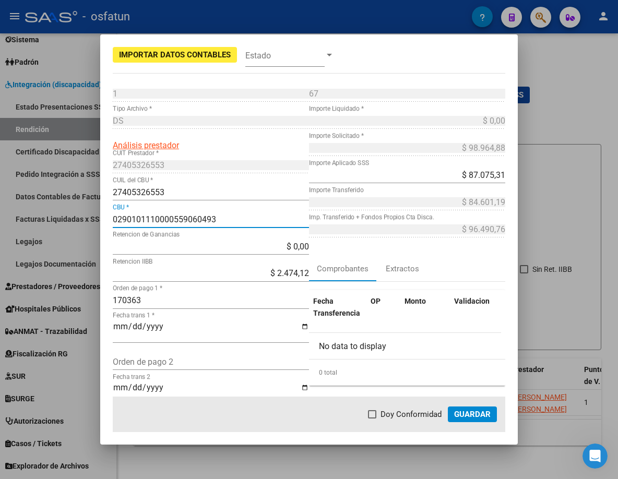
type input "0290101110000559060493"
click at [462, 414] on span "Guardar" at bounding box center [472, 413] width 37 height 9
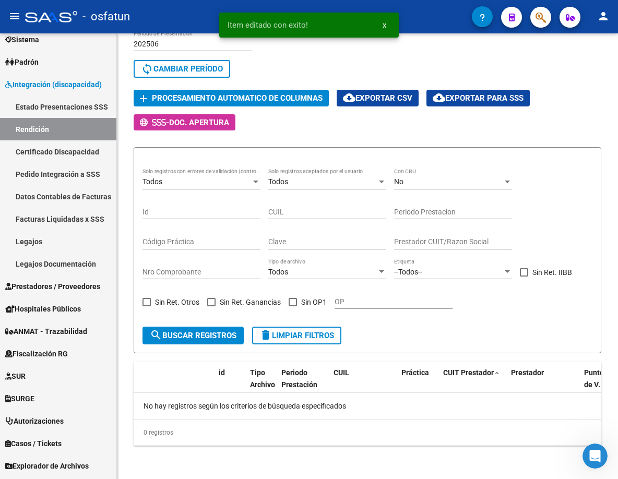
scroll to position [88, 0]
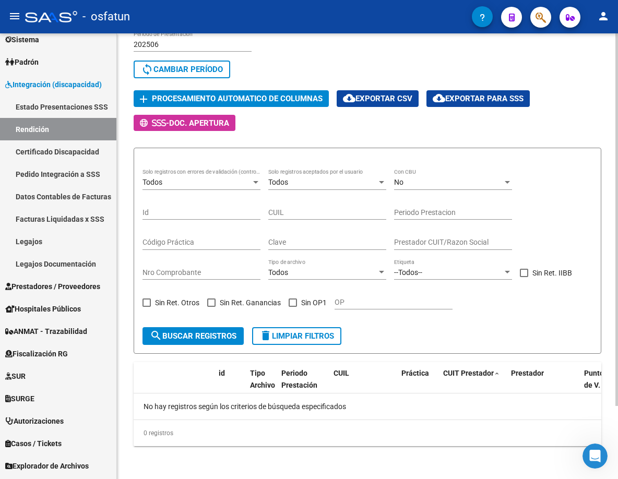
click at [231, 351] on form "Todos Solo registros con errores de validación (control 623 instructivo de rend…" at bounding box center [367, 251] width 467 height 206
click at [225, 344] on form "Todos Solo registros con errores de validación (control 623 instructivo de rend…" at bounding box center [367, 251] width 467 height 206
click at [232, 337] on span "search Buscar registros" at bounding box center [193, 335] width 87 height 9
click at [499, 182] on div "No" at bounding box center [448, 182] width 109 height 9
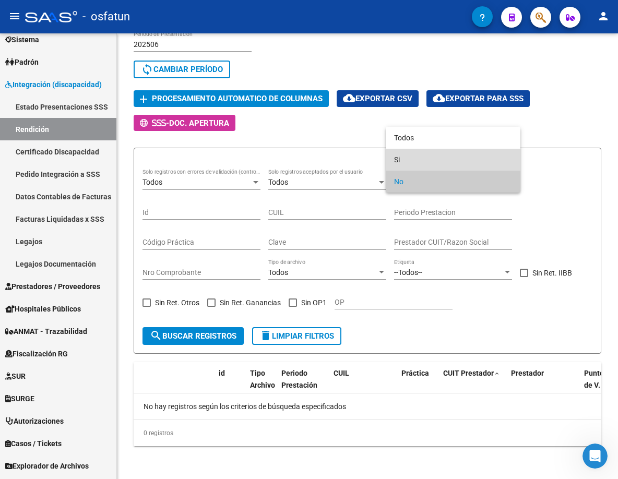
click at [483, 162] on span "Si" at bounding box center [453, 160] width 118 height 22
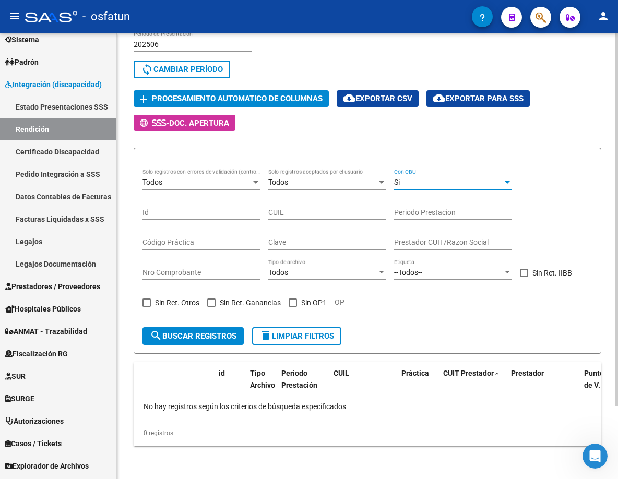
click at [466, 188] on div "Si Con CBU" at bounding box center [453, 179] width 118 height 21
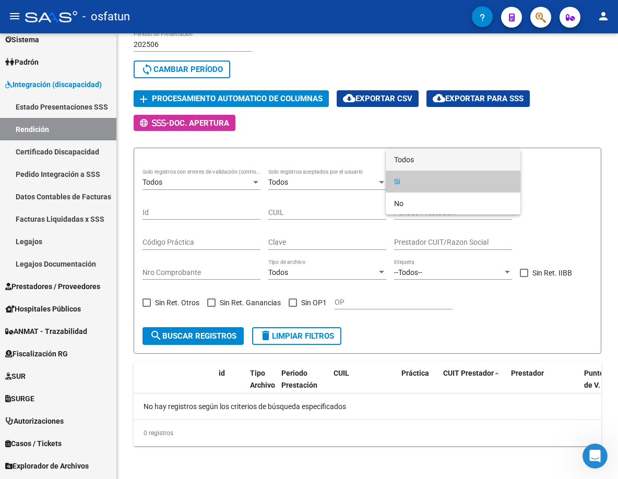
click at [477, 170] on span "Todos" at bounding box center [453, 160] width 118 height 22
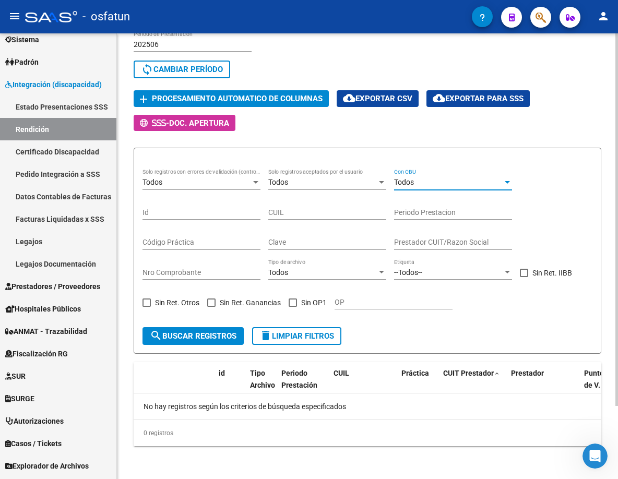
click at [210, 328] on button "search Buscar registros" at bounding box center [192, 336] width 101 height 18
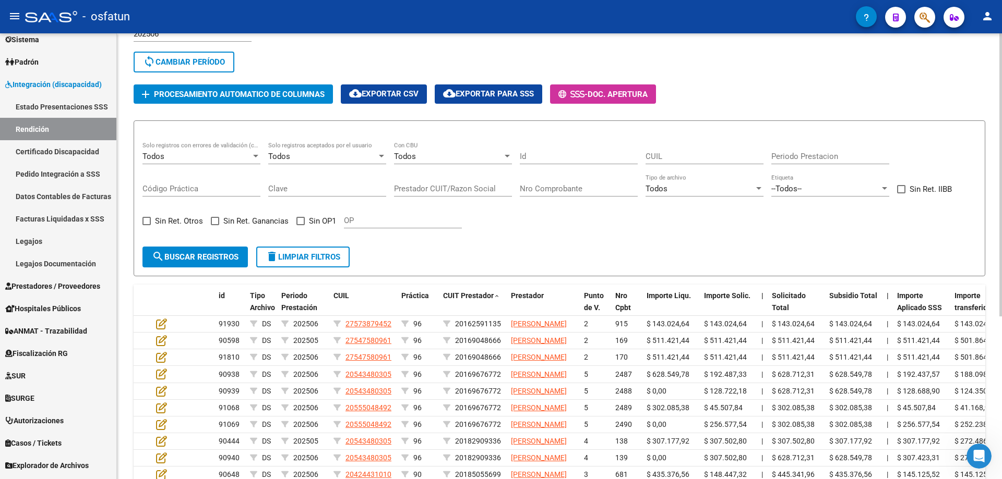
click at [401, 91] on span "cloud_download Exportar CSV" at bounding box center [383, 93] width 69 height 9
click at [484, 93] on span "cloud_download Exportar para SSS" at bounding box center [488, 93] width 91 height 9
click at [180, 190] on input "Código Práctica" at bounding box center [201, 188] width 118 height 9
click at [307, 190] on input "Clave" at bounding box center [327, 188] width 118 height 9
paste input "84597159143"
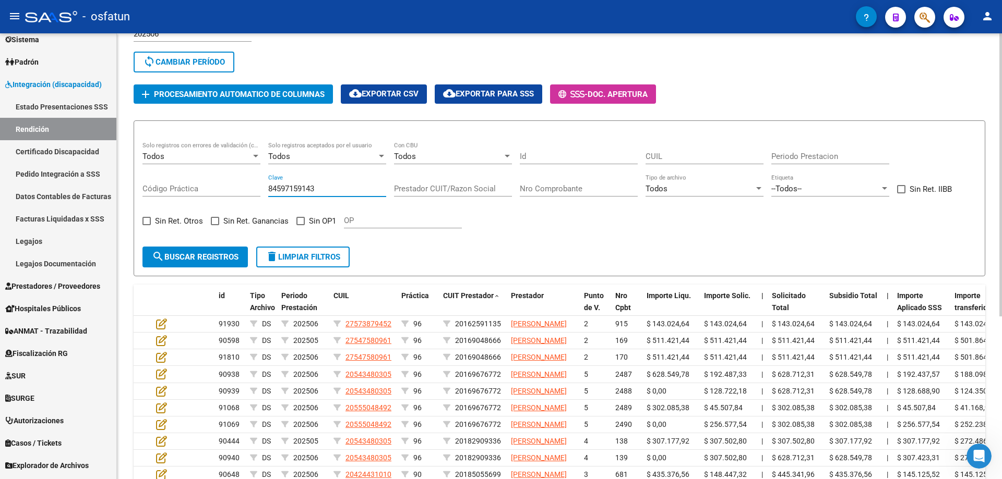
type input "84597159143"
click at [192, 261] on span "search Buscar registros" at bounding box center [195, 256] width 87 height 9
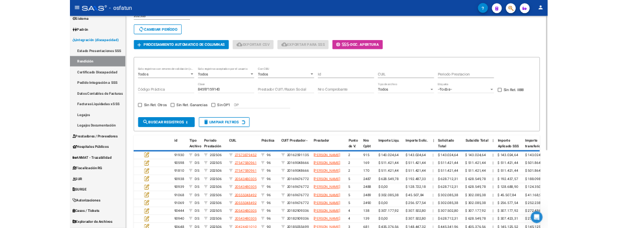
scroll to position [21, 0]
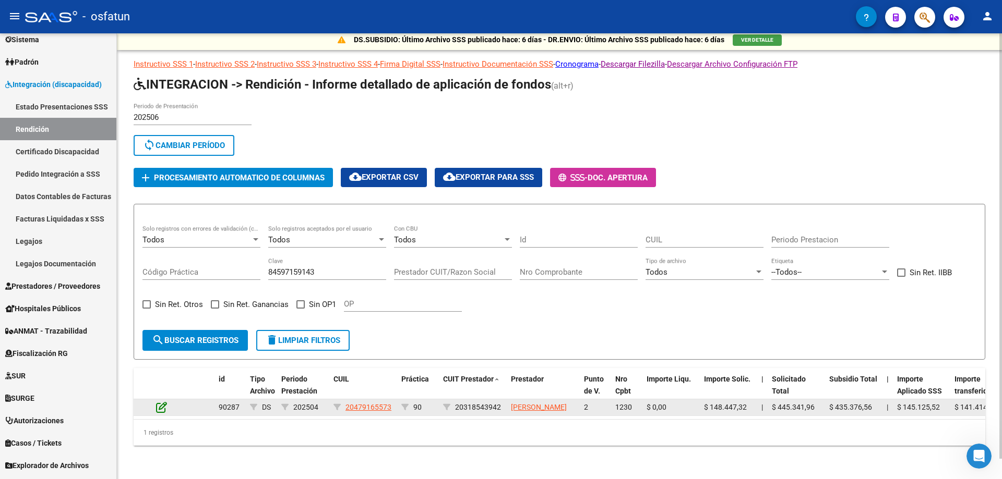
click at [160, 402] on icon at bounding box center [161, 407] width 11 height 11
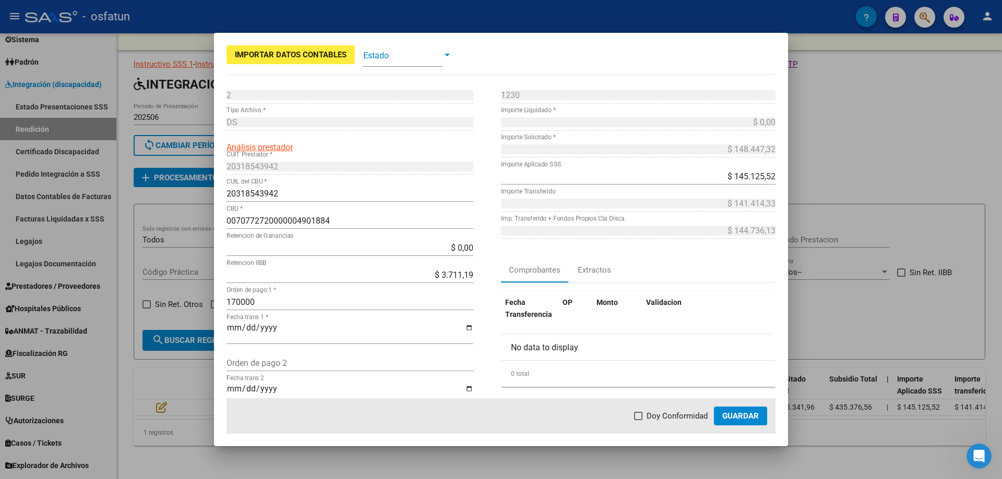
drag, startPoint x: 350, startPoint y: 223, endPoint x: 186, endPoint y: 211, distance: 164.3
click at [201, 213] on div "Importar Datos Contables Estado 2 Punto de Venta * DS Tipo Archivo * Análisis p…" at bounding box center [501, 239] width 1002 height 479
drag, startPoint x: 291, startPoint y: 209, endPoint x: 266, endPoint y: 225, distance: 30.1
click at [259, 226] on div "0070772720000004901884 CBU *" at bounding box center [349, 220] width 247 height 17
click at [276, 223] on input "0070772720000004901884" at bounding box center [349, 221] width 247 height 10
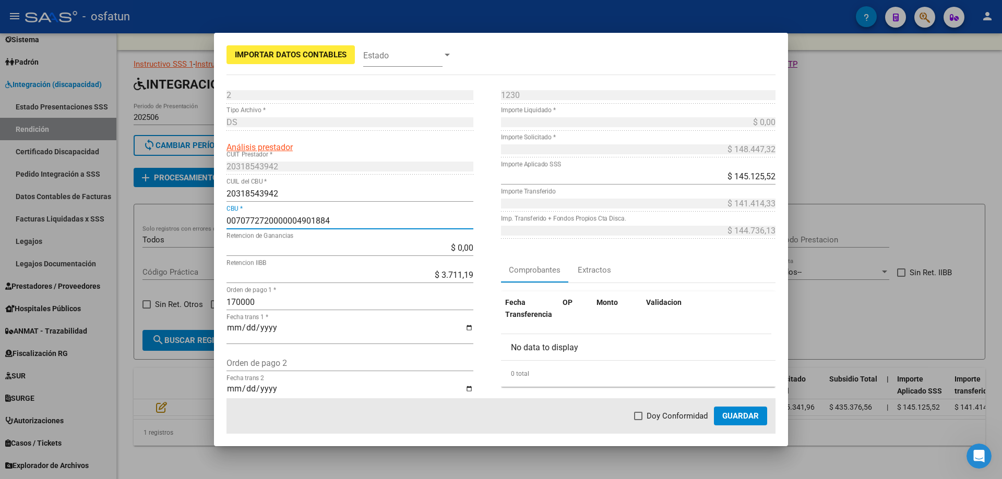
drag, startPoint x: 276, startPoint y: 223, endPoint x: 259, endPoint y: 223, distance: 17.2
click at [259, 223] on input "0070772720000004901884" at bounding box center [349, 221] width 247 height 10
paste input "30004019876578"
type input "0070772730004019876578"
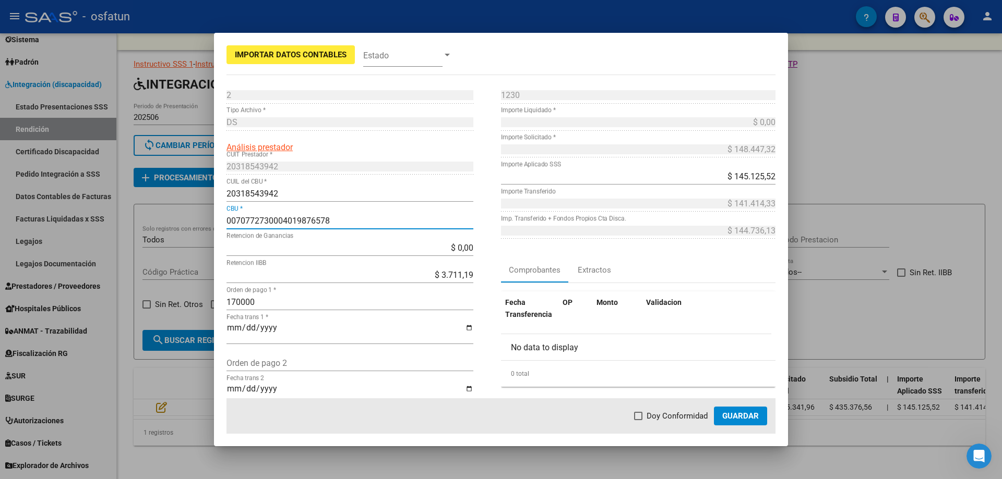
click at [617, 407] on button "Guardar" at bounding box center [740, 416] width 53 height 19
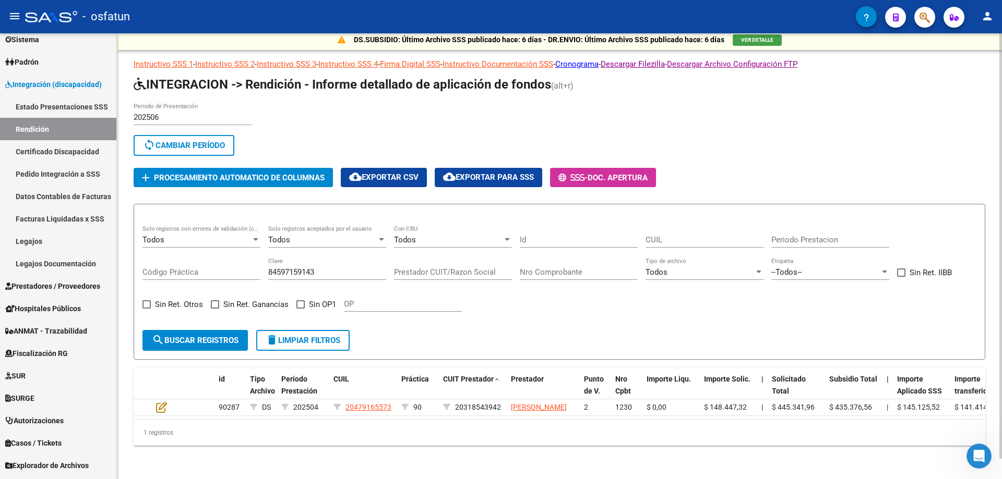
drag, startPoint x: 319, startPoint y: 252, endPoint x: 311, endPoint y: 254, distance: 7.5
click at [311, 258] on div "84597159143 Clave" at bounding box center [327, 269] width 118 height 22
drag, startPoint x: 326, startPoint y: 254, endPoint x: 186, endPoint y: 256, distance: 140.3
click at [186, 256] on div "Todos Solo registros con errores de validación (control 623 instructivo de rend…" at bounding box center [559, 273] width 834 height 97
paste input "231"
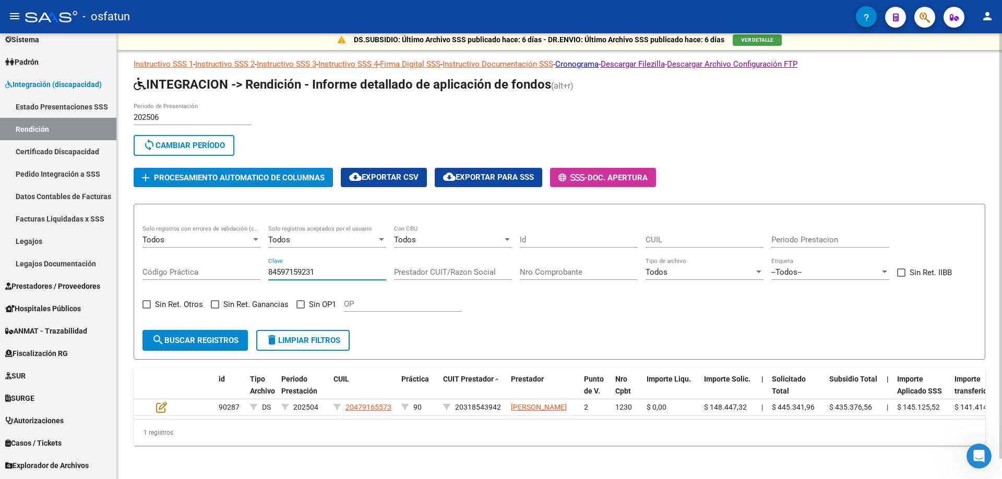
type input "84597159231"
click at [225, 331] on button "search Buscar registros" at bounding box center [194, 340] width 105 height 21
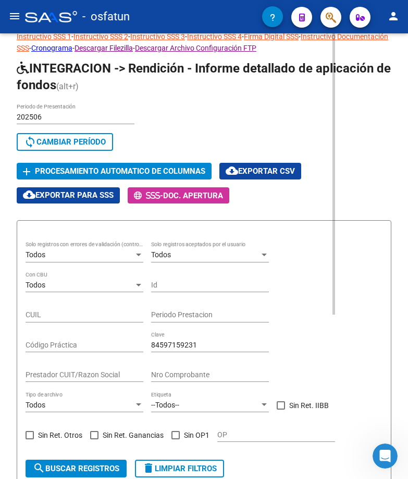
scroll to position [55, 0]
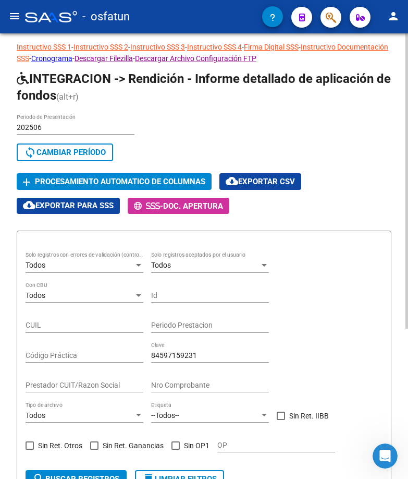
click at [290, 311] on div "Todos Solo registros con errores de validación (control 623 instructivo de rend…" at bounding box center [204, 357] width 357 height 210
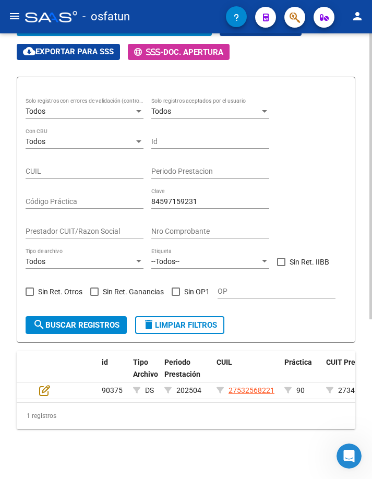
scroll to position [248, 0]
drag, startPoint x: 244, startPoint y: 186, endPoint x: 74, endPoint y: 186, distance: 170.1
click at [75, 186] on div "Todos Solo registros con errores de validación (control 623 instructivo de rend…" at bounding box center [186, 203] width 321 height 210
click at [104, 320] on span "search Buscar registros" at bounding box center [76, 324] width 87 height 9
click at [45, 384] on icon at bounding box center [44, 389] width 11 height 11
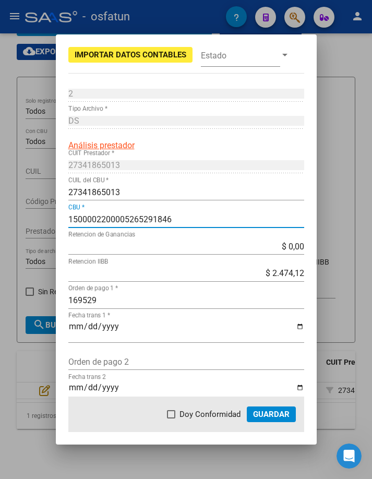
drag, startPoint x: 192, startPoint y: 223, endPoint x: 11, endPoint y: 241, distance: 181.9
click at [12, 242] on div "Importar Datos Contables Estado 2 Punto de Venta * DS Tipo Archivo * Análisis p…" at bounding box center [186, 239] width 372 height 479
paste input "0070772730004008935415"
type input "0070772730004008935415"
click at [276, 408] on button "Guardar" at bounding box center [271, 414] width 49 height 16
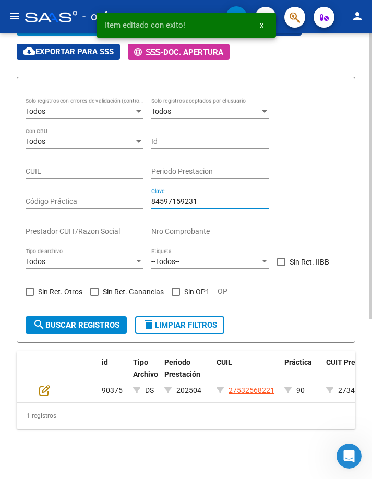
drag, startPoint x: 233, startPoint y: 184, endPoint x: 76, endPoint y: 194, distance: 157.3
click at [81, 194] on div "Todos Solo registros con errores de validación (control 623 instructivo de rend…" at bounding box center [186, 203] width 321 height 210
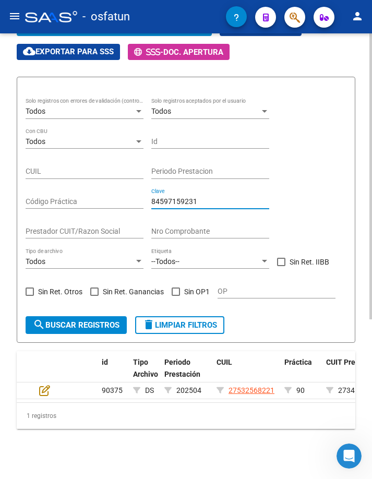
drag, startPoint x: 216, startPoint y: 188, endPoint x: 121, endPoint y: 197, distance: 95.4
click at [121, 197] on div "Todos Solo registros con errores de validación (control 623 instructivo de rend…" at bounding box center [186, 203] width 321 height 210
paste input "55"
type input "84597159255"
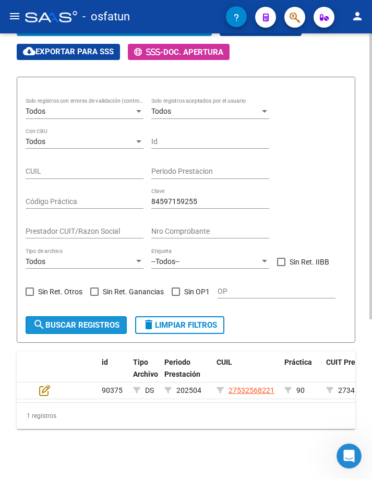
click at [100, 320] on span "search Buscar registros" at bounding box center [76, 324] width 87 height 9
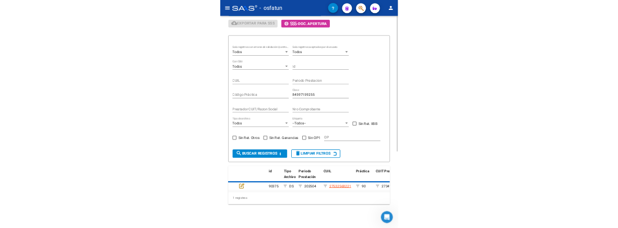
scroll to position [239, 0]
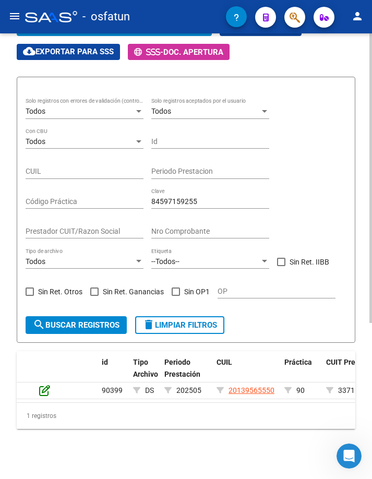
click at [44, 384] on icon at bounding box center [44, 389] width 11 height 11
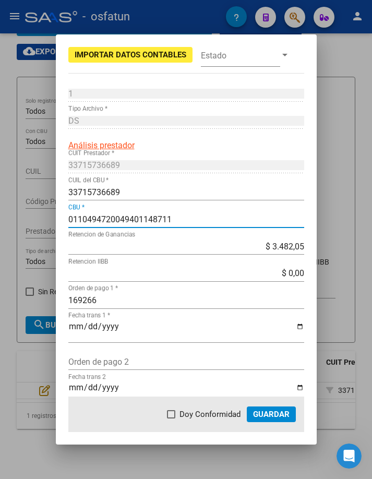
drag, startPoint x: 209, startPoint y: 222, endPoint x: 6, endPoint y: 219, distance: 202.4
click at [7, 219] on div "Importar Datos Contables Estado 1 Punto de Venta * DS Tipo Archivo * Análisis p…" at bounding box center [186, 239] width 372 height 479
paste input "930300110100045276914"
type input "0930300110100045276914"
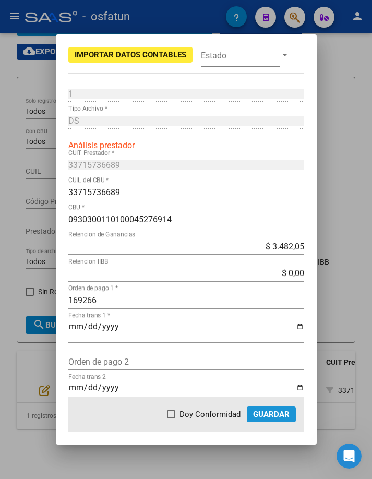
click at [282, 414] on span "Guardar" at bounding box center [271, 413] width 37 height 9
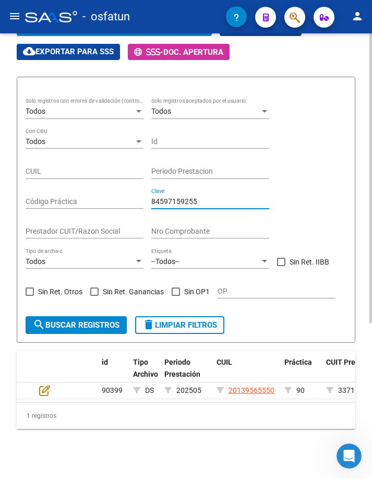
drag, startPoint x: 204, startPoint y: 190, endPoint x: 129, endPoint y: 199, distance: 75.6
click at [129, 199] on div "Todos Solo registros con errores de validación (control 623 instructivo de rend…" at bounding box center [186, 203] width 321 height 210
paste input "69"
type input "84597159269"
click at [111, 320] on span "search Buscar registros" at bounding box center [76, 324] width 87 height 9
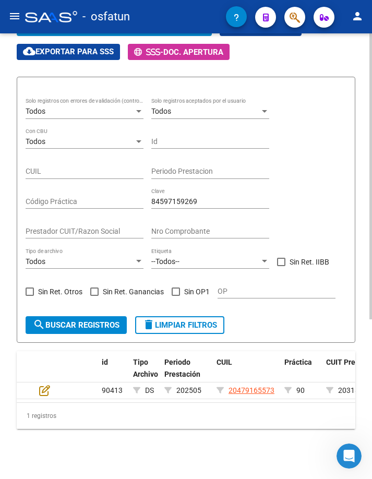
click at [39, 388] on datatable-body-cell at bounding box center [53, 390] width 37 height 16
click at [41, 384] on icon at bounding box center [44, 389] width 11 height 11
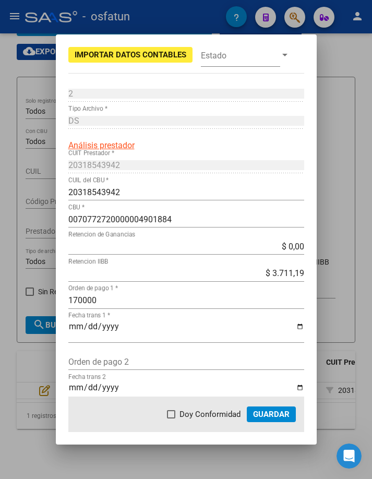
drag, startPoint x: 201, startPoint y: 225, endPoint x: 140, endPoint y: 215, distance: 62.4
click at [94, 226] on div "0070772720000004901884 CBU *" at bounding box center [186, 219] width 236 height 17
drag, startPoint x: 171, startPoint y: 215, endPoint x: -1, endPoint y: 224, distance: 171.8
click at [0, 224] on html "menu - osfatun person Firma Express Inicio Instructivos Contacto OS Reportes Ta…" at bounding box center [186, 239] width 372 height 479
paste input "30004019876578"
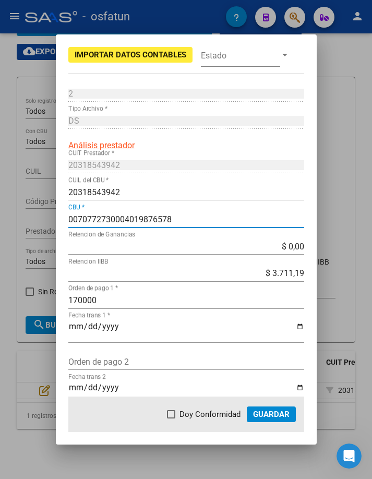
type input "0070772730004019876578"
click at [273, 406] on mat-dialog-actions "Doy Conformidad Guardar" at bounding box center [186, 413] width 236 height 35
click at [272, 410] on span "Guardar" at bounding box center [271, 413] width 37 height 9
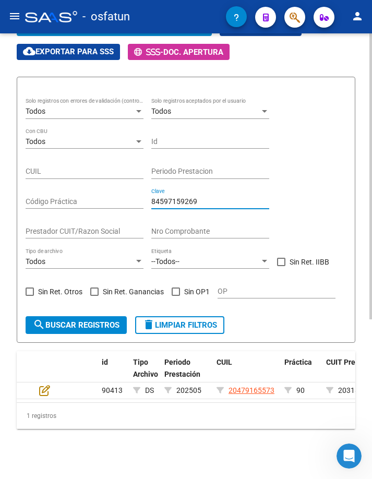
drag, startPoint x: 220, startPoint y: 194, endPoint x: 72, endPoint y: 192, distance: 147.6
click at [73, 194] on div "Todos Solo registros con errores de validación (control 623 instructivo de rend…" at bounding box center [186, 203] width 321 height 210
paste input "356"
type input "84597159356"
click at [107, 320] on span "search Buscar registros" at bounding box center [76, 324] width 87 height 9
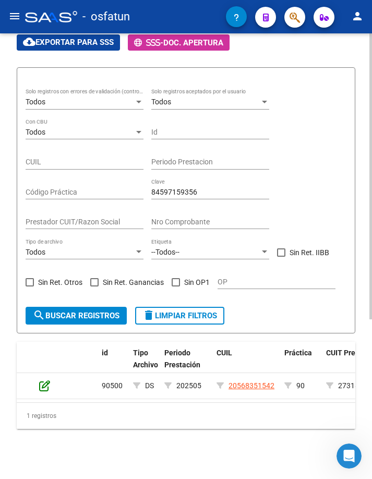
click at [46, 384] on icon at bounding box center [44, 385] width 11 height 11
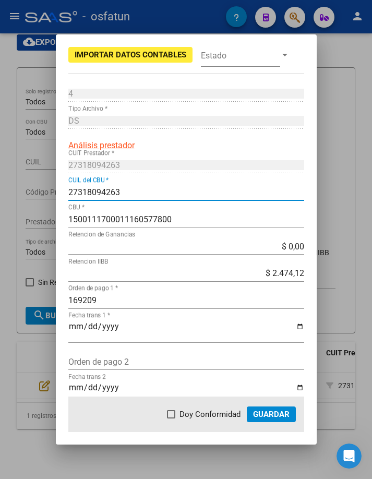
drag, startPoint x: 153, startPoint y: 194, endPoint x: -1, endPoint y: 200, distance: 153.5
click at [0, 200] on html "menu - osfatun person Firma Express Inicio Instructivos Contacto OS Reportes Ta…" at bounding box center [186, 239] width 372 height 479
paste input "0070089430004221434207"
type input "27318094263"
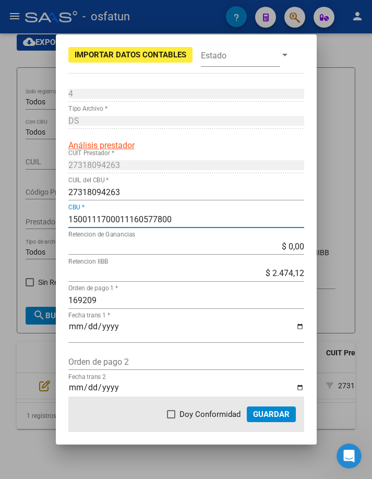
drag, startPoint x: 209, startPoint y: 220, endPoint x: -1, endPoint y: 218, distance: 209.2
click at [0, 218] on html "menu - osfatun person Firma Express Inicio Instructivos Contacto OS Reportes Ta…" at bounding box center [186, 239] width 372 height 479
paste input "0070089430004221434207"
type input "0070089430004221434207"
click at [281, 407] on button "Guardar" at bounding box center [271, 414] width 49 height 16
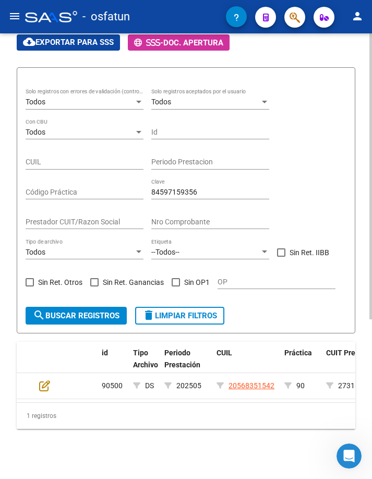
drag, startPoint x: 255, startPoint y: 199, endPoint x: 249, endPoint y: 194, distance: 8.1
click at [252, 199] on div "84597159356 Clave" at bounding box center [210, 188] width 118 height 21
drag, startPoint x: 249, startPoint y: 191, endPoint x: 47, endPoint y: 194, distance: 201.9
click at [50, 192] on div "Todos Solo registros con errores de validación (control 623 instructivo de rend…" at bounding box center [186, 194] width 321 height 210
paste input "90"
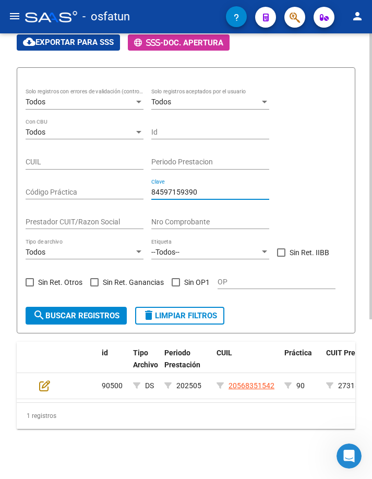
type input "84597159390"
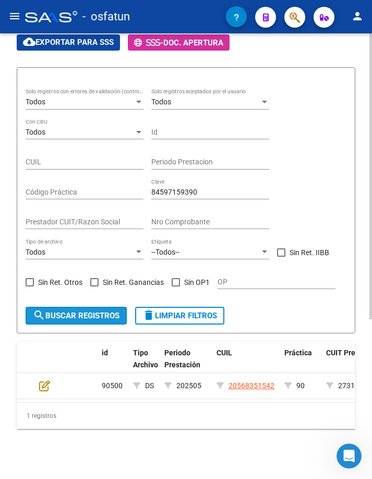
click at [86, 318] on span "search Buscar registros" at bounding box center [76, 315] width 87 height 9
click at [45, 387] on icon at bounding box center [44, 385] width 11 height 11
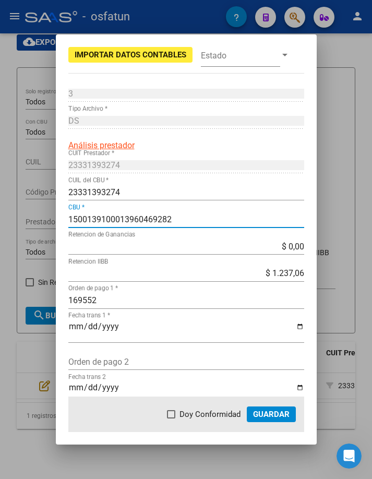
drag, startPoint x: 219, startPoint y: 216, endPoint x: -1, endPoint y: 232, distance: 220.1
click at [0, 232] on html "menu - osfatun person Firma Express Inicio Instructivos Contacto OS Reportes Ta…" at bounding box center [186, 239] width 372 height 479
paste input "007077273000402022902"
type input "0070772730004020229022"
click at [280, 417] on span "Guardar" at bounding box center [271, 413] width 37 height 9
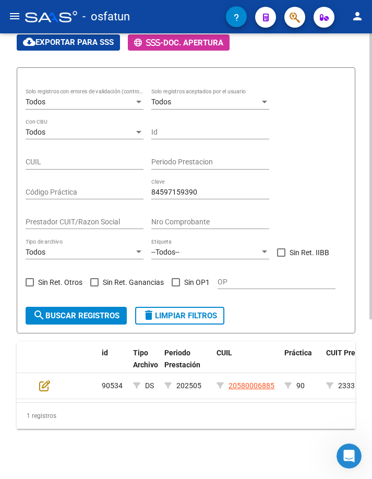
drag, startPoint x: 233, startPoint y: 187, endPoint x: 64, endPoint y: 197, distance: 169.3
click at [64, 197] on div "Todos Solo registros con errores de validación (control 623 instructivo de rend…" at bounding box center [186, 194] width 321 height 210
drag, startPoint x: 198, startPoint y: 195, endPoint x: 49, endPoint y: 202, distance: 149.4
click at [49, 202] on div "Todos Solo registros con errores de validación (control 623 instructivo de rend…" at bounding box center [186, 194] width 321 height 210
paste input "443"
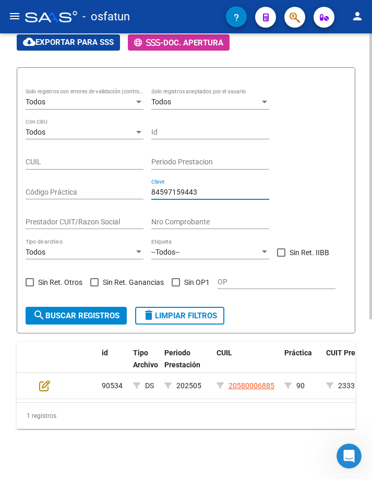
type input "84597159443"
click at [102, 318] on span "search Buscar registros" at bounding box center [76, 315] width 87 height 9
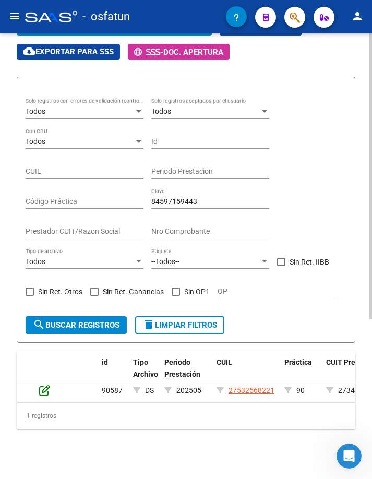
click at [45, 385] on icon at bounding box center [44, 389] width 11 height 11
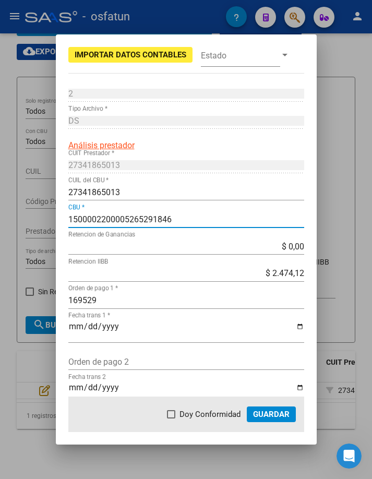
drag, startPoint x: 171, startPoint y: 223, endPoint x: -1, endPoint y: 229, distance: 171.7
click at [0, 229] on html "menu - osfatun person Firma Express Inicio Instructivos Contacto OS Reportes Ta…" at bounding box center [186, 239] width 372 height 479
paste input "0070772730004008935415"
type input "0070772730004008935415"
click at [263, 415] on span "Guardar" at bounding box center [271, 413] width 37 height 9
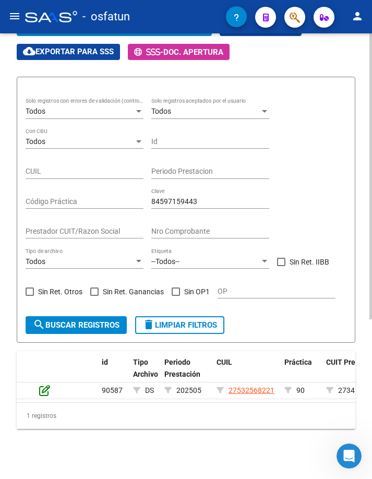
click at [42, 388] on icon at bounding box center [44, 389] width 11 height 11
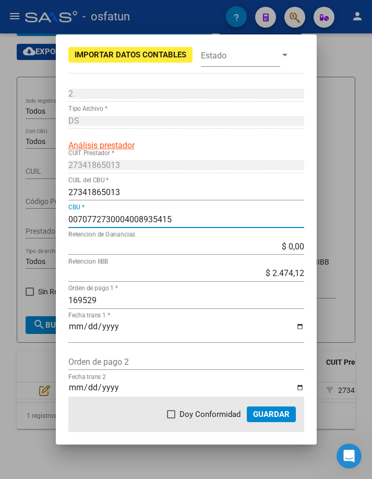
drag, startPoint x: 189, startPoint y: 221, endPoint x: 8, endPoint y: 218, distance: 181.6
click at [8, 218] on div "Importar Datos Contables Estado 2 Punto de Venta * DS Tipo Archivo * Análisis p…" at bounding box center [186, 239] width 372 height 479
click at [266, 409] on span "Guardar" at bounding box center [271, 413] width 37 height 9
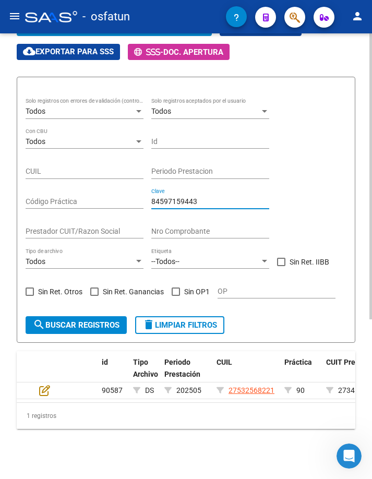
drag, startPoint x: 237, startPoint y: 196, endPoint x: 73, endPoint y: 197, distance: 164.3
click at [73, 197] on div "Todos Solo registros con errores de validación (control 623 instructivo de rend…" at bounding box center [186, 203] width 321 height 210
paste input "752"
type input "84597159752"
click at [100, 320] on span "search Buscar registros" at bounding box center [76, 324] width 87 height 9
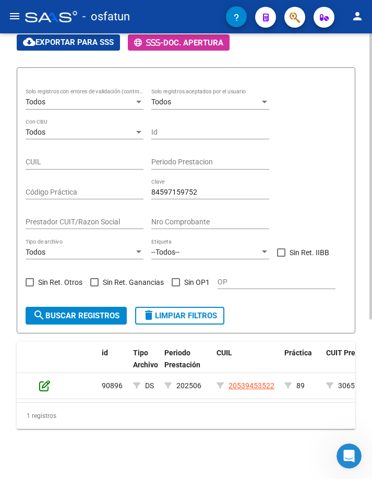
click at [43, 386] on icon at bounding box center [44, 385] width 11 height 11
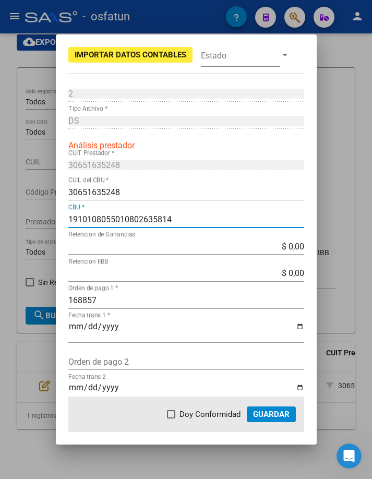
drag, startPoint x: 187, startPoint y: 218, endPoint x: 1, endPoint y: 220, distance: 186.8
click at [3, 221] on div "Importar Datos Contables Estado 2 Punto de Venta * DS Tipo Archivo * Análisis p…" at bounding box center [186, 239] width 372 height 479
paste input "2850403630000000024845"
type input "2850403630000000024845"
click at [264, 415] on span "Guardar" at bounding box center [271, 413] width 37 height 9
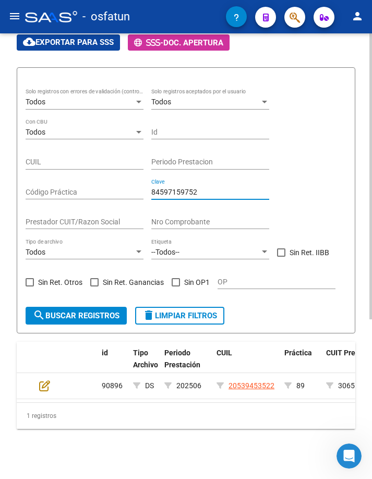
drag, startPoint x: 163, startPoint y: 194, endPoint x: 16, endPoint y: 195, distance: 146.6
click at [16, 195] on div "DS.SUBSIDIO: Último Archivo SSS publicado hace: 6 días - DR.ENVIO: Último Archi…" at bounding box center [186, 142] width 372 height 674
paste input "937"
type input "84597159937"
click at [50, 312] on span "search Buscar registros" at bounding box center [76, 315] width 87 height 9
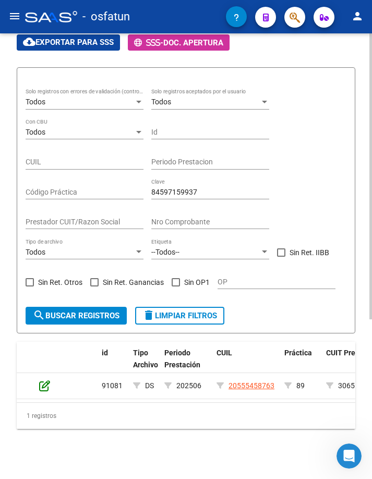
click at [46, 385] on icon at bounding box center [44, 385] width 11 height 11
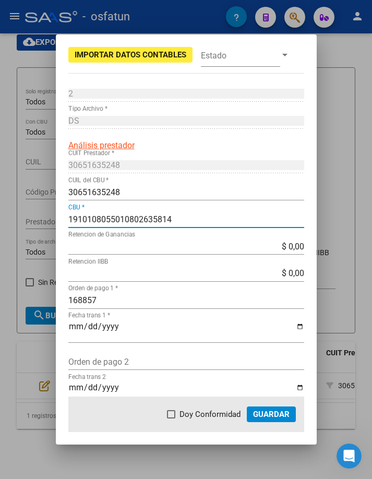
drag, startPoint x: 177, startPoint y: 216, endPoint x: 40, endPoint y: 219, distance: 137.2
click at [43, 219] on div "Importar Datos Contables Estado 2 Punto de Venta * DS Tipo Archivo * Análisis p…" at bounding box center [186, 239] width 372 height 479
paste input "2850403630000000024845"
type input "2850403630000000024845"
click at [266, 419] on span "Guardar" at bounding box center [271, 413] width 37 height 9
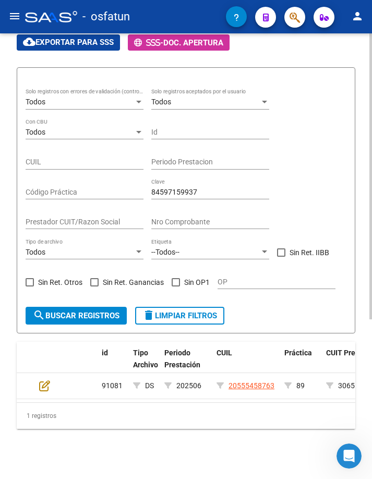
drag, startPoint x: 221, startPoint y: 190, endPoint x: 112, endPoint y: 197, distance: 109.3
click at [112, 197] on div "Todos Solo registros con errores de validación (control 623 instructivo de rend…" at bounding box center [186, 194] width 321 height 210
paste input "60100"
type input "84597160100"
click at [100, 316] on span "search Buscar registros" at bounding box center [76, 315] width 87 height 9
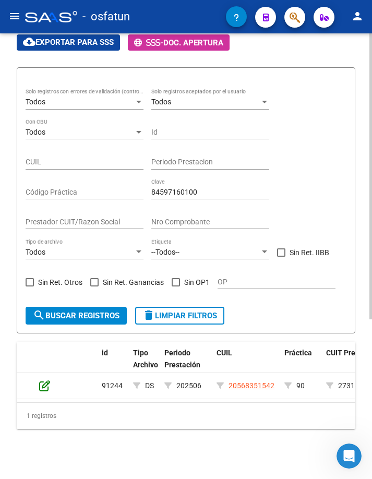
click at [46, 385] on icon at bounding box center [44, 385] width 11 height 11
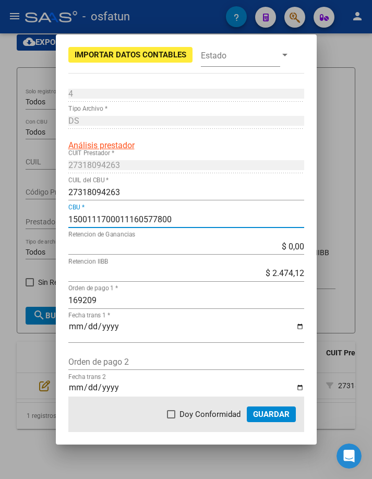
drag, startPoint x: 219, startPoint y: 222, endPoint x: -1, endPoint y: 240, distance: 220.4
click at [0, 240] on html "menu - osfatun person Firma Express Inicio Instructivos Contacto OS Reportes Ta…" at bounding box center [186, 239] width 372 height 479
paste input "0070089430004221434207"
type input "0070089430004221434207"
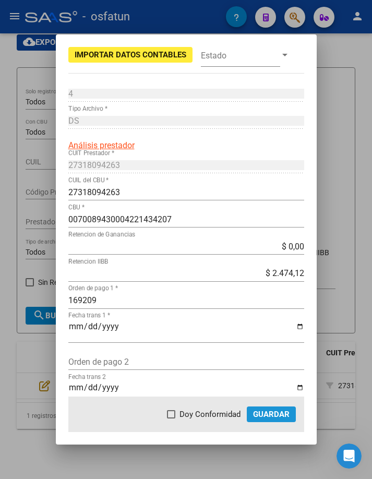
click at [260, 407] on button "Guardar" at bounding box center [271, 414] width 49 height 16
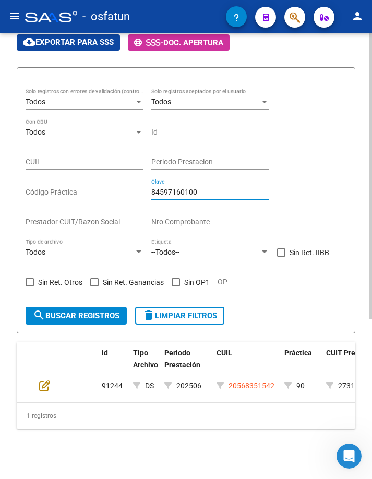
drag, startPoint x: 193, startPoint y: 193, endPoint x: 55, endPoint y: 203, distance: 138.6
click at [56, 203] on div "Todos Solo registros con errores de validación (control 623 instructivo de rend…" at bounding box center [186, 194] width 321 height 210
paste input "22"
type input "84597160220"
click at [92, 322] on button "search Buscar registros" at bounding box center [76, 316] width 101 height 18
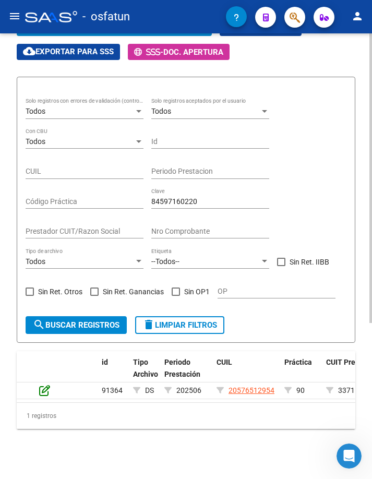
click at [47, 384] on icon at bounding box center [44, 389] width 11 height 11
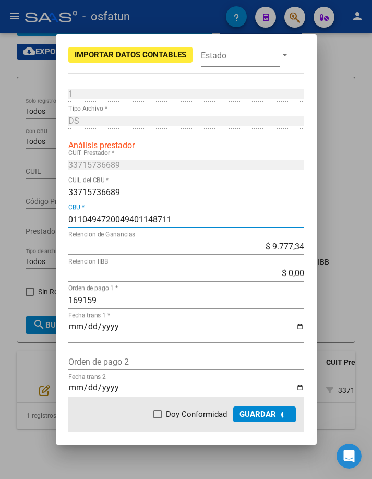
drag, startPoint x: 226, startPoint y: 221, endPoint x: -1, endPoint y: 228, distance: 227.1
click at [0, 228] on html "menu - osfatun person Firma Express Inicio Instructivos Contacto OS Reportes Ta…" at bounding box center [186, 239] width 372 height 479
paste input "930300110100045276914"
type input "0930300110100045276914"
click at [245, 422] on button "Guardar" at bounding box center [264, 414] width 63 height 16
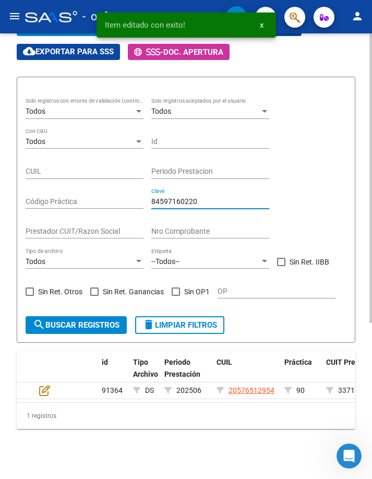
drag, startPoint x: 204, startPoint y: 191, endPoint x: 41, endPoint y: 198, distance: 162.9
click at [41, 198] on div "Todos Solo registros con errores de validación (control 623 instructivo de rend…" at bounding box center [186, 203] width 321 height 210
paste input "77"
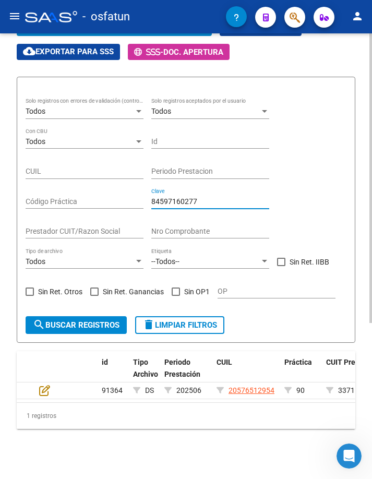
type input "84597160277"
click at [106, 321] on button "search Buscar registros" at bounding box center [76, 325] width 101 height 18
click at [49, 384] on icon at bounding box center [44, 389] width 11 height 11
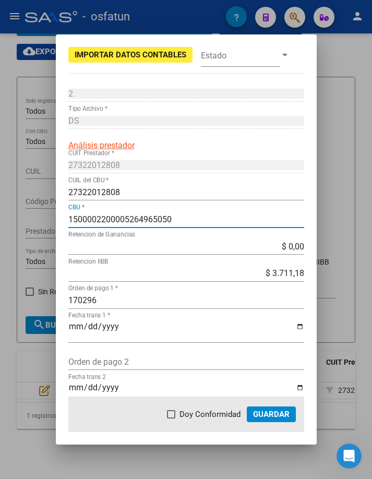
drag, startPoint x: 196, startPoint y: 220, endPoint x: -1, endPoint y: 225, distance: 196.2
click at [0, 225] on html "menu - osfatun person Firma Express Inicio Instructivos Contacto OS Reportes Ta…" at bounding box center [186, 239] width 372 height 479
paste input "0070397830004039525032"
type input "0070397830004039525032"
click at [276, 416] on span "Guardar" at bounding box center [271, 413] width 37 height 9
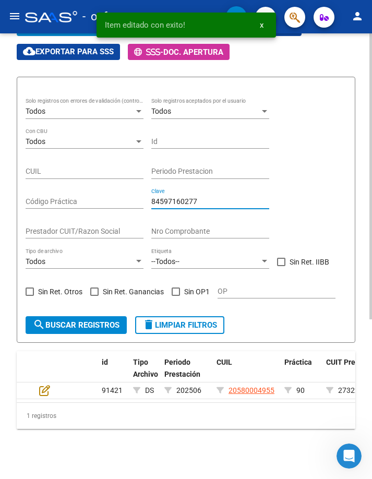
drag, startPoint x: 233, startPoint y: 190, endPoint x: 82, endPoint y: 200, distance: 151.6
click at [84, 199] on div "Todos Solo registros con errores de validación (control 623 instructivo de rend…" at bounding box center [186, 203] width 321 height 210
paste input "9"
type input "84597160279"
click at [104, 320] on span "search Buscar registros" at bounding box center [76, 324] width 87 height 9
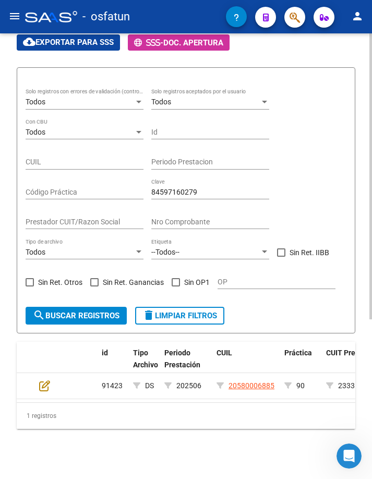
click at [55, 388] on div at bounding box center [53, 386] width 28 height 12
click at [40, 389] on icon at bounding box center [44, 385] width 11 height 11
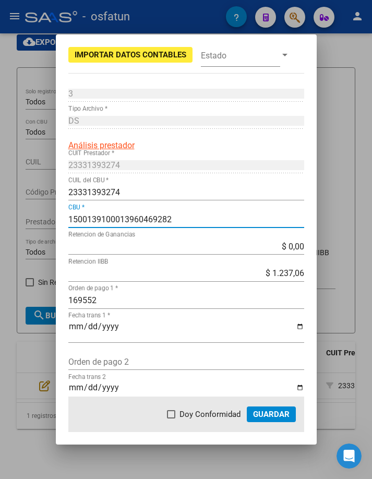
drag, startPoint x: 179, startPoint y: 215, endPoint x: -1, endPoint y: 238, distance: 181.4
click at [0, 238] on html "menu - osfatun person Firma Express Inicio Instructivos Contacto OS Reportes Ta…" at bounding box center [186, 239] width 372 height 479
paste input "007077273000402022902"
type input "0070772730004020229022"
click at [274, 420] on button "Guardar" at bounding box center [271, 414] width 49 height 16
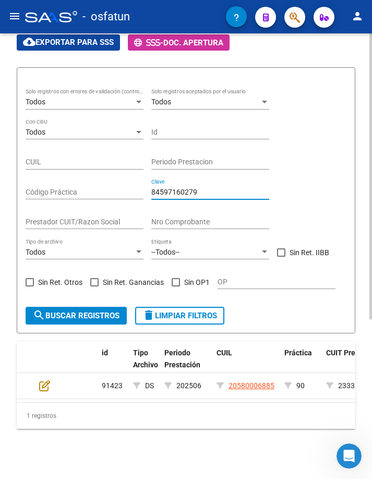
drag, startPoint x: 218, startPoint y: 195, endPoint x: 69, endPoint y: 203, distance: 149.5
click at [69, 203] on div "Todos Solo registros con errores de validación (control 623 instructivo de rend…" at bounding box center [186, 194] width 321 height 210
paste input "337"
type input "84597160337"
click at [75, 324] on form "Todos Solo registros con errores de validación (control 623 instructivo de rend…" at bounding box center [186, 200] width 339 height 266
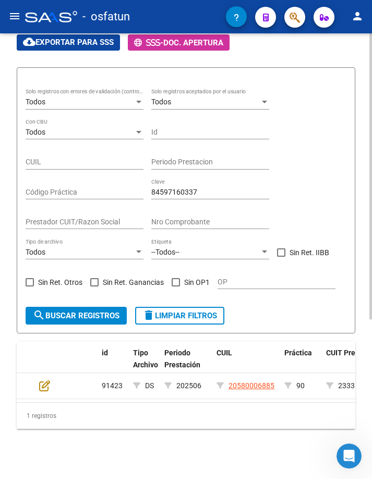
click at [77, 318] on span "search Buscar registros" at bounding box center [76, 315] width 87 height 9
click at [39, 390] on icon at bounding box center [44, 385] width 11 height 11
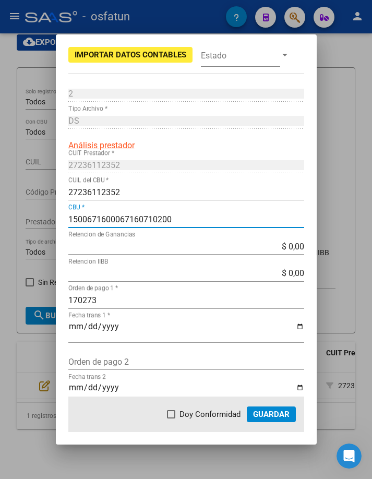
drag, startPoint x: 62, startPoint y: 239, endPoint x: 7, endPoint y: 252, distance: 56.2
click at [11, 251] on div "Importar Datos Contables Estado 2 Punto de Venta * DS Tipo Archivo * Análisis p…" at bounding box center [186, 239] width 372 height 479
paste input "0070763530004000619115"
type input "0070763530004000619115"
click at [261, 410] on span "Guardar" at bounding box center [271, 413] width 37 height 9
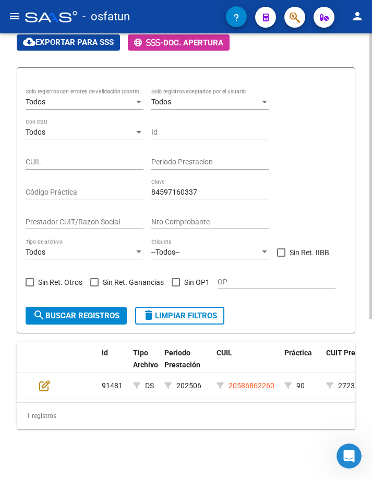
click at [33, 387] on datatable-body-cell at bounding box center [26, 386] width 18 height 26
click at [43, 387] on icon at bounding box center [44, 385] width 11 height 11
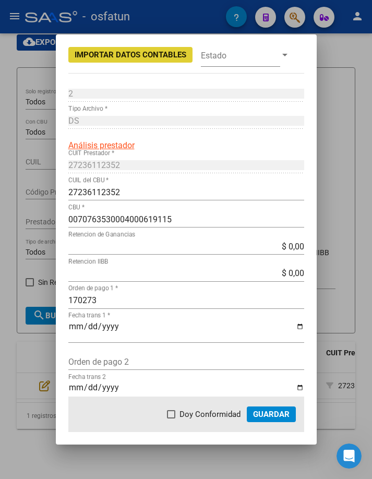
drag, startPoint x: 183, startPoint y: 214, endPoint x: 171, endPoint y: 220, distance: 12.8
click at [171, 220] on div "0070763530004000619115 CBU *" at bounding box center [186, 219] width 236 height 17
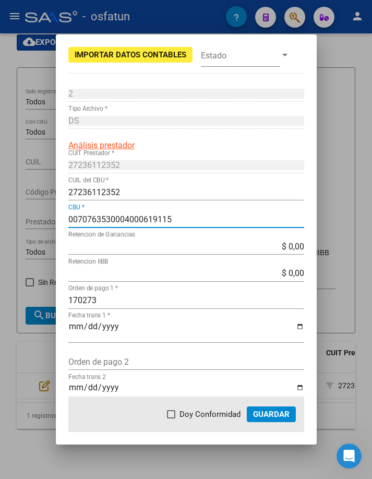
drag, startPoint x: 173, startPoint y: 222, endPoint x: -1, endPoint y: 240, distance: 174.2
click at [0, 240] on html "menu - osfatun person Firma Express Inicio Instructivos Contacto OS Reportes Ta…" at bounding box center [186, 239] width 372 height 479
paste input "84597160449"
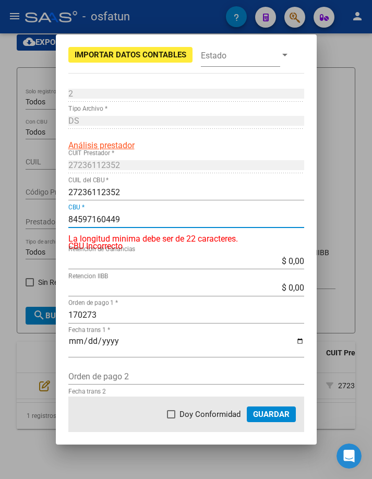
type input "84597160449"
click at [341, 259] on div at bounding box center [186, 239] width 372 height 479
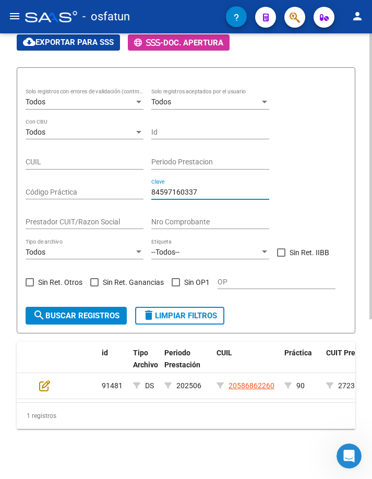
drag, startPoint x: 228, startPoint y: 192, endPoint x: 47, endPoint y: 202, distance: 181.3
click at [53, 200] on div "Todos Solo registros con errores de validación (control 623 instructivo de rend…" at bounding box center [186, 194] width 321 height 210
paste input "449"
type input "84597160449"
click at [92, 318] on span "search Buscar registros" at bounding box center [76, 315] width 87 height 9
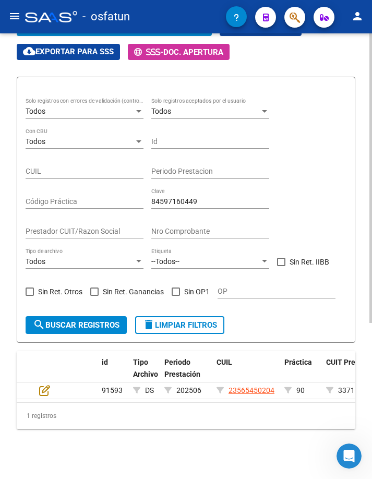
click at [54, 384] on div at bounding box center [53, 390] width 28 height 12
click at [51, 384] on div at bounding box center [53, 390] width 28 height 12
click at [48, 384] on icon at bounding box center [44, 389] width 11 height 11
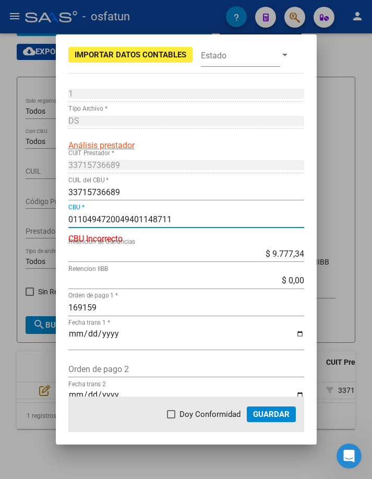
drag, startPoint x: 194, startPoint y: 215, endPoint x: -1, endPoint y: 243, distance: 196.5
click at [0, 243] on html "menu - osfatun person Firma Express Inicio Instructivos Contacto OS Reportes Ta…" at bounding box center [186, 239] width 372 height 479
paste input "930300110100045276914"
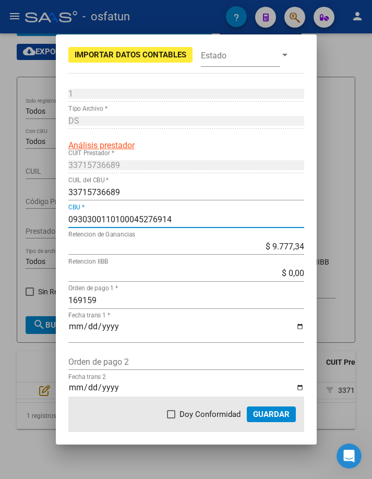
type input "0930300110100045276914"
click at [286, 407] on button "Guardar" at bounding box center [271, 414] width 49 height 16
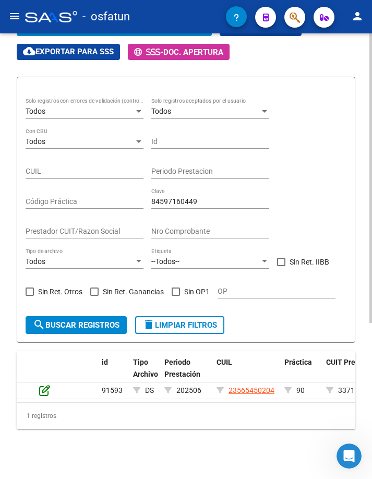
click at [45, 384] on icon at bounding box center [44, 389] width 11 height 11
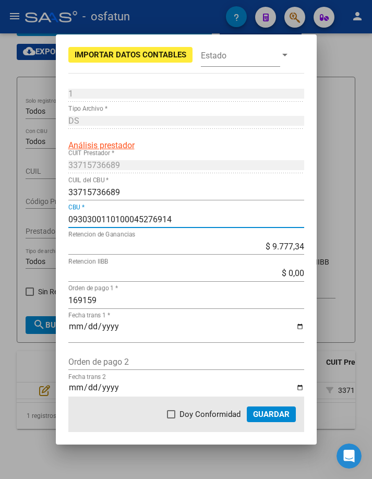
drag, startPoint x: 185, startPoint y: 218, endPoint x: 38, endPoint y: 221, distance: 146.6
click at [38, 221] on div "Importar Datos Contables Estado 1 Punto de Venta * DS Tipo Archivo * Análisis p…" at bounding box center [186, 239] width 372 height 479
click at [344, 225] on div at bounding box center [186, 239] width 372 height 479
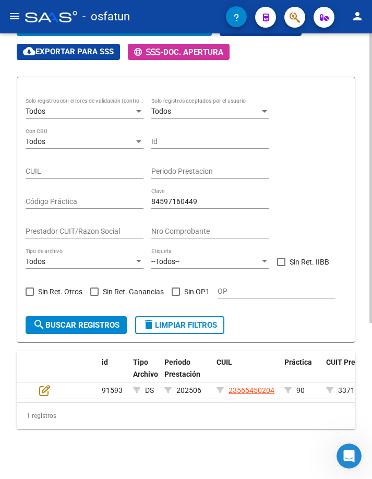
drag, startPoint x: 273, startPoint y: 199, endPoint x: 123, endPoint y: 198, distance: 149.7
click at [123, 198] on div "Todos Solo registros con errores de validación (control 623 instructivo de rend…" at bounding box center [186, 203] width 321 height 210
click at [238, 197] on input "84597160449" at bounding box center [210, 201] width 118 height 9
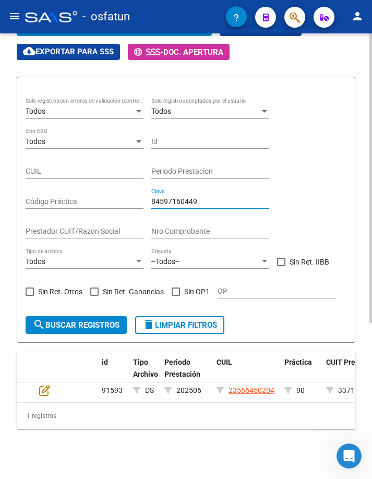
paste input "610"
type input "84597160610"
click at [65, 320] on span "search Buscar registros" at bounding box center [76, 324] width 87 height 9
click at [38, 388] on datatable-body-cell at bounding box center [53, 390] width 37 height 16
click at [42, 388] on icon at bounding box center [44, 389] width 11 height 11
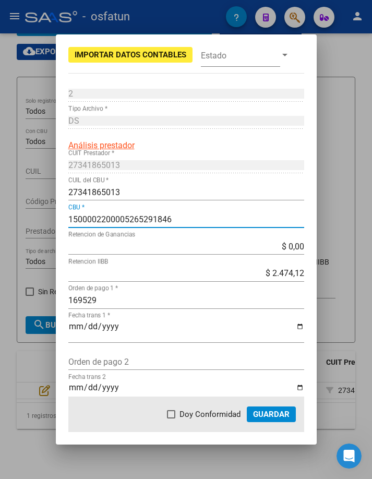
drag, startPoint x: 189, startPoint y: 219, endPoint x: 18, endPoint y: 221, distance: 171.6
click at [19, 221] on div "Importar Datos Contables Estado 2 Punto de Venta * DS Tipo Archivo * Análisis p…" at bounding box center [186, 239] width 372 height 479
paste input "0070772730004008935415"
type input "0070772730004008935415"
click at [272, 417] on span "Guardar" at bounding box center [271, 413] width 37 height 9
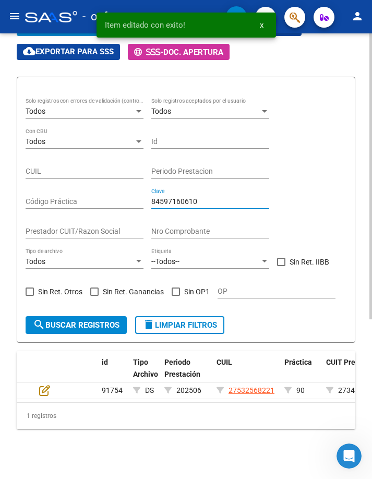
drag, startPoint x: 225, startPoint y: 196, endPoint x: 100, endPoint y: 212, distance: 126.2
click at [102, 211] on div "Todos Solo registros con errores de validación (control 623 instructivo de rend…" at bounding box center [186, 203] width 321 height 210
paste input "99"
type input "84597160699"
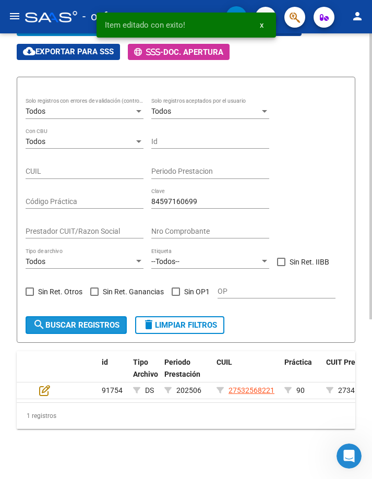
click at [95, 320] on span "search Buscar registros" at bounding box center [76, 324] width 87 height 9
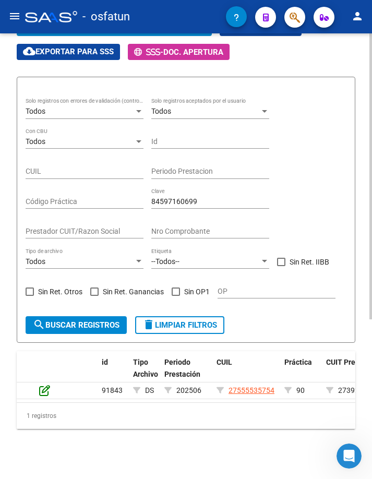
click at [44, 384] on icon at bounding box center [44, 389] width 11 height 11
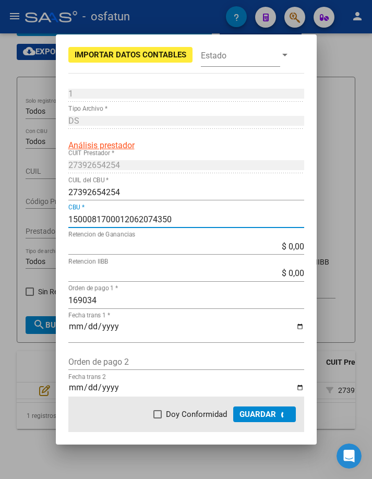
drag, startPoint x: 197, startPoint y: 217, endPoint x: 2, endPoint y: 230, distance: 195.0
click at [0, 224] on html "menu - osfatun person Firma Express Inicio Instructivos Contacto OS Reportes Ta…" at bounding box center [186, 239] width 372 height 479
paste input "0070748230004003873336"
type input "0070748230004003873336"
click at [278, 415] on span "Guardar" at bounding box center [271, 413] width 37 height 9
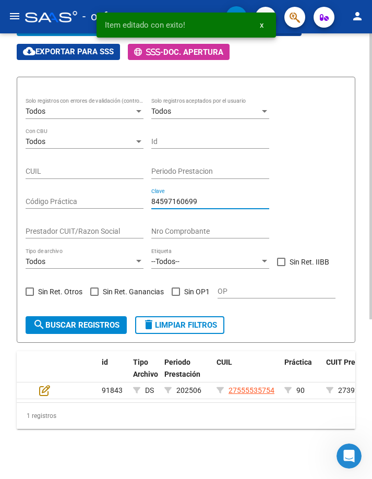
drag, startPoint x: 208, startPoint y: 191, endPoint x: 124, endPoint y: 197, distance: 84.7
click at [124, 197] on div "Todos Solo registros con errores de validación (control 623 instructivo de rend…" at bounding box center [186, 203] width 321 height 210
paste input "790"
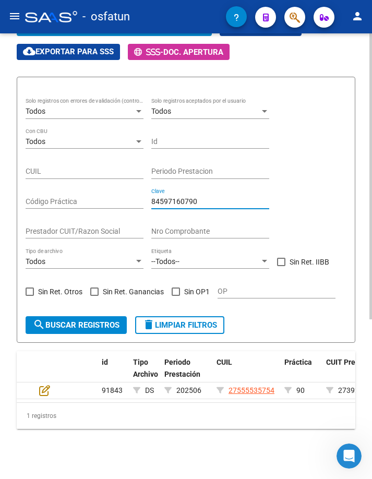
type input "84597160790"
click at [91, 320] on span "search Buscar registros" at bounding box center [76, 324] width 87 height 9
click at [40, 384] on icon at bounding box center [44, 389] width 11 height 11
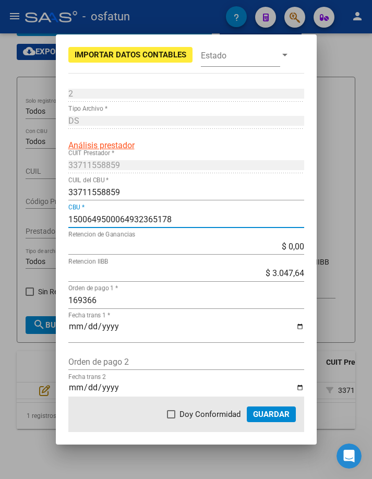
drag, startPoint x: 190, startPoint y: 215, endPoint x: -1, endPoint y: 227, distance: 190.8
click at [0, 227] on html "menu - osfatun person Firma Express Inicio Instructivos Contacto OS Reportes Ta…" at bounding box center [186, 239] width 372 height 479
paste input "0070172920000013710097"
type input "0070172920000013710097"
click at [263, 412] on span "Guardar" at bounding box center [271, 413] width 37 height 9
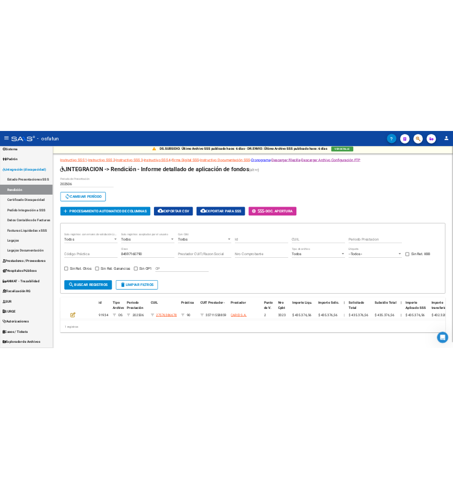
scroll to position [0, 0]
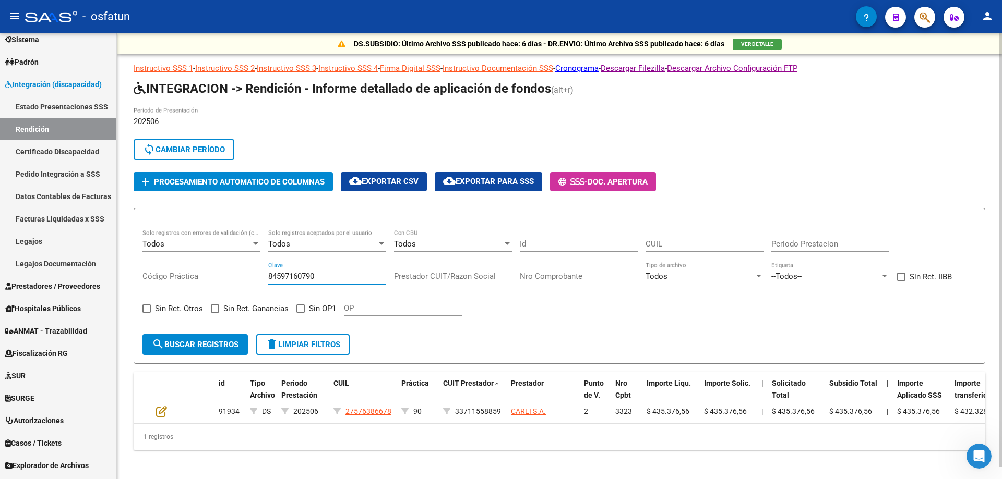
drag, startPoint x: 358, startPoint y: 274, endPoint x: 213, endPoint y: 274, distance: 145.0
click at [213, 274] on div "Todos Solo registros con errores de validación (control 623 instructivo de rend…" at bounding box center [559, 278] width 834 height 97
click at [393, 300] on div "OP" at bounding box center [403, 305] width 118 height 22
click at [221, 335] on button "search Buscar registros" at bounding box center [194, 344] width 105 height 21
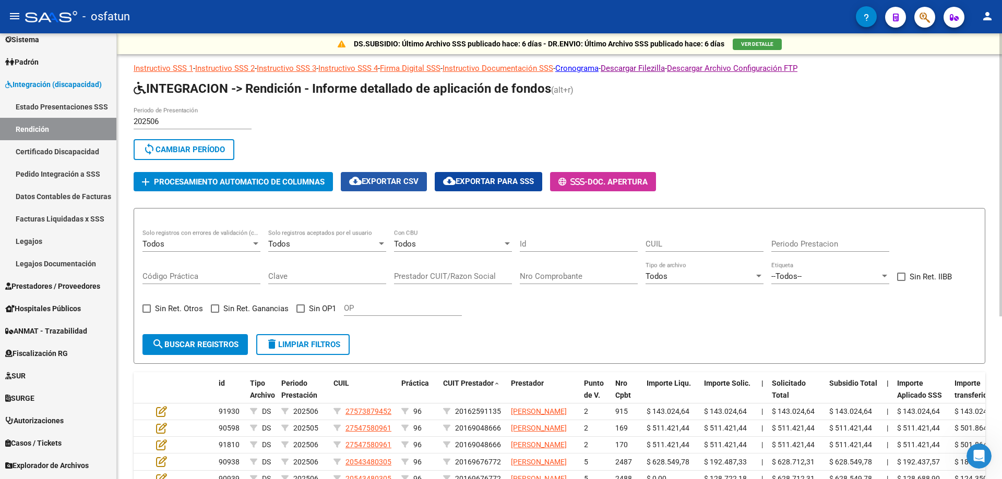
click at [421, 183] on button "cloud_download Exportar CSV" at bounding box center [384, 181] width 86 height 19
